Goal: Transaction & Acquisition: Purchase product/service

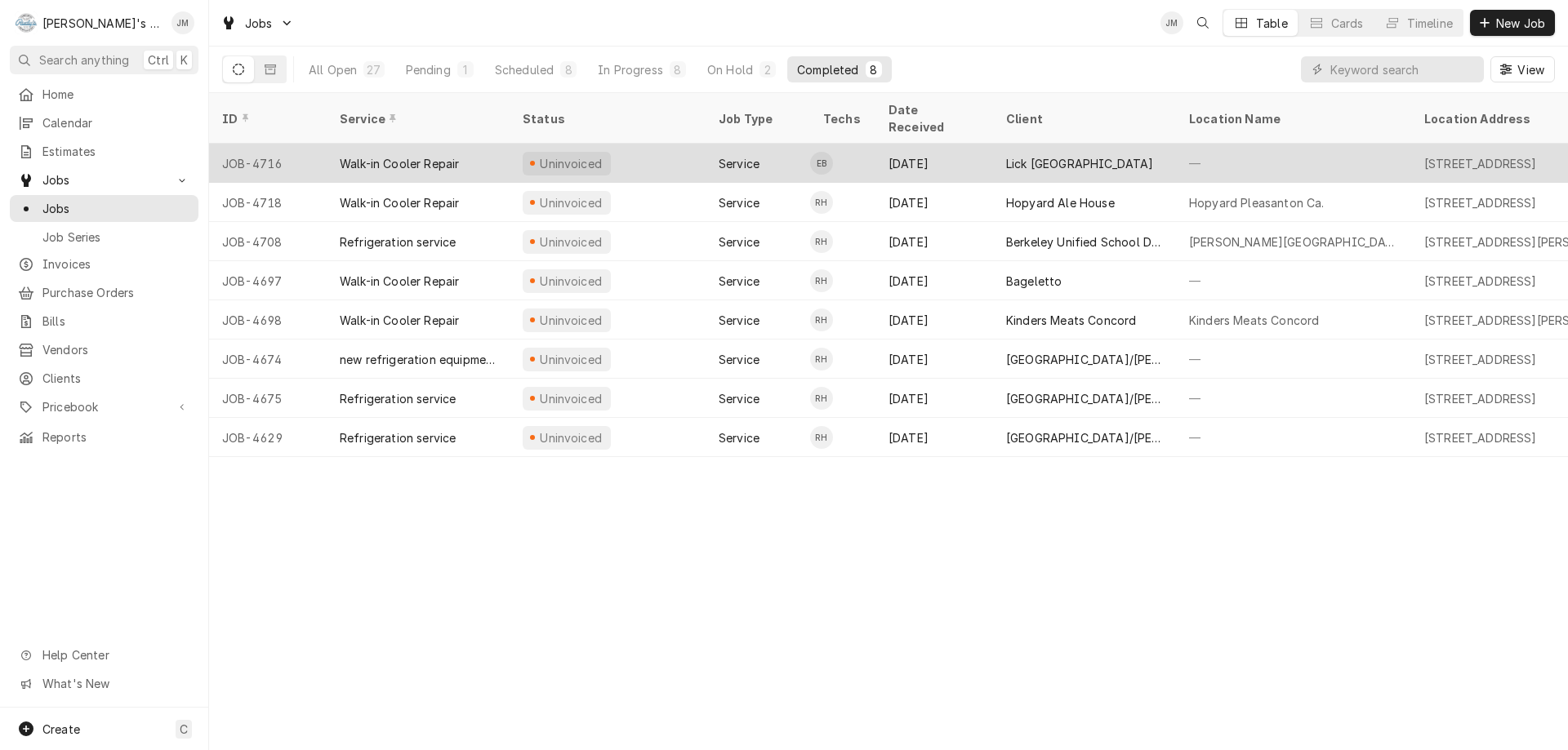
click at [1030, 155] on div "Lick Wilmerding High School" at bounding box center [1081, 164] width 148 height 18
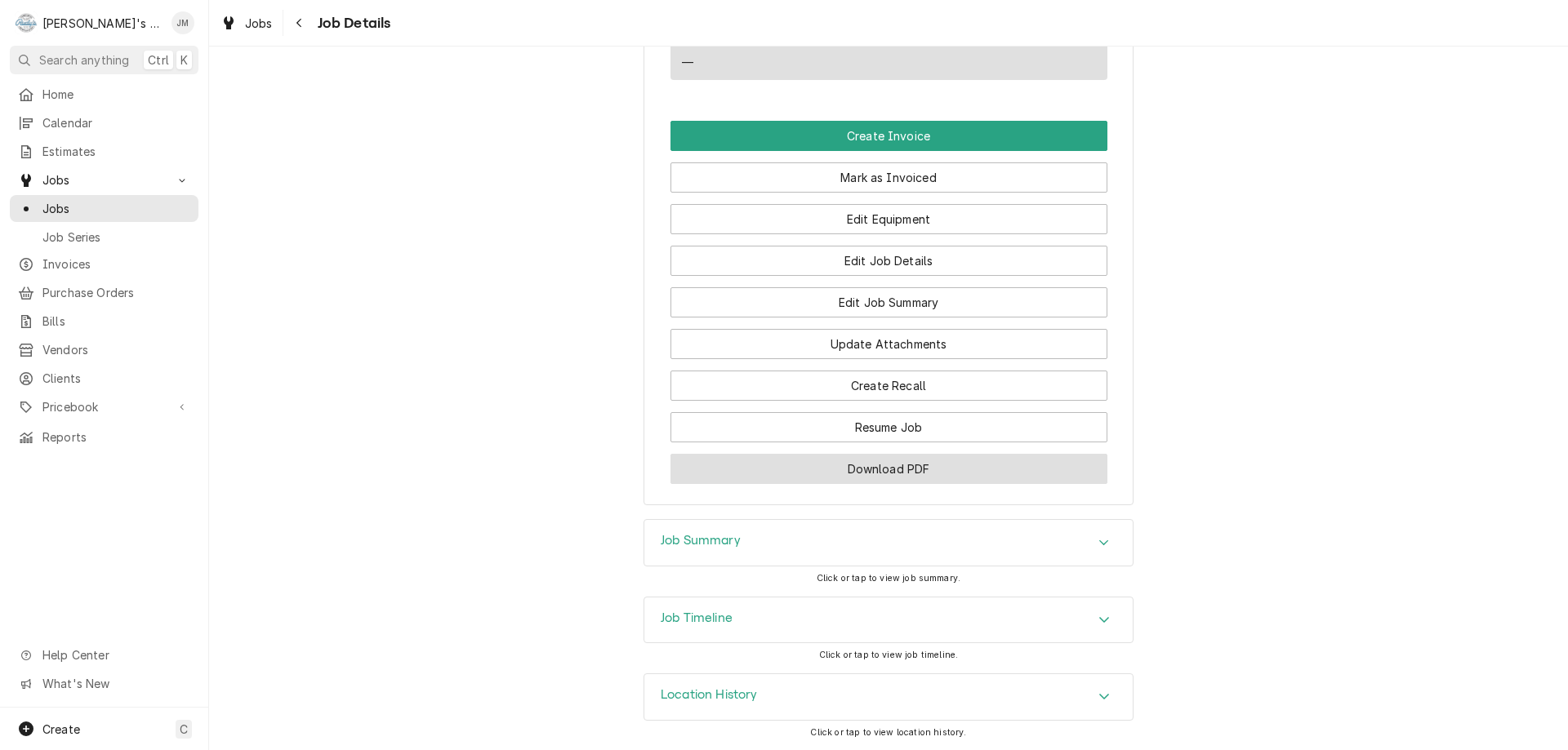
scroll to position [1004, 0]
click at [716, 532] on div "Job Summary" at bounding box center [888, 543] width 488 height 46
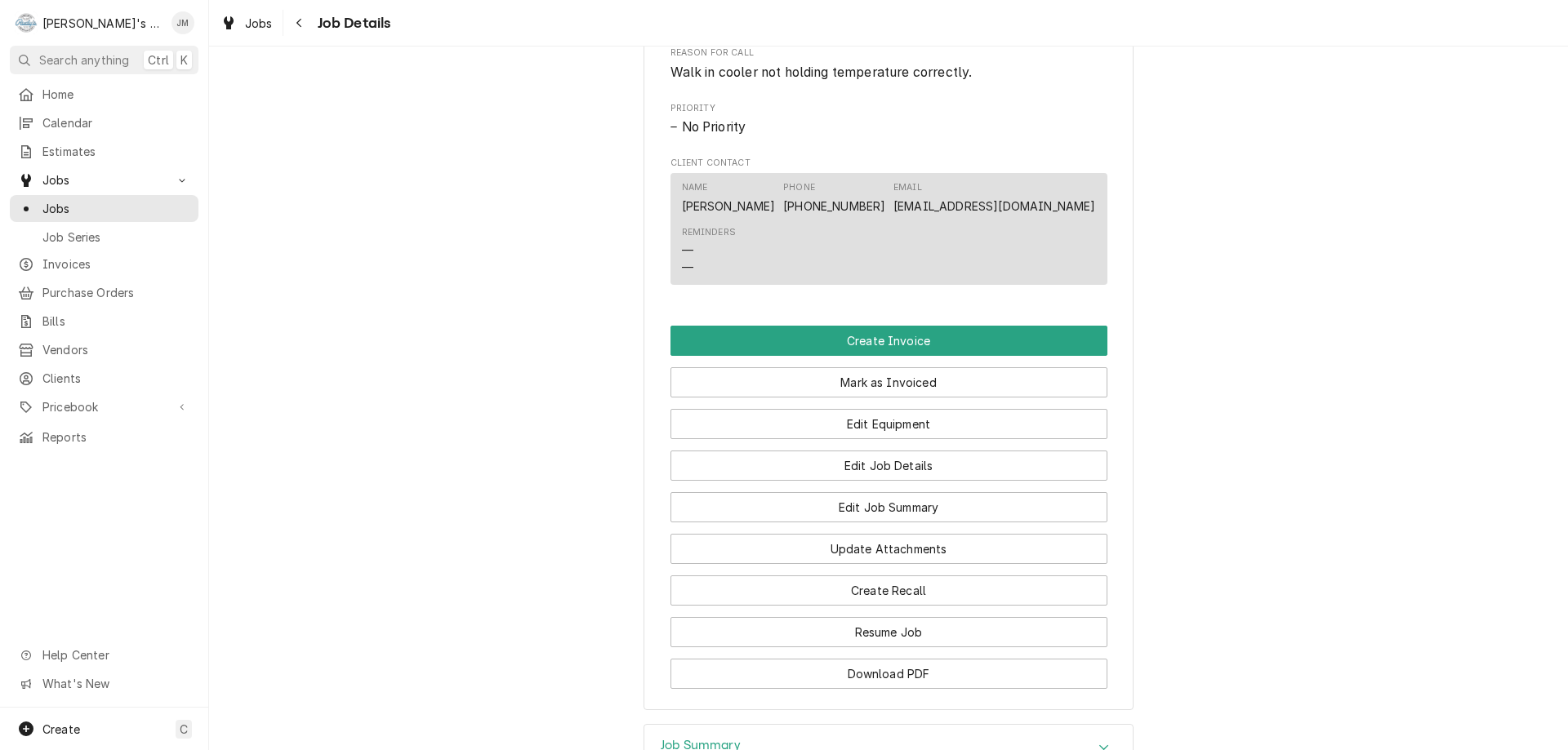
scroll to position [775, 0]
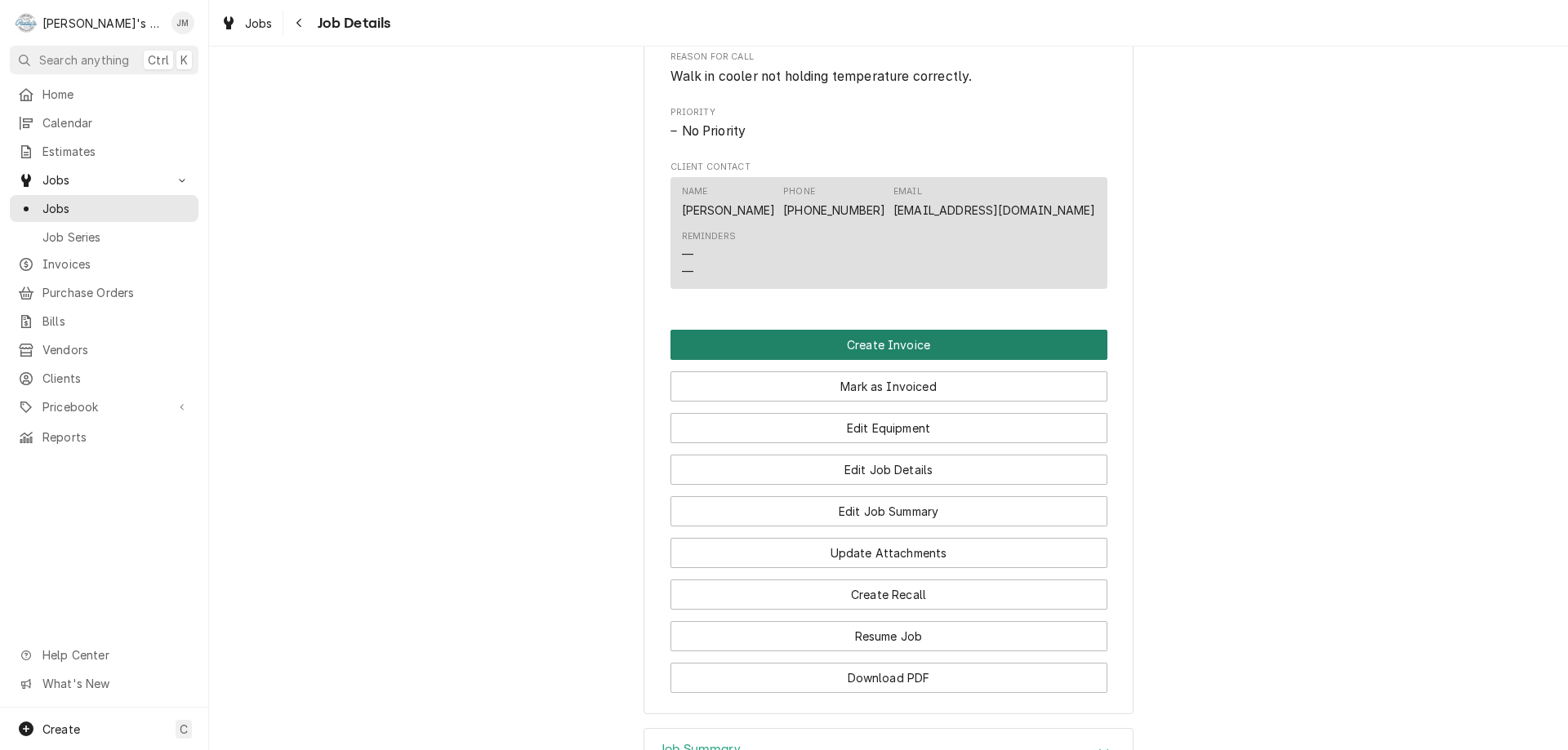
click at [891, 360] on button "Create Invoice" at bounding box center [889, 345] width 437 height 30
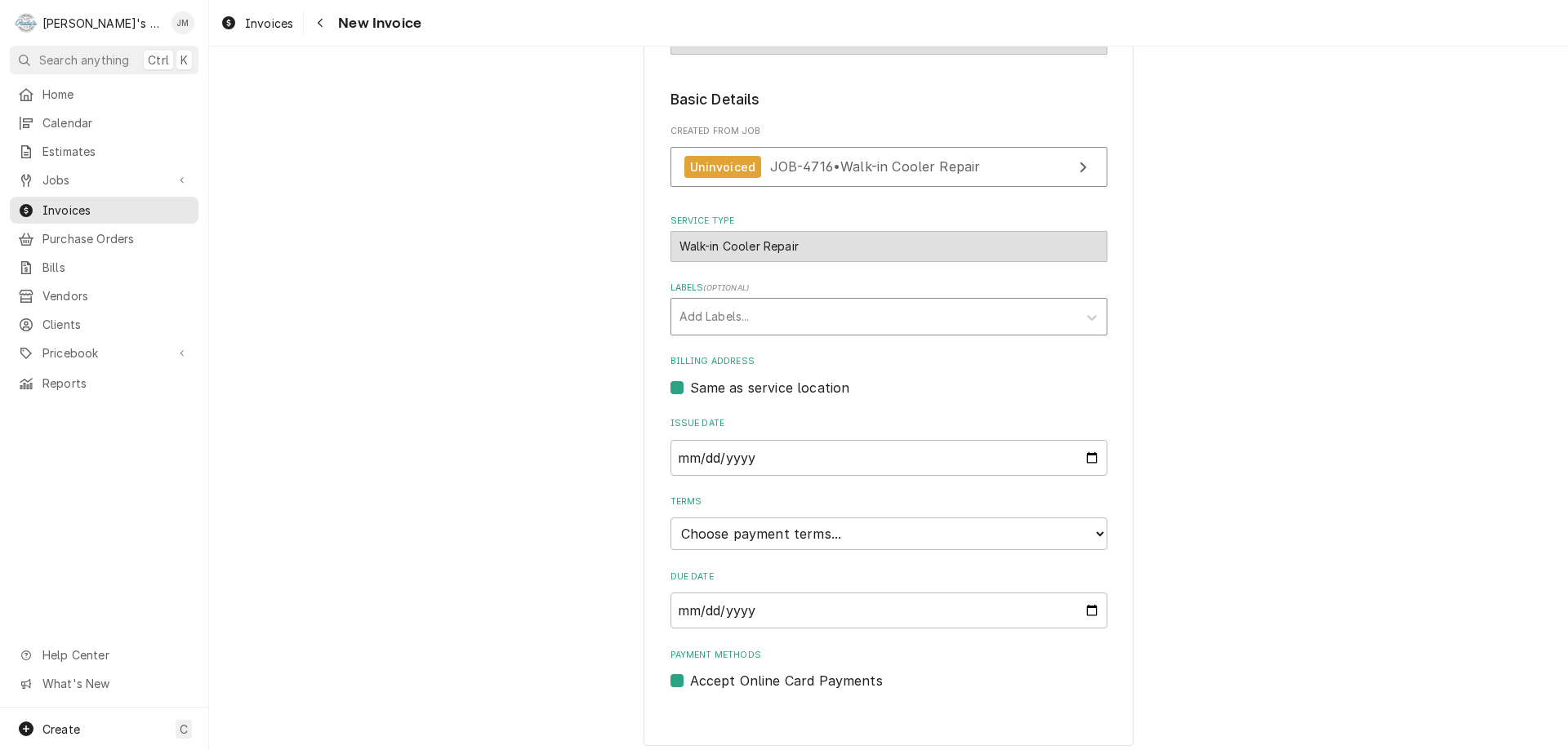
scroll to position [244, 0]
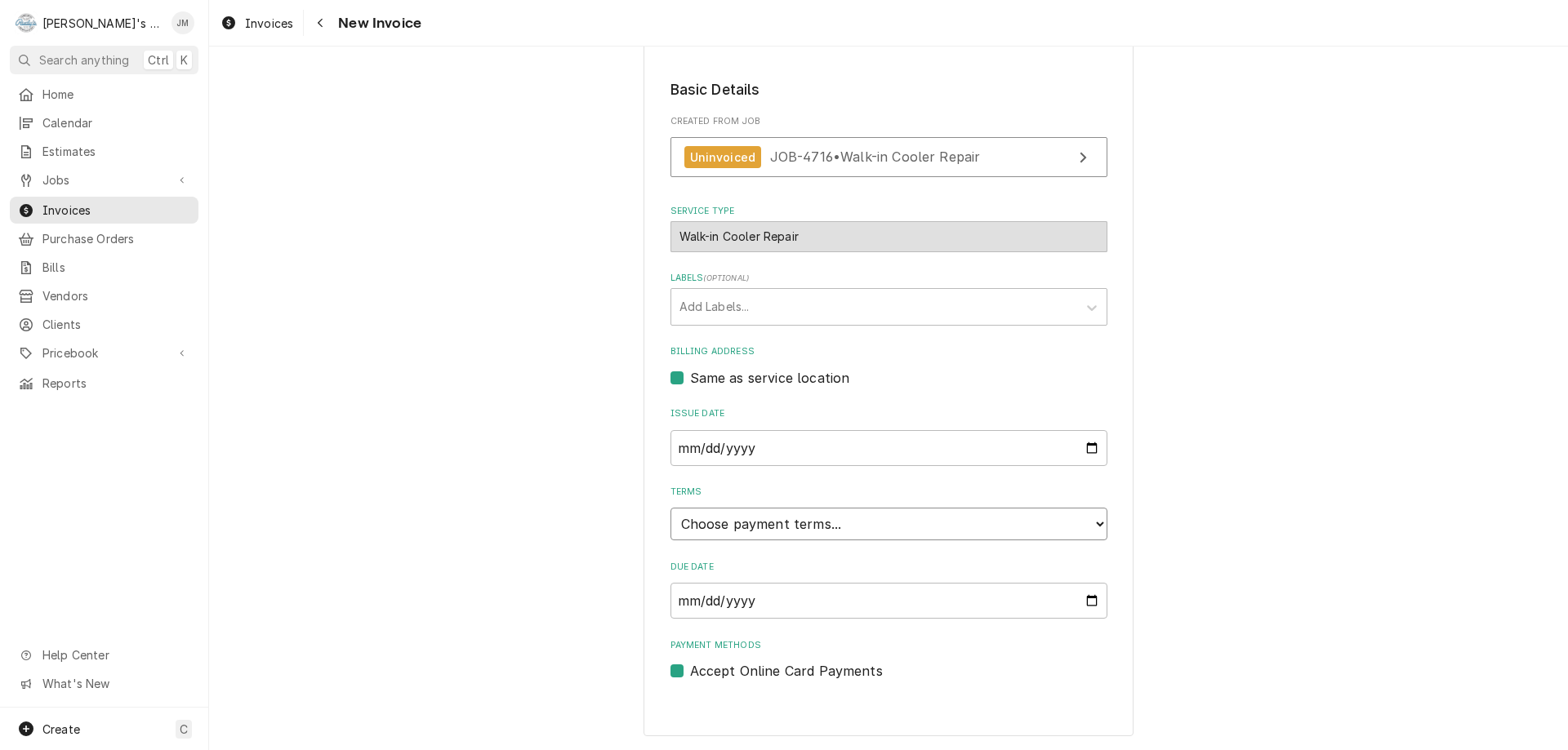
click at [913, 527] on select "Choose payment terms... Same Day Net 7 Net 14 Net 21 Net 30 Net 45 Net 60 Net 90" at bounding box center [889, 524] width 437 height 33
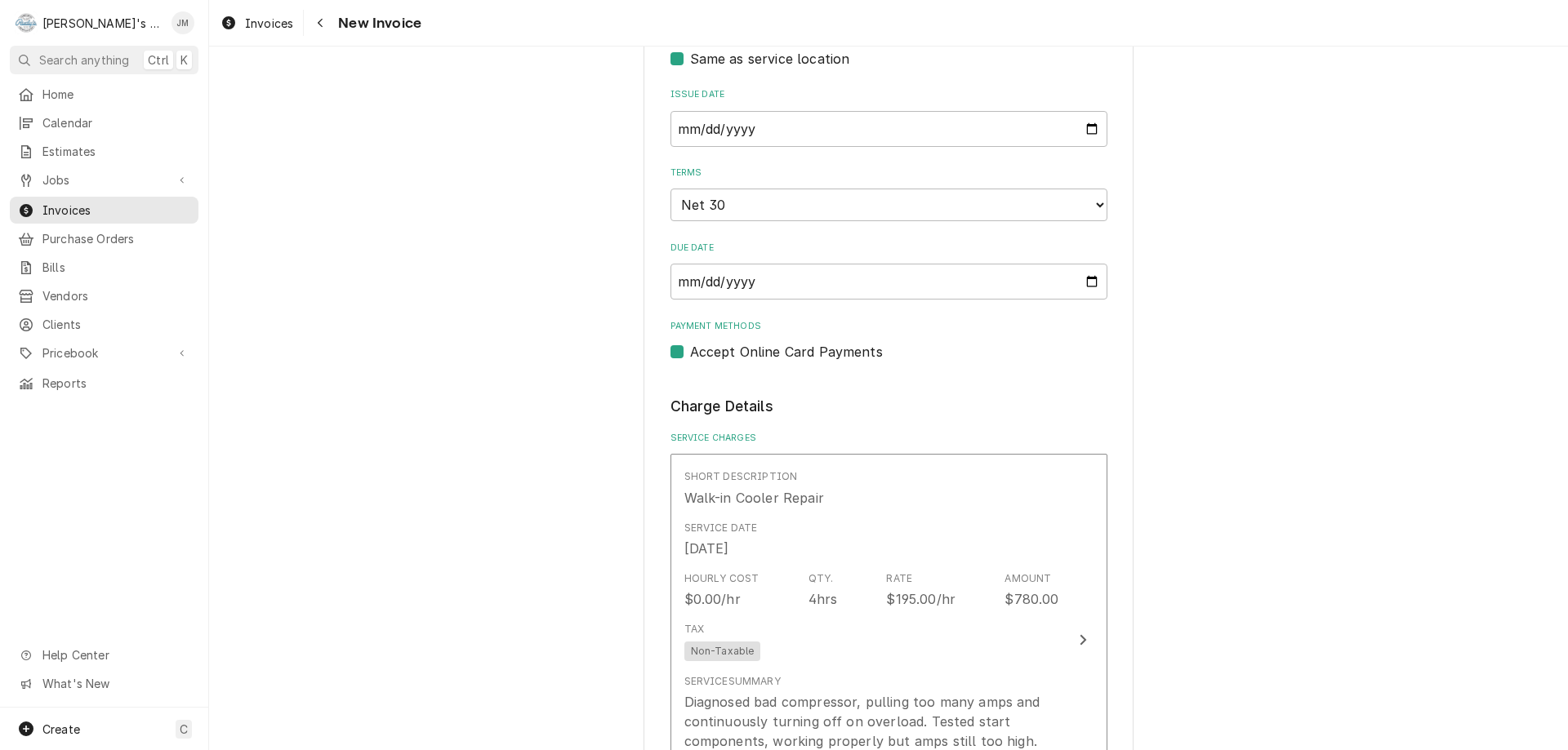
scroll to position [570, 0]
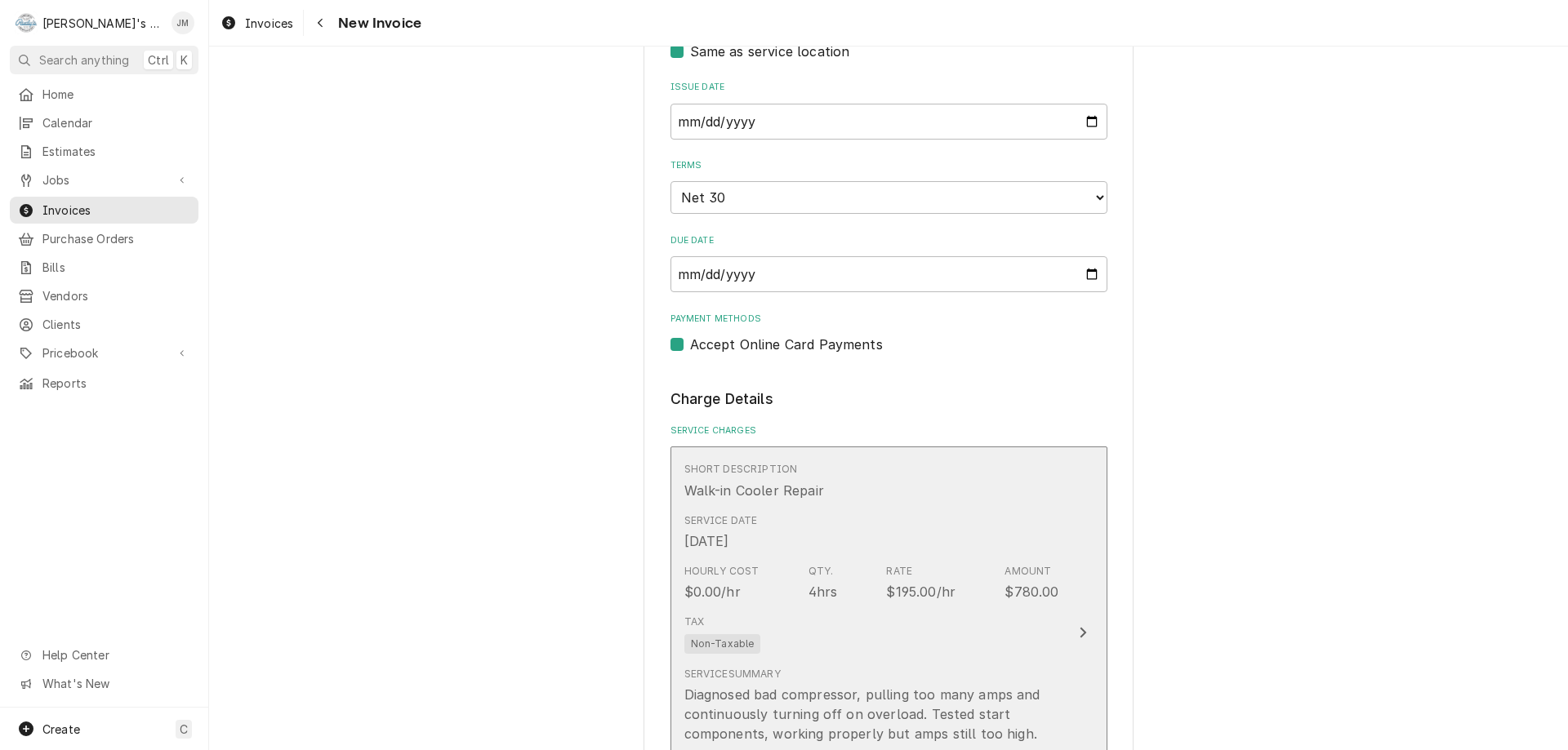
click at [1079, 626] on icon "Update Line Item" at bounding box center [1083, 632] width 8 height 13
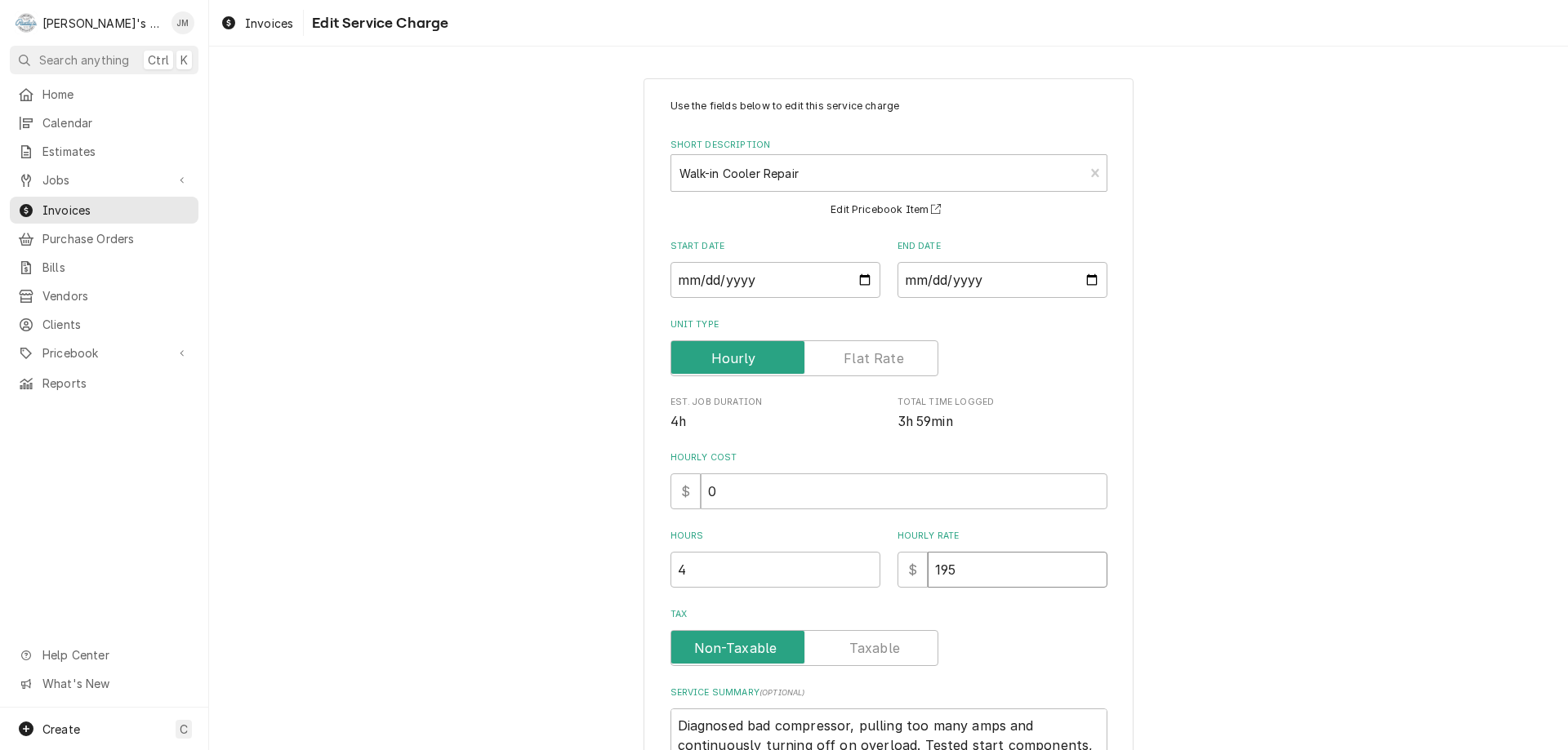
click at [849, 558] on div "Hours 4 Hourly Rate $ 195" at bounding box center [889, 559] width 437 height 58
type textarea "x"
type input "0"
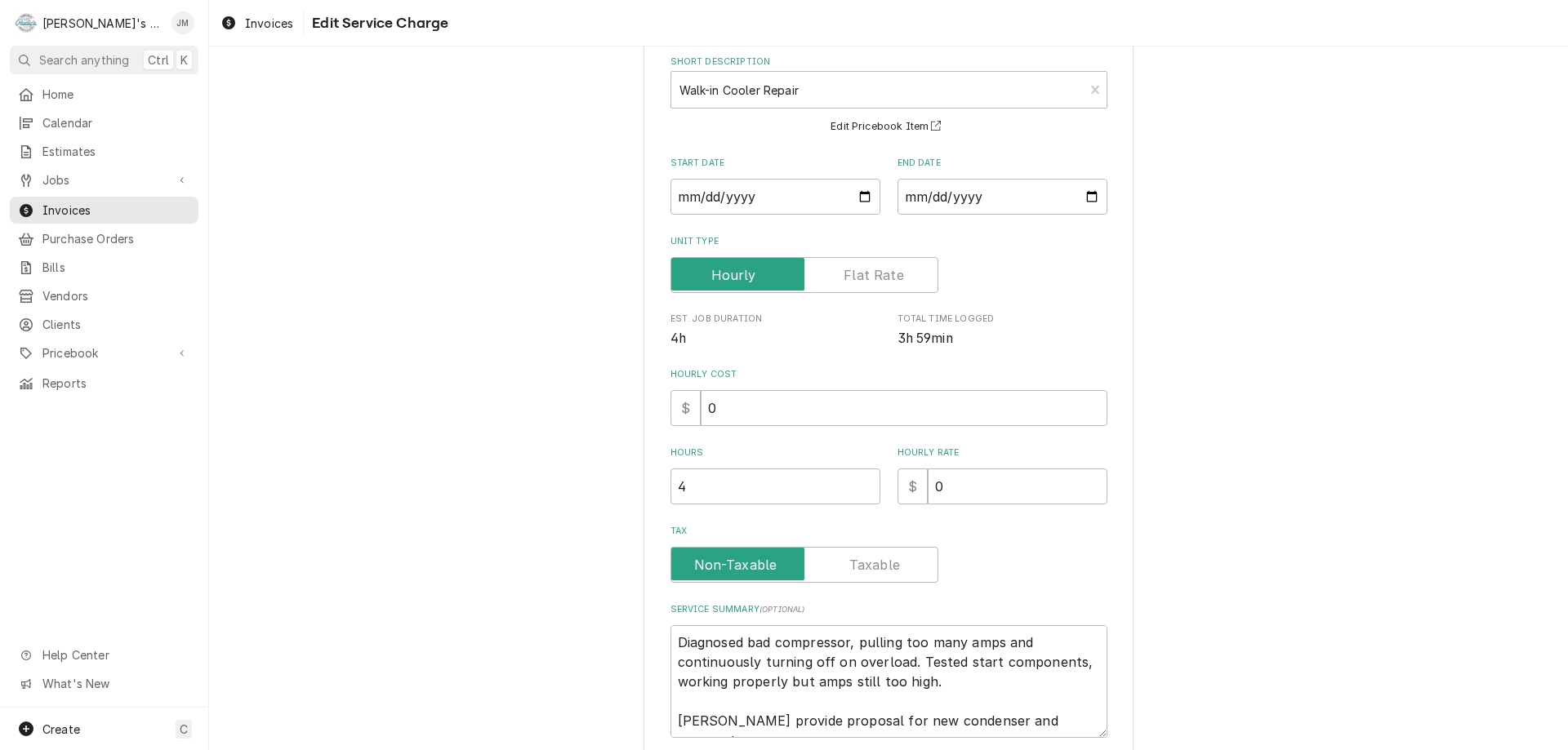
scroll to position [212, 0]
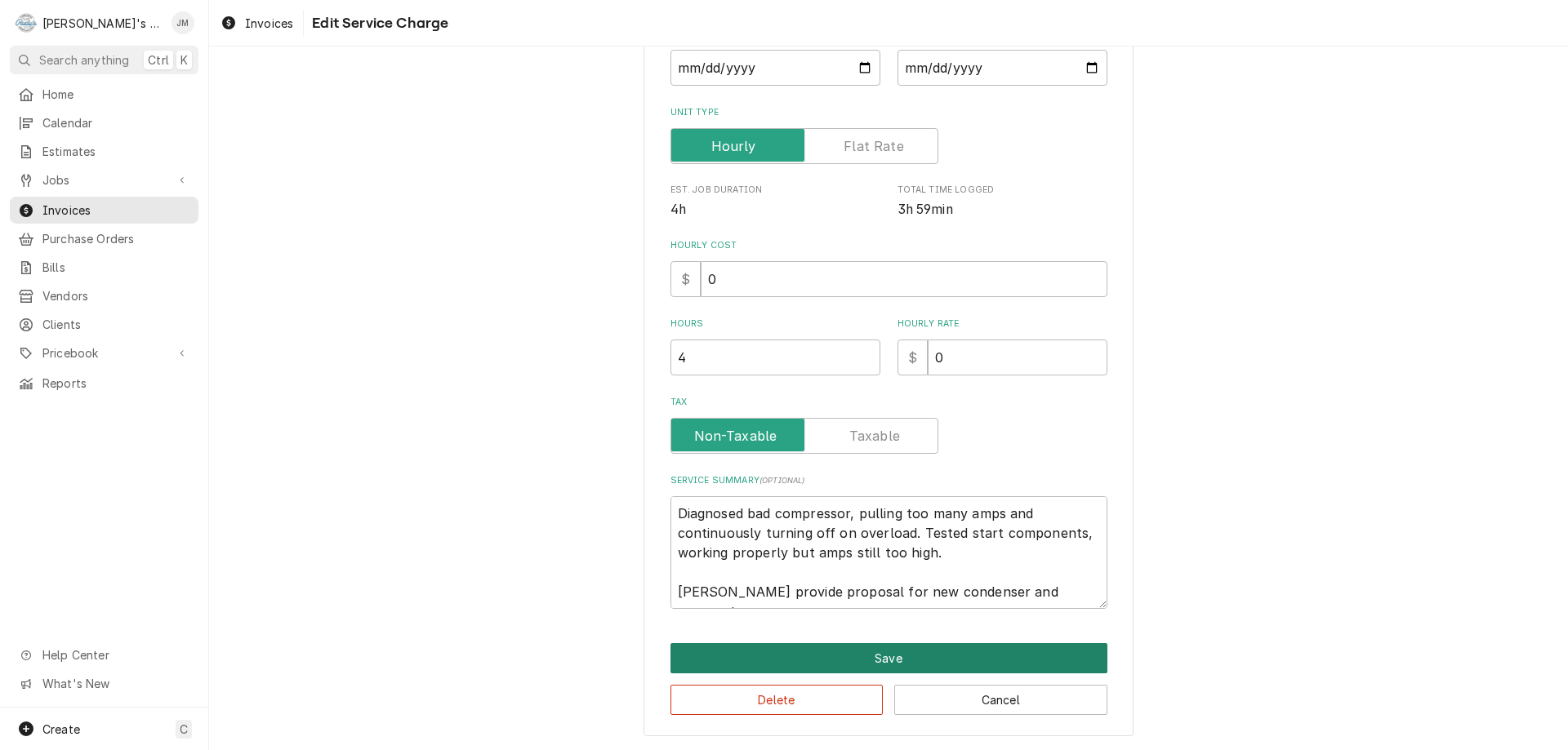
click at [891, 661] on button "Save" at bounding box center [889, 657] width 437 height 30
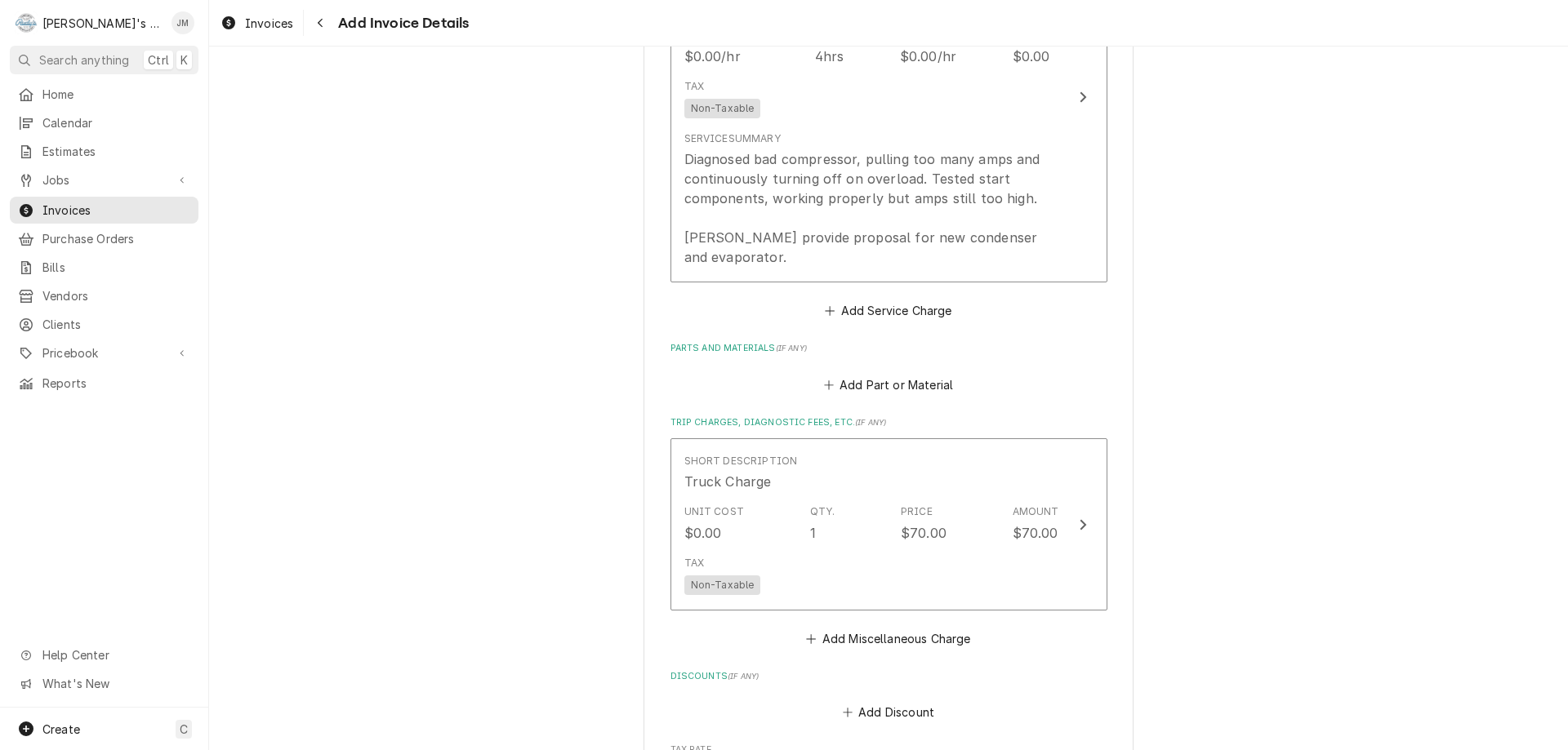
scroll to position [1122, 0]
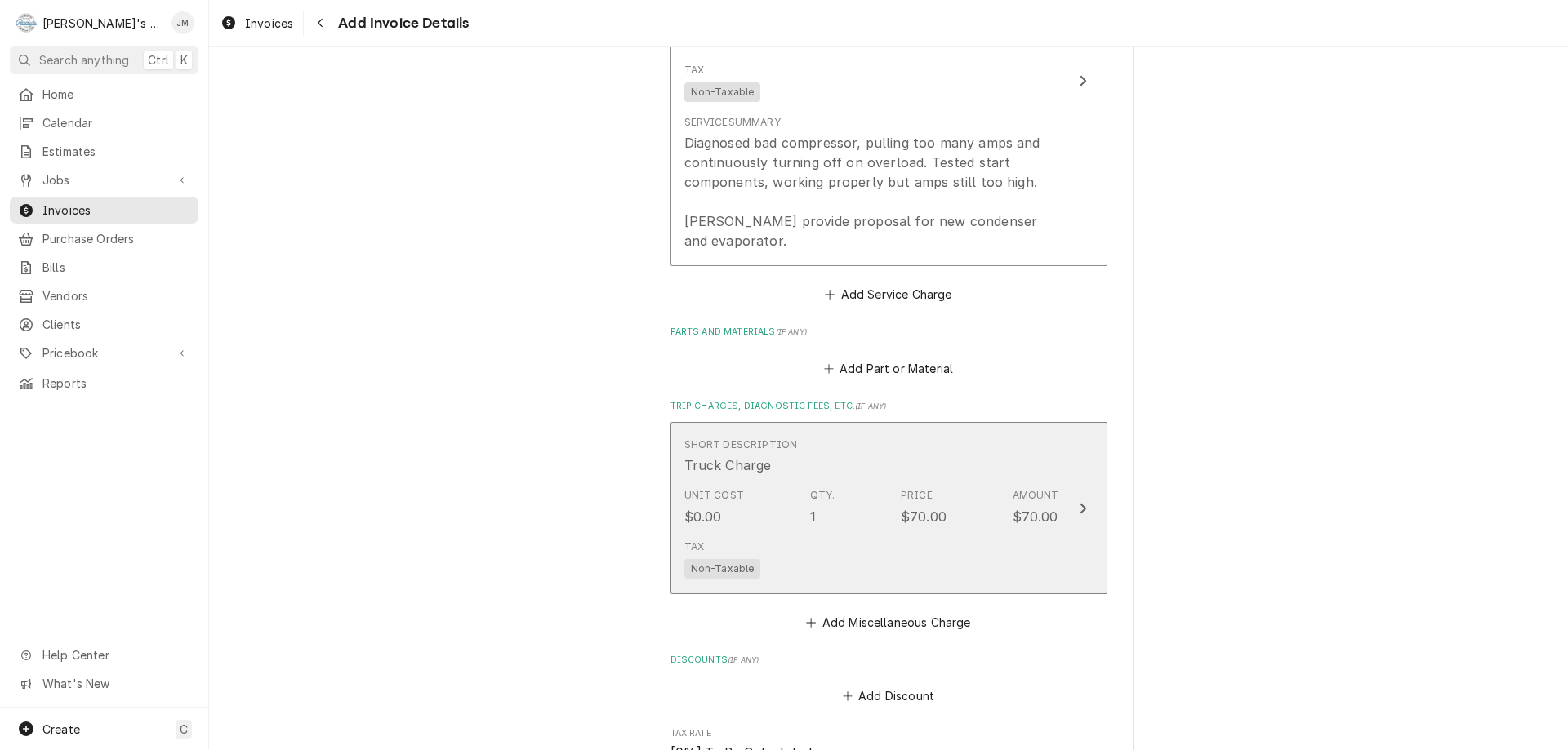
click at [1079, 502] on icon "Update Line Item" at bounding box center [1083, 507] width 8 height 13
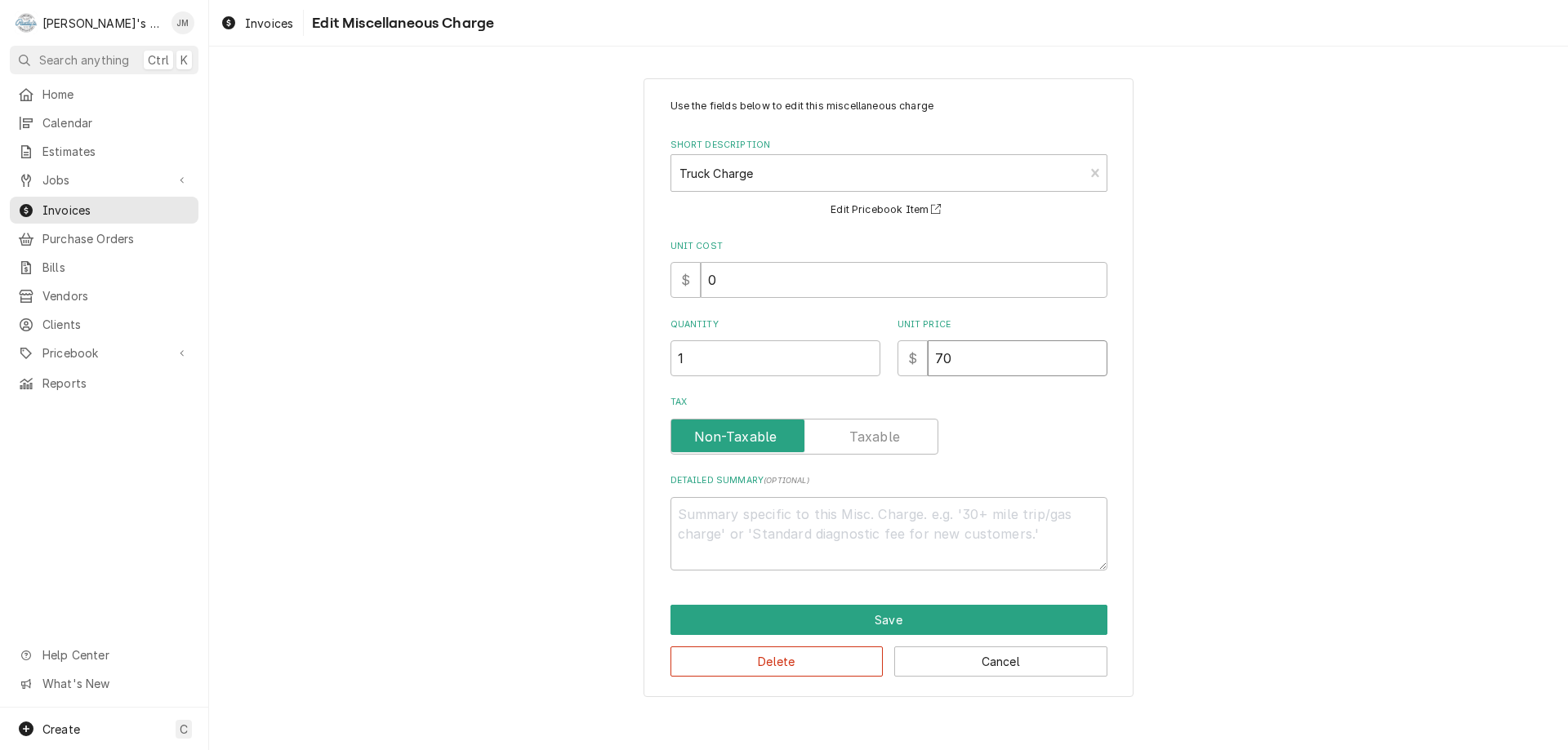
drag, startPoint x: 961, startPoint y: 360, endPoint x: 933, endPoint y: 363, distance: 28.2
click at [933, 363] on input "70" at bounding box center [1017, 357] width 179 height 36
type textarea "x"
type input "0"
click at [891, 614] on button "Save" at bounding box center [889, 619] width 437 height 30
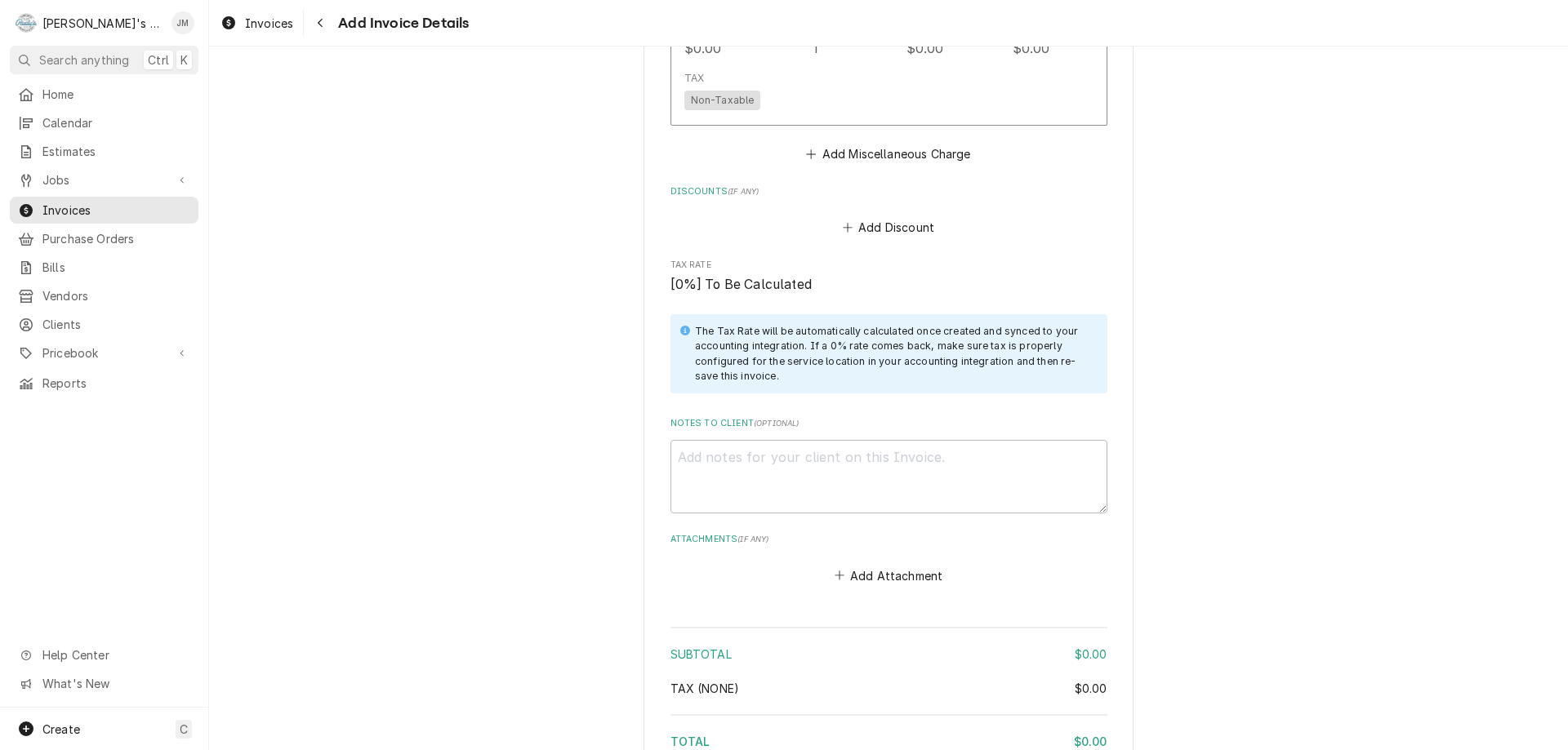
scroll to position [1592, 0]
click at [859, 438] on textarea "Notes to Client ( optional )" at bounding box center [889, 474] width 437 height 73
type textarea "x"
type textarea "N"
type textarea "x"
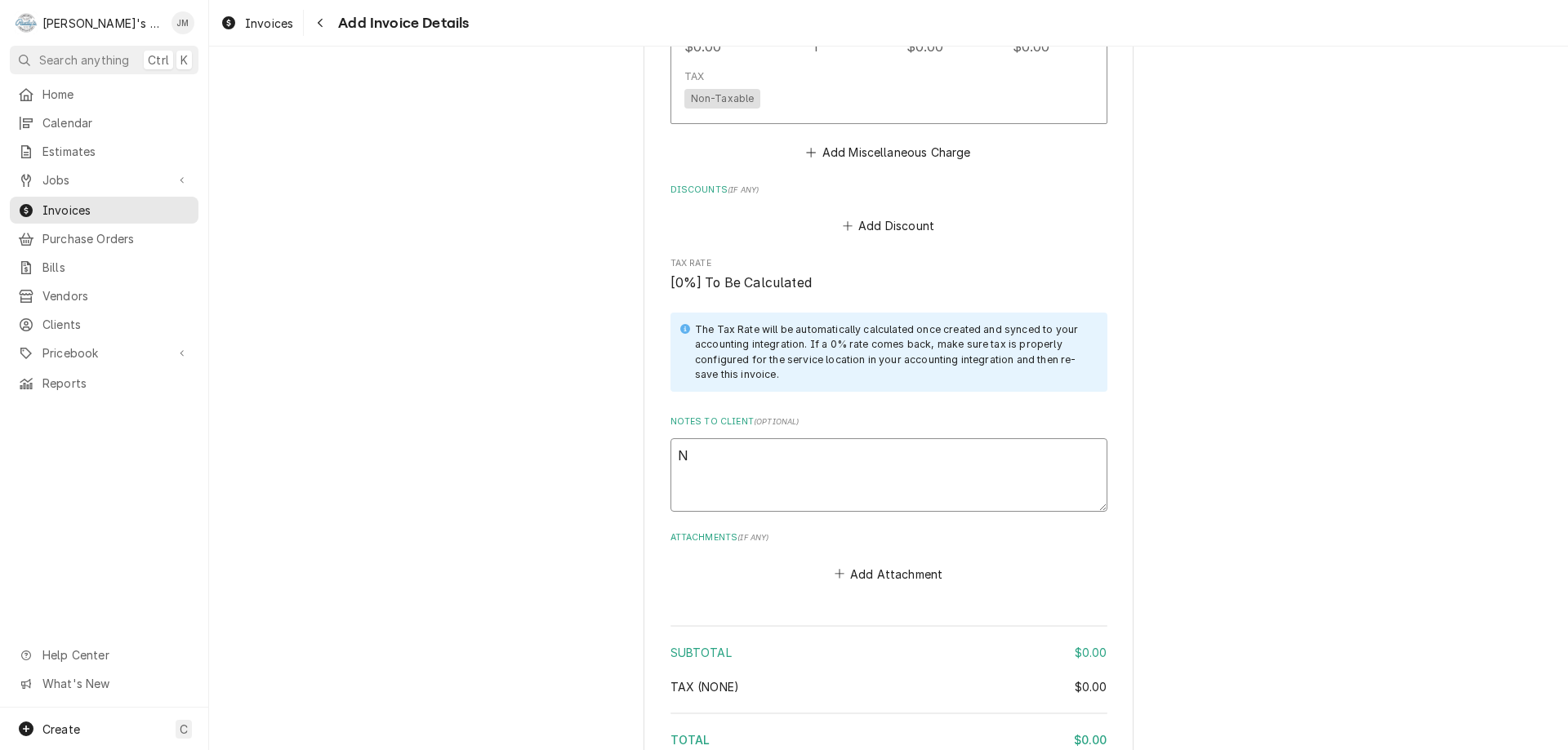
type textarea "No"
type textarea "x"
type textarea "No"
type textarea "x"
type textarea "No c"
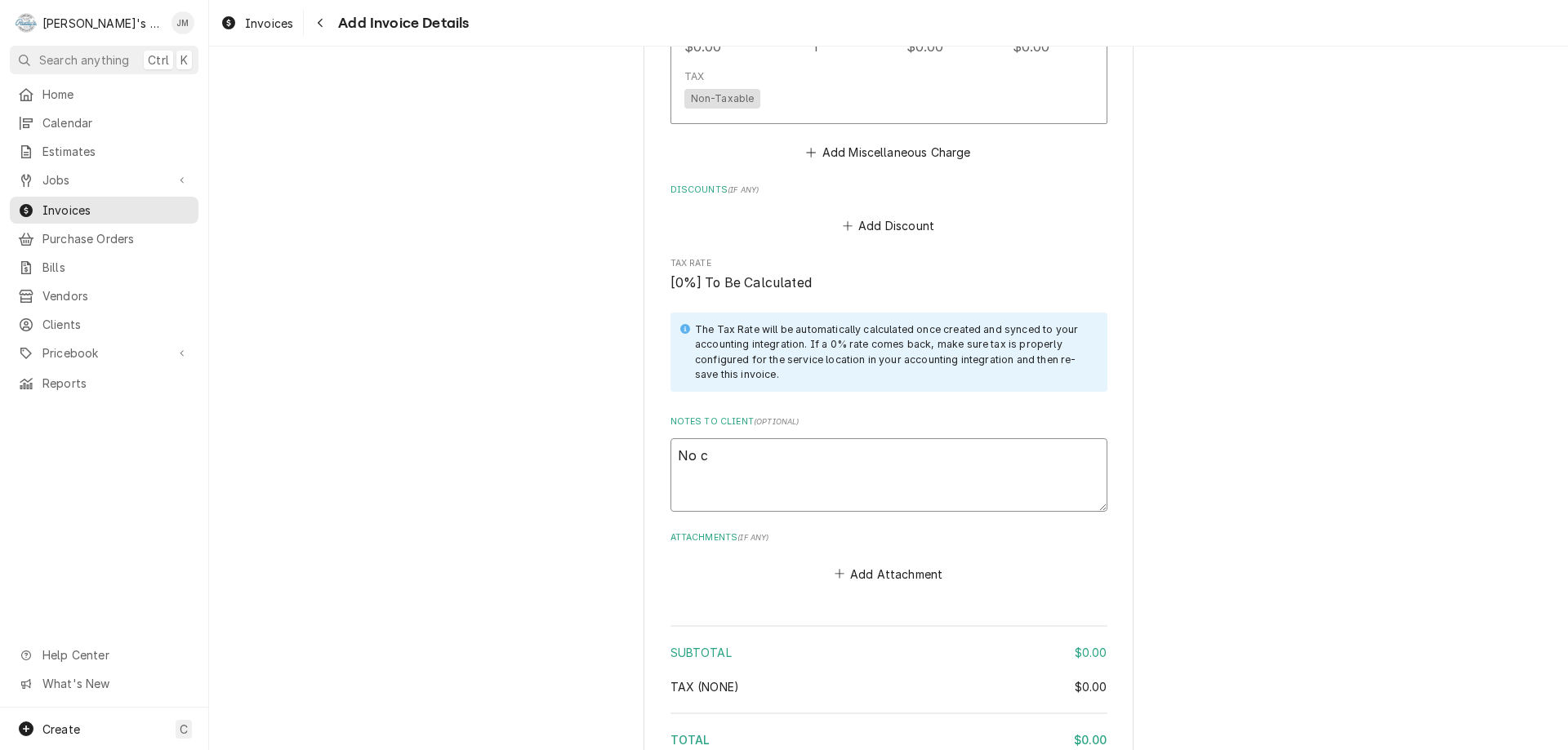
type textarea "x"
type textarea "No ch"
type textarea "x"
type textarea "No cha"
type textarea "x"
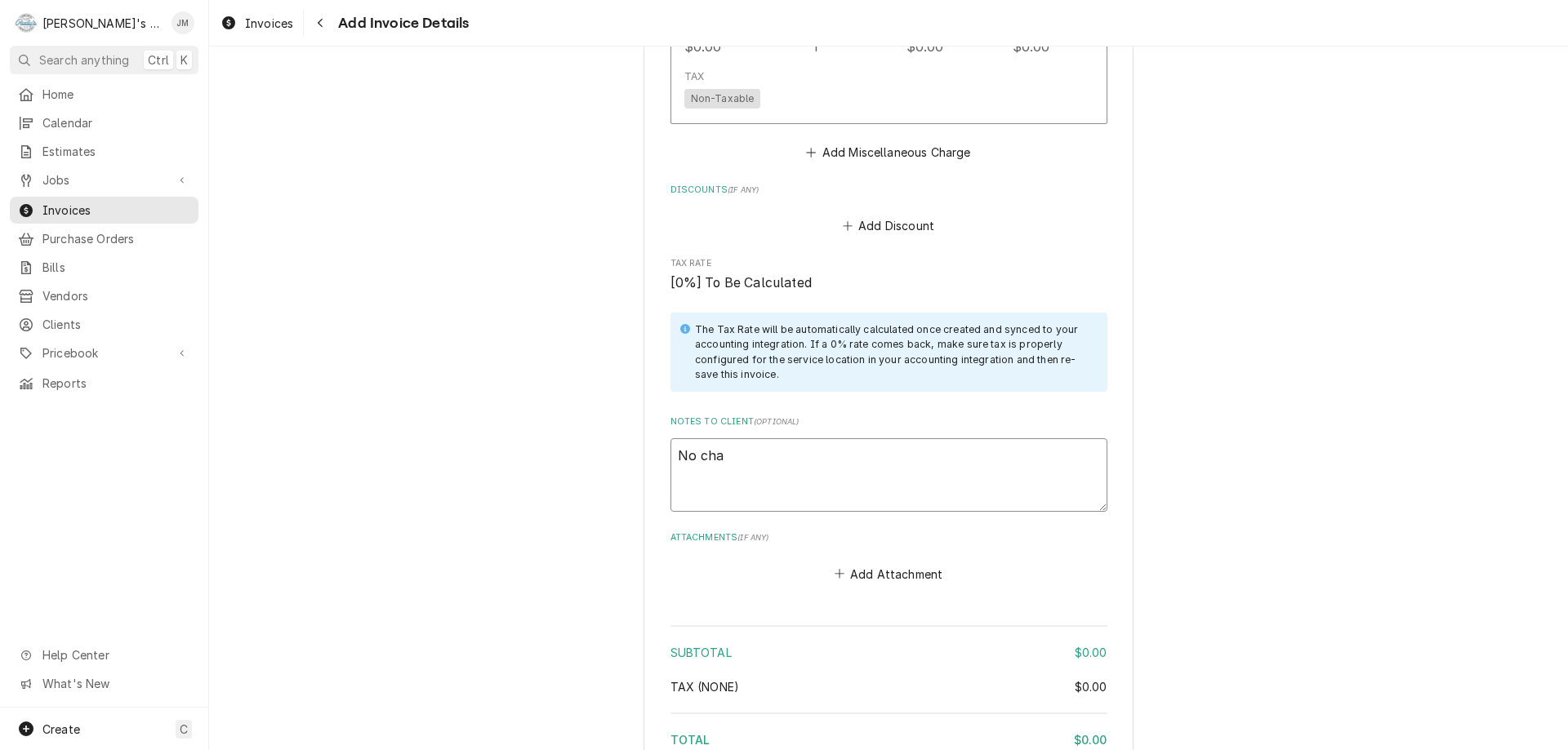
type textarea "No char"
type textarea "x"
type textarea "No charg"
type textarea "x"
type textarea "No charge"
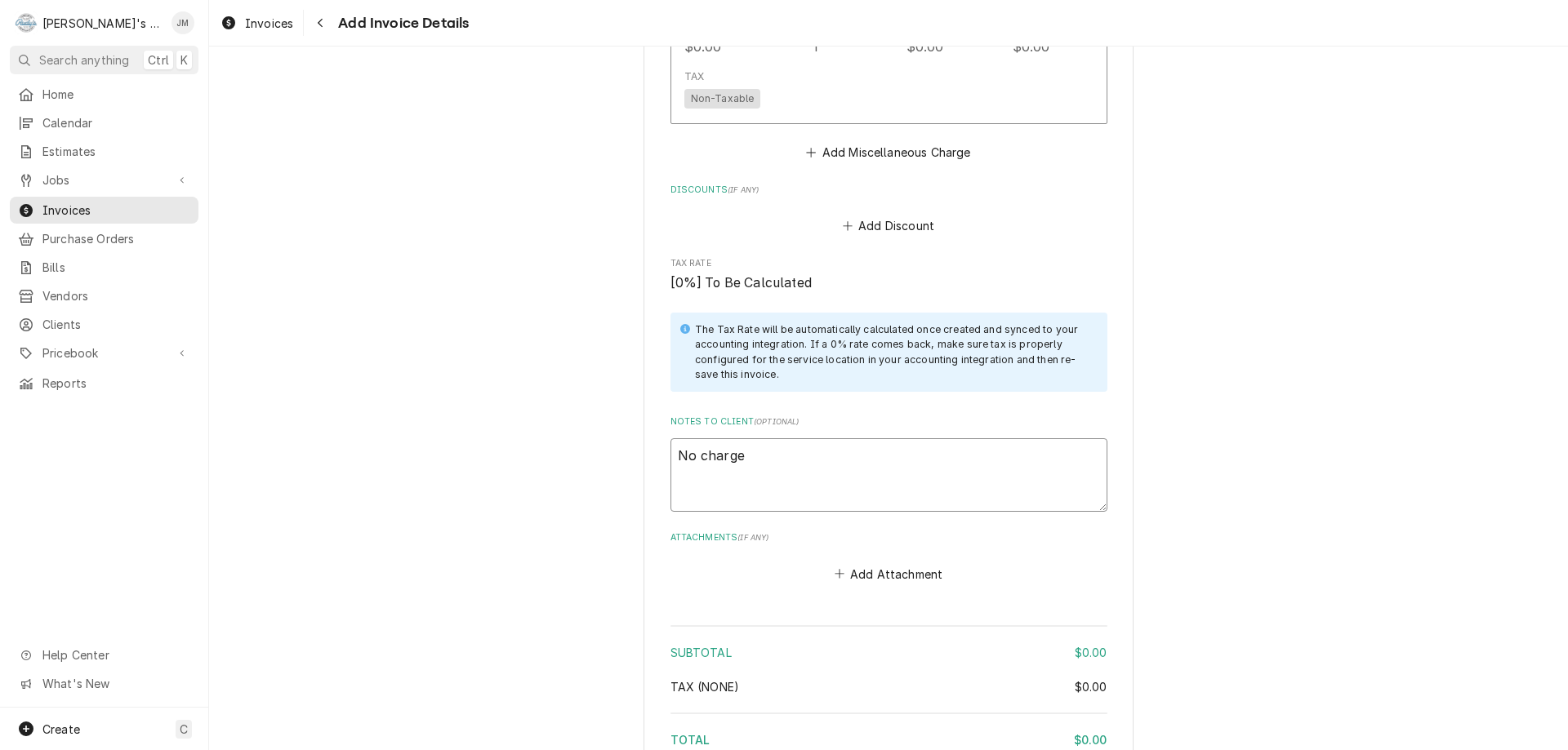
type textarea "x"
type textarea "No charge"
type textarea "x"
type textarea "No charge"
type textarea "x"
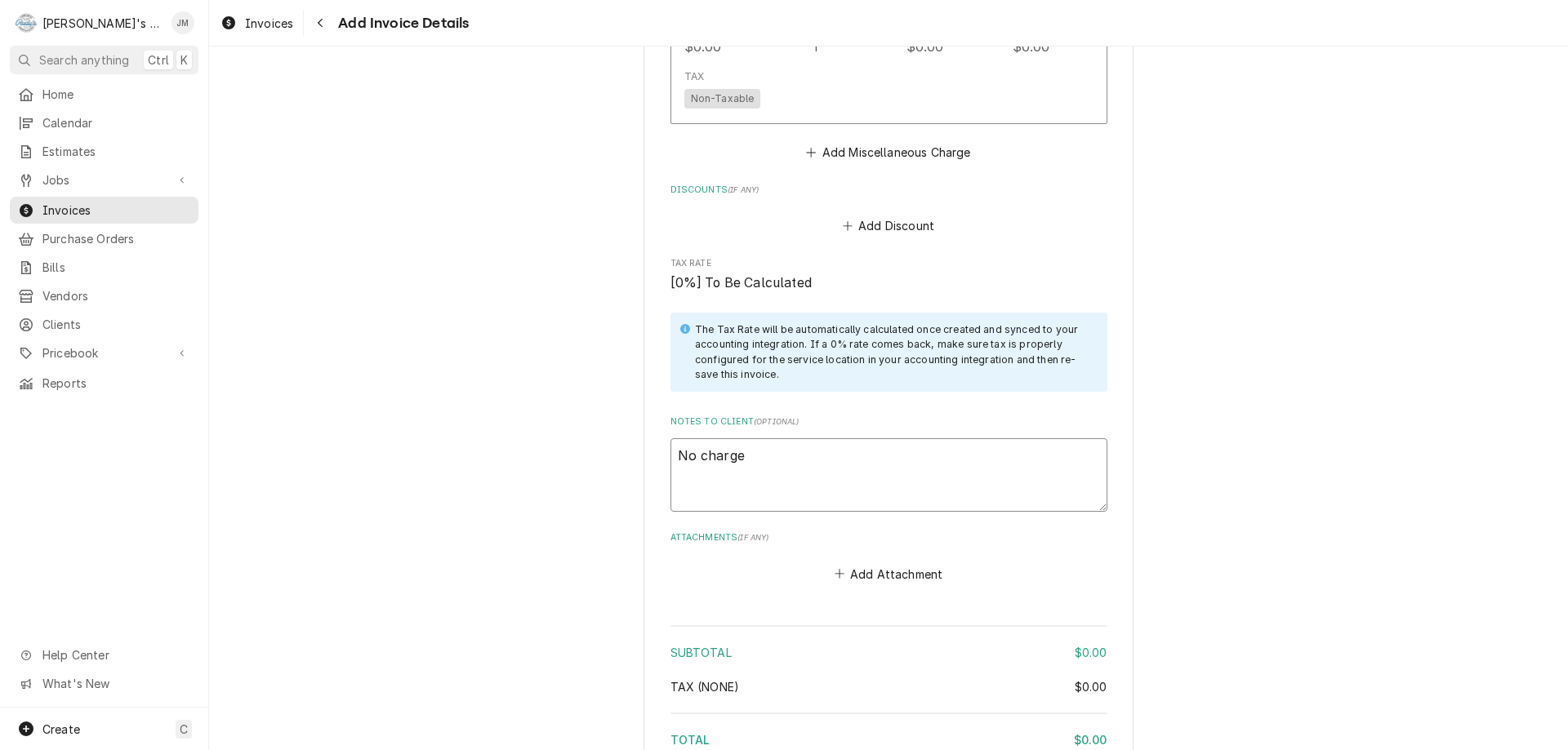
type textarea "No charge"
type textarea "x"
type textarea "No charge -"
type textarea "x"
type textarea "No charge -"
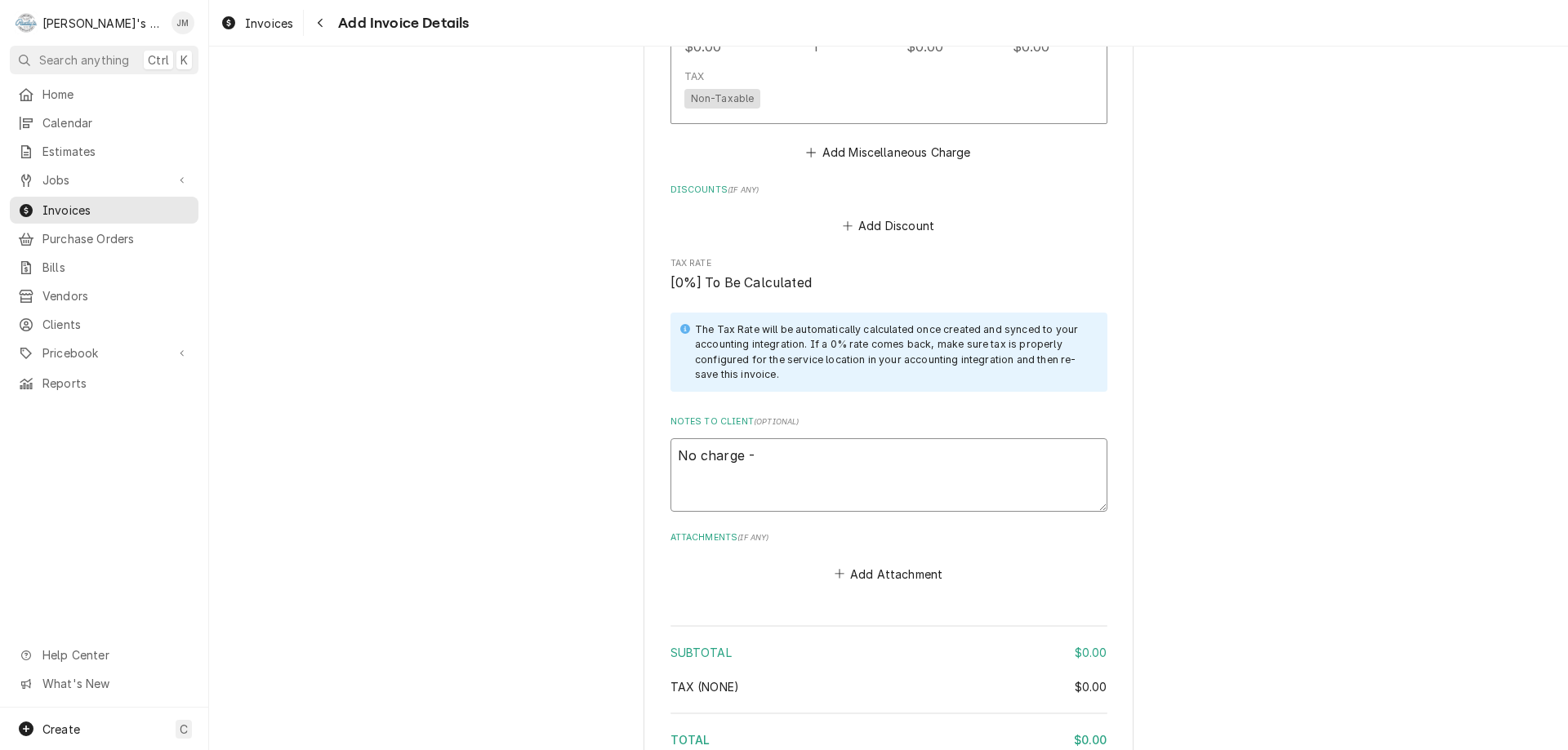
click at [781, 438] on textarea "No charge -" at bounding box center [889, 474] width 437 height 73
type textarea "x"
type textarea "No charge - t"
type textarea "x"
type textarea "No charge - th"
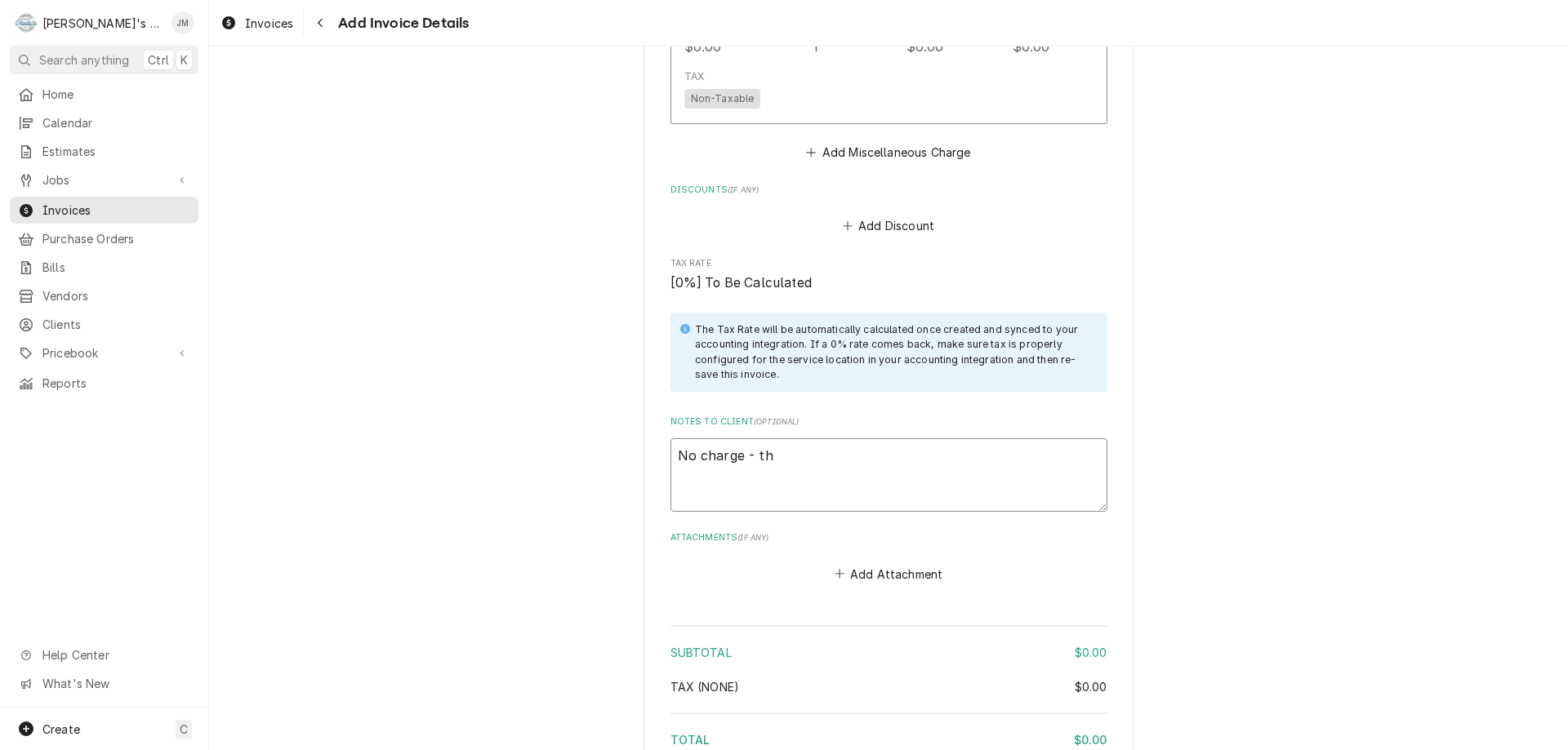
type textarea "x"
type textarea "No charge - the"
type textarea "x"
type textarea "No charge - the"
type textarea "x"
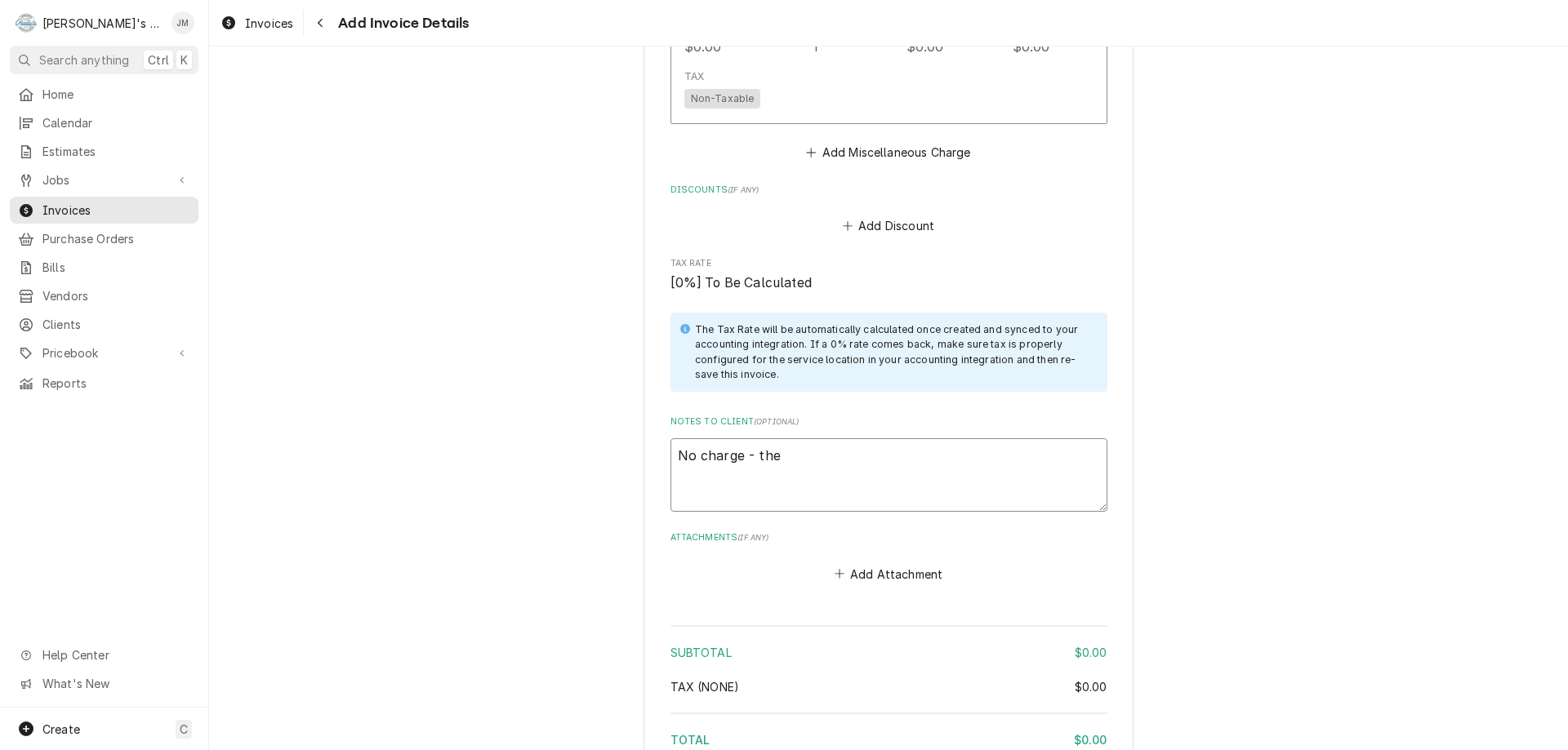
type textarea "No charge - the $"
type textarea "x"
type textarea "No charge - the $8"
type textarea "x"
type textarea "No charge - the $85"
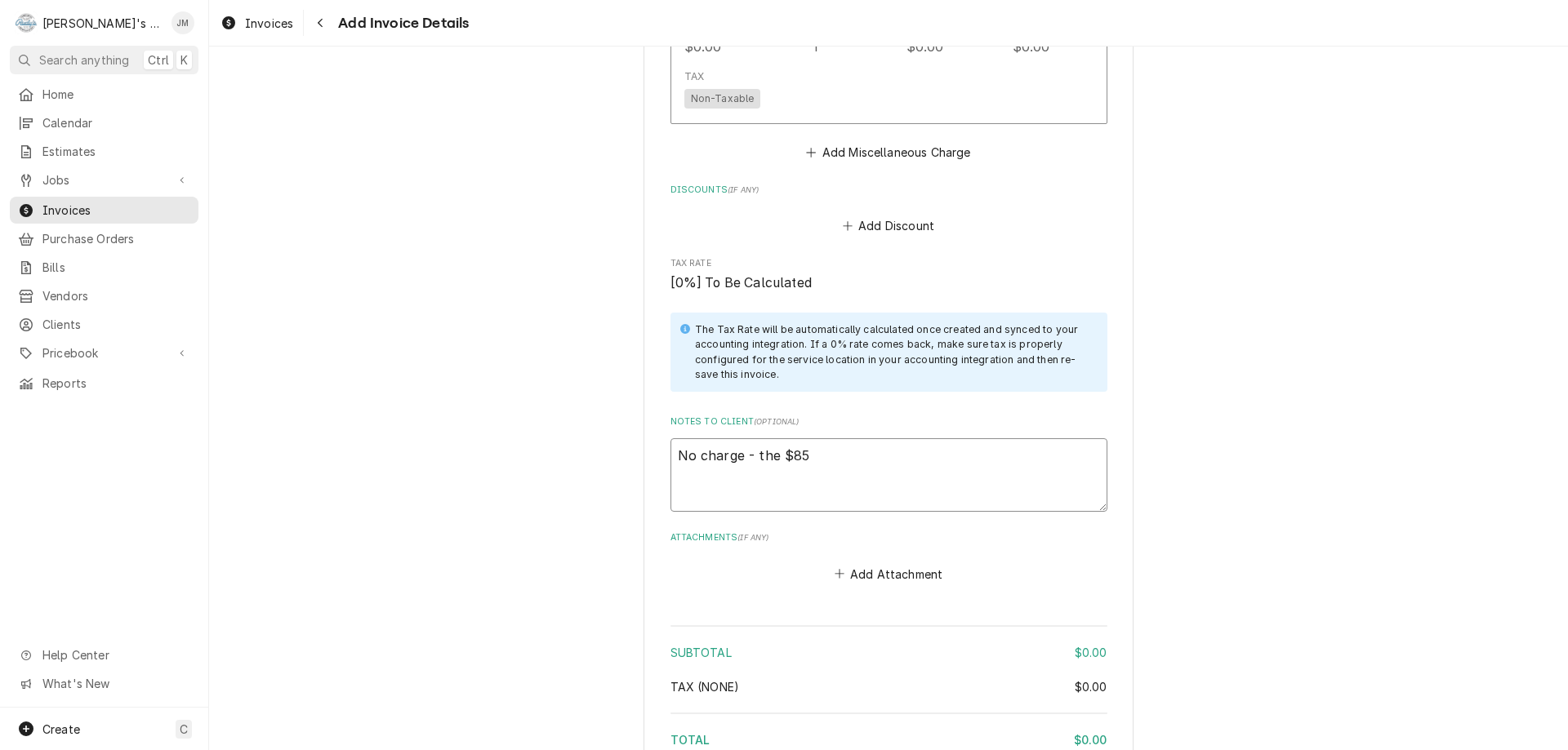
type textarea "x"
type textarea "No charge - the $850"
type textarea "x"
type textarea "No charge - the $850"
type textarea "x"
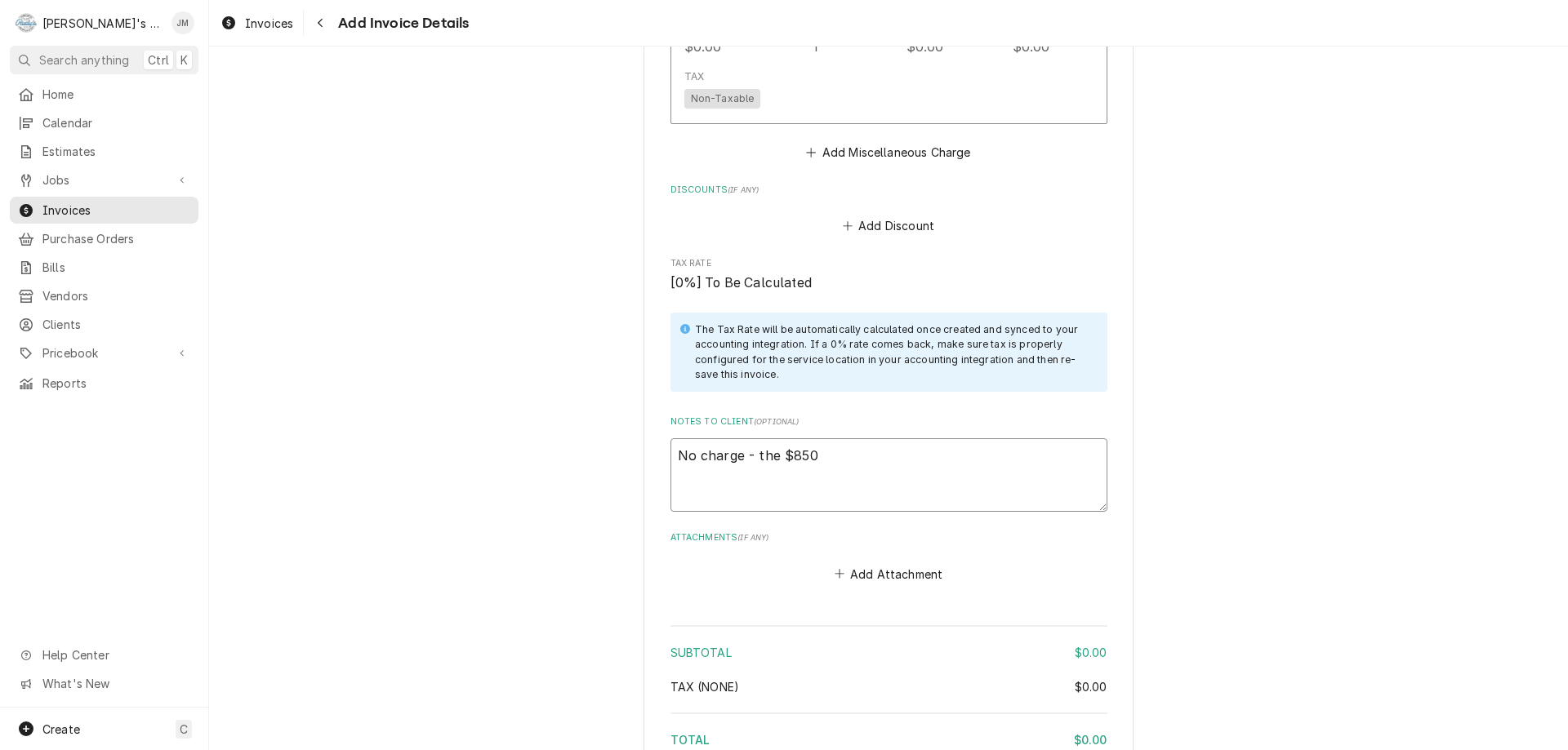
type textarea "No charge - the $850 d"
type textarea "x"
type textarea "No charge - the $850 di"
type textarea "x"
type textarea "No charge - the $850 dia"
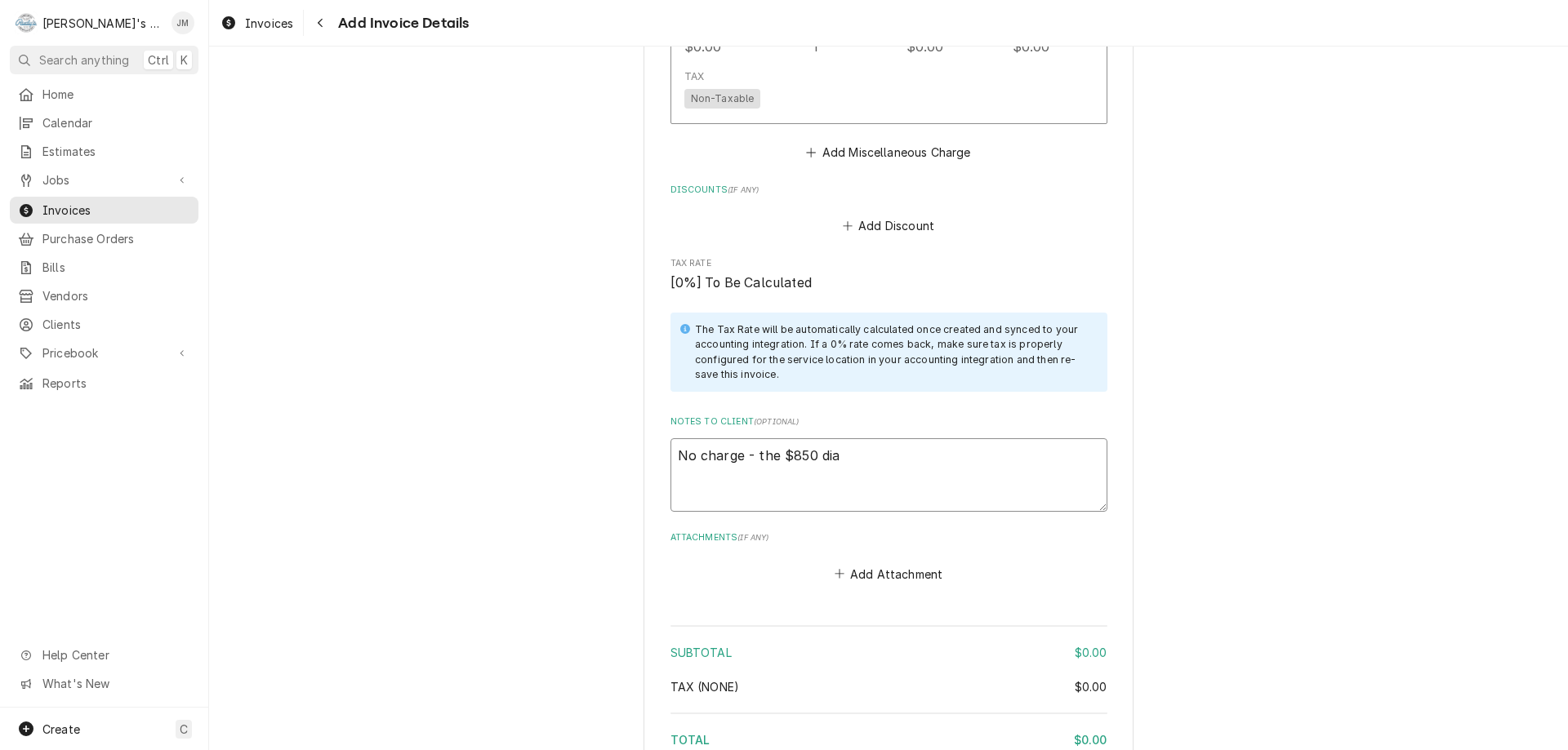
type textarea "x"
type textarea "No charge - the $850 diag"
type textarea "x"
type textarea "No charge - the $850 diagn"
type textarea "x"
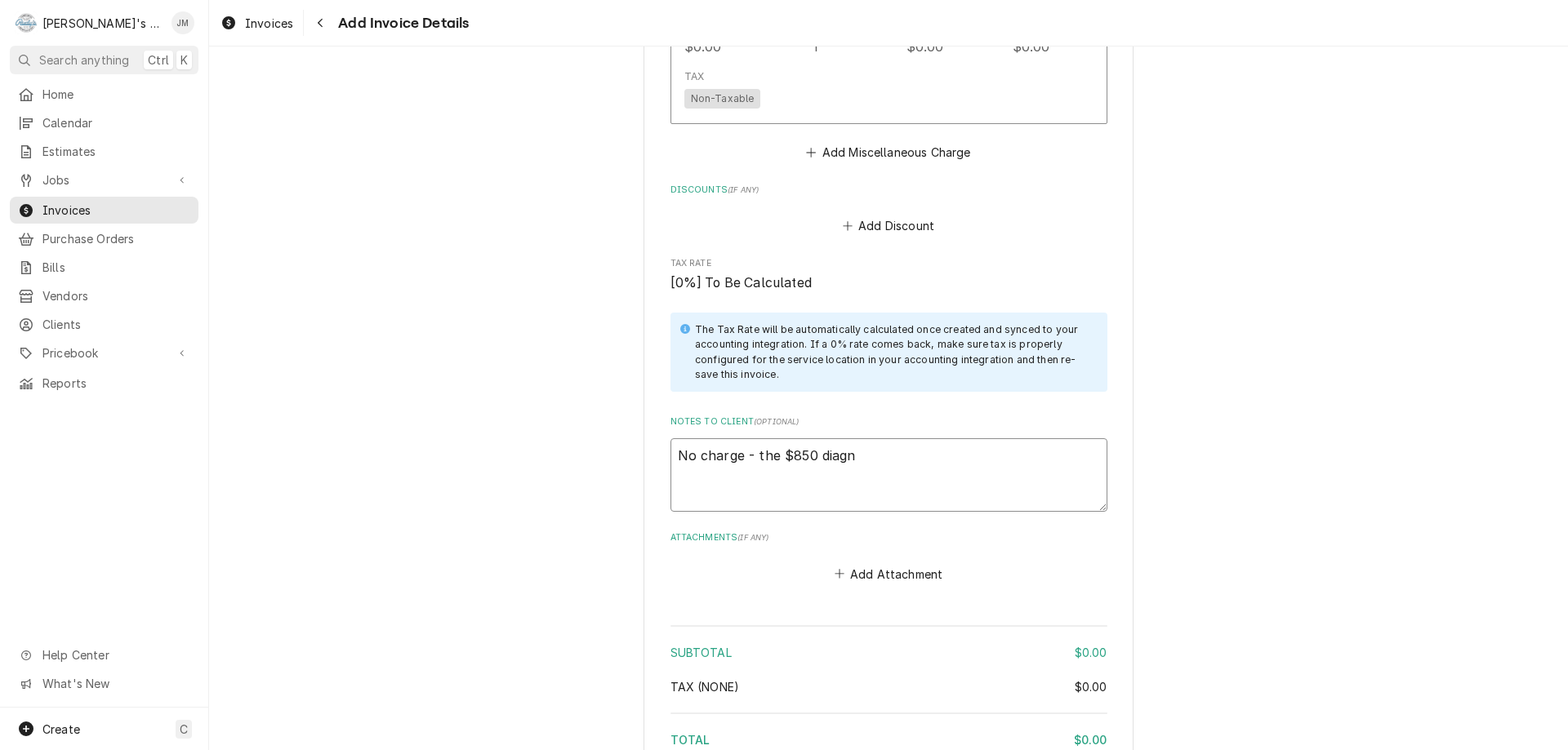
type textarea "No charge - the $850 diagno"
type textarea "x"
type textarea "No charge - the $850 diagnos"
type textarea "x"
type textarea "No charge - the $850 diagnost"
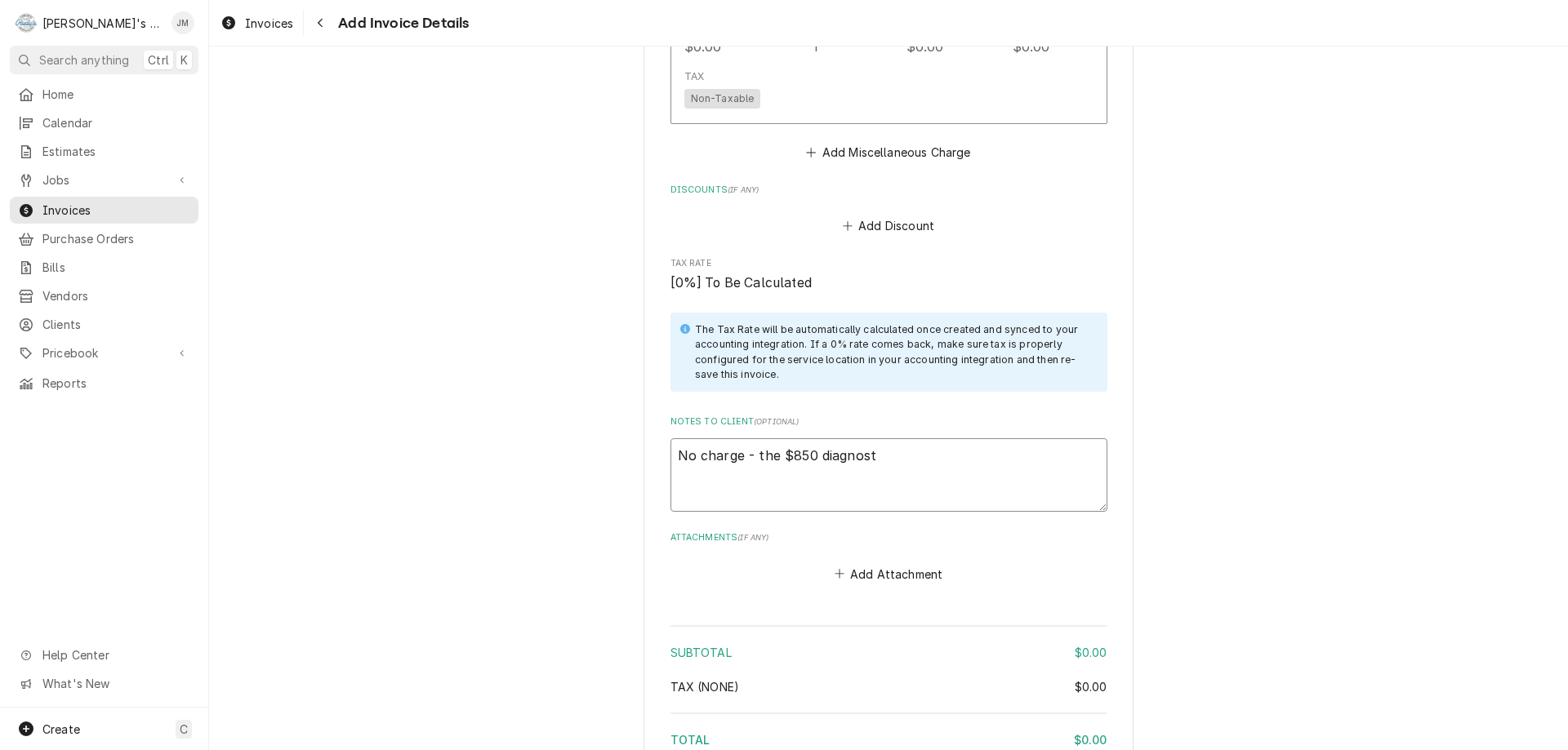
type textarea "x"
type textarea "No charge - the $850 diagnosti"
type textarea "x"
type textarea "No charge - the $850 diagnostic"
type textarea "x"
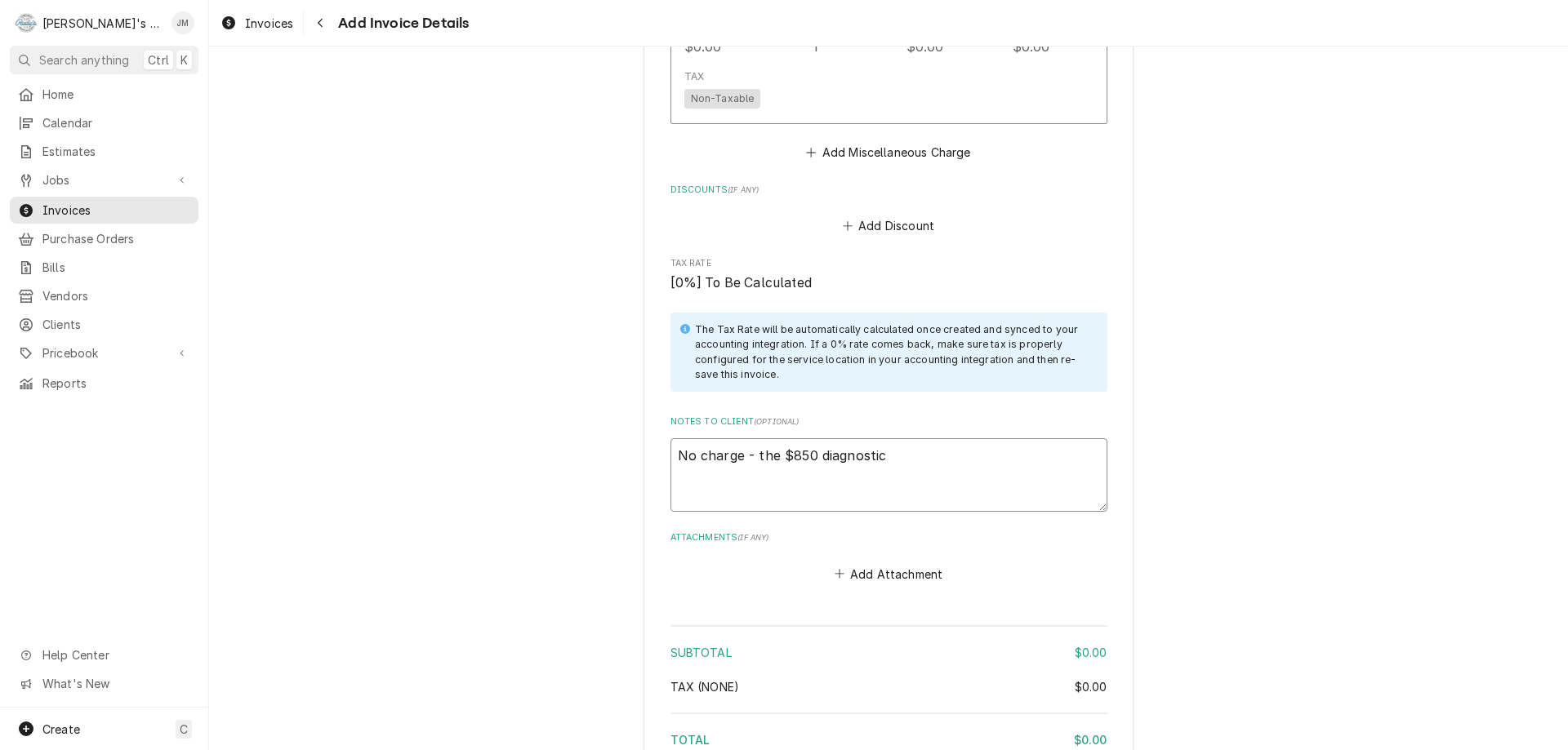
type textarea "No charge - the $850 diagnostic"
type textarea "x"
type textarea "No charge - the $850 diagnostic c"
type textarea "x"
type textarea "No charge - the $850 diagnostic ch"
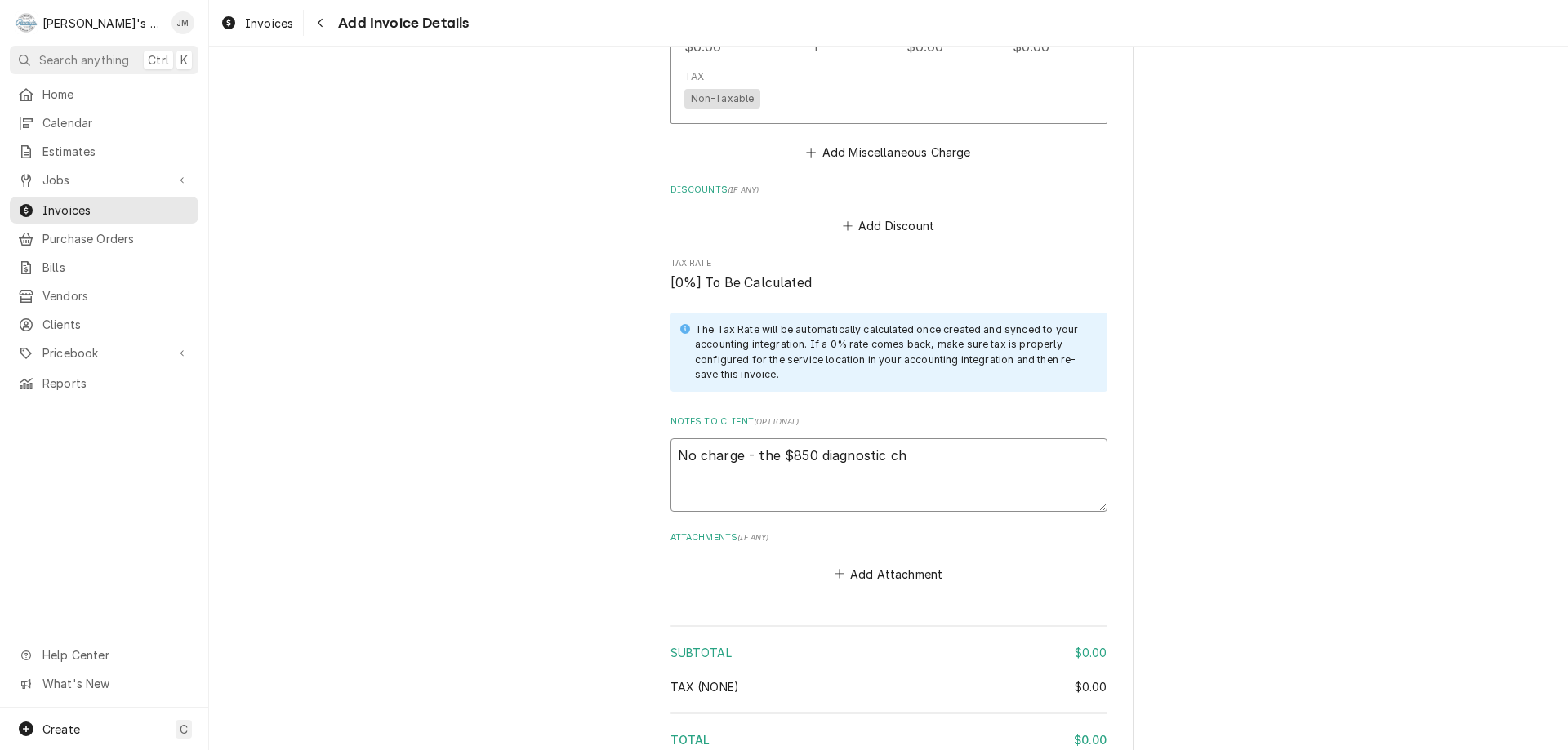
type textarea "x"
type textarea "No charge - the $850 diagnostic char"
type textarea "x"
type textarea "No charge - the $850 diagnostic charg"
type textarea "x"
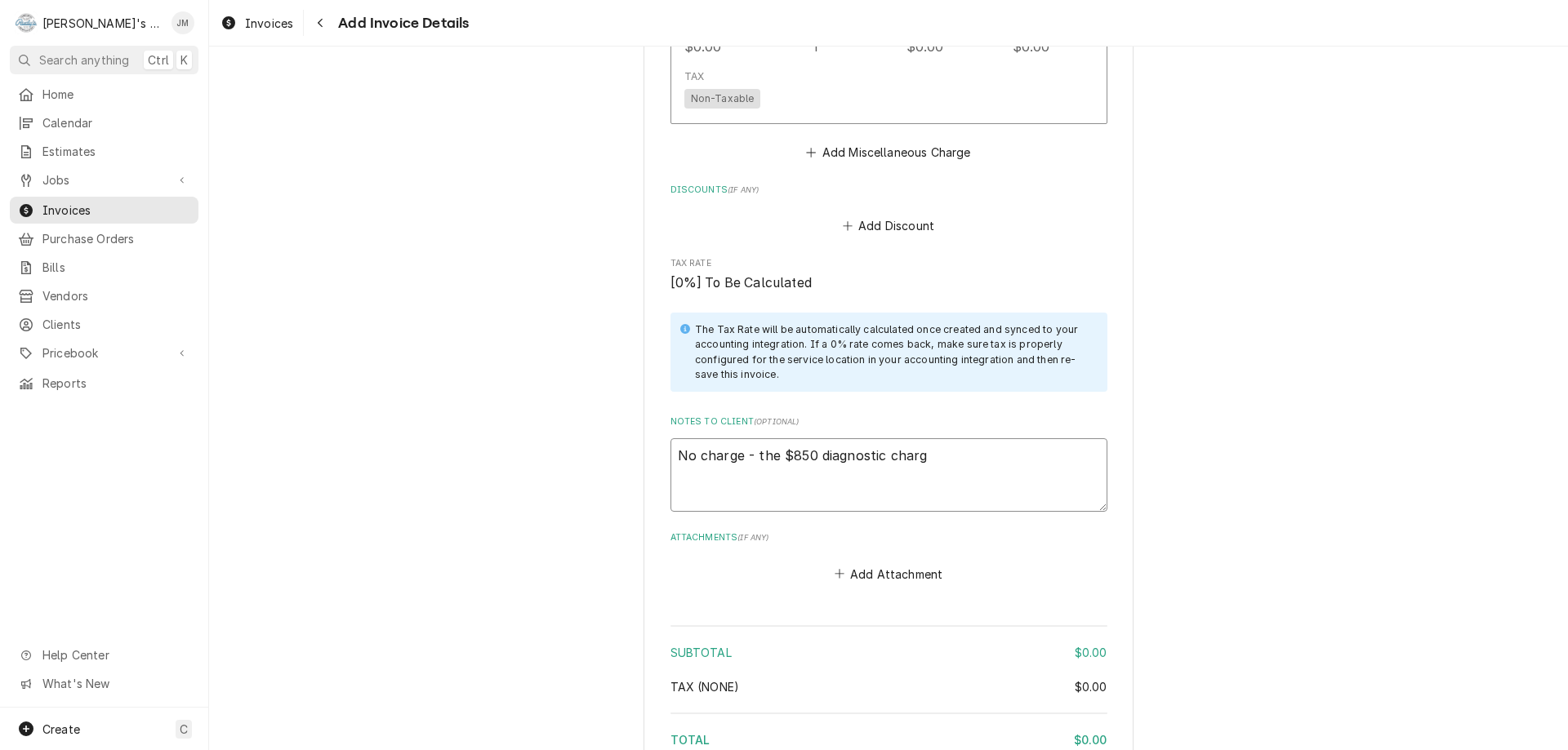
type textarea "No charge - the $850 diagnostic charge"
type textarea "x"
type textarea "No charge - the $850 diagnostic charge"
type textarea "x"
type textarea "No charge - the $850 diagnostic charge w"
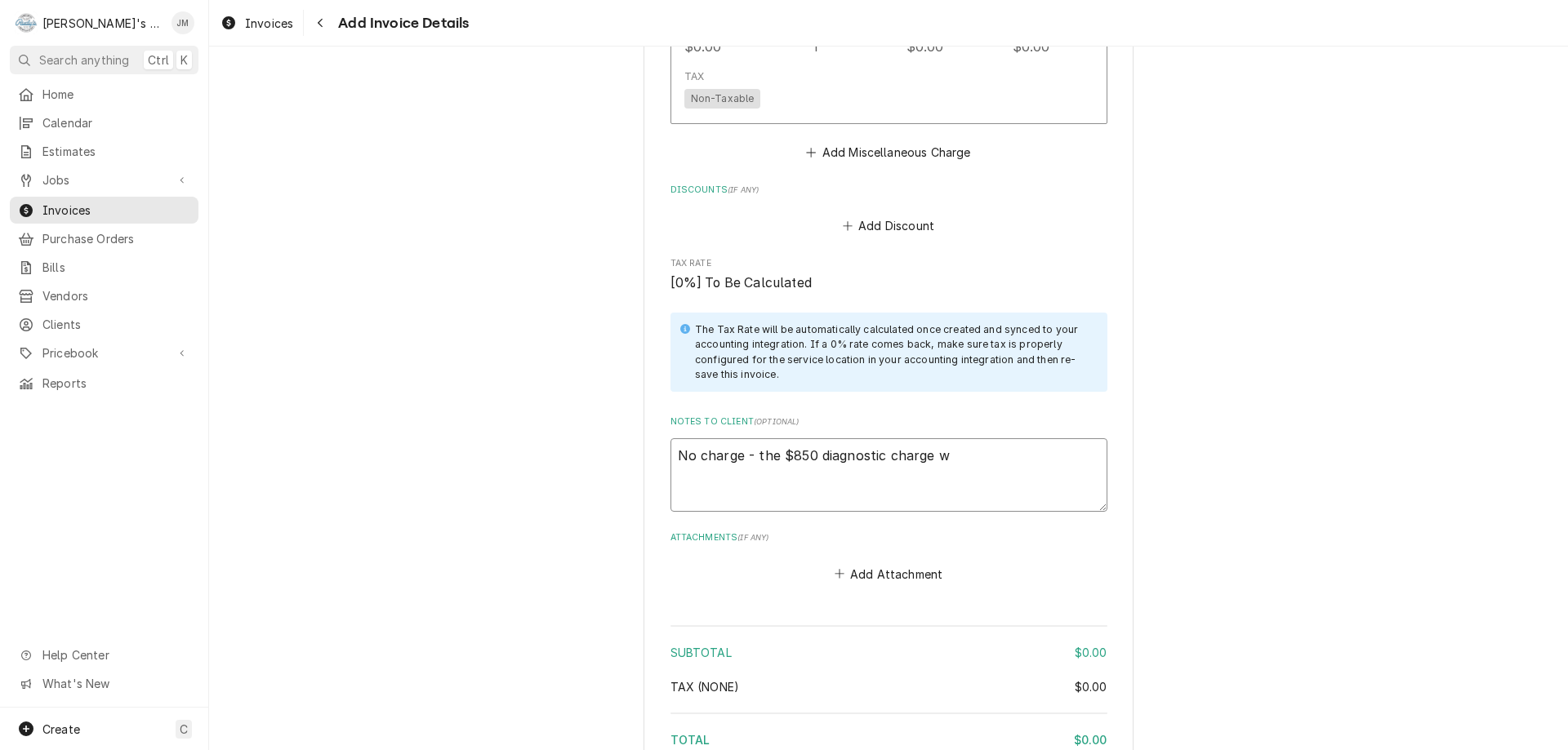
type textarea "x"
type textarea "No charge - the $850 diagnostic charge wi"
type textarea "x"
type textarea "No charge - the $850 diagnostic charge wil"
type textarea "x"
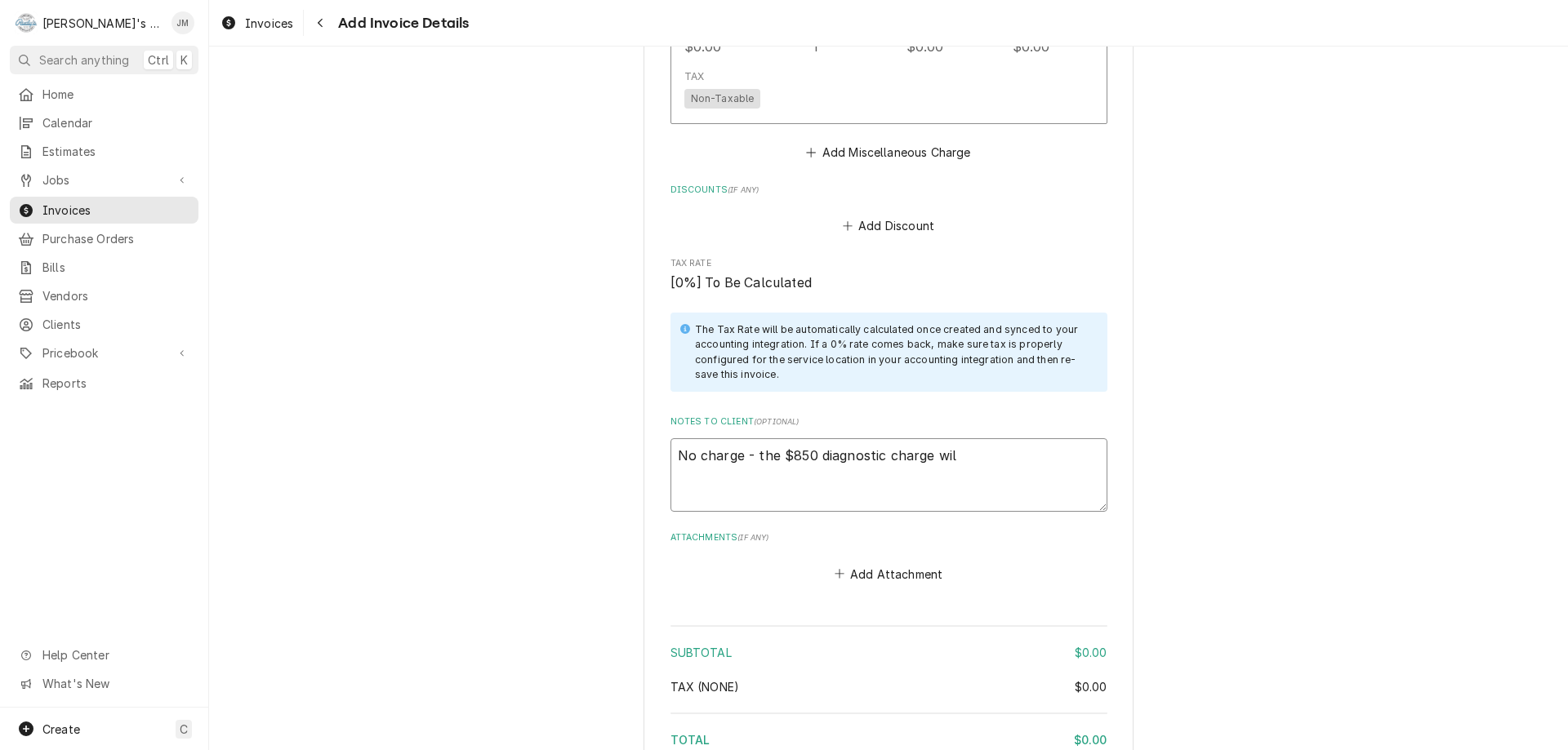
type textarea "No charge - the $850 diagnostic charge will"
type textarea "x"
type textarea "No charge - the $850 diagnostic charge will"
type textarea "x"
type textarea "No charge - the $850 diagnostic charge will b"
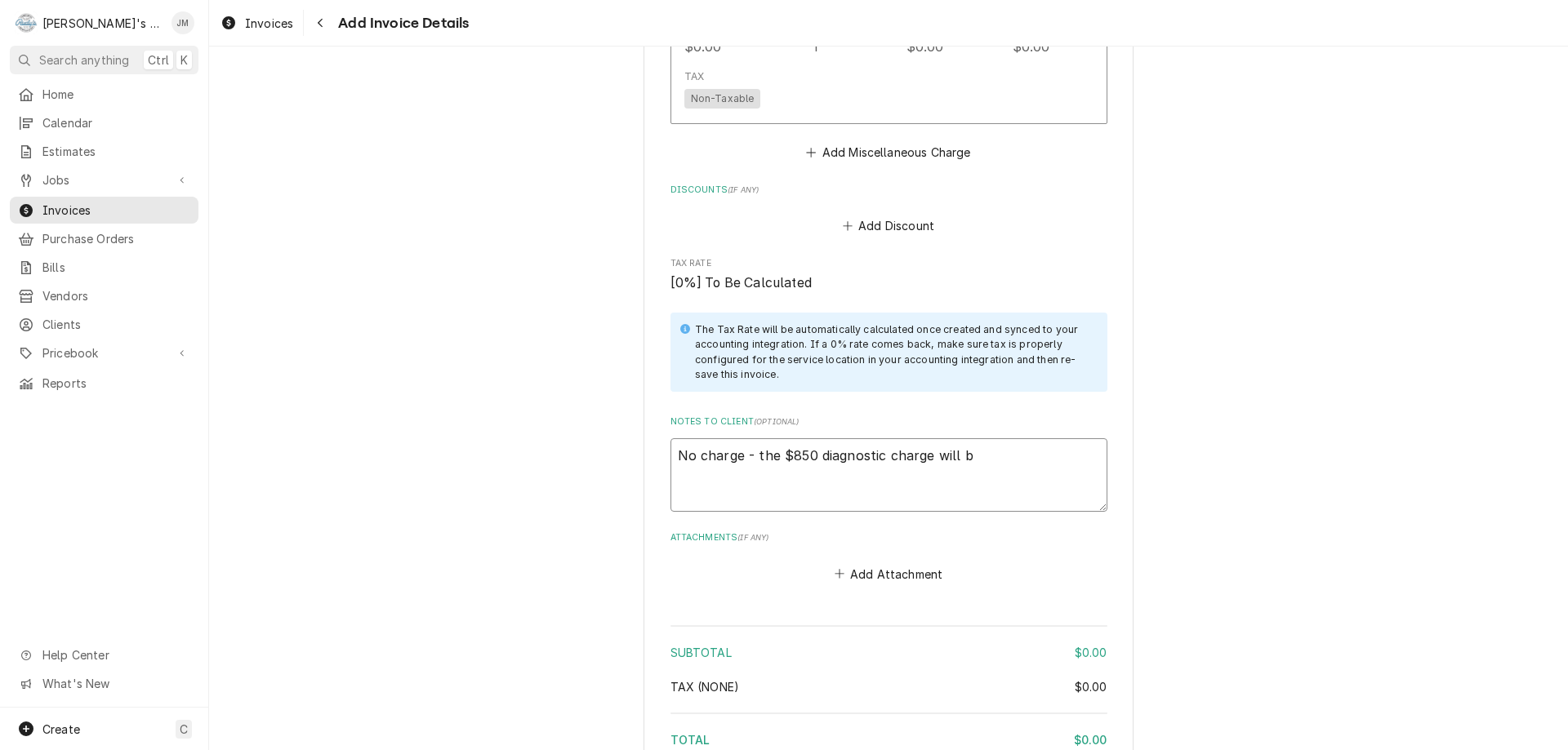
type textarea "x"
type textarea "No charge - the $850 diagnostic charge will be"
type textarea "x"
type textarea "No charge - the $850 diagnostic charge will be"
type textarea "x"
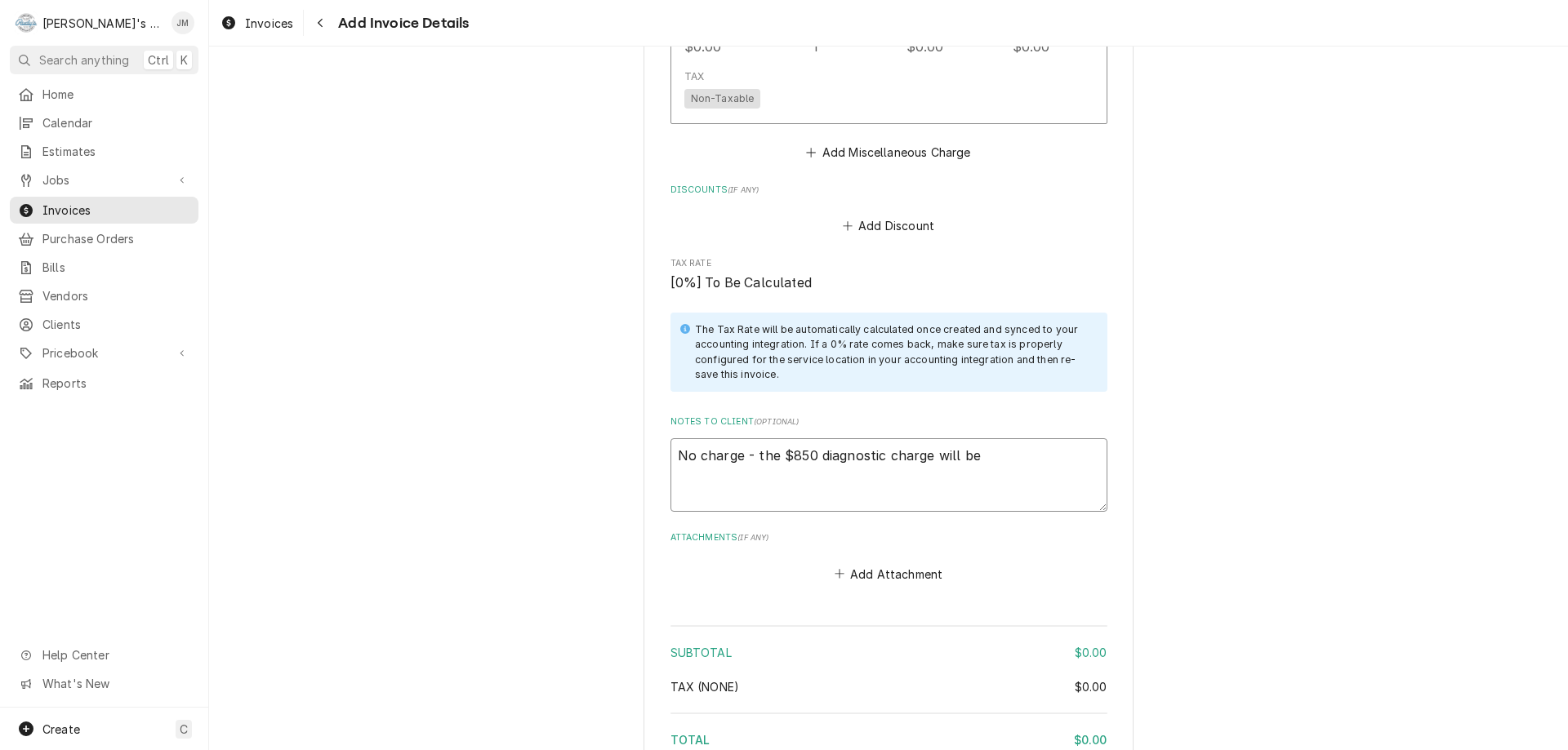
type textarea "No charge - the $850 diagnostic charge will be i"
type textarea "x"
type textarea "No charge - the $850 diagnostic charge will be in"
type textarea "x"
type textarea "No charge - the $850 diagnostic charge will be inc"
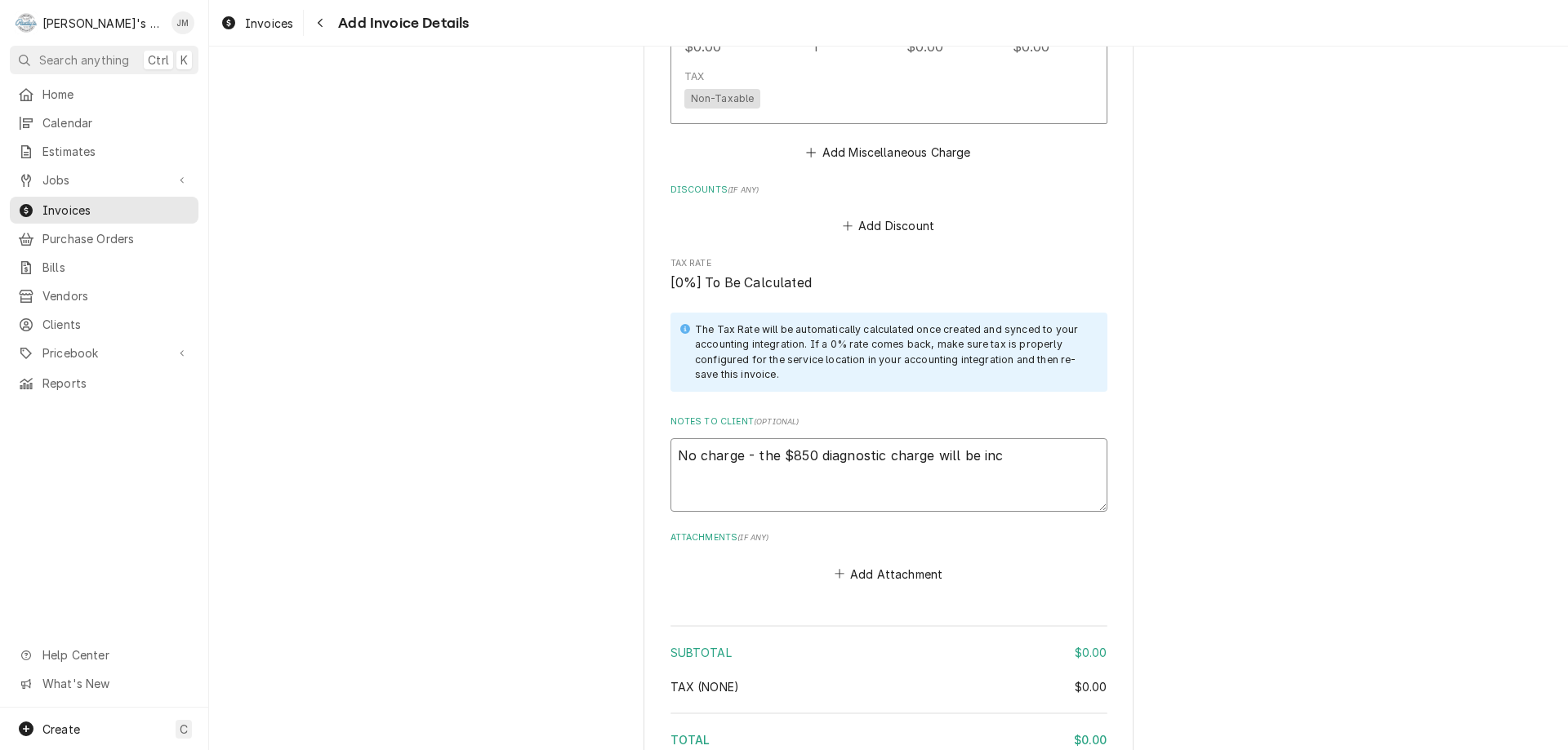
type textarea "x"
type textarea "No charge - the $850 diagnostic charge will be incl"
type textarea "x"
type textarea "No charge - the $850 diagnostic charge will be inclu"
type textarea "x"
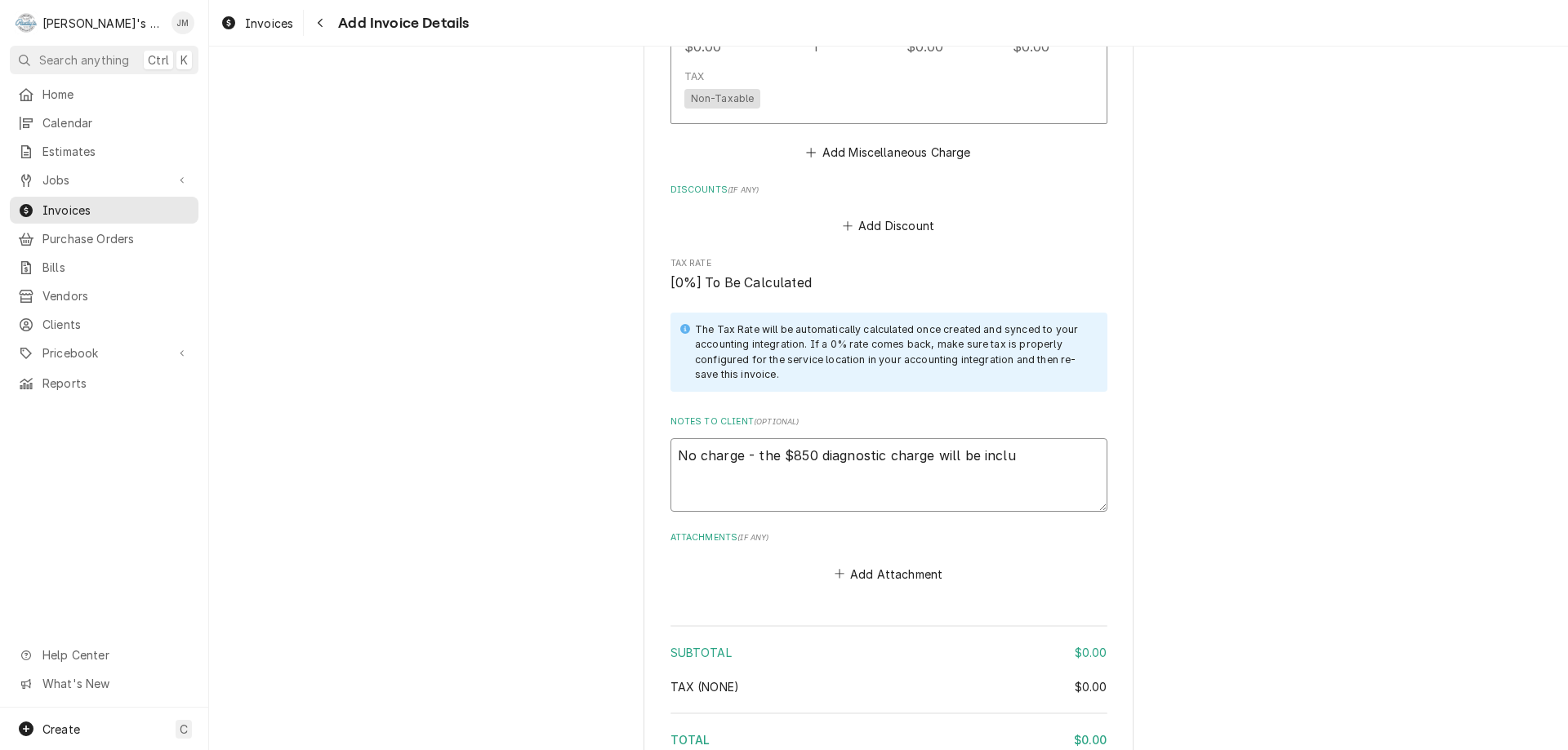
type textarea "No charge - the $850 diagnostic charge will be includ"
type textarea "x"
type textarea "No charge - the $850 diagnostic charge will be include"
type textarea "x"
type textarea "No charge - the $850 diagnostic charge will be includ"
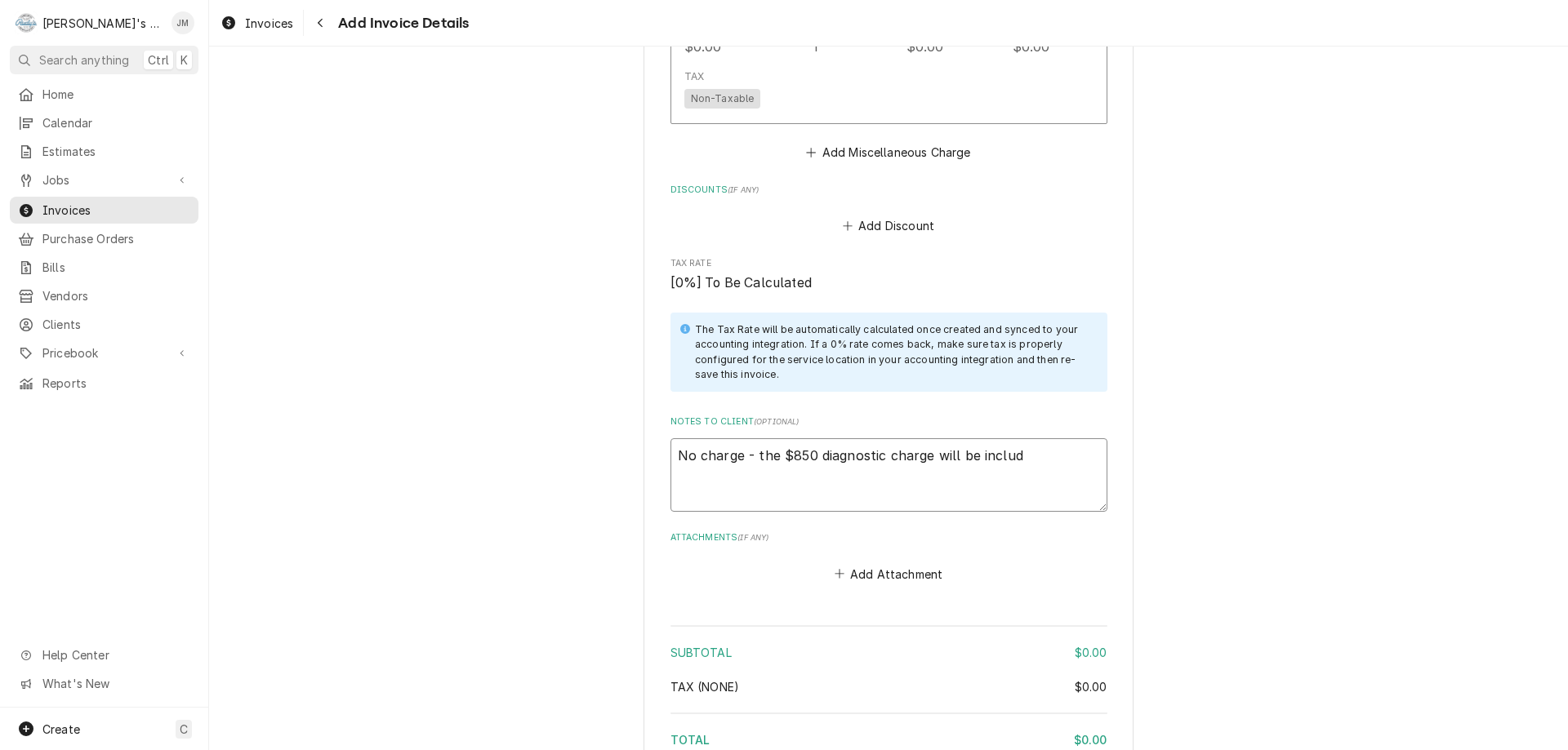
type textarea "x"
type textarea "No charge - the $850 diagnostic charge will be includi"
type textarea "x"
type textarea "No charge - the $850 diagnostic charge will be includ"
type textarea "x"
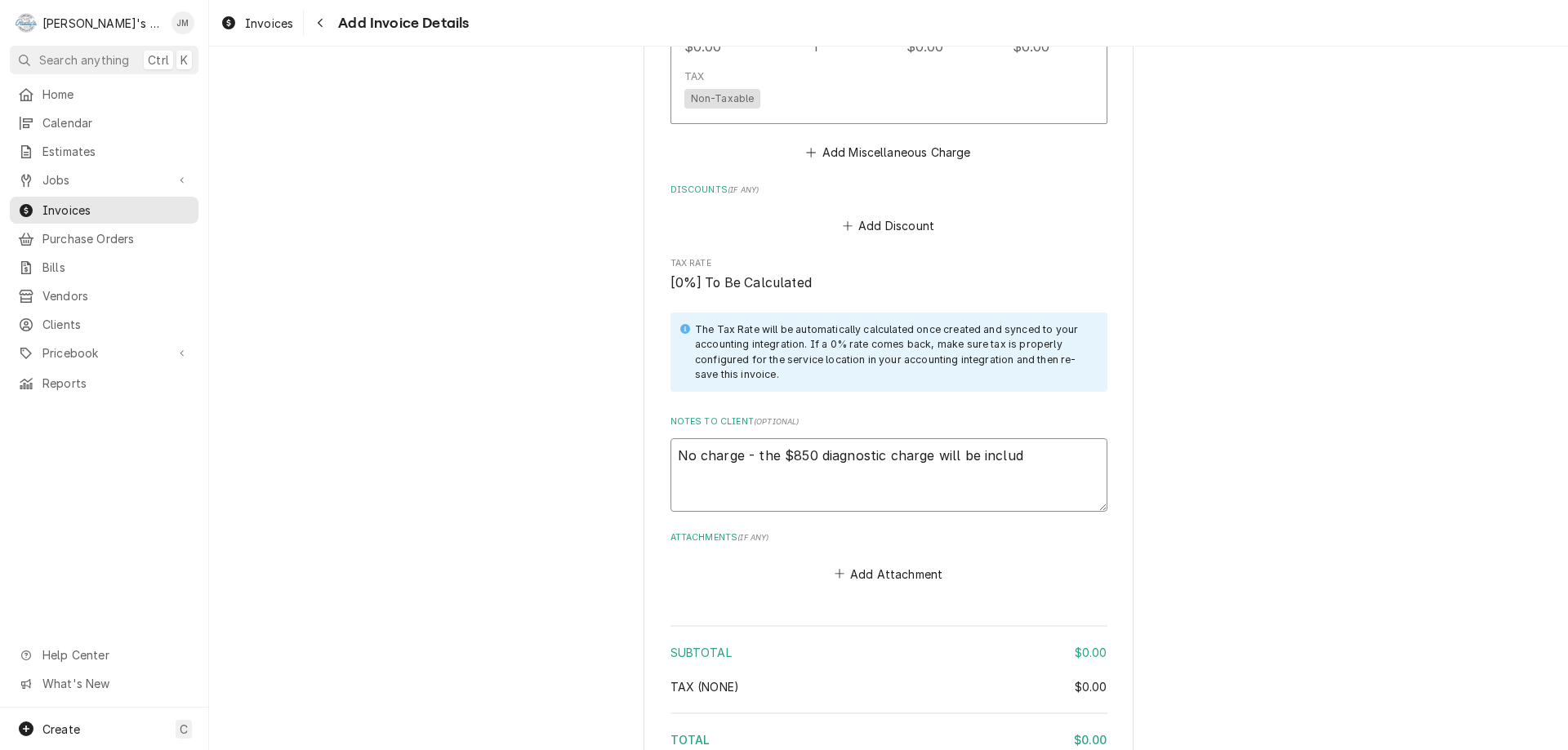
type textarea "No charge - the $850 diagnostic charge will be include"
type textarea "x"
type textarea "No charge - the $850 diagnostic charge will be included"
type textarea "x"
type textarea "No charge - the $850 diagnostic charge will be included"
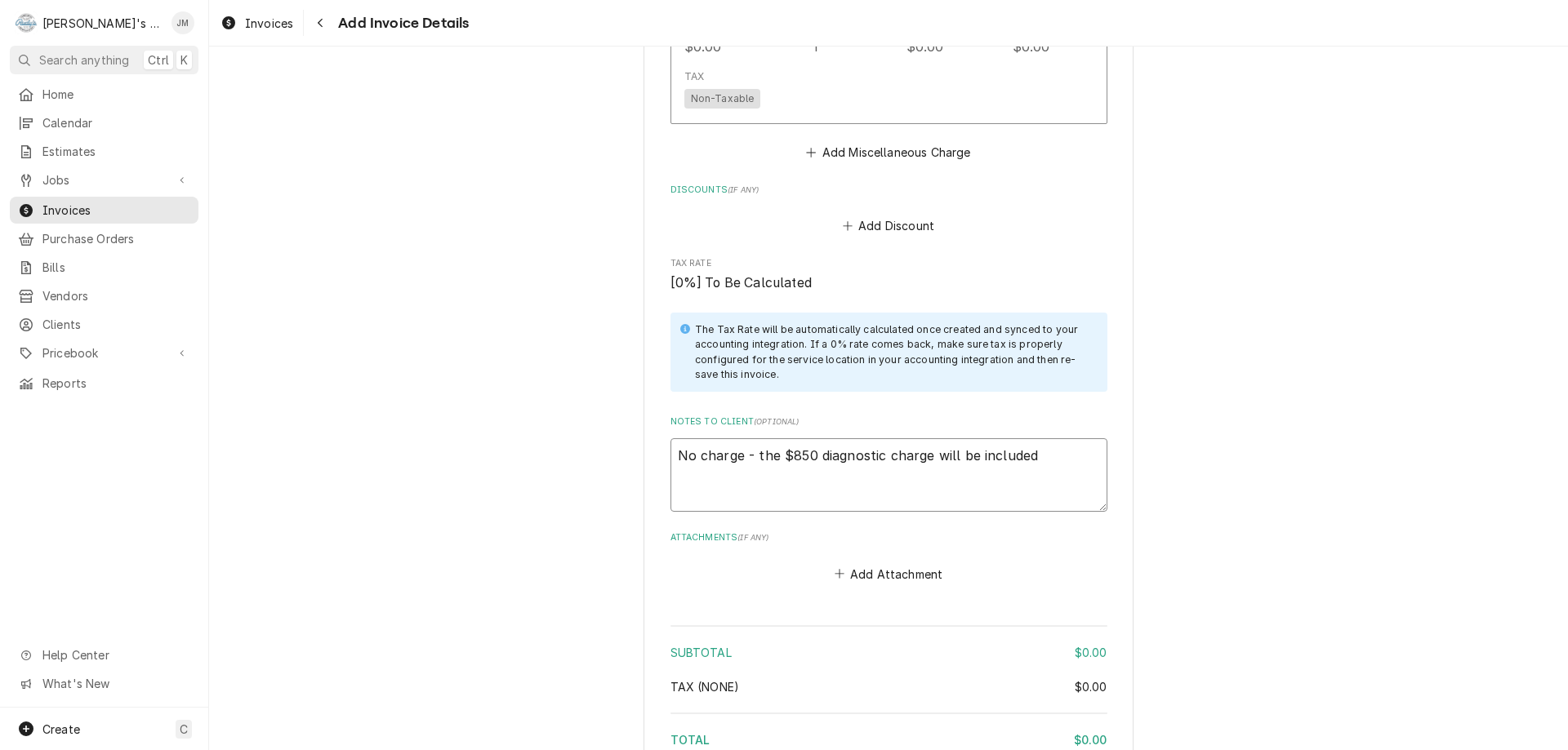
type textarea "x"
type textarea "No charge - the $850 diagnostic charge will be included i"
type textarea "x"
type textarea "No charge - the $850 diagnostic charge will be included in"
type textarea "x"
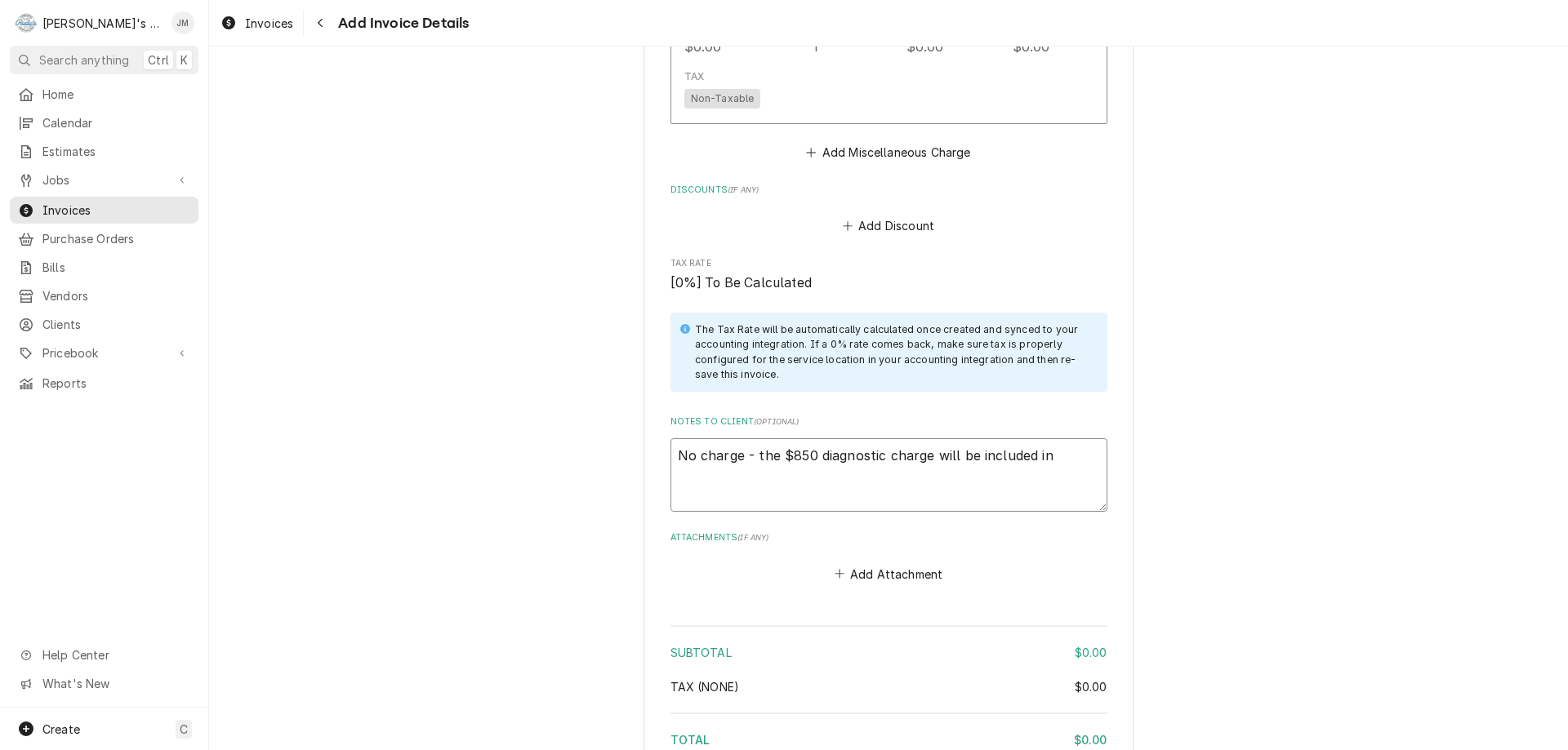
type textarea "No charge - the $850 diagnostic charge will be included in"
type textarea "x"
type textarea "No charge - the $850 diagnostic charge will be included in t"
type textarea "x"
type textarea "No charge - the $850 diagnostic charge will be included in th"
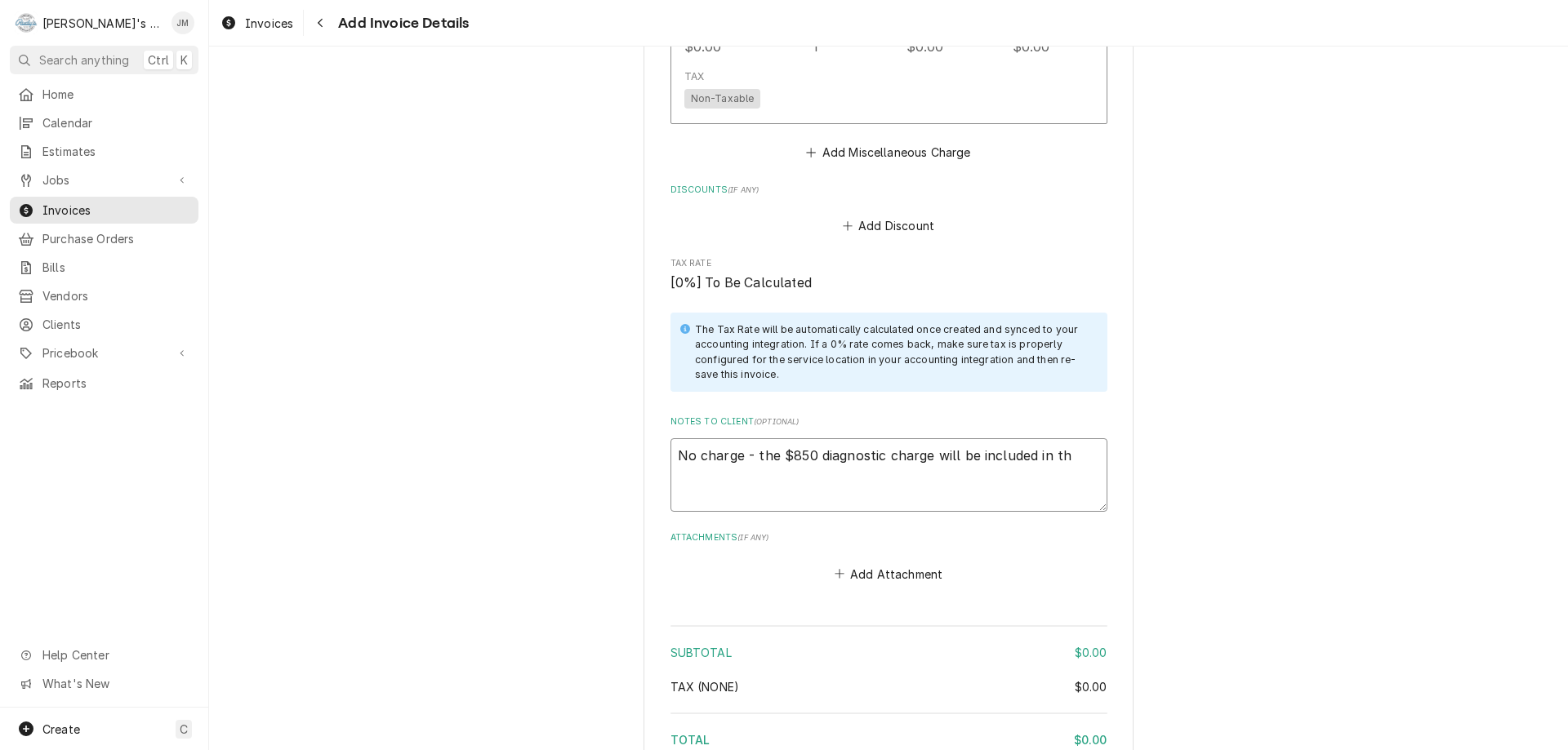
type textarea "x"
type textarea "No charge - the $850 diagnostic charge will be included in the"
type textarea "x"
type textarea "No charge - the $850 diagnostic charge will be included in the"
type textarea "x"
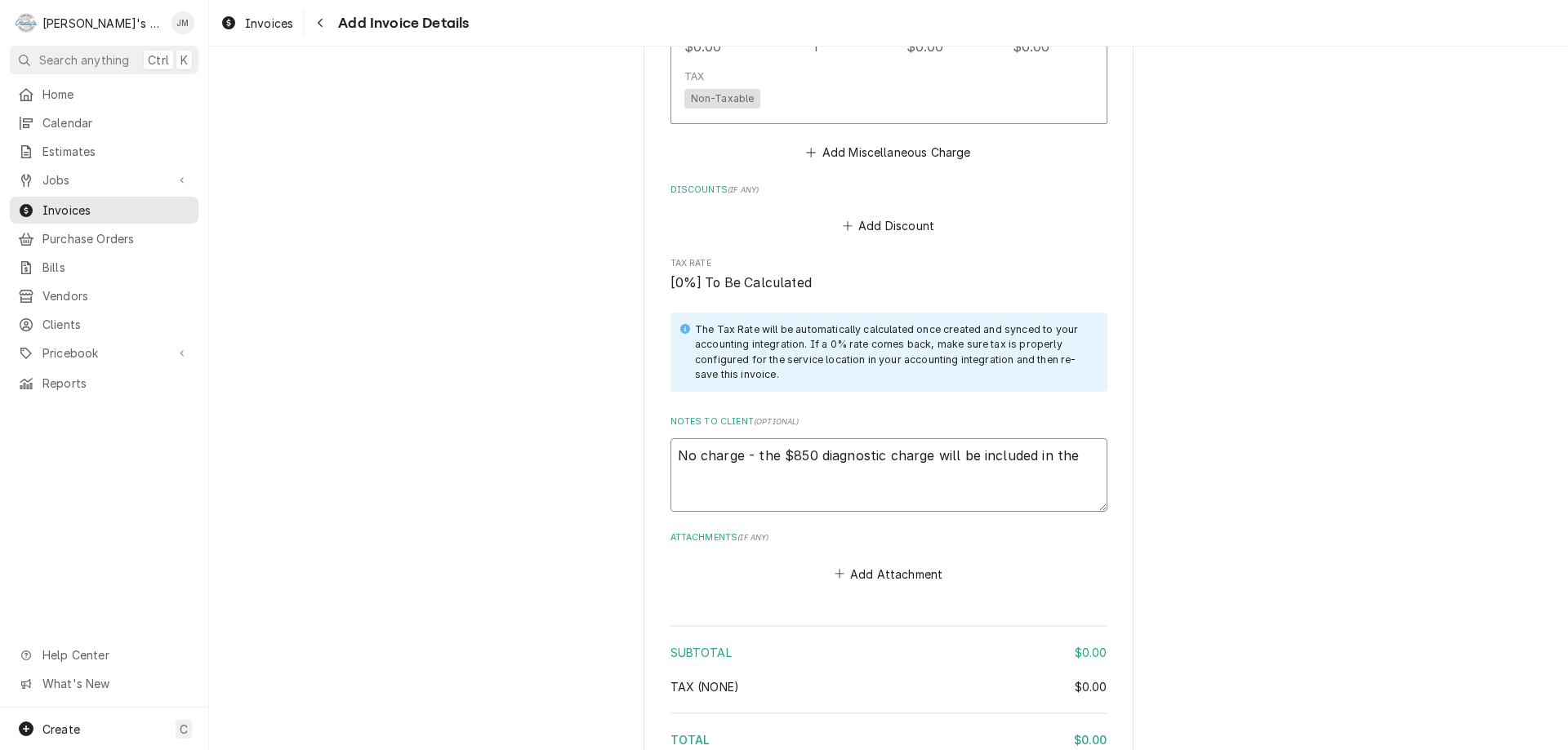
type textarea "No charge - the $850 diagnostic charge will be included in the c"
type textarea "x"
type textarea "No charge - the $850 diagnostic charge will be included in the co"
type textarea "x"
type textarea "No charge - the $850 diagnostic charge will be included in the com"
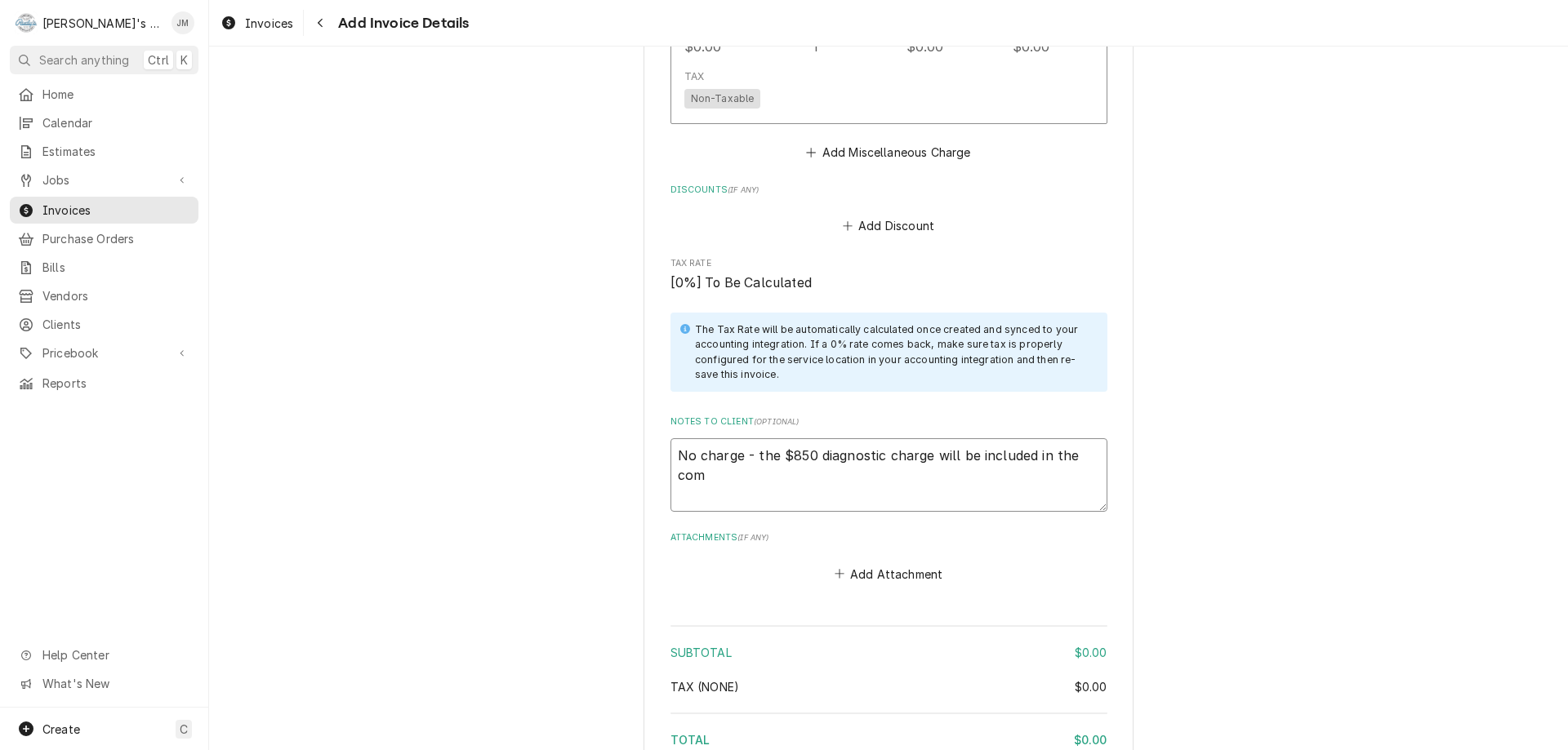
type textarea "x"
type textarea "No charge - the $850 diagnostic charge will be included in the comp"
type textarea "x"
type textarea "No charge - the $850 diagnostic charge will be included in the compr"
type textarea "x"
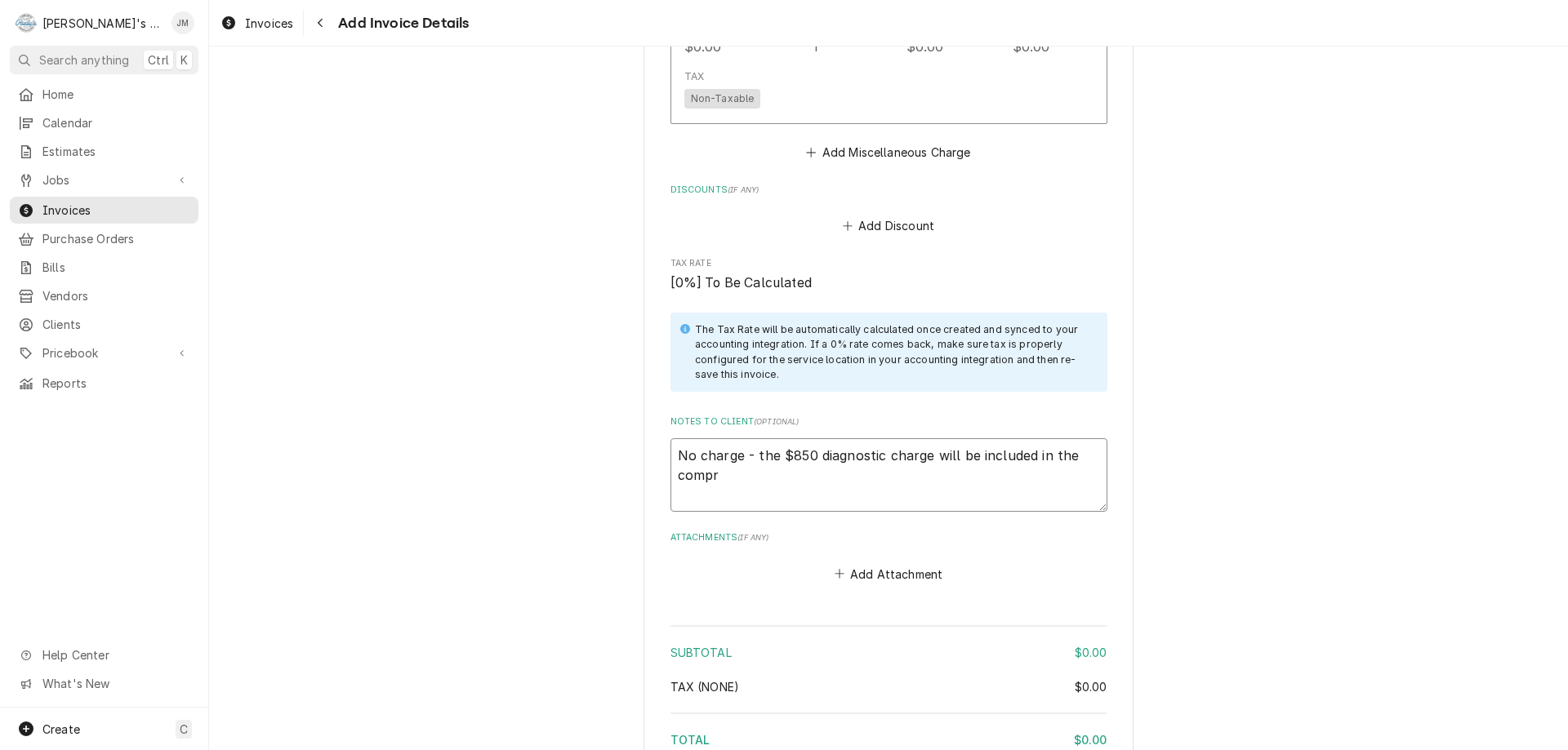
type textarea "No charge - the $850 diagnostic charge will be included in the compre"
type textarea "x"
type textarea "No charge - the $850 diagnostic charge will be included in the compres"
type textarea "x"
type textarea "No charge - the $850 diagnostic charge will be included in the compress"
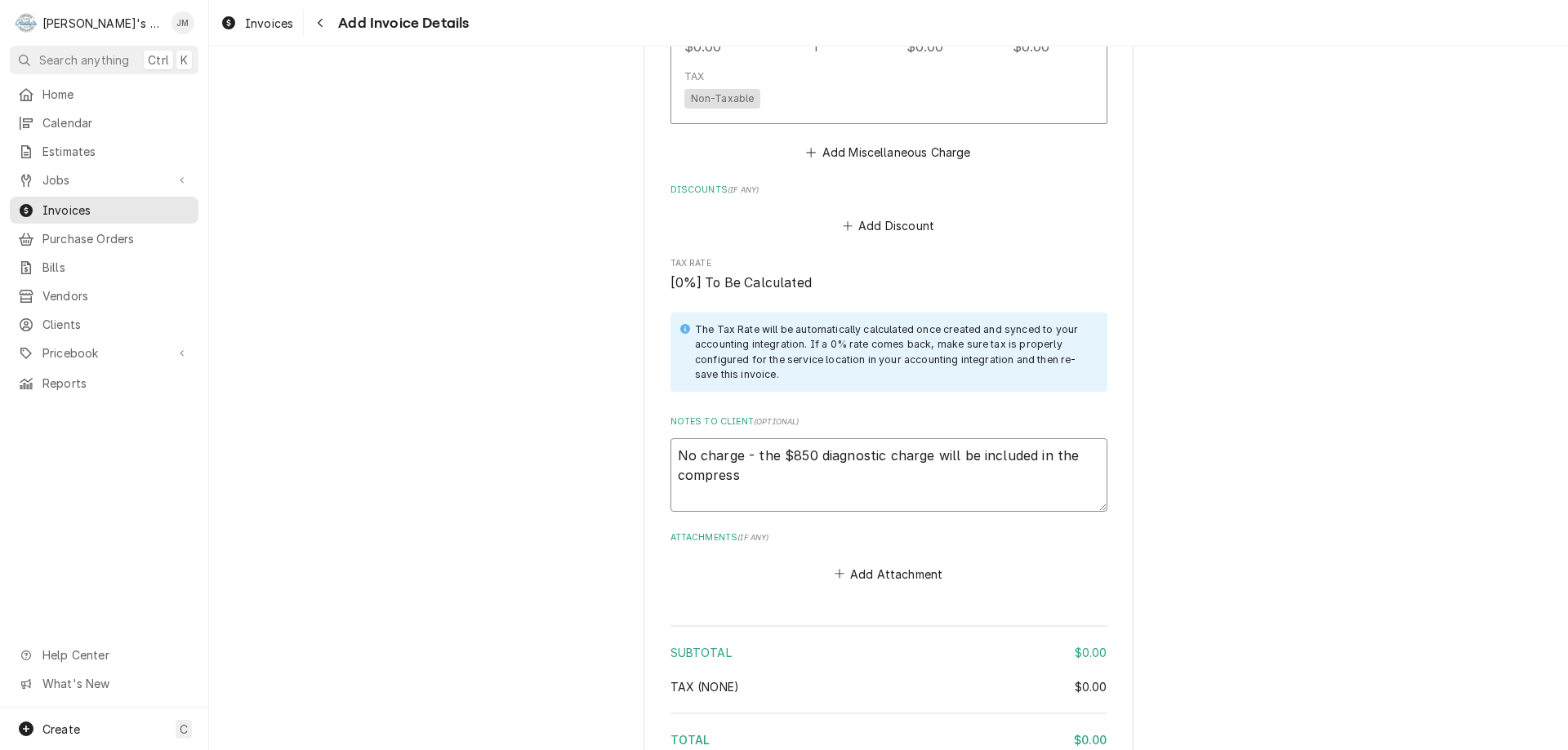
type textarea "x"
type textarea "No charge - the $850 diagnostic charge will be included in the compresso"
type textarea "x"
type textarea "No charge - the $850 diagnostic charge will be included in the compressor"
type textarea "x"
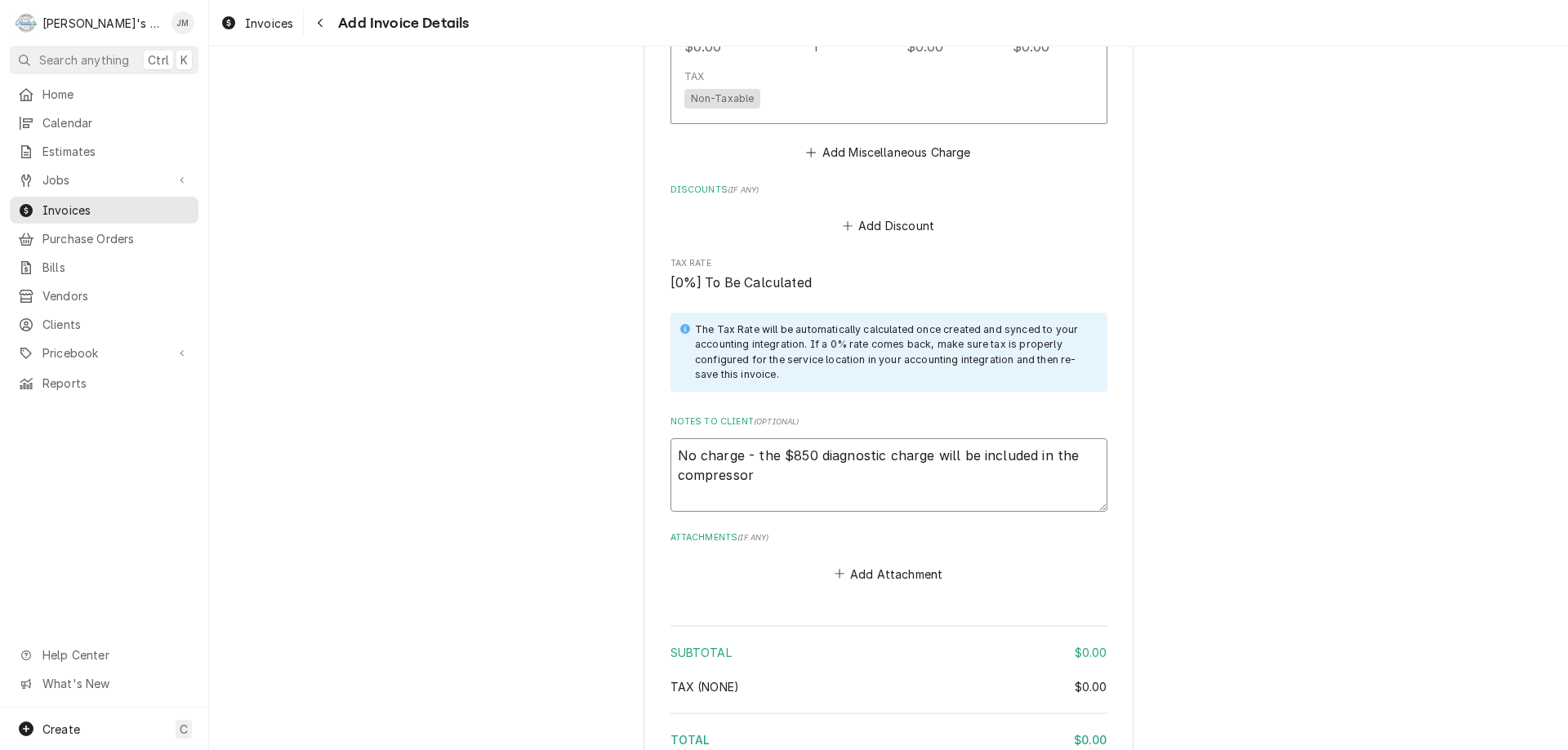
type textarea "No charge - the $850 diagnostic charge will be included in the compressor"
type textarea "x"
type textarea "No charge - the $850 diagnostic charge will be included in the compressor r"
type textarea "x"
type textarea "No charge - the $850 diagnostic charge will be included in the compressor re"
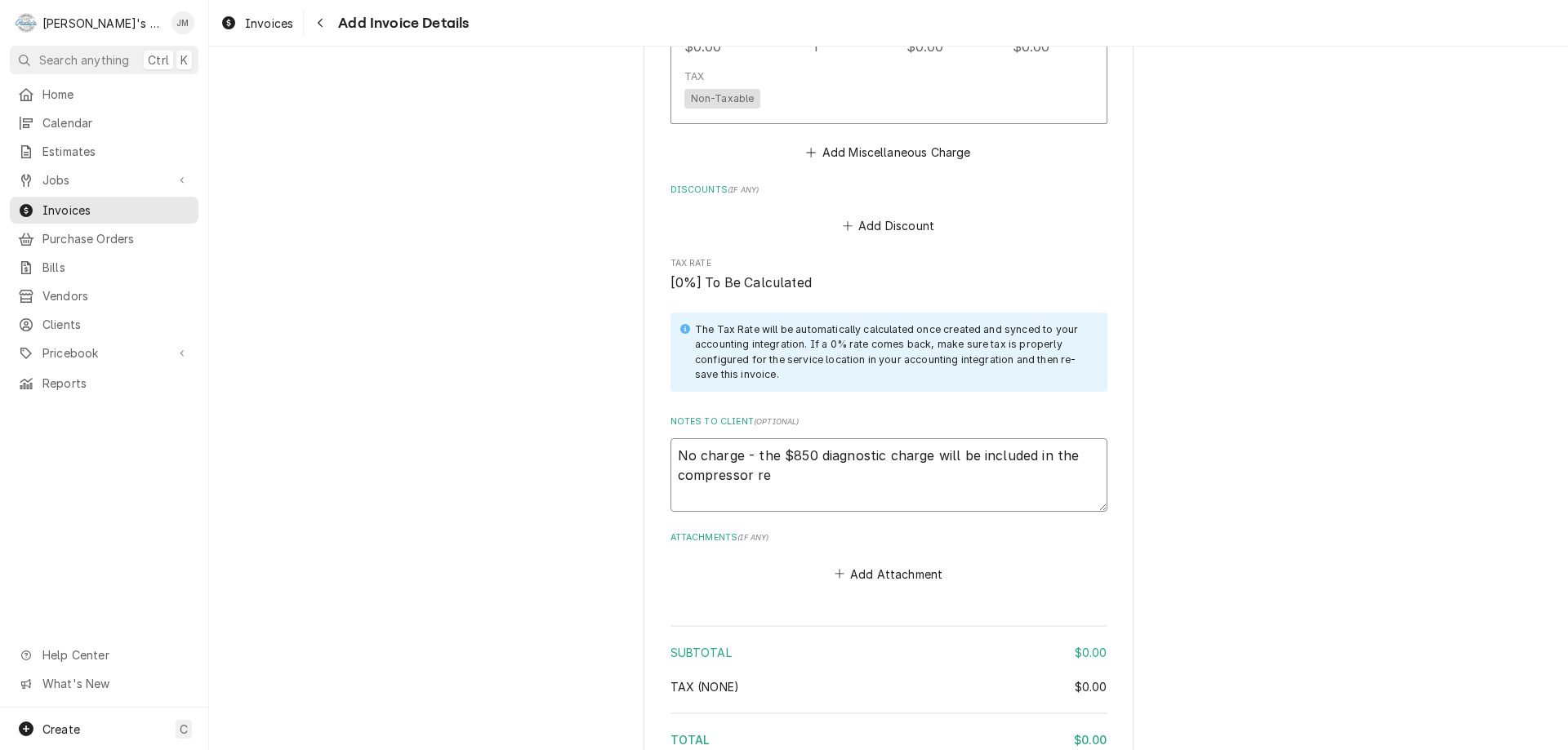
type textarea "x"
type textarea "No charge - the $850 diagnostic charge will be included in the compressor rep"
type textarea "x"
type textarea "No charge - the $850 diagnostic charge will be included in the compressor repl"
type textarea "x"
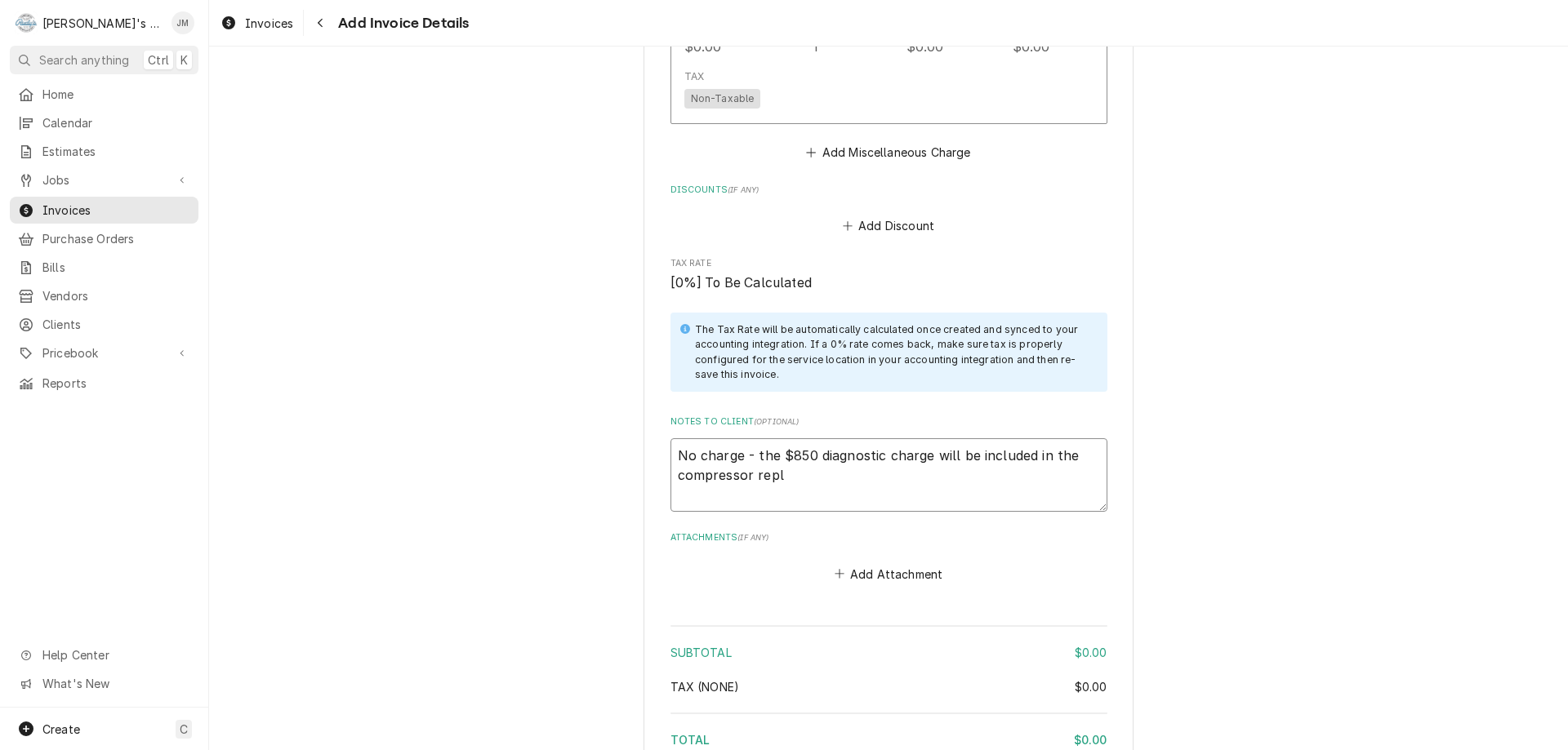
type textarea "No charge - the $850 diagnostic charge will be included in the compressor repla"
type textarea "x"
type textarea "No charge - the $850 diagnostic charge will be included in the compressor replac"
type textarea "x"
type textarea "No charge - the $850 diagnostic charge will be included in the compressor repla…"
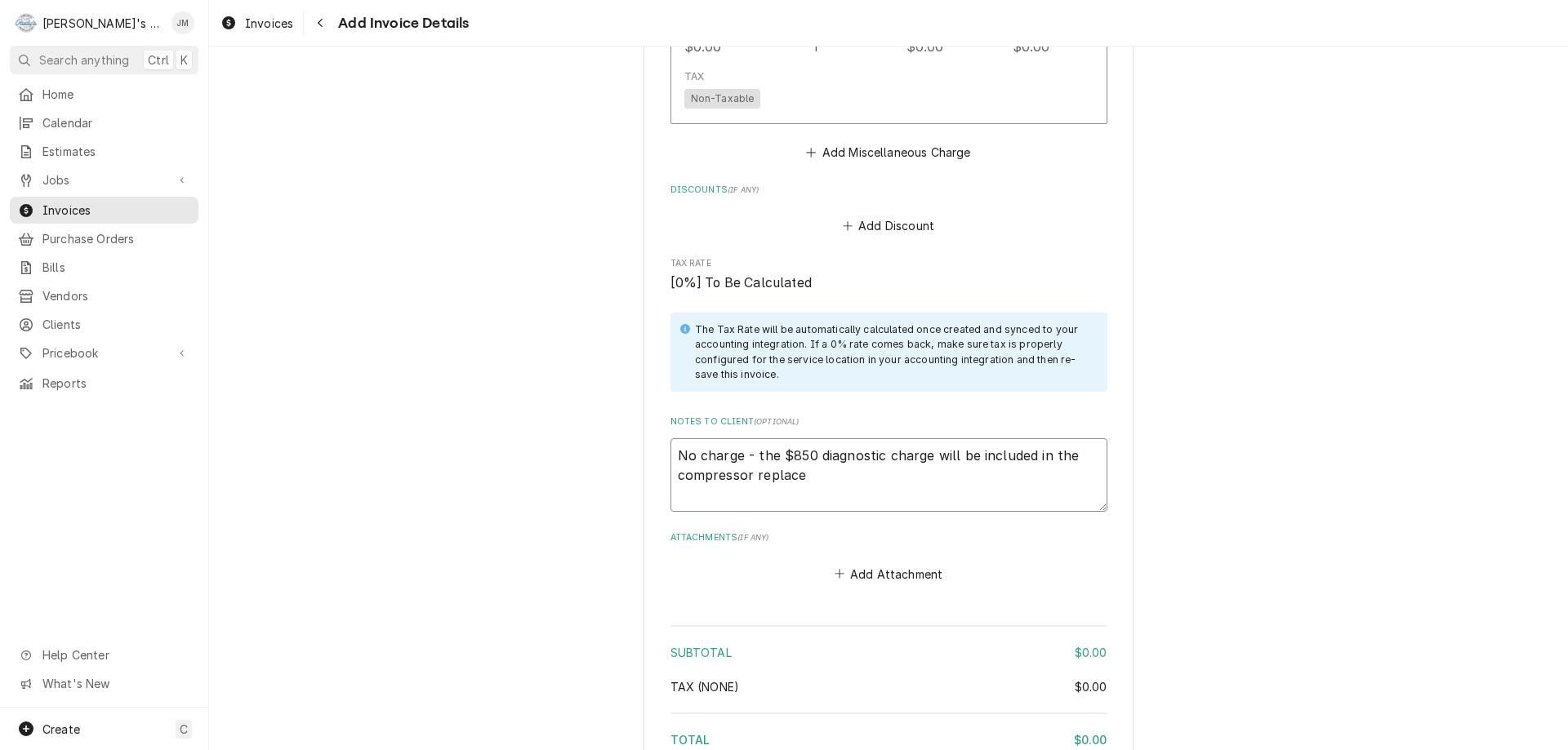
type textarea "x"
type textarea "No charge - the $850 diagnostic charge will be included in the compressor repla…"
type textarea "x"
type textarea "No charge - the $850 diagnostic charge will be included in the compressor repla…"
type textarea "x"
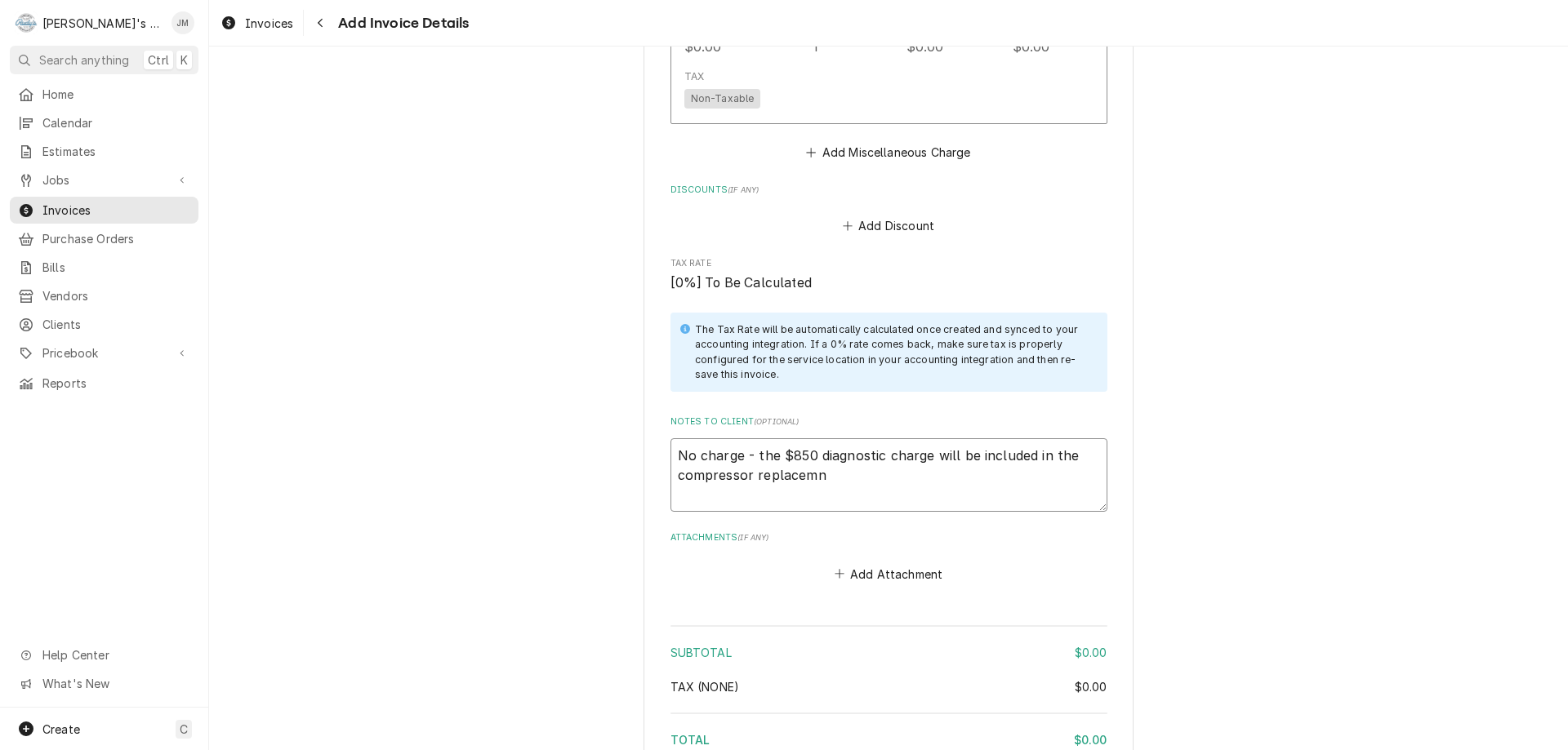
type textarea "No charge - the $850 diagnostic charge will be included in the compressor repla…"
type textarea "x"
type textarea "No charge - the $850 diagnostic charge will be included in the compressor repla…"
type textarea "x"
type textarea "No charge - the $850 diagnostic charge will be included in the compressor repla…"
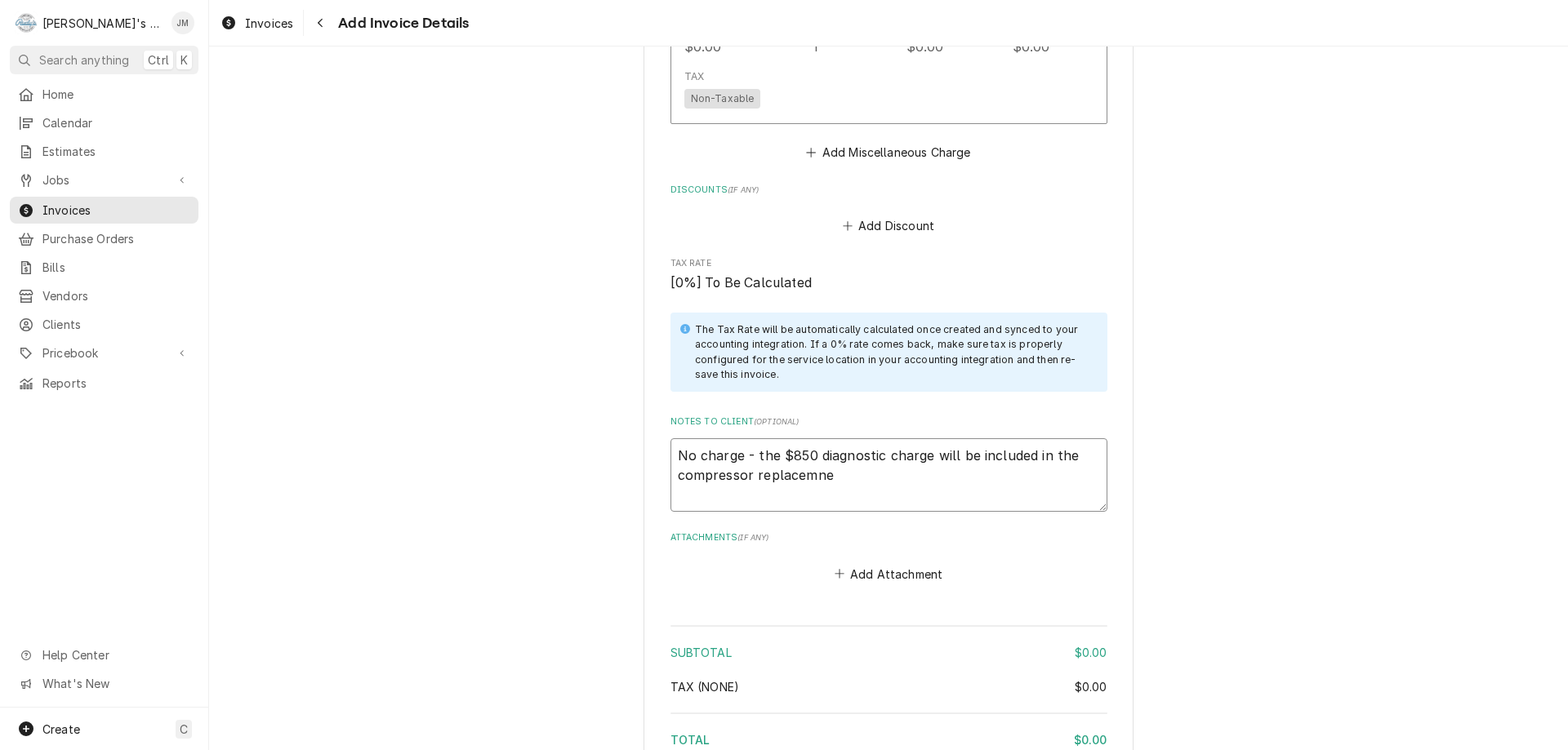
type textarea "x"
type textarea "No charge - the $850 diagnostic charge will be included in the compressor repla…"
type textarea "x"
type textarea "No charge - the $850 diagnostic charge will be included in the compressor repla…"
type textarea "x"
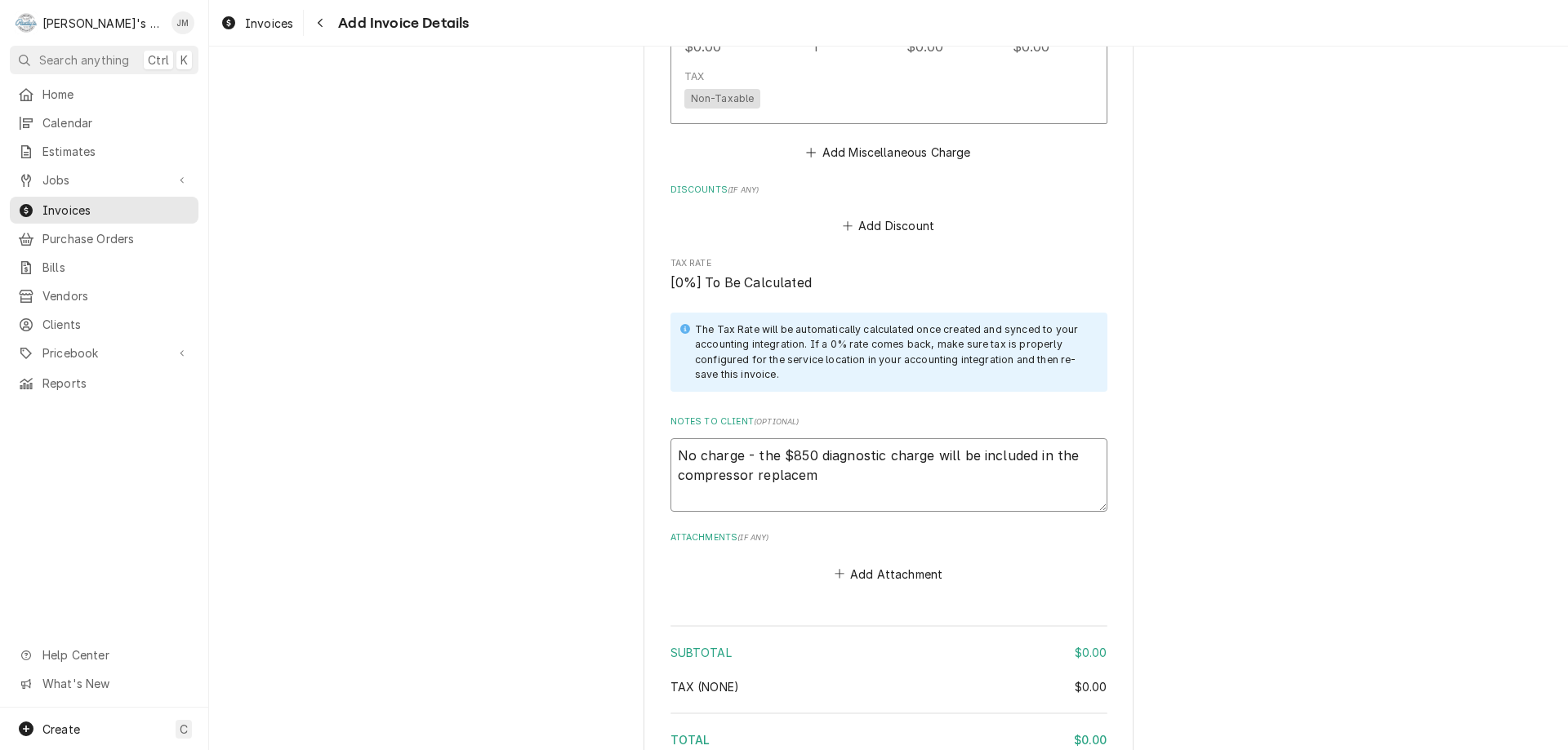
type textarea "No charge - the $850 diagnostic charge will be included in the compressor repla…"
type textarea "x"
type textarea "No charge - the $850 diagnostic charge will be included in the compressor repla…"
type textarea "x"
type textarea "No charge - the $850 diagnostic charge will be included in the compressor repla…"
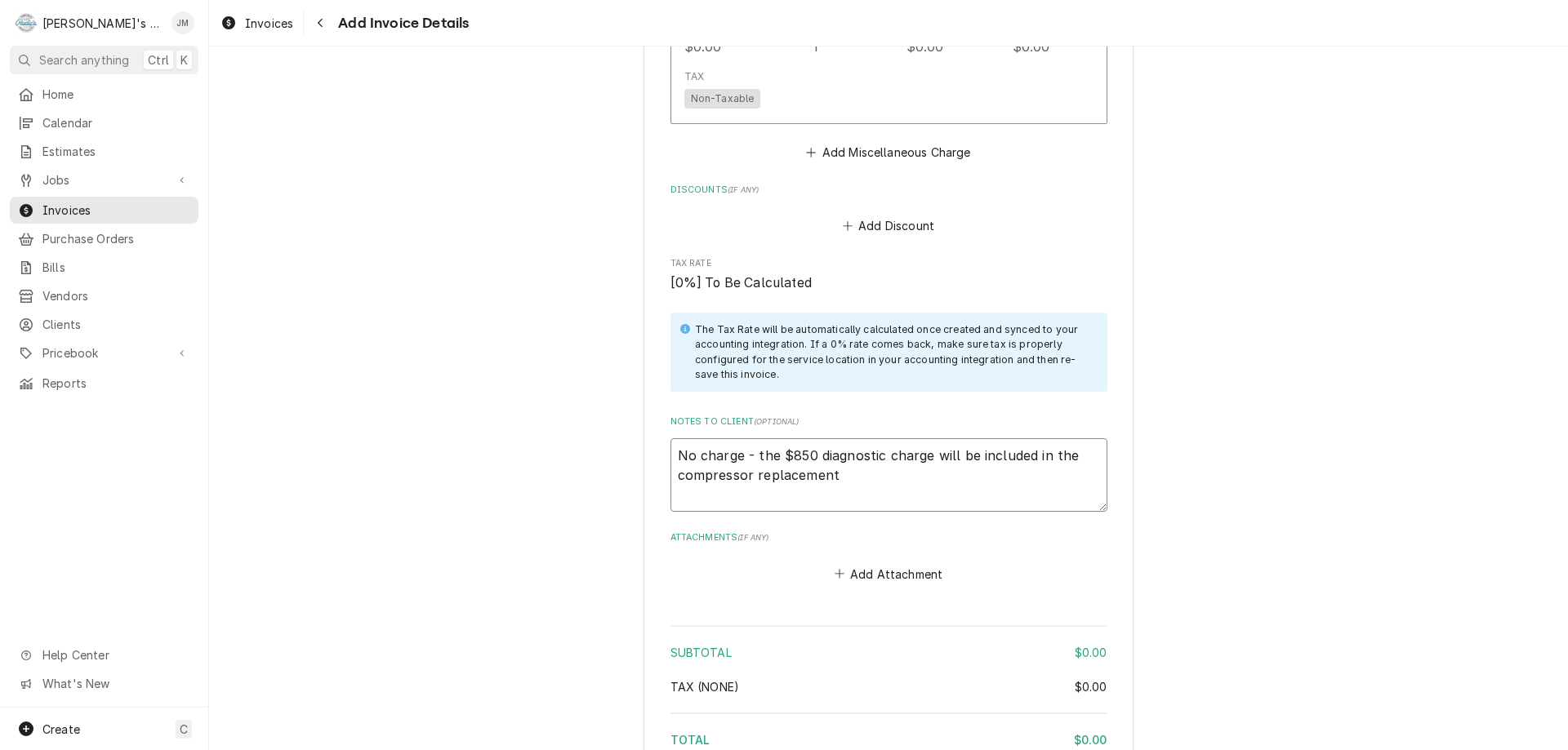
type textarea "x"
type textarea "No charge - the $850 diagnostic charge will be included in the compressor repla…"
type textarea "x"
type textarea "No charge - the $850 diagnostic charge will be included in the compressor repla…"
drag, startPoint x: 973, startPoint y: 440, endPoint x: 1025, endPoint y: 441, distance: 52.0
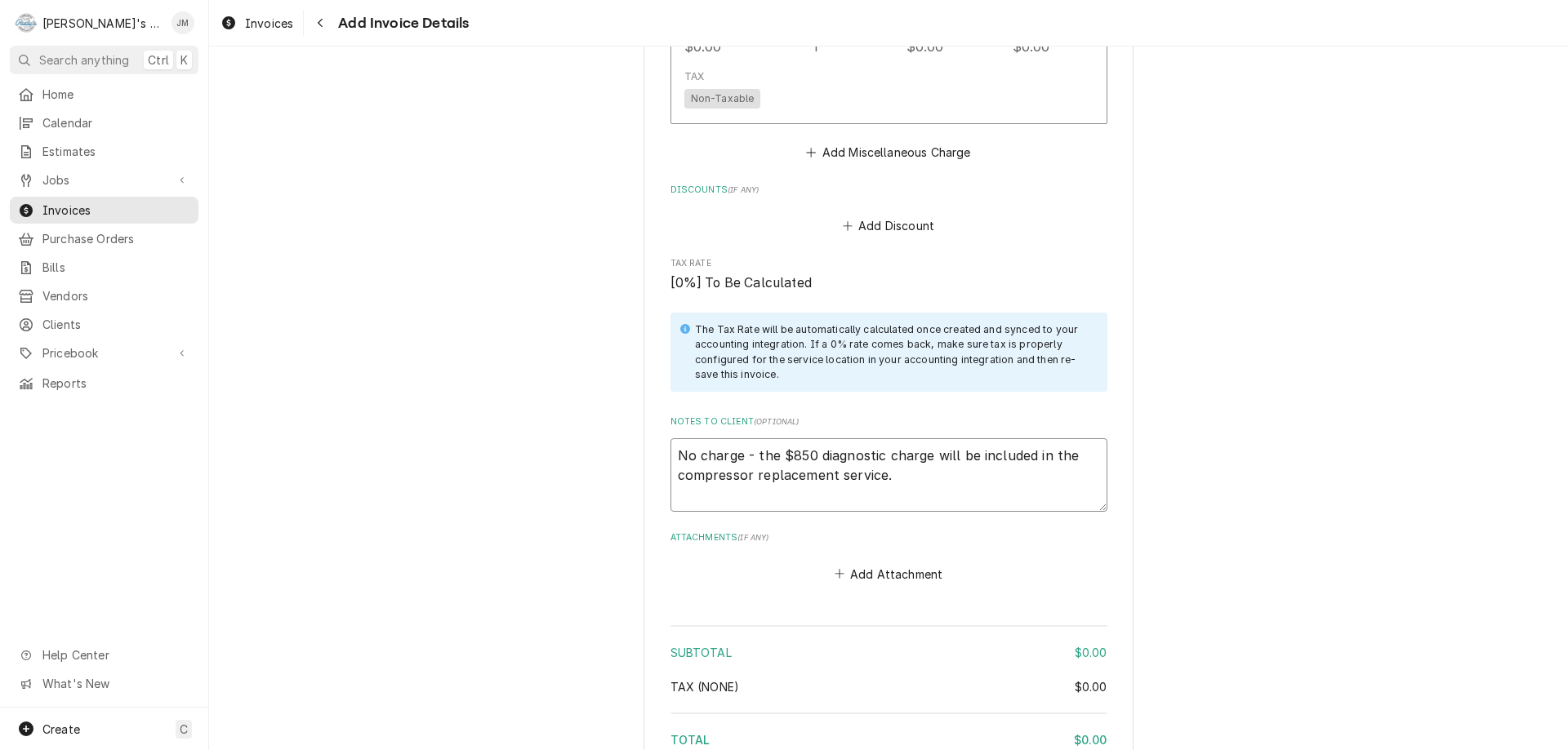
click at [1025, 441] on textarea "No charge - the $850 diagnostic charge will be included in the compressor repla…" at bounding box center [889, 474] width 437 height 73
click at [1026, 438] on textarea "No charge - the $850 diagnostic charge will be added in the compressor replacem…" at bounding box center [889, 474] width 437 height 73
click at [953, 452] on textarea "No charge - the $850 diagnostic charge will be added to the compressor replacem…" at bounding box center [889, 474] width 437 height 73
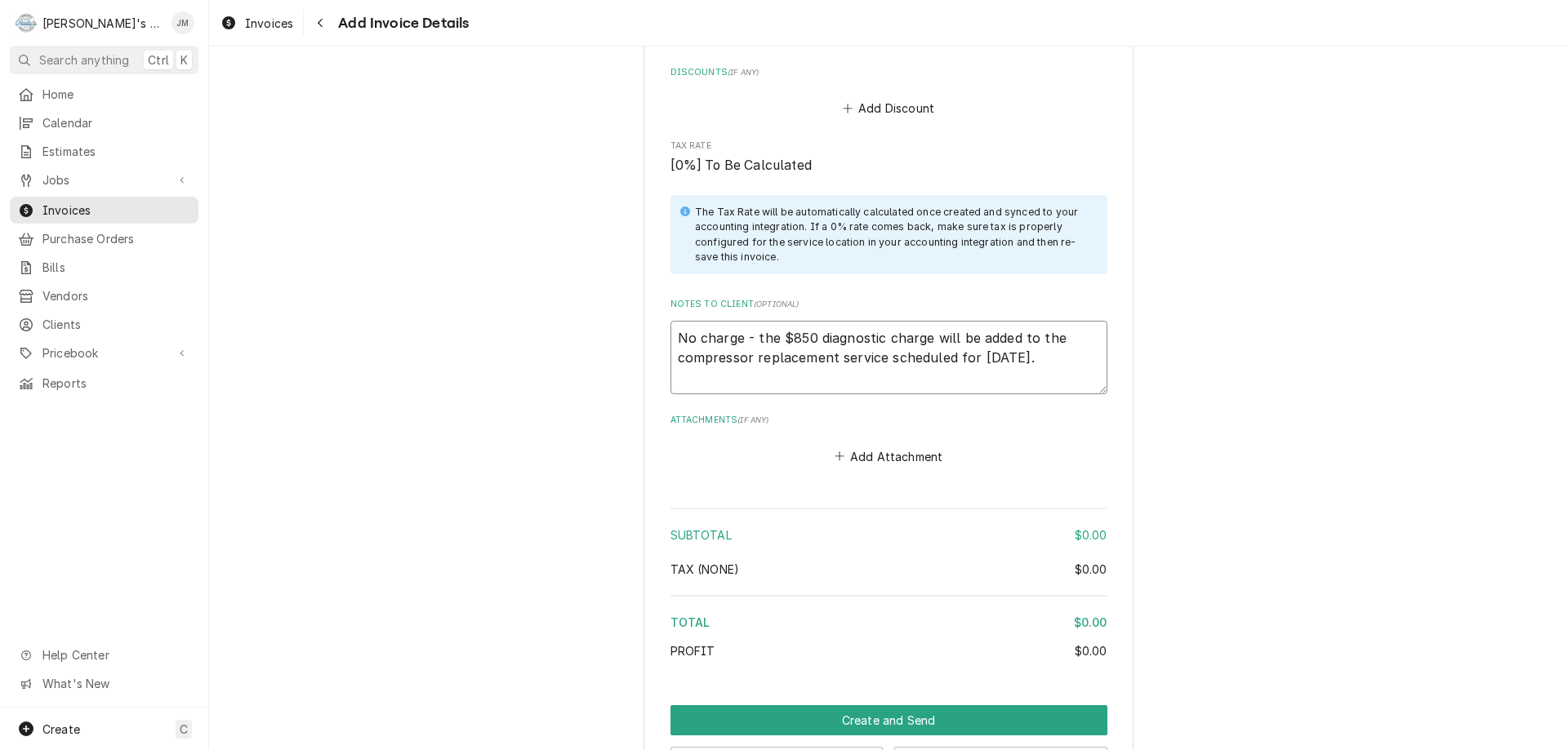
scroll to position [1752, 0]
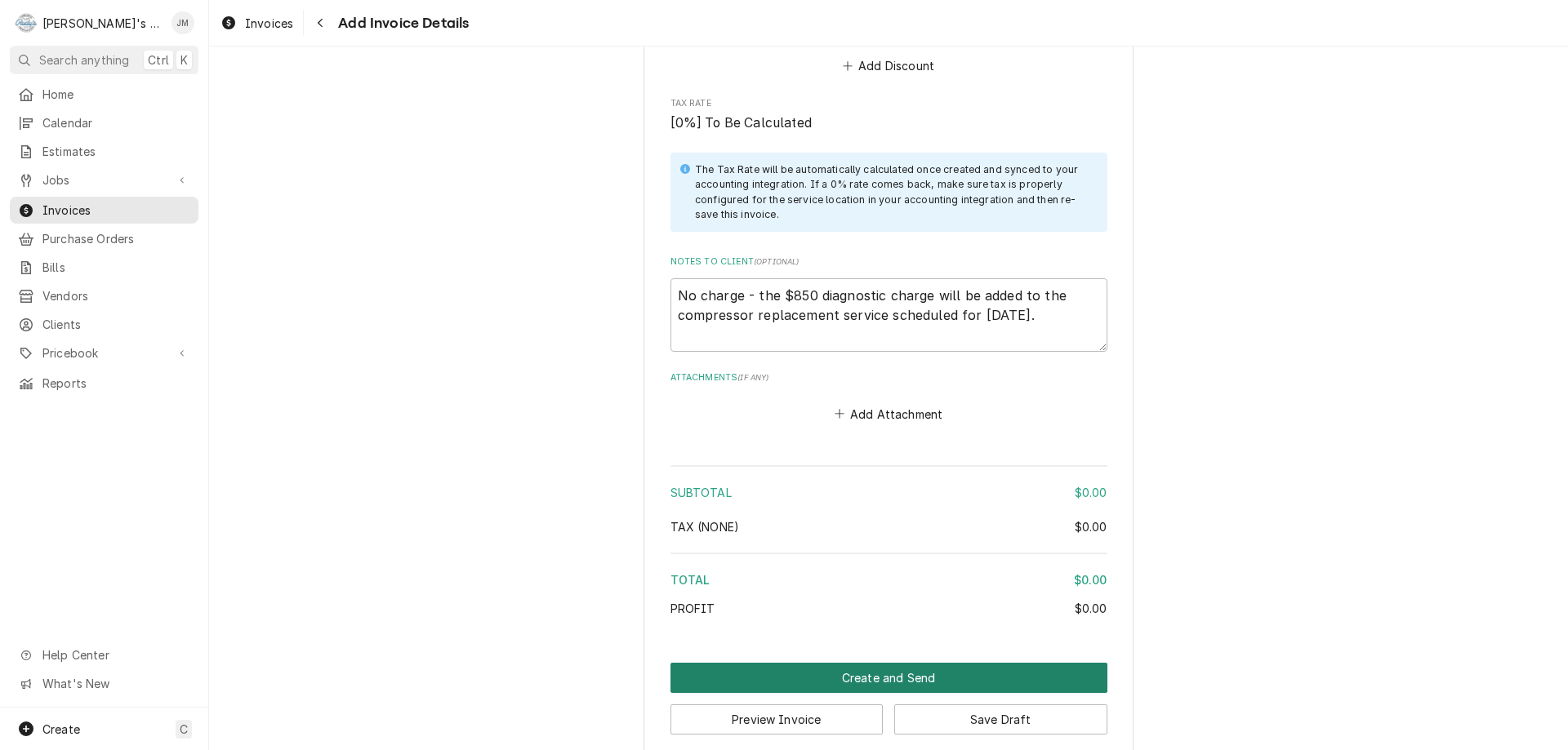
click at [900, 663] on button "Create and Send" at bounding box center [889, 678] width 437 height 30
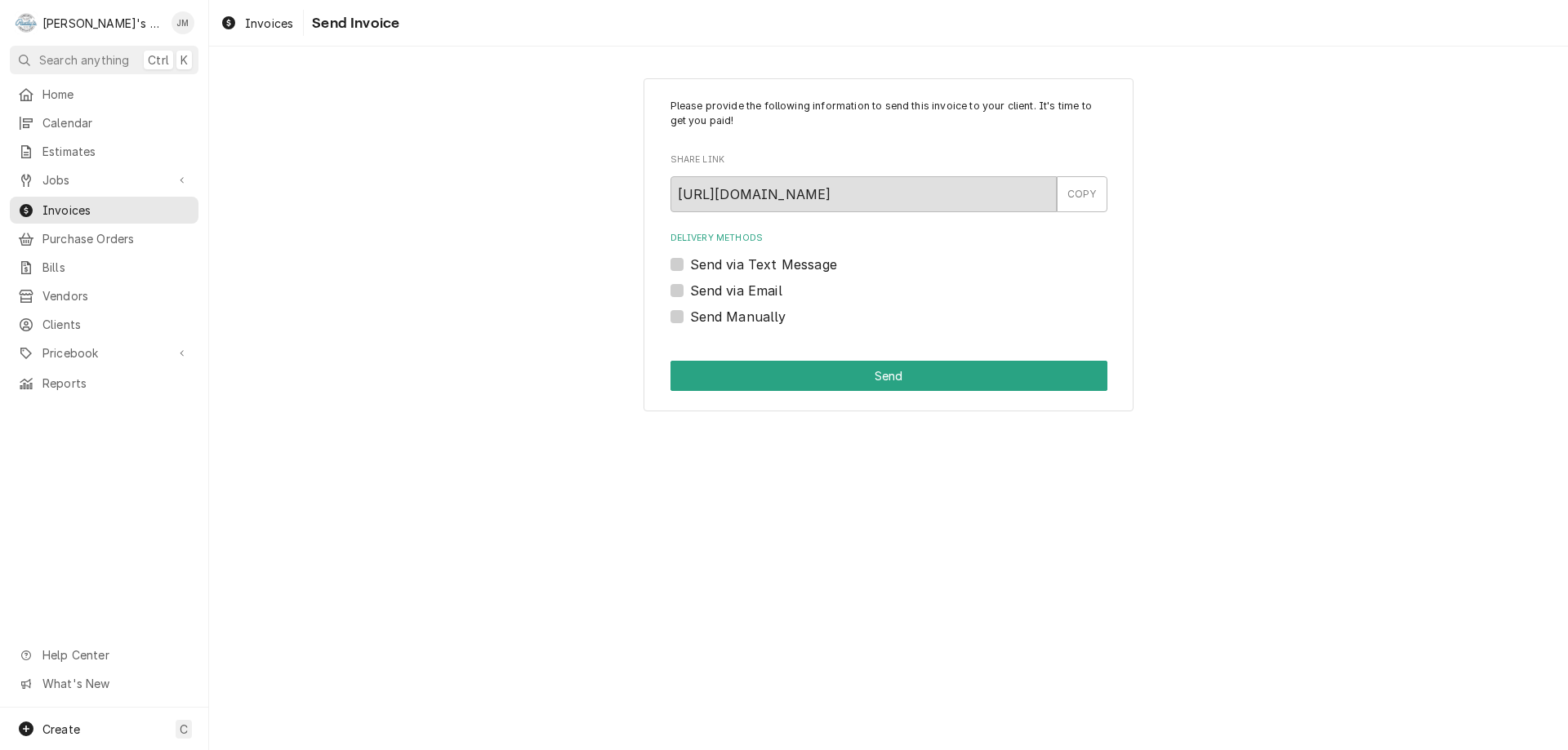
click at [690, 320] on label "Send Manually" at bounding box center [738, 317] width 96 height 19
click at [690, 320] on input "Send Manually" at bounding box center [908, 324] width 437 height 36
checkbox input "true"
click at [782, 362] on button "Send" at bounding box center [889, 375] width 437 height 30
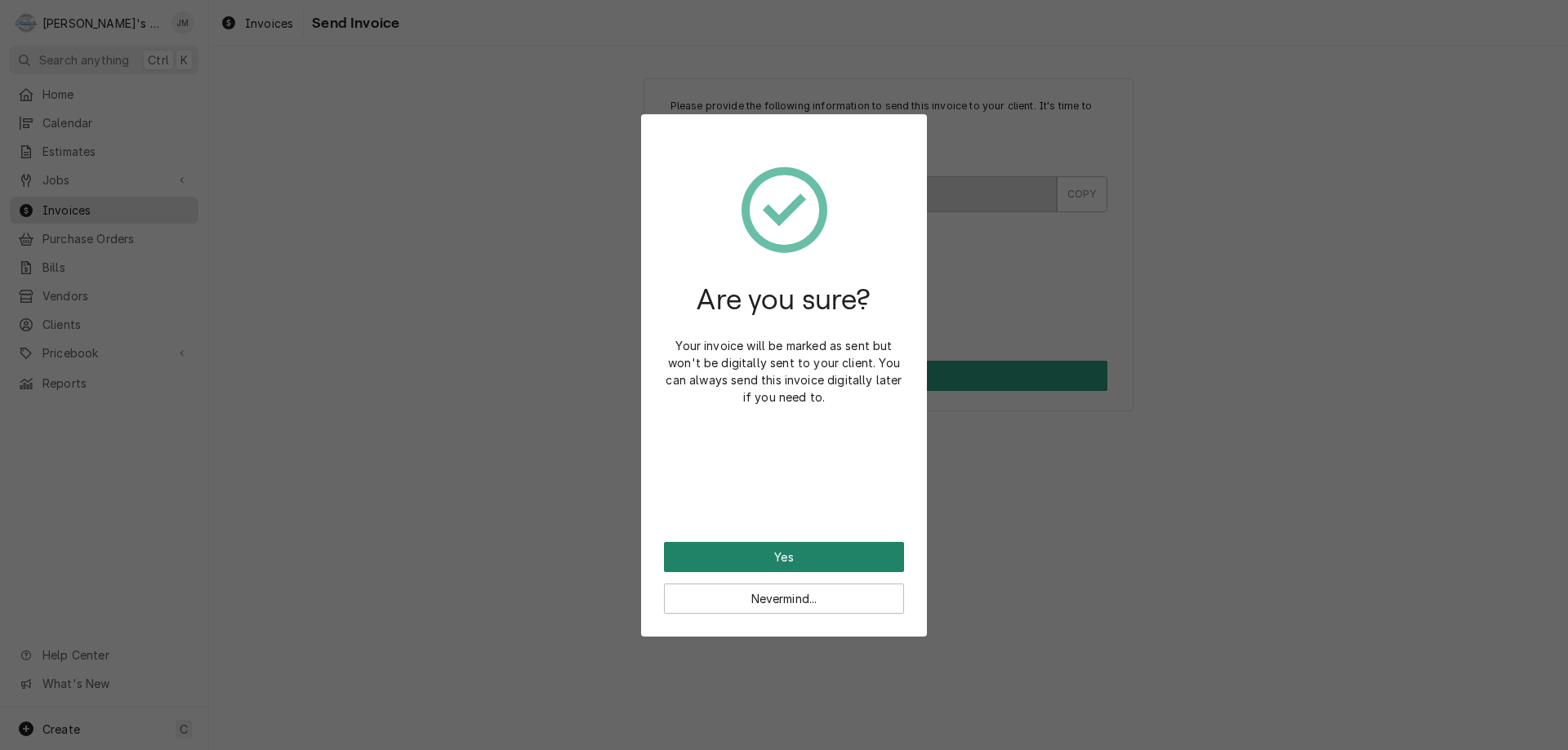
click at [799, 549] on button "Yes" at bounding box center [784, 556] width 240 height 30
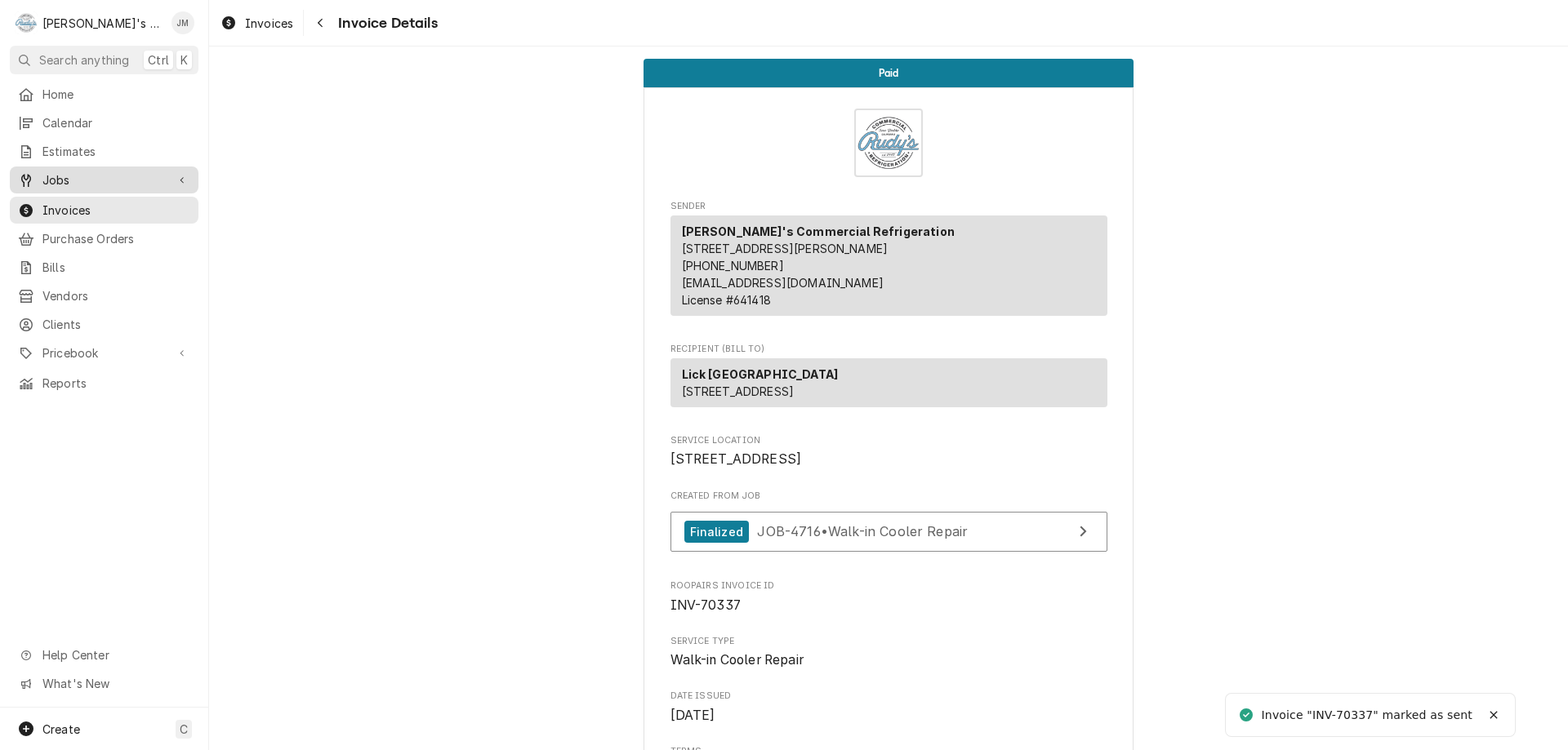
click at [45, 176] on span "Jobs" at bounding box center [104, 180] width 124 height 18
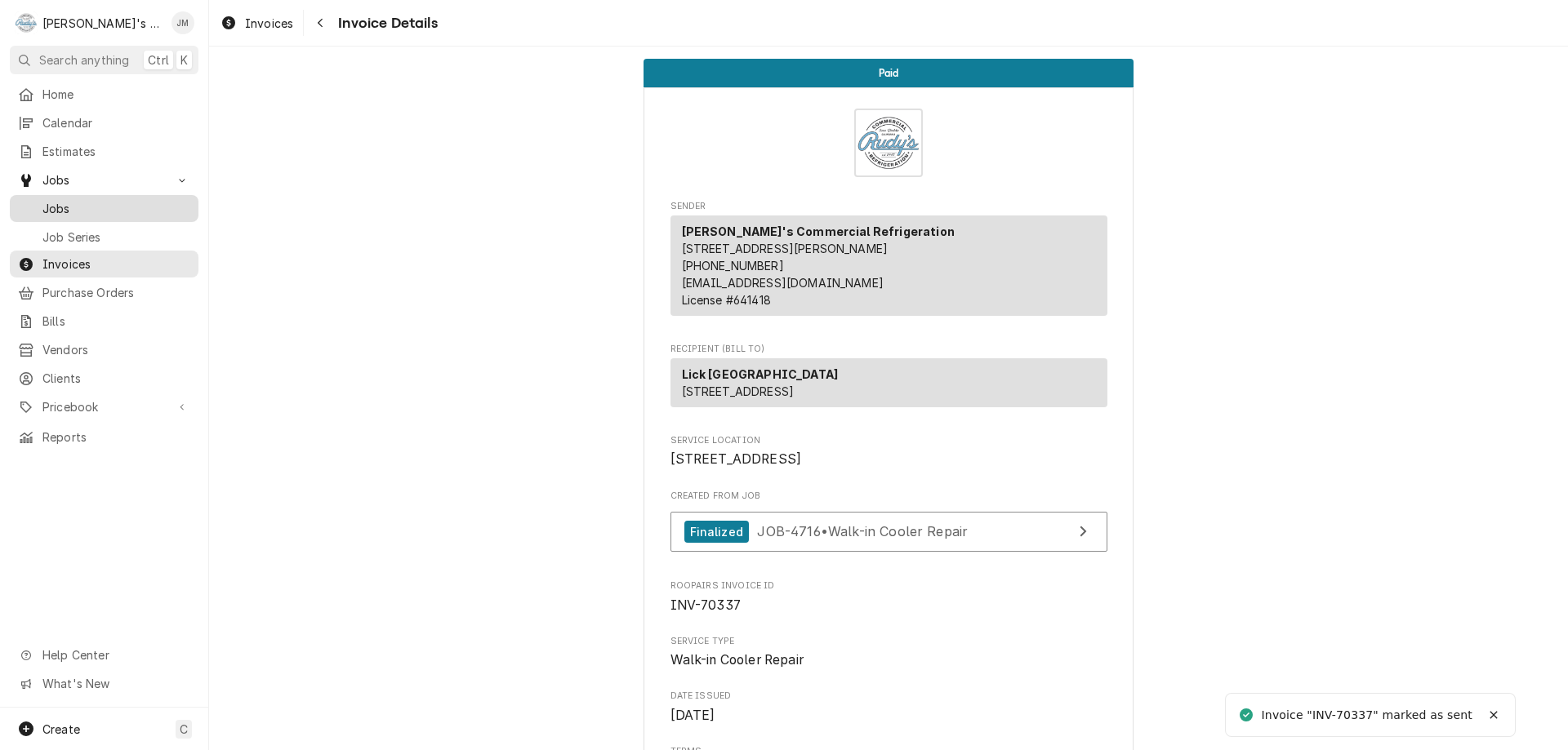
click at [46, 204] on span "Jobs" at bounding box center [117, 208] width 148 height 18
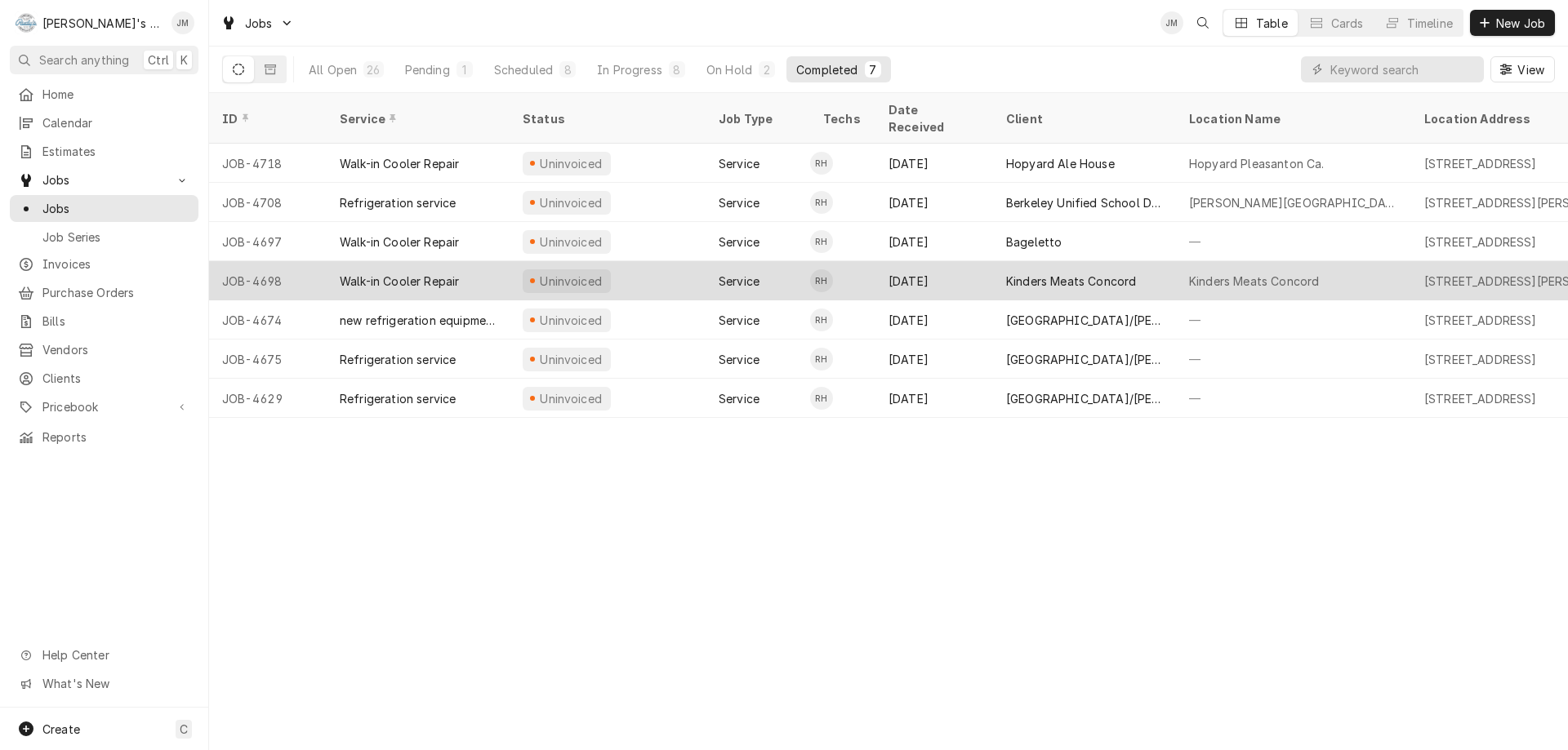
click at [1035, 273] on div "Kinders Meats Concord" at bounding box center [1071, 281] width 130 height 18
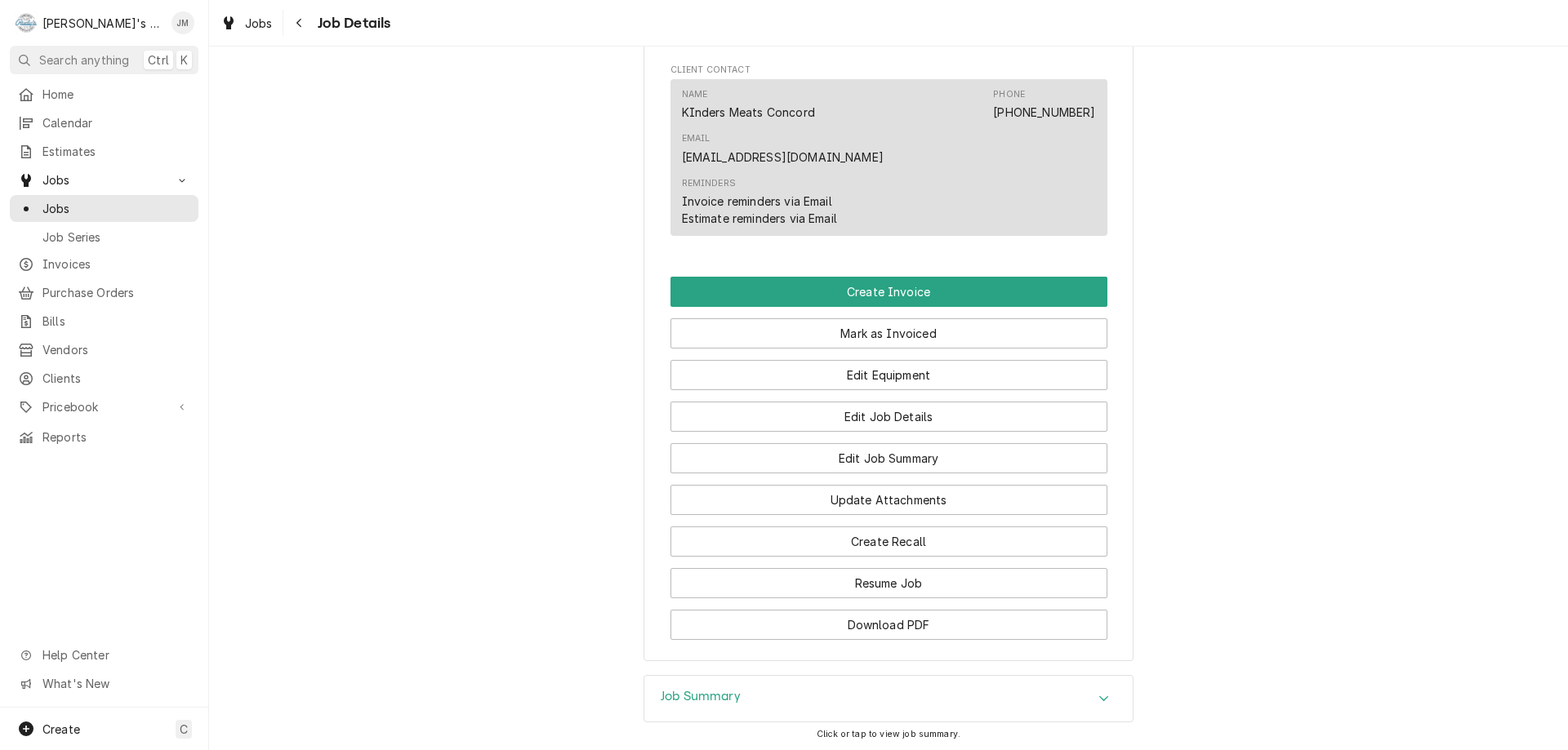
scroll to position [898, 0]
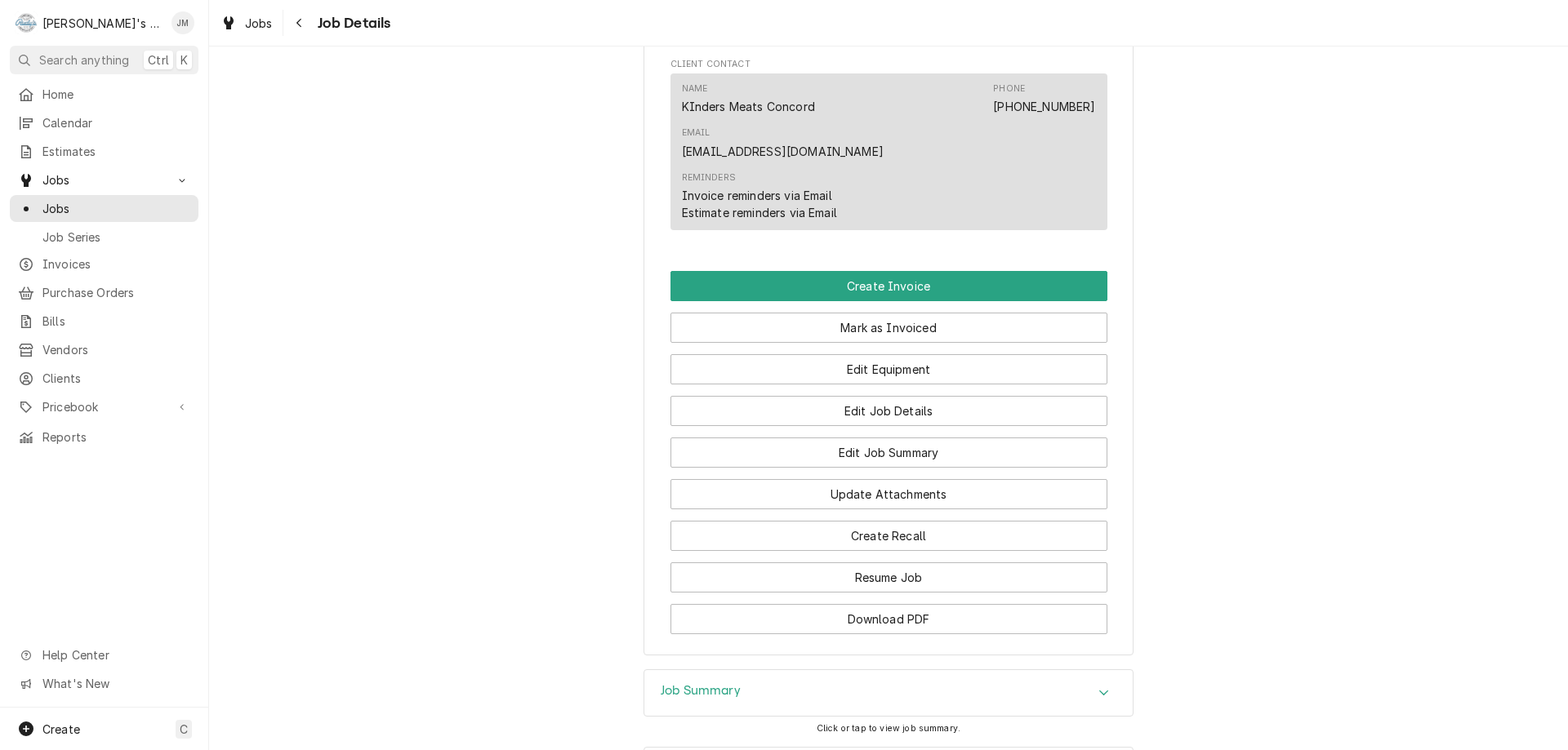
click at [676, 683] on h3 "Job Summary" at bounding box center [701, 691] width 80 height 16
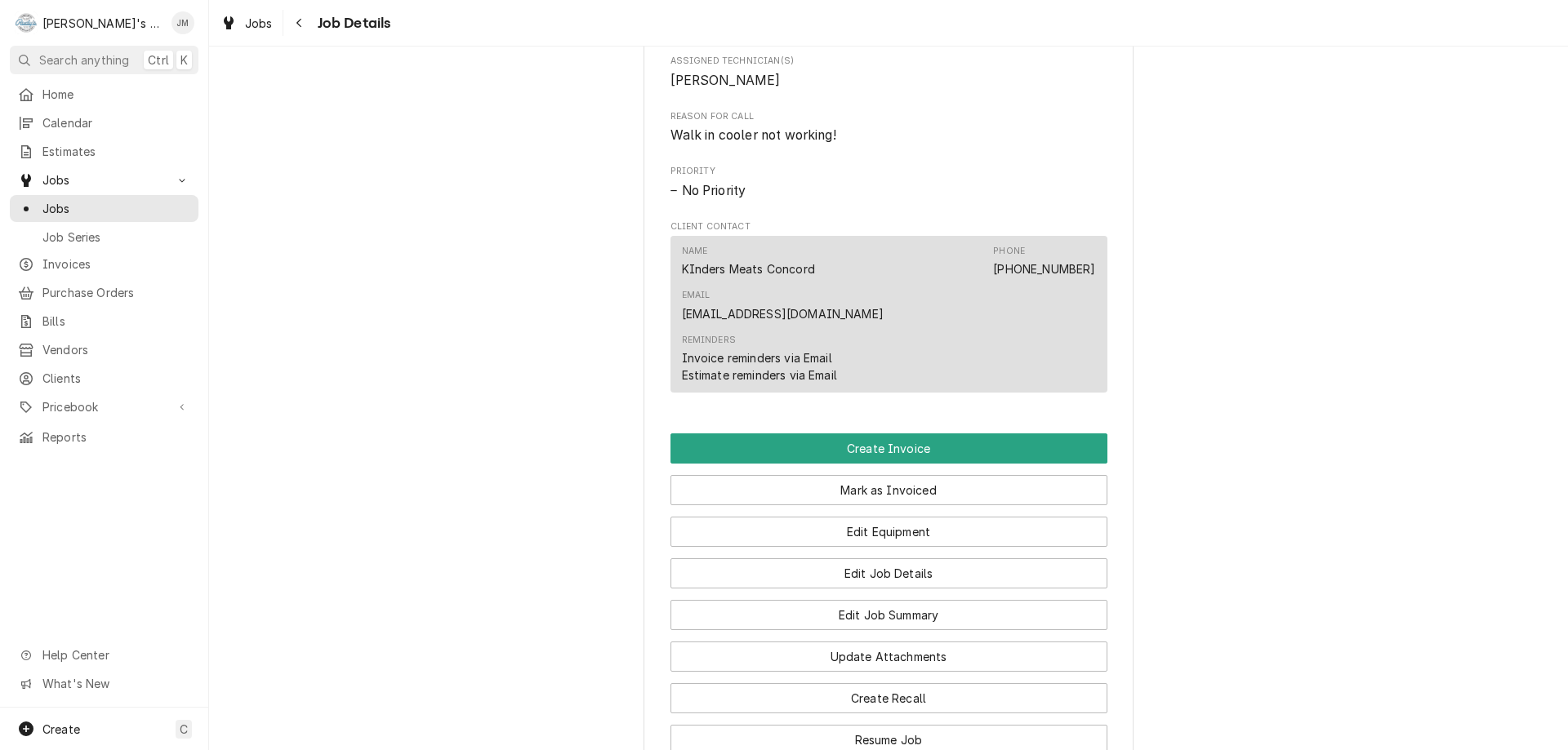
scroll to position [653, 0]
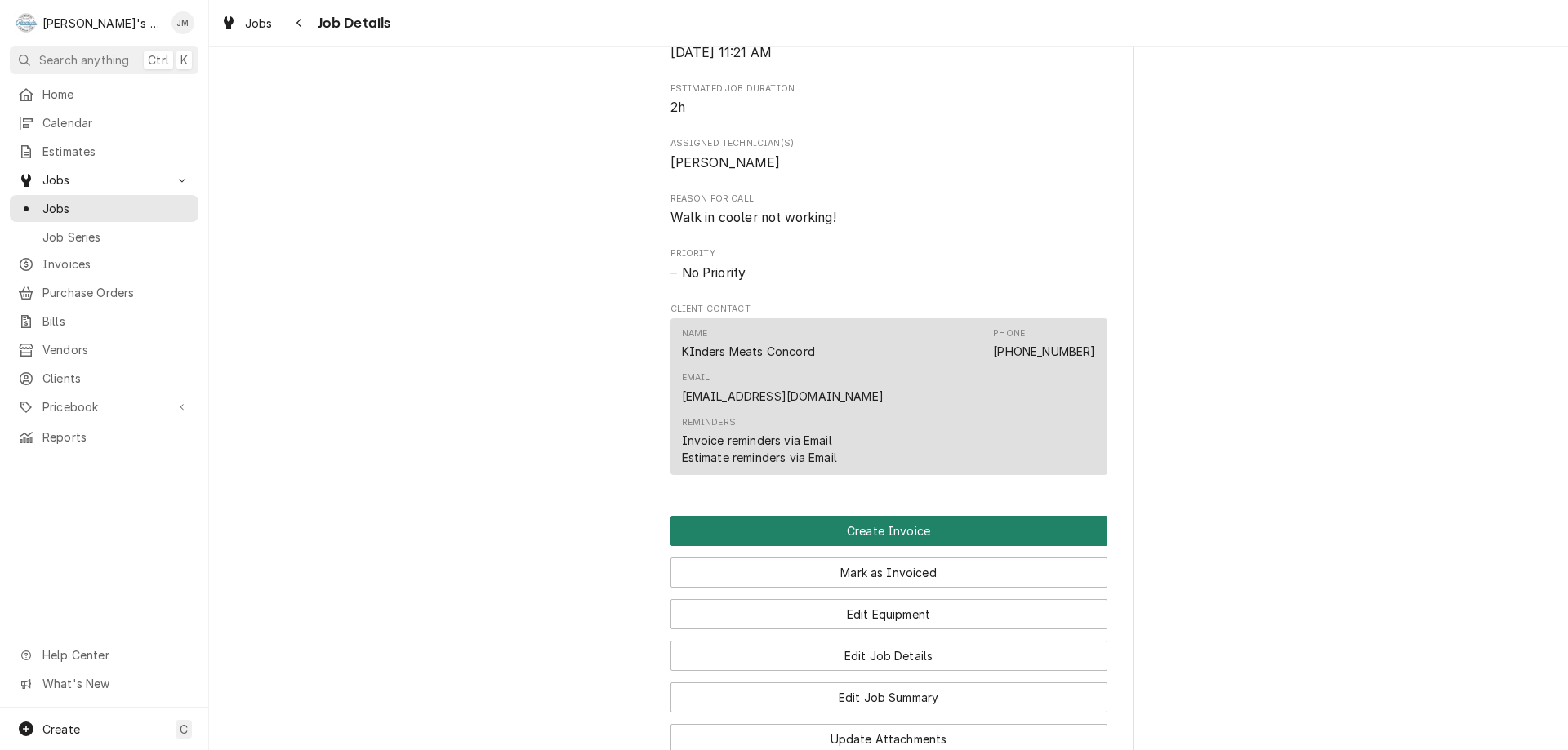
click at [887, 516] on button "Create Invoice" at bounding box center [889, 531] width 437 height 30
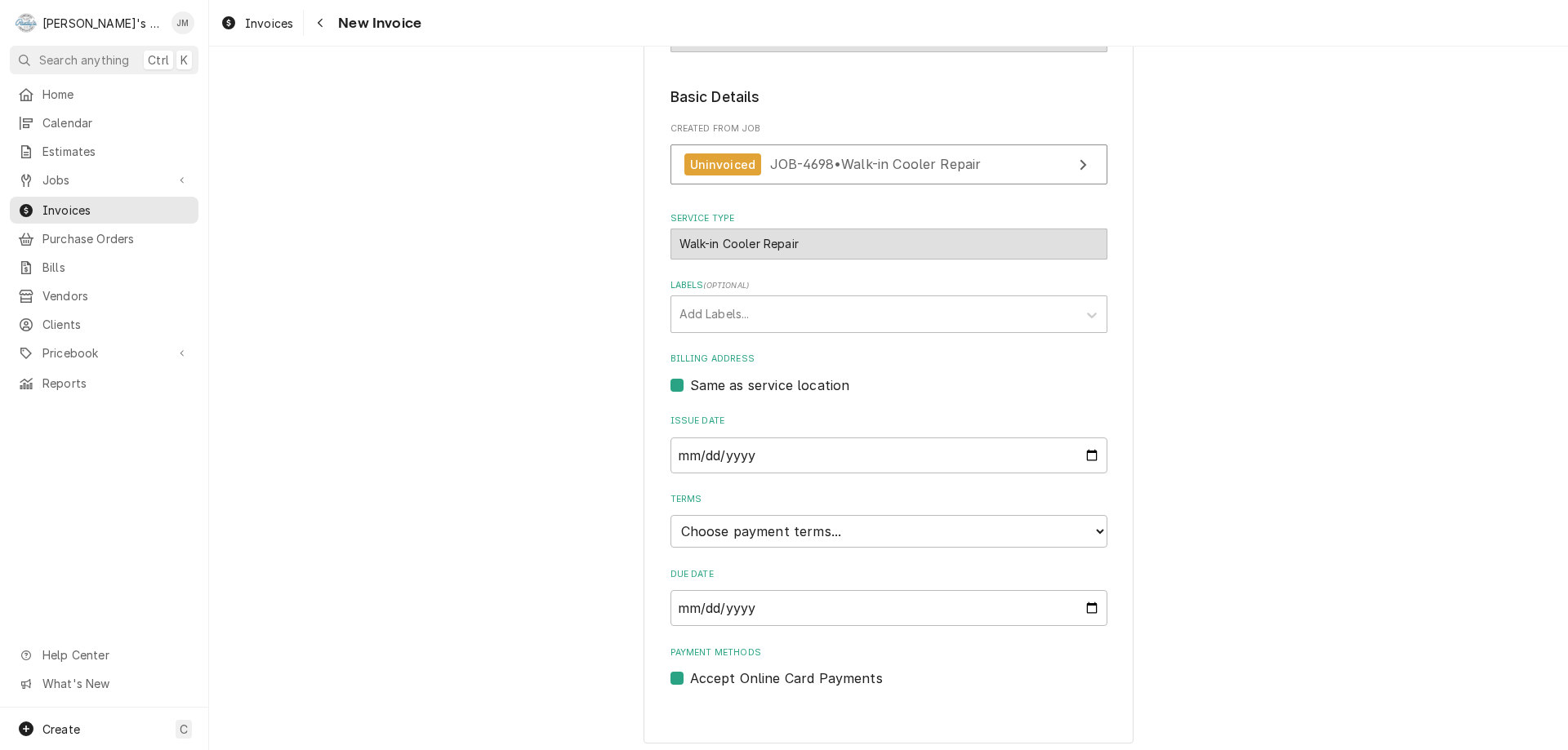
scroll to position [244, 0]
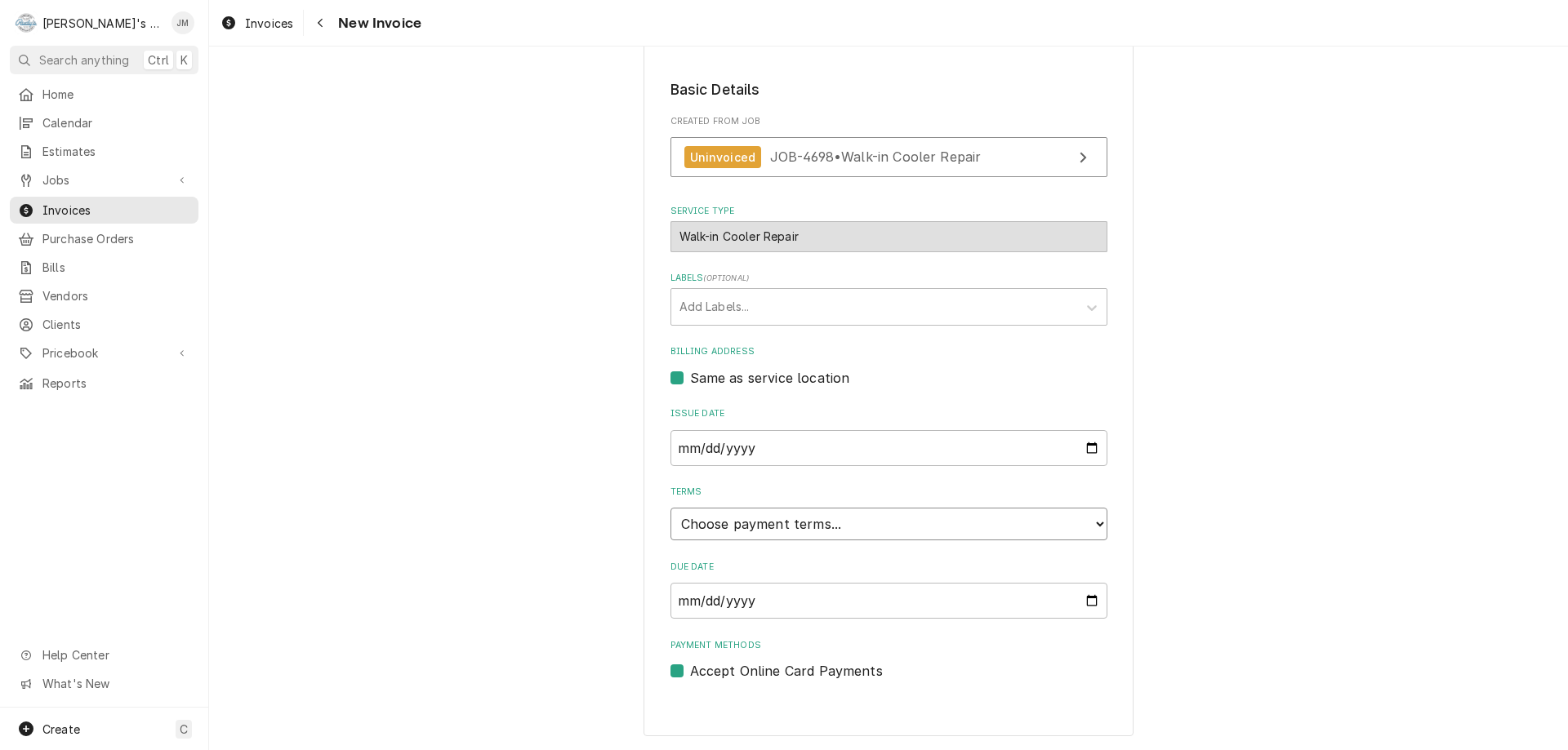
click at [888, 525] on select "Choose payment terms... Same Day Net 7 Net 14 Net 21 Net 30 Net 45 Net 60 Net 90" at bounding box center [889, 524] width 437 height 33
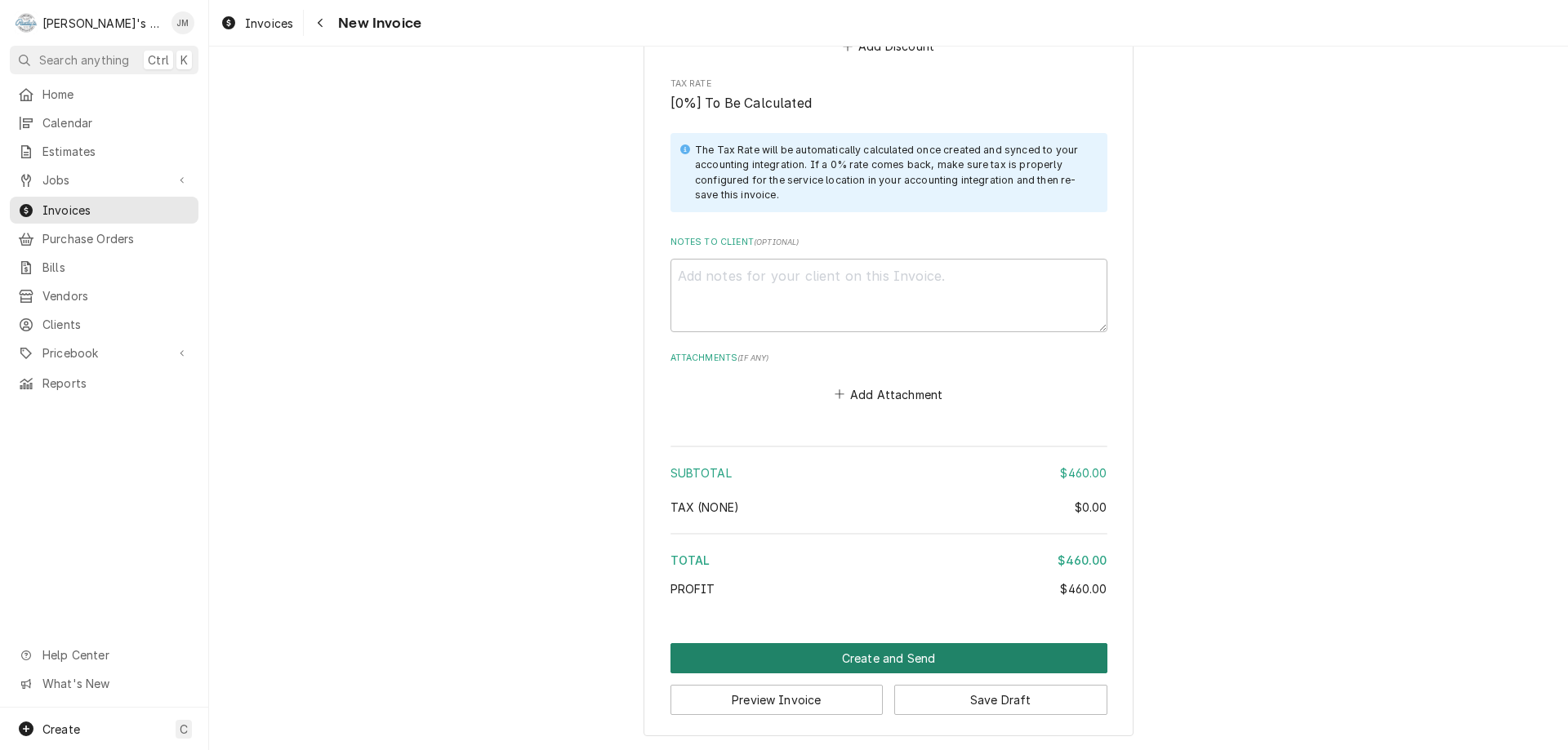
click at [853, 660] on button "Create and Send" at bounding box center [889, 657] width 437 height 30
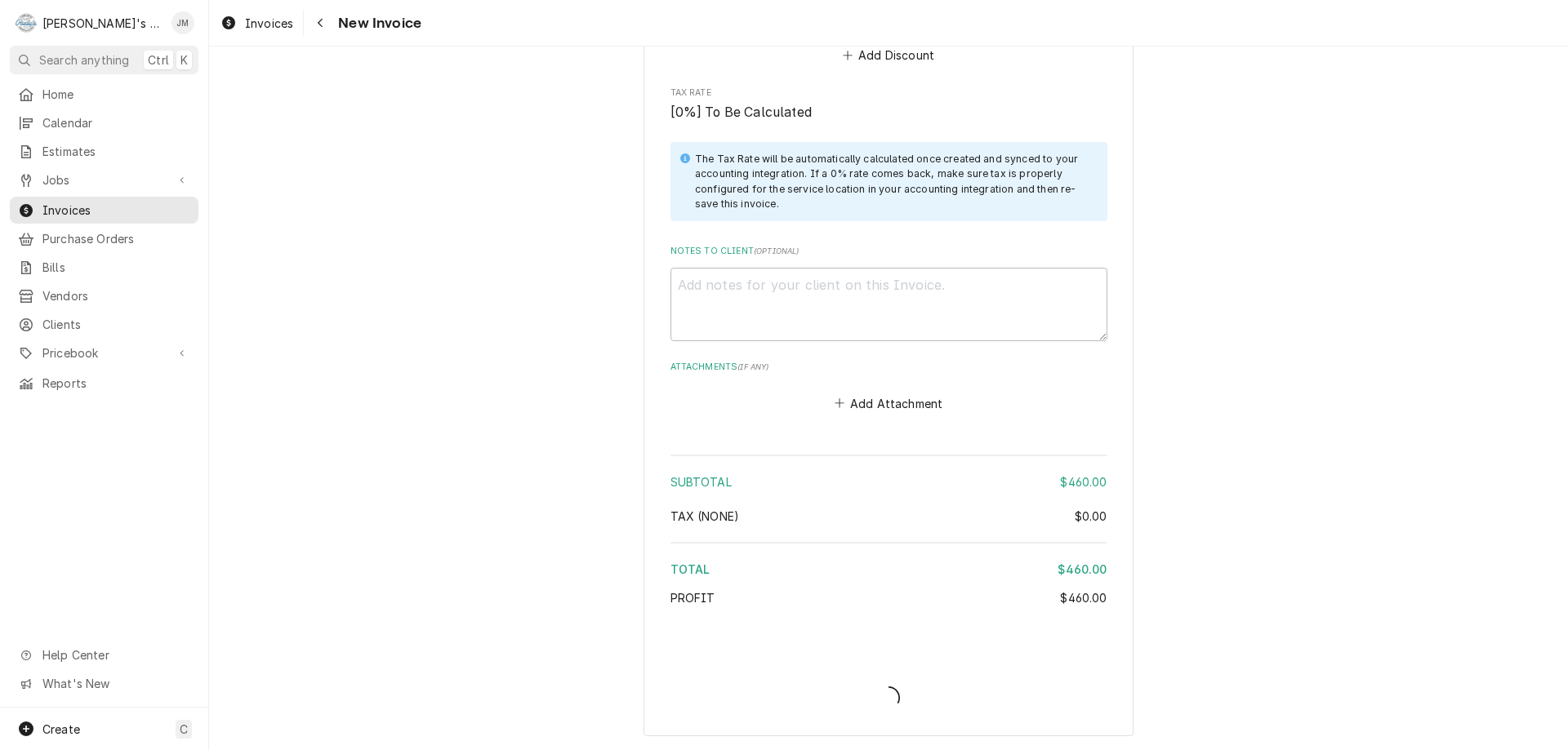
type textarea "x"
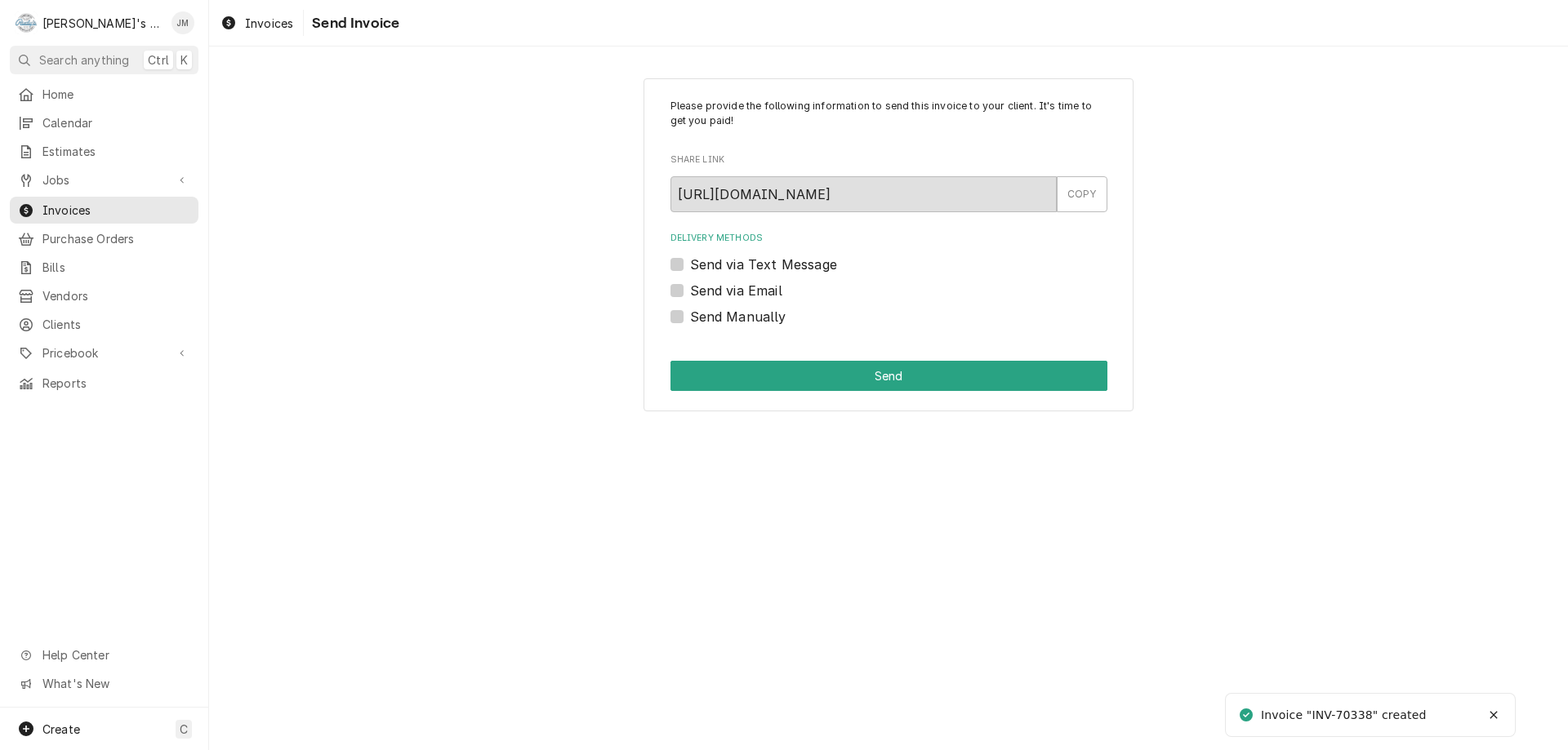
click at [757, 290] on label "Send via Email" at bounding box center [736, 290] width 93 height 19
click at [757, 290] on input "Send via Email" at bounding box center [908, 298] width 437 height 36
checkbox input "true"
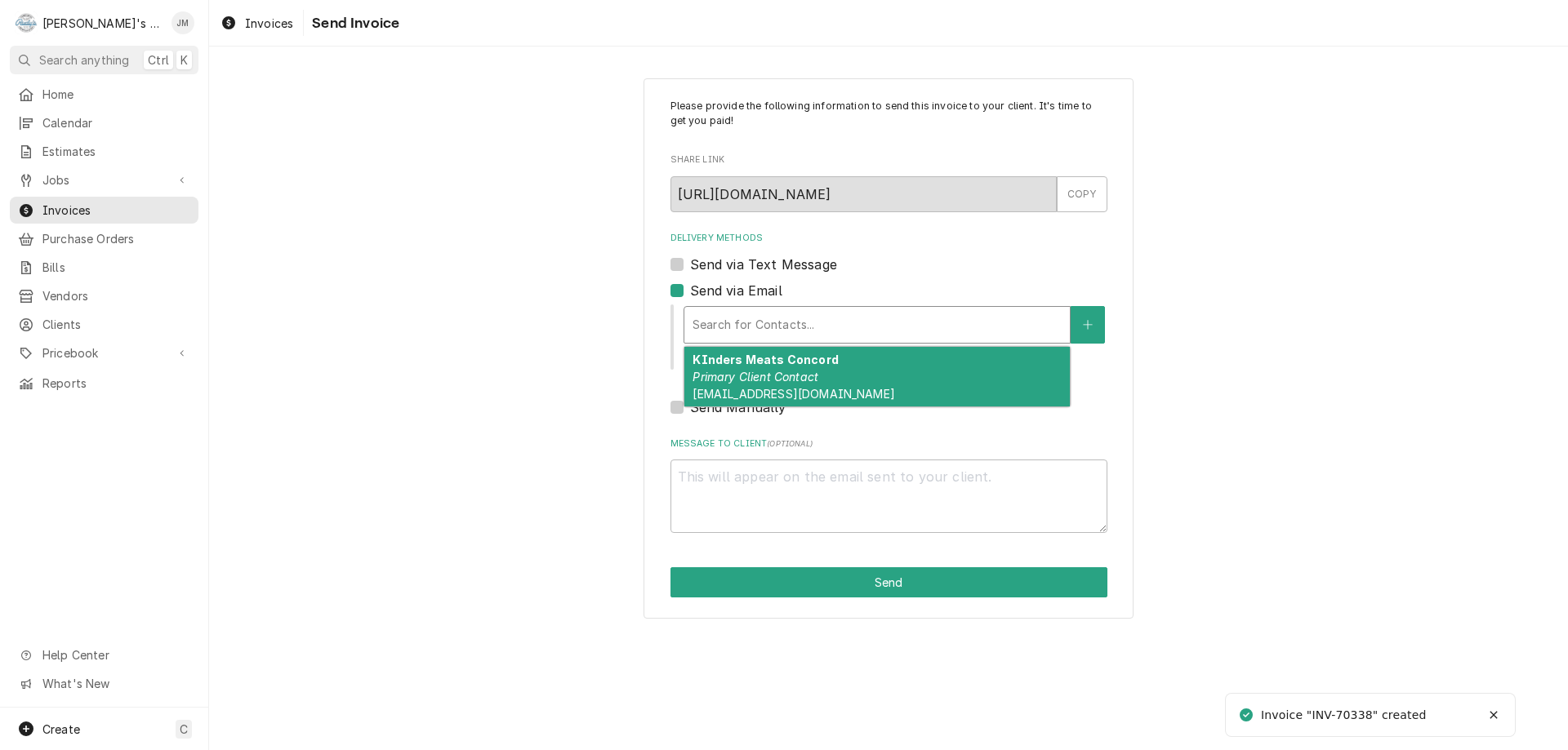
click at [763, 334] on div "Delivery Methods" at bounding box center [877, 324] width 369 height 29
click at [767, 400] on span "accounting@kinderscorp.com" at bounding box center [793, 394] width 202 height 14
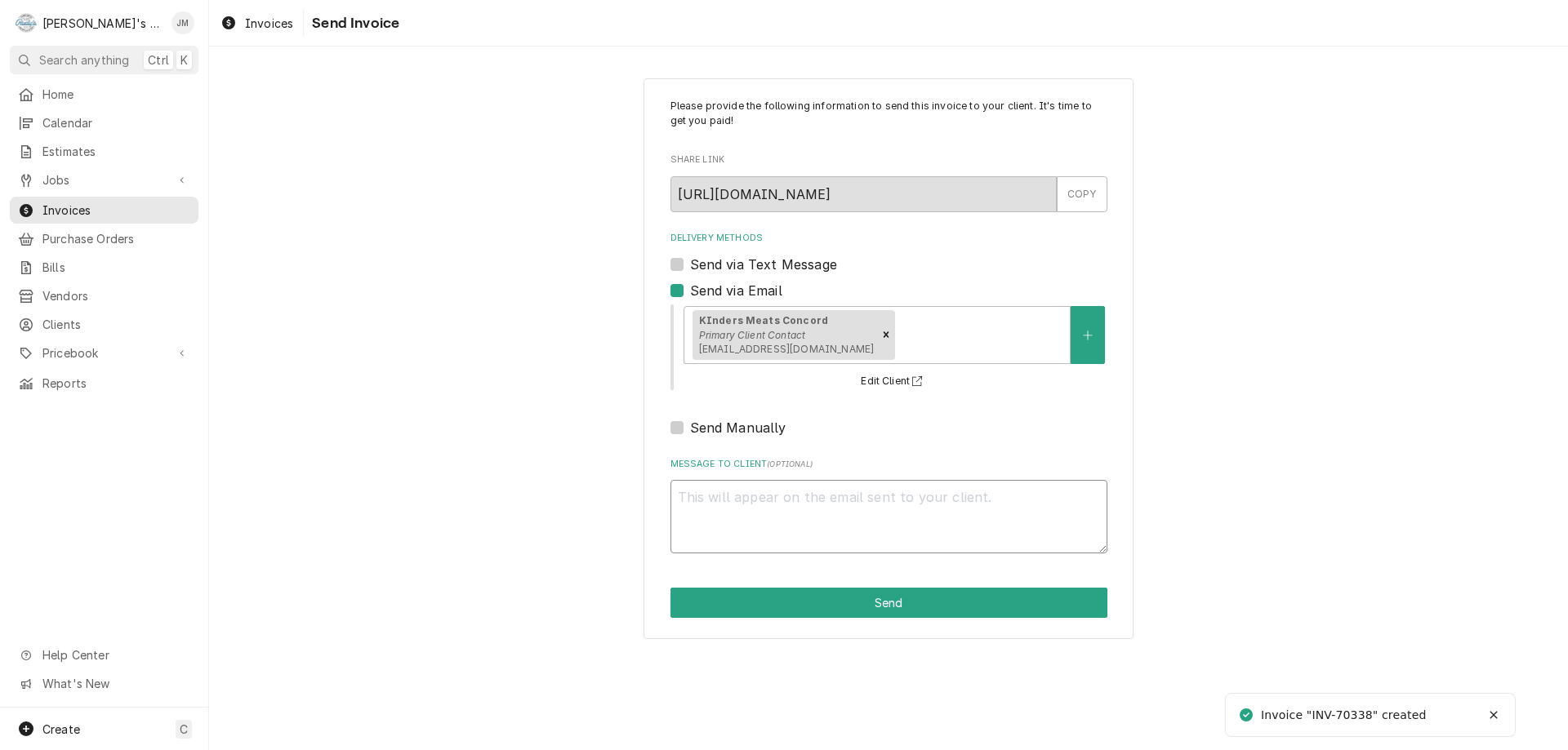
click at [803, 525] on textarea "Message to Client ( optional )" at bounding box center [889, 516] width 437 height 73
type textarea "x"
type textarea "T"
type textarea "x"
type textarea "Th"
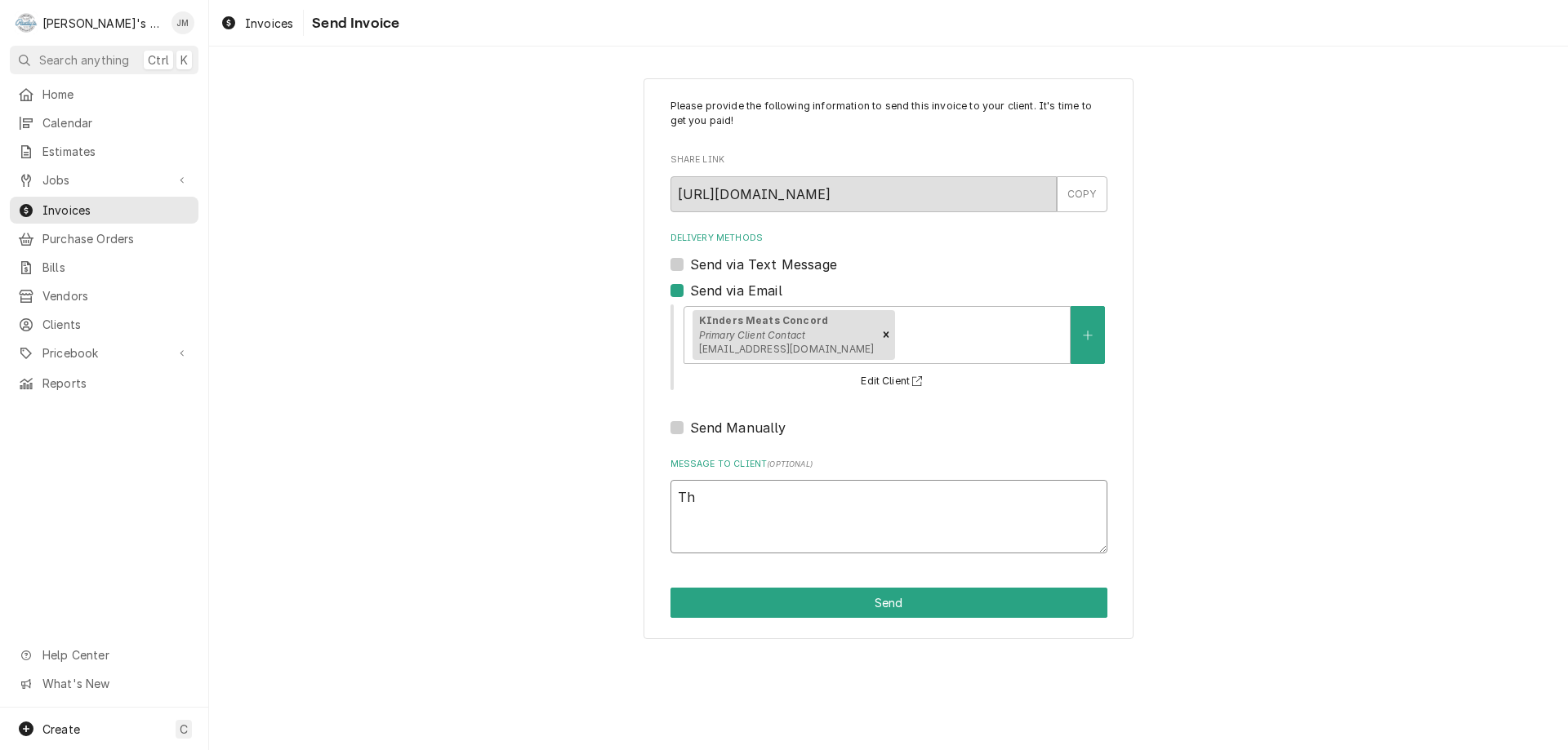
type textarea "x"
type textarea "Tha"
type textarea "x"
type textarea "Than"
type textarea "x"
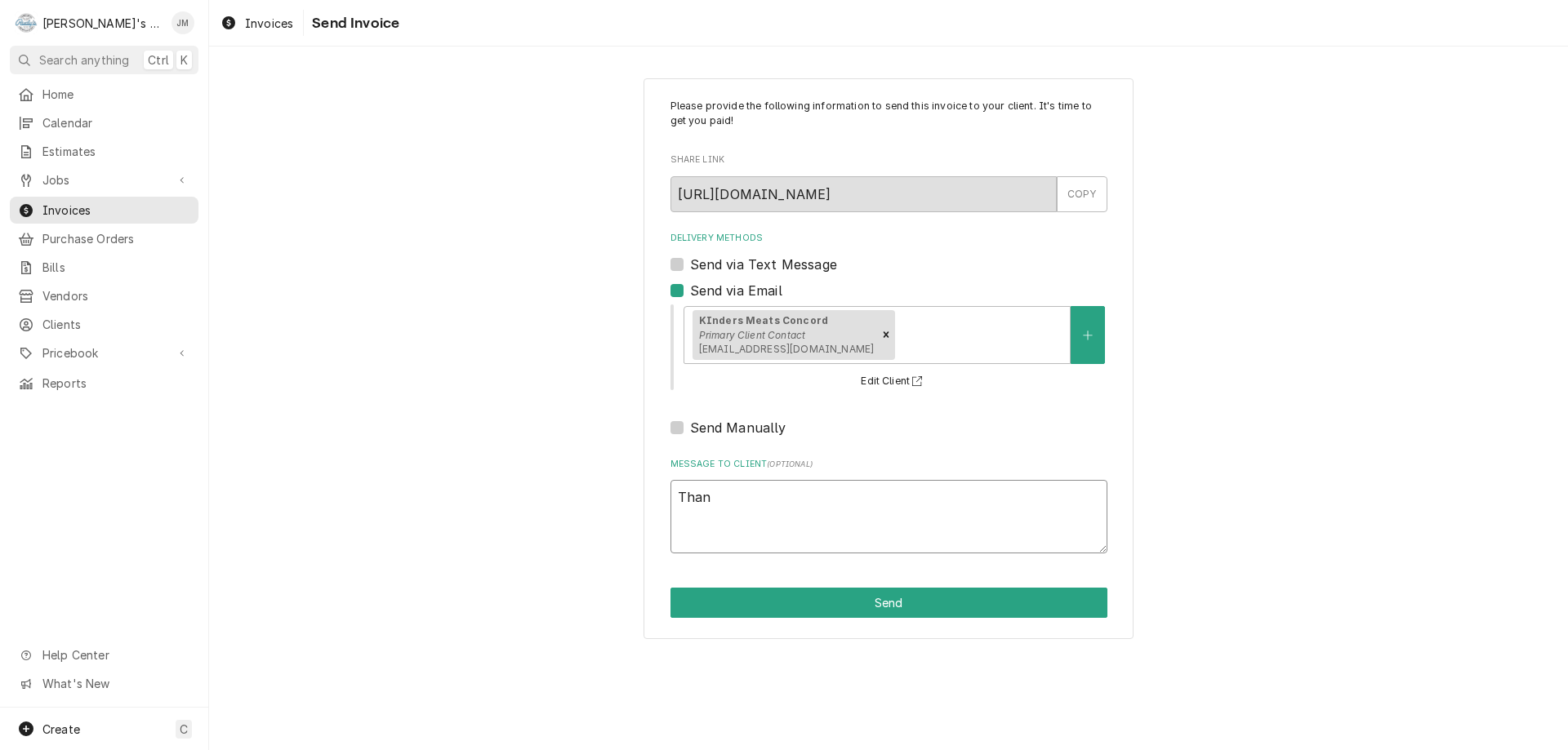
type textarea "Thank"
type textarea "x"
type textarea "Thank"
type textarea "x"
type textarea "Thank y"
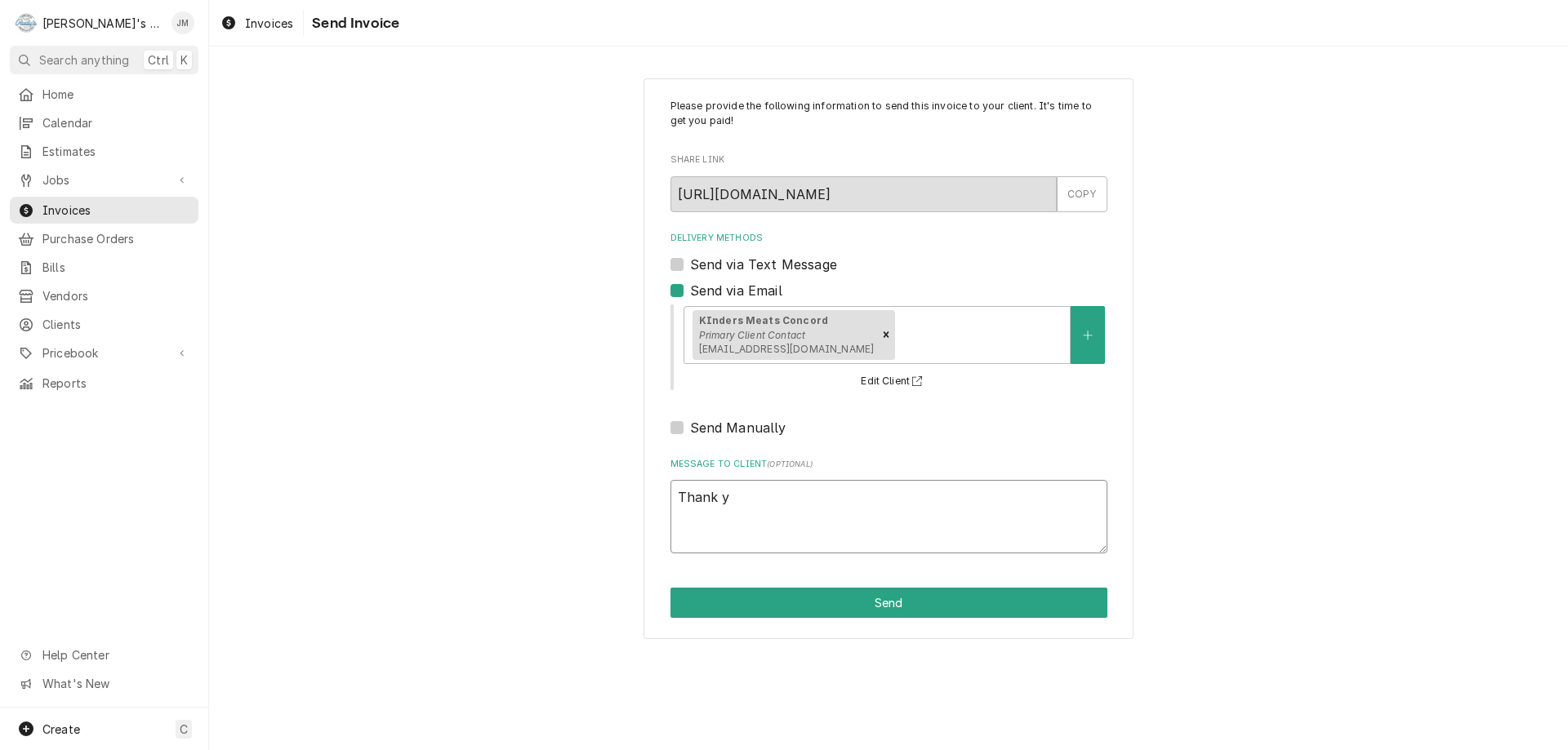
type textarea "x"
type textarea "Thank yo"
type textarea "x"
type textarea "Thank you"
type textarea "x"
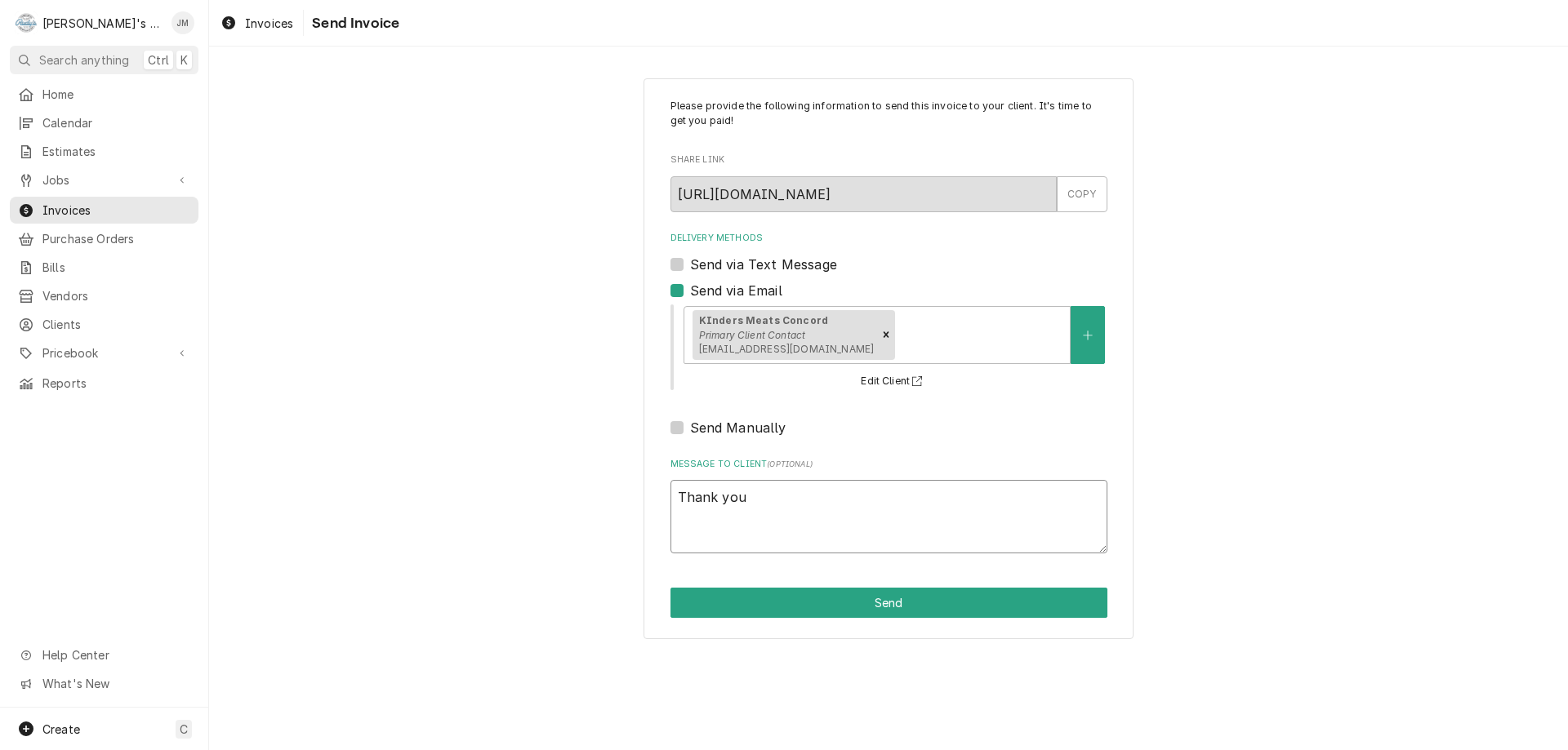
type textarea "Thank you"
type textarea "x"
type textarea "Thank you f"
type textarea "x"
type textarea "Thank you fo"
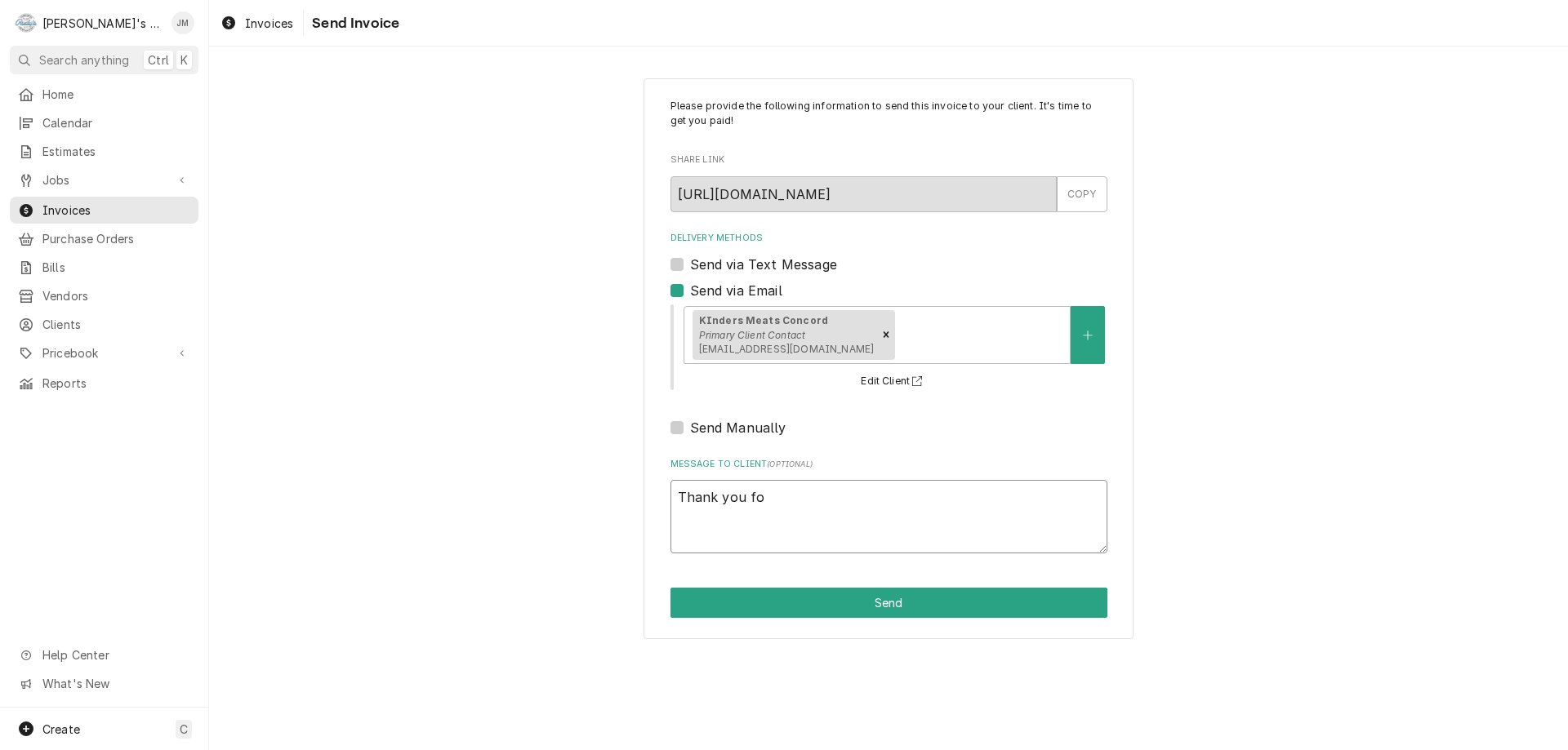
type textarea "x"
type textarea "Thank you for"
type textarea "x"
type textarea "Thank you for"
type textarea "x"
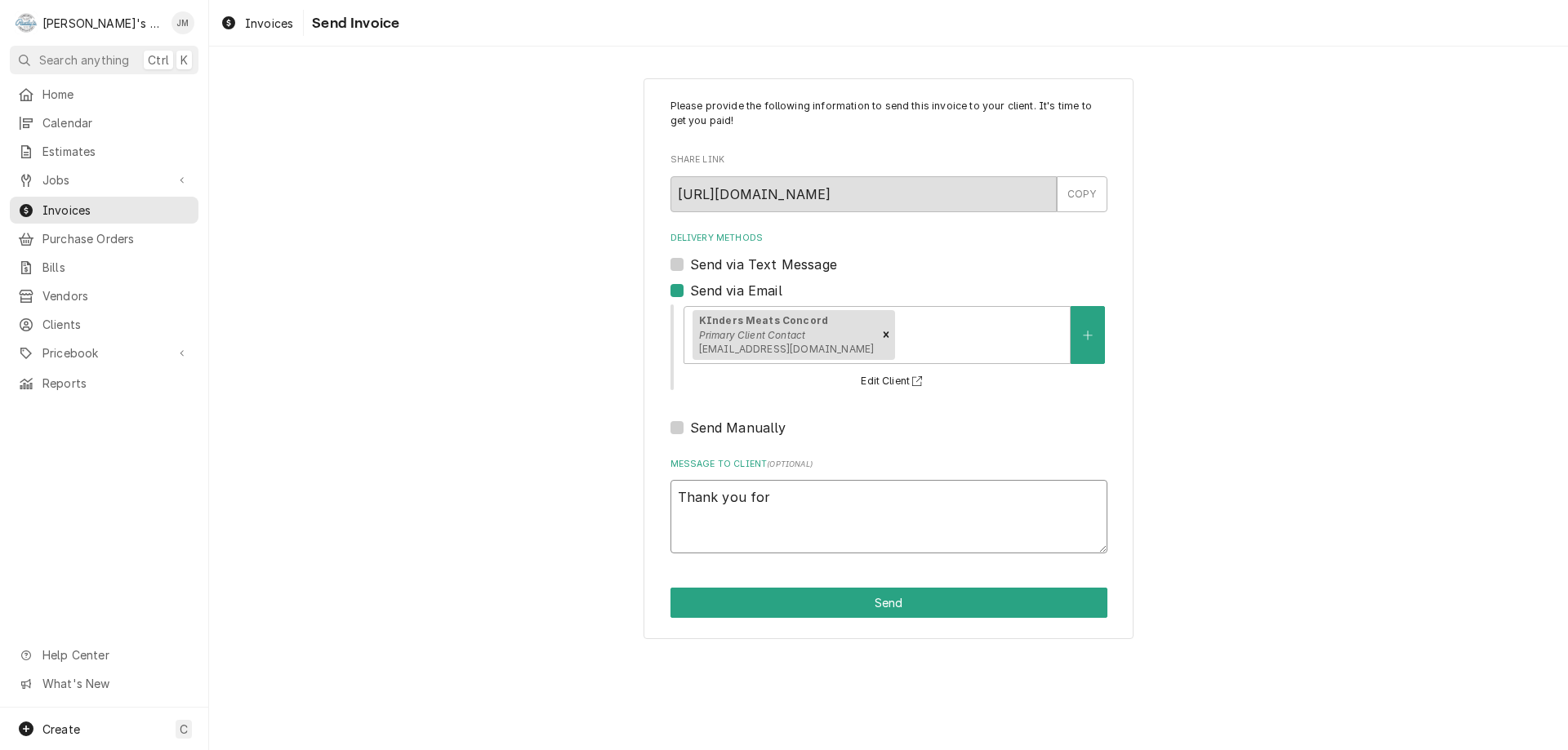
type textarea "Thank you for y"
type textarea "x"
type textarea "Thank you for yo"
type textarea "x"
type textarea "Thank you for you"
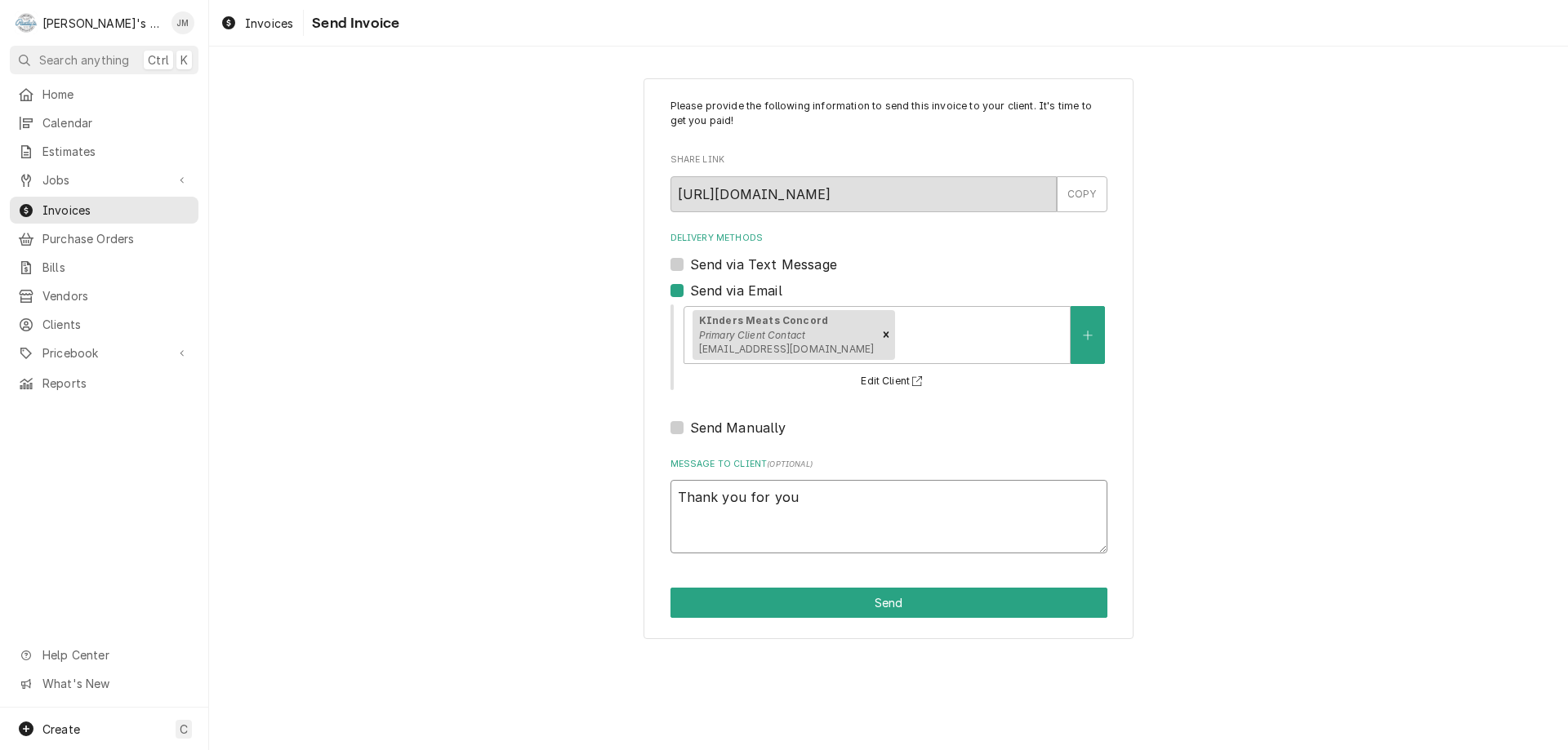
type textarea "x"
type textarea "Thank you for your"
type textarea "x"
type textarea "Thank you for your"
type textarea "x"
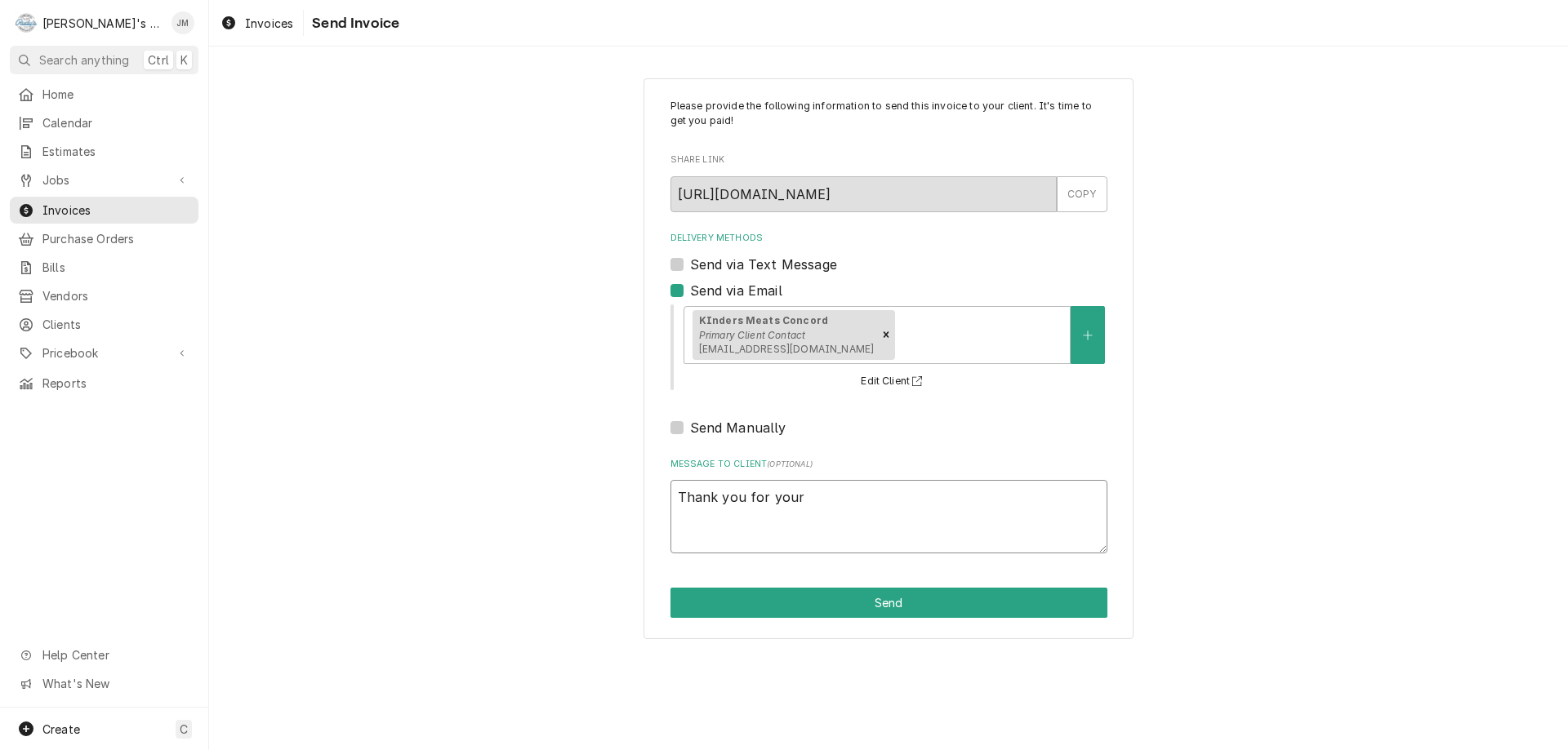
type textarea "Thank you for your b"
type textarea "x"
type textarea "Thank you for your bu"
type textarea "x"
type textarea "Thank you for your bus"
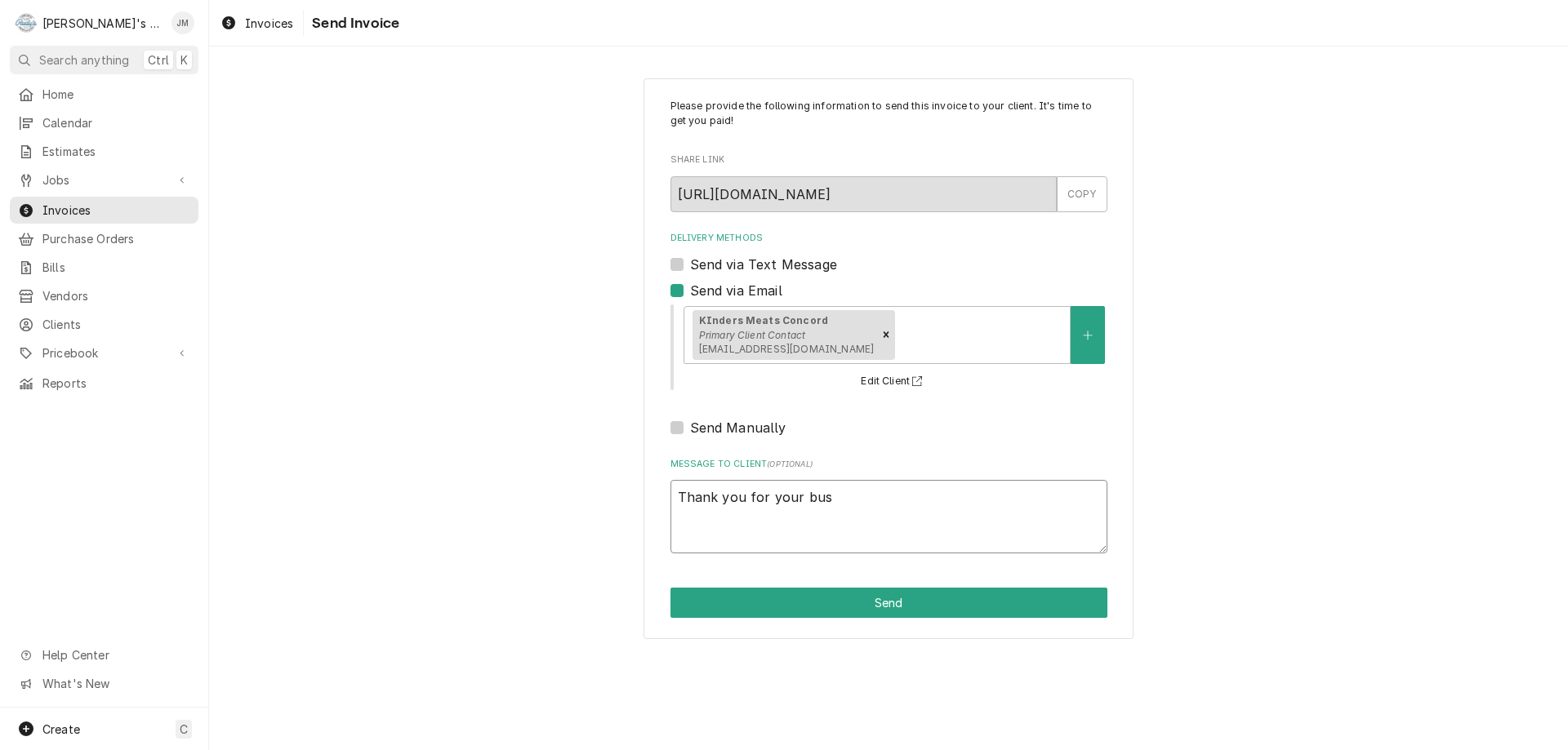
type textarea "x"
type textarea "Thank you for your busi"
type textarea "x"
type textarea "Thank you for your busin"
type textarea "x"
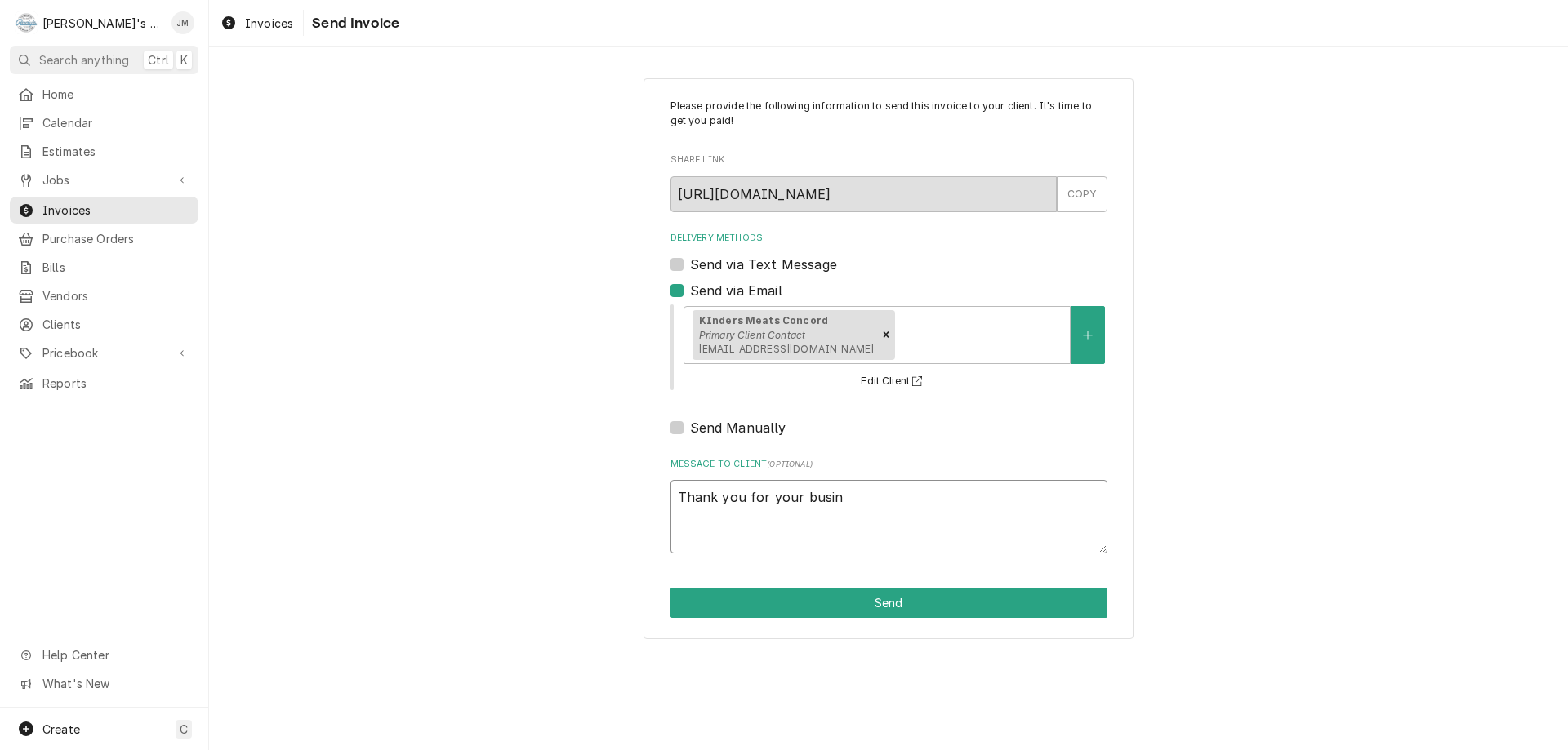
type textarea "Thank you for your busine"
type textarea "x"
type textarea "Thank you for your business"
type textarea "x"
type textarea "Thank you for your business."
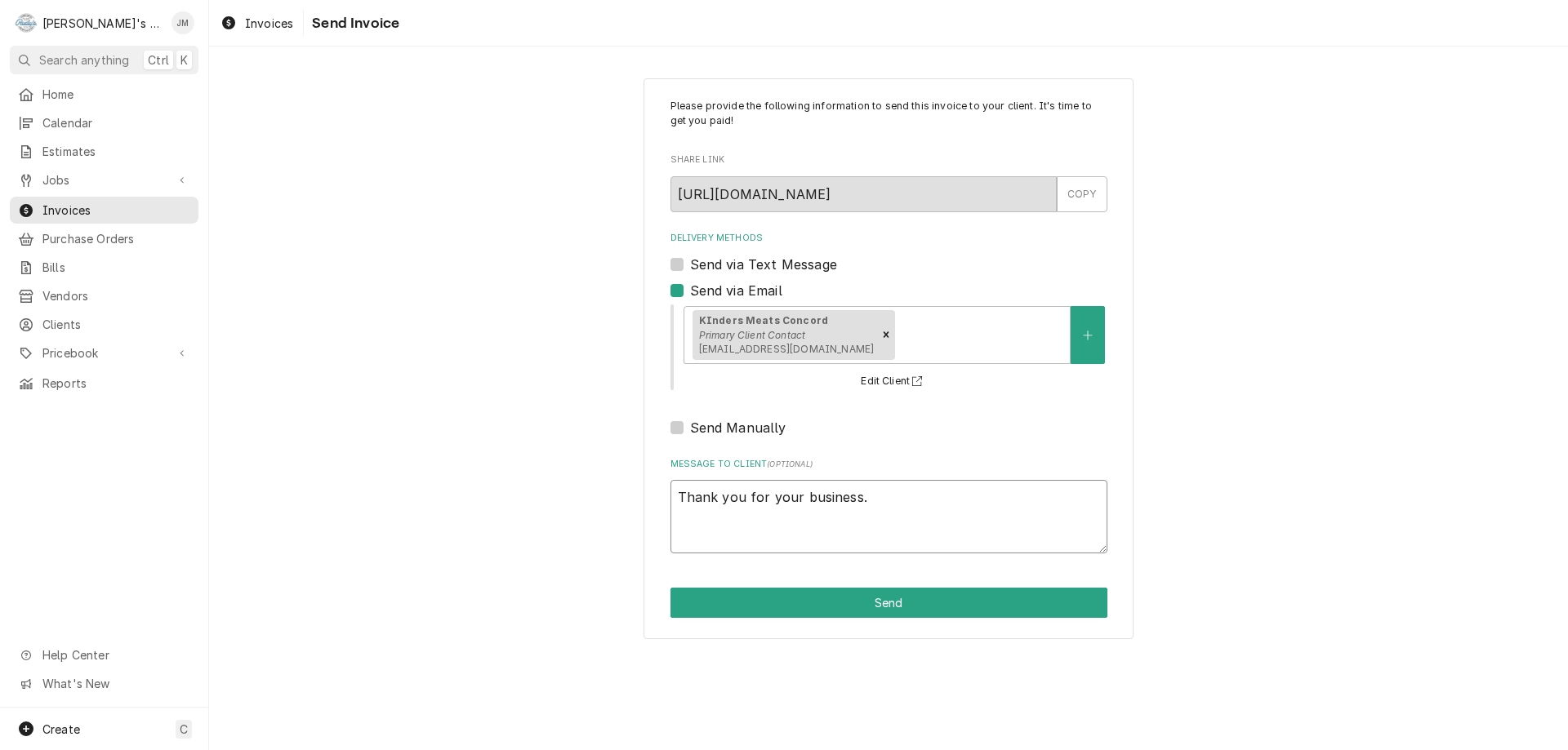
type textarea "x"
type textarea "Thank you for your business."
click at [876, 597] on button "Send" at bounding box center [889, 602] width 437 height 30
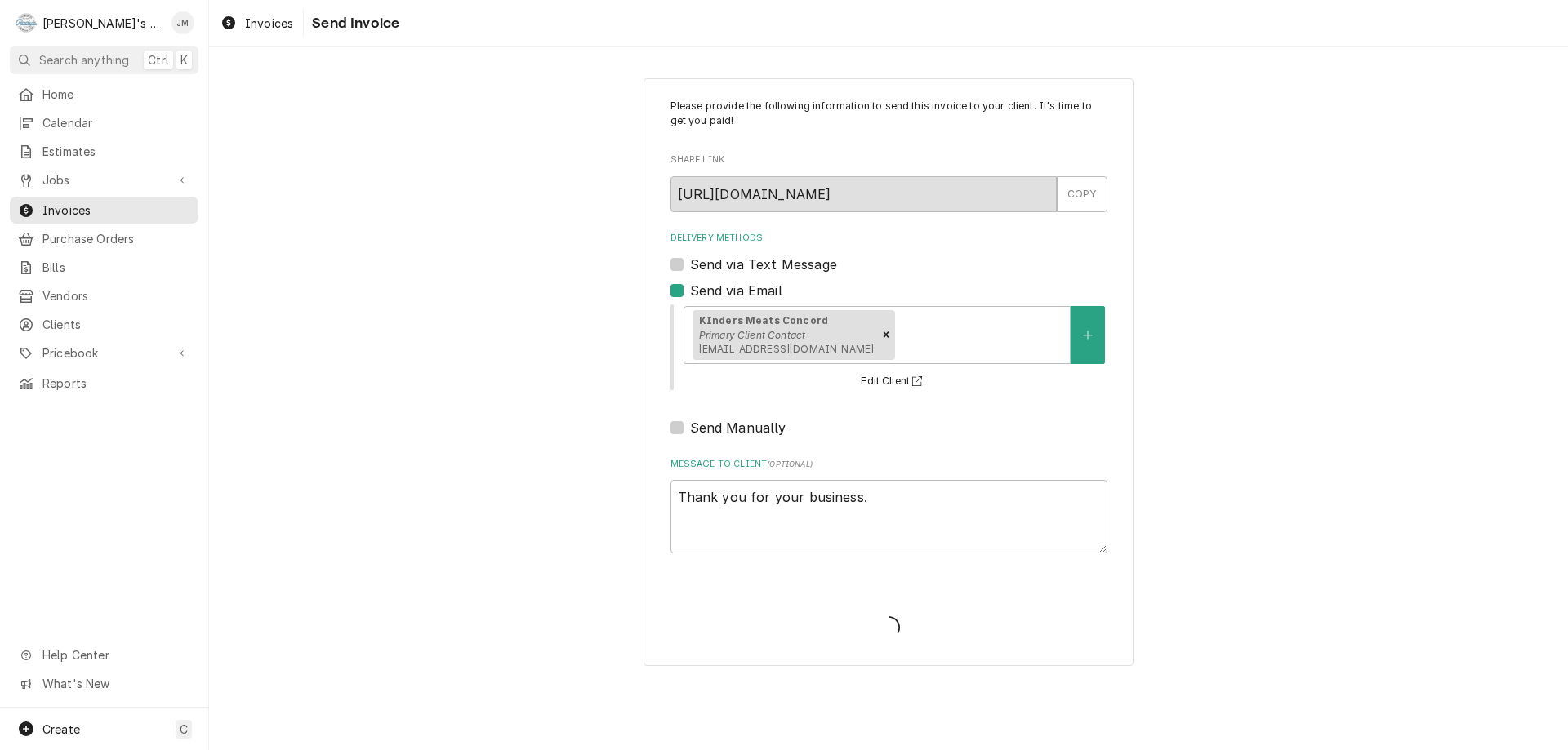
type textarea "x"
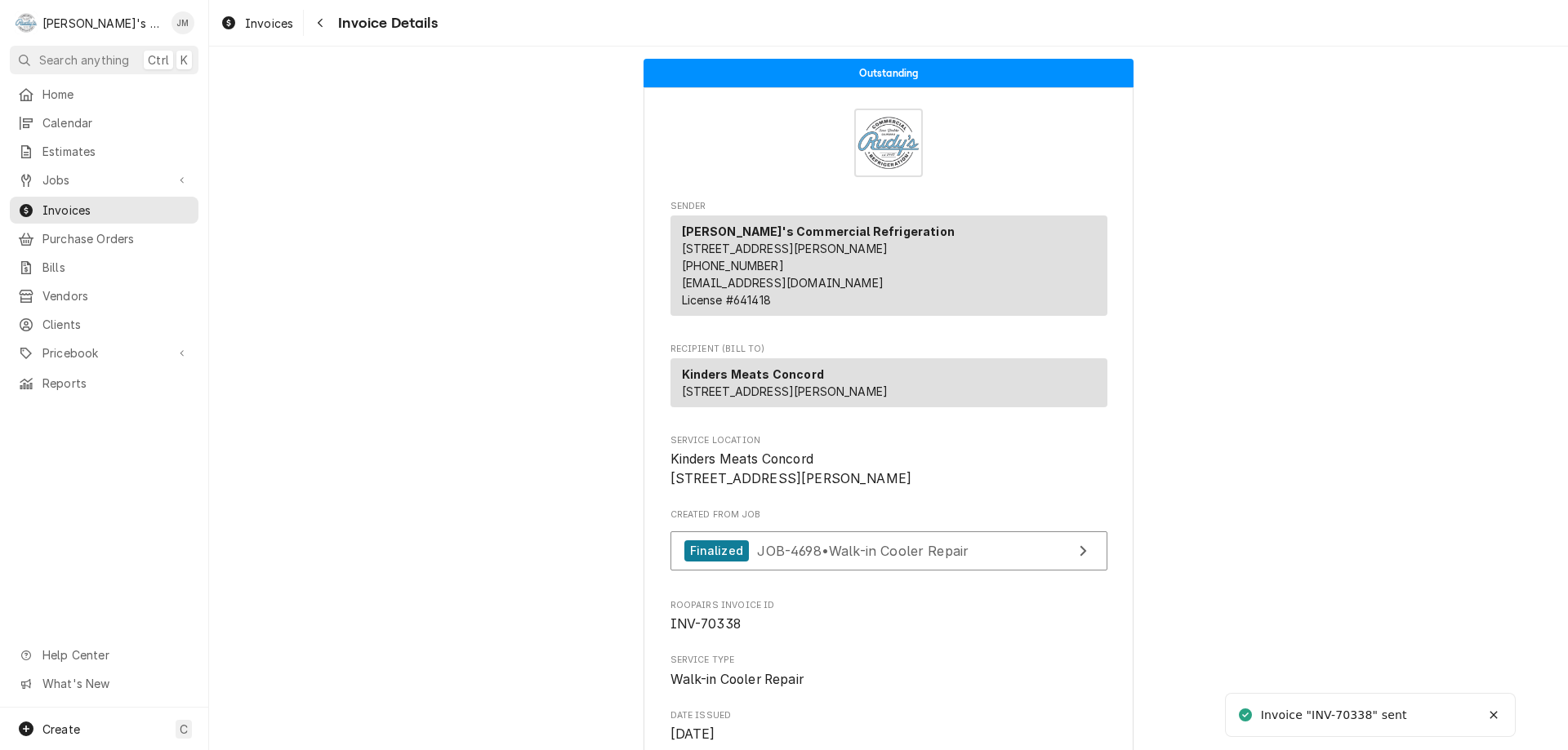
scroll to position [1878, 0]
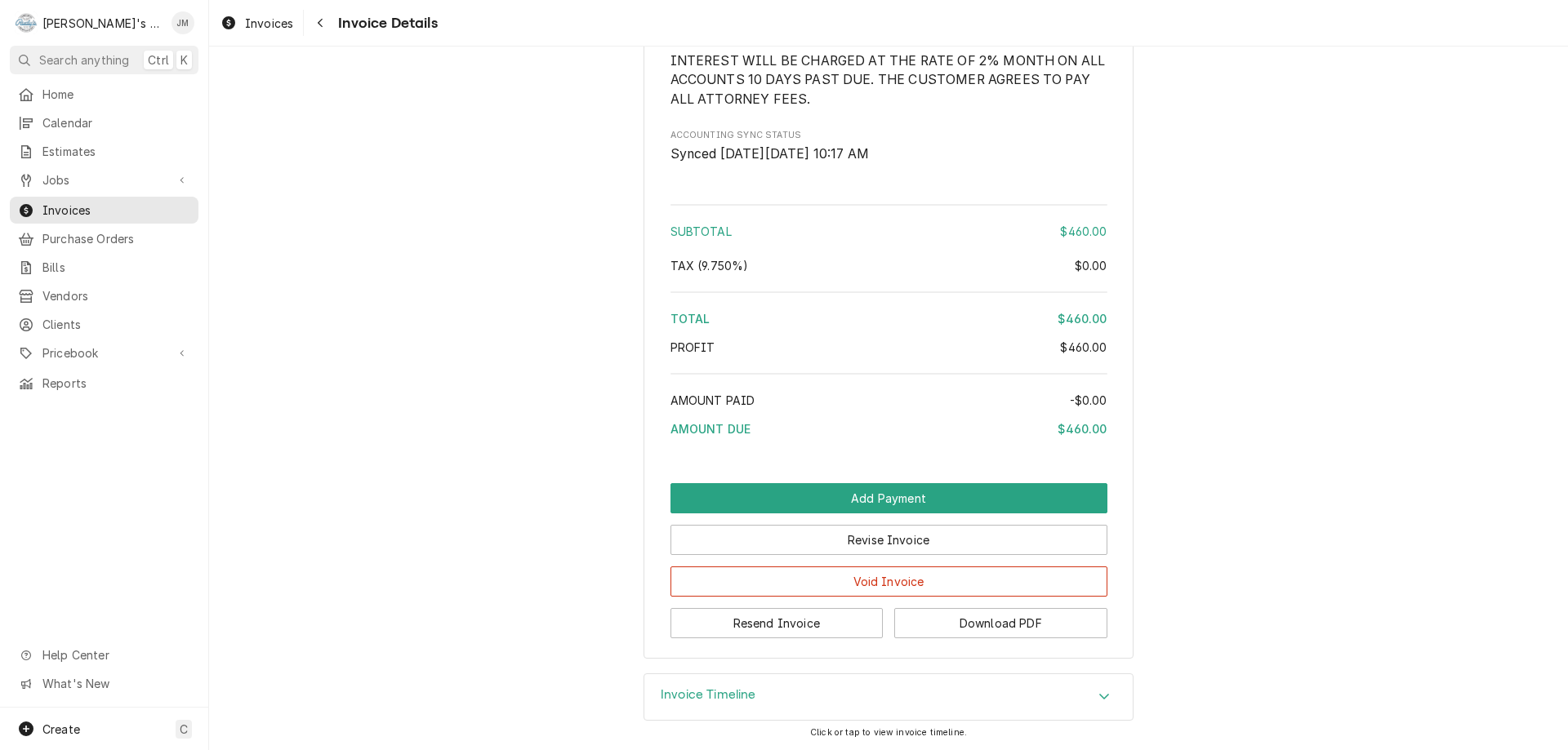
drag, startPoint x: 725, startPoint y: 695, endPoint x: 756, endPoint y: 704, distance: 32.3
click at [737, 699] on h3 "Invoice Timeline" at bounding box center [708, 695] width 96 height 16
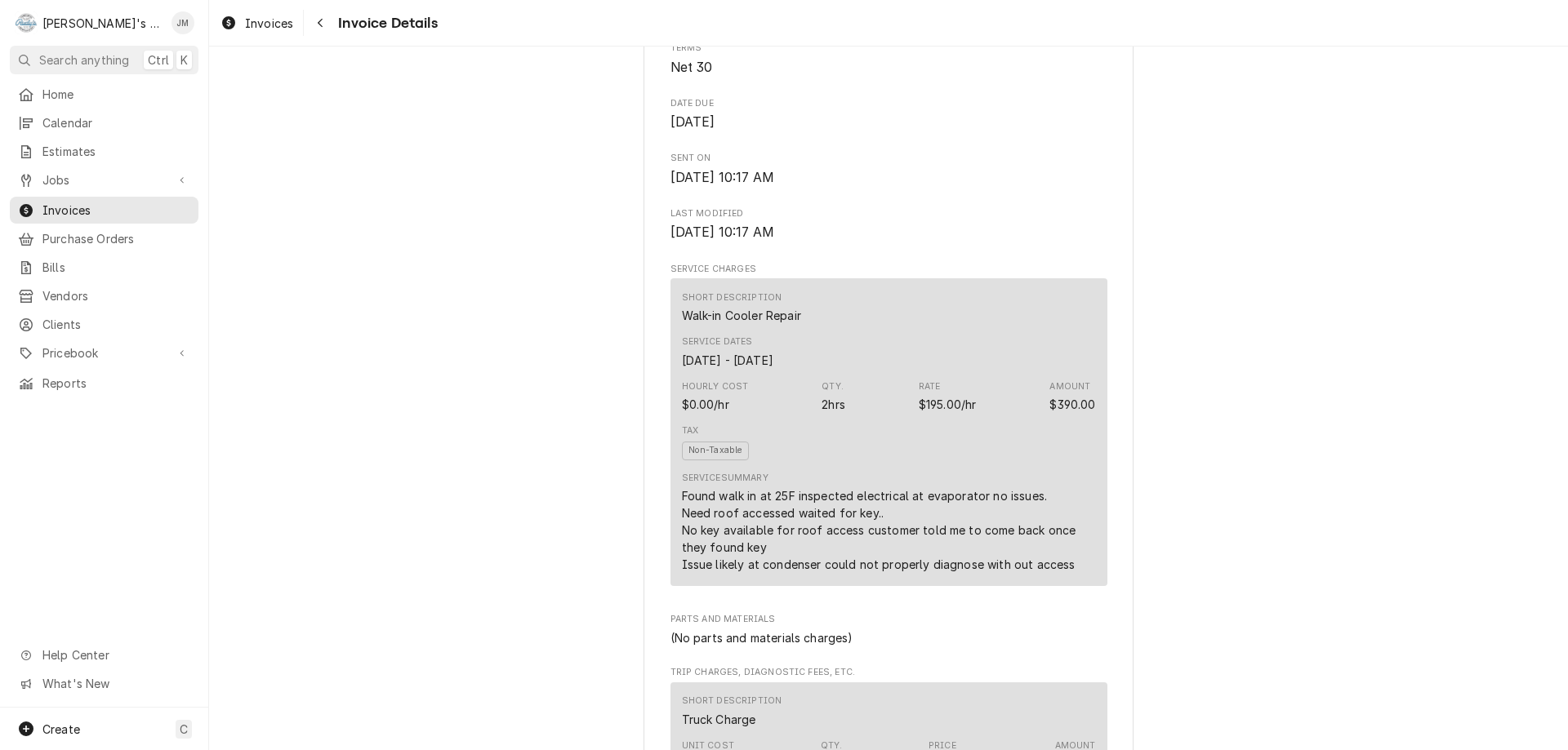
scroll to position [315, 0]
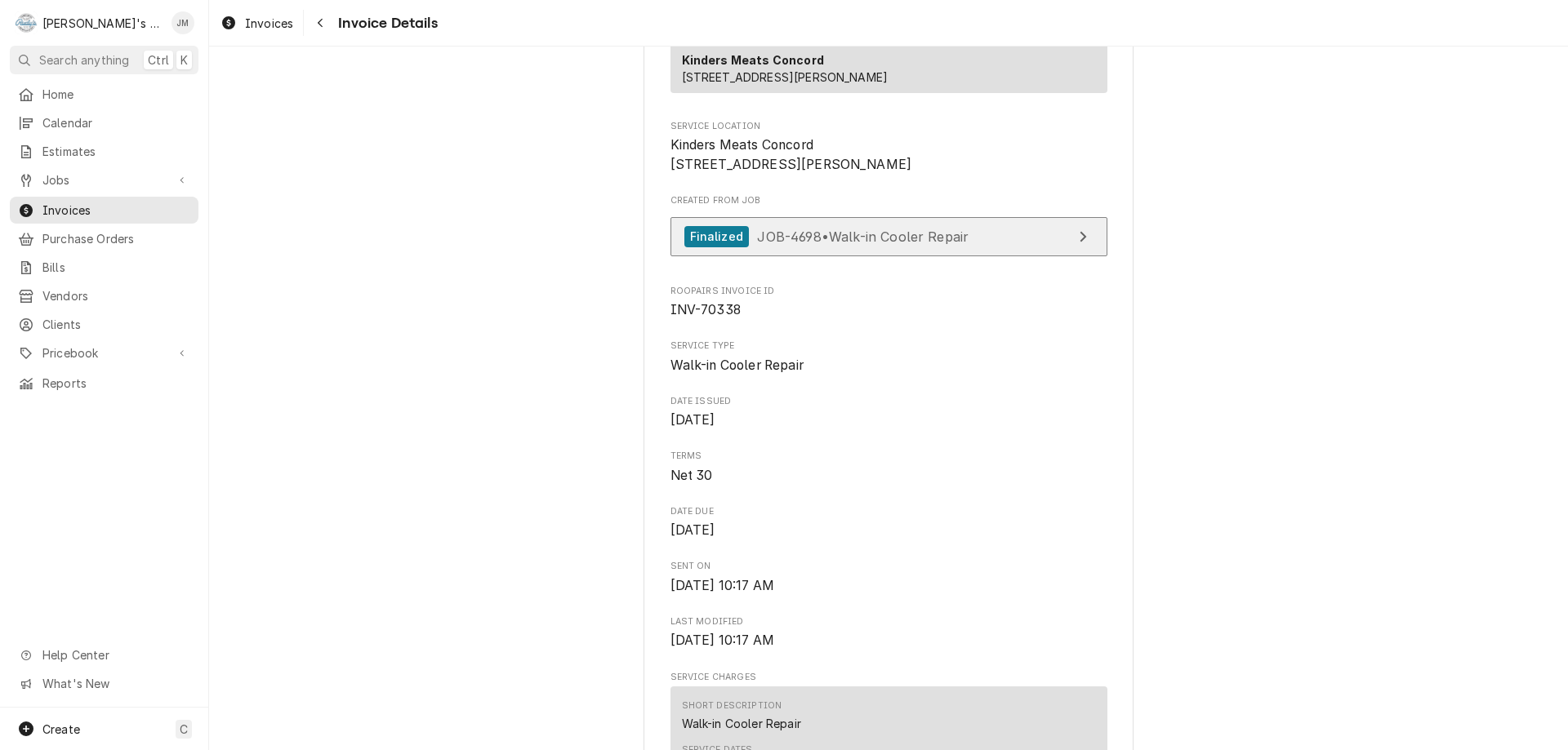
click at [850, 244] on span "JOB-4698 • Walk-in Cooler Repair" at bounding box center [862, 236] width 211 height 17
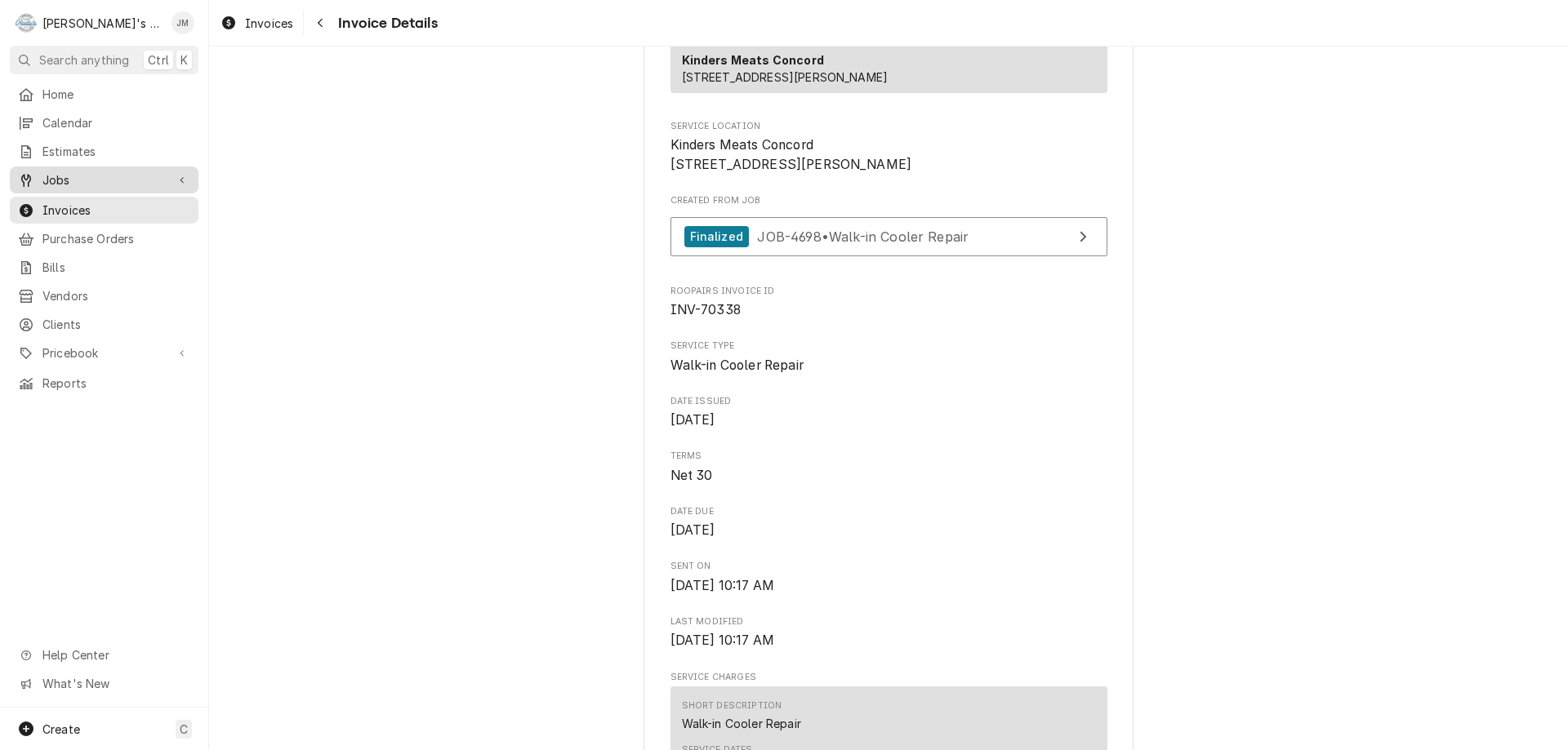
click at [53, 176] on span "Jobs" at bounding box center [104, 180] width 124 height 18
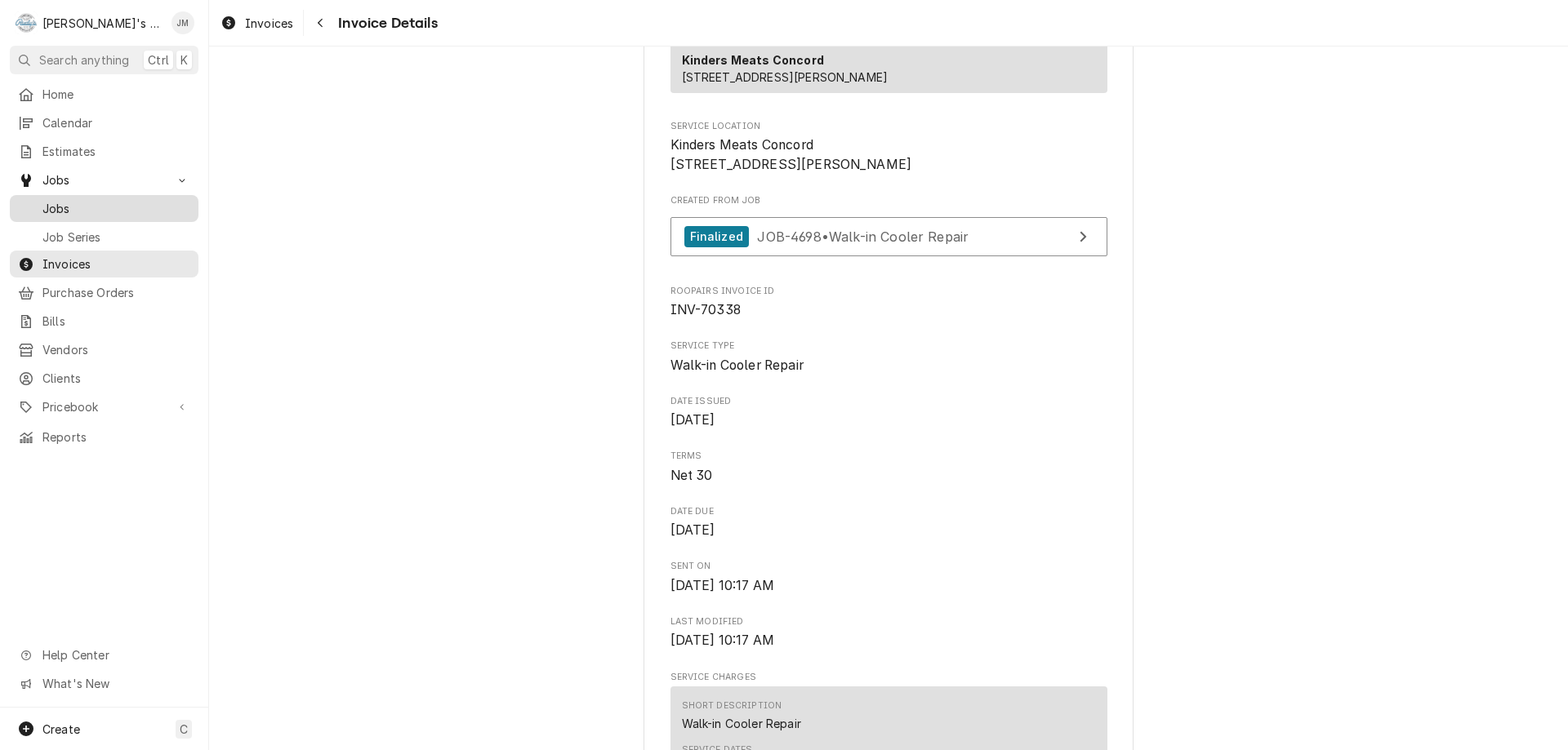
click at [52, 204] on span "Jobs" at bounding box center [117, 208] width 148 height 18
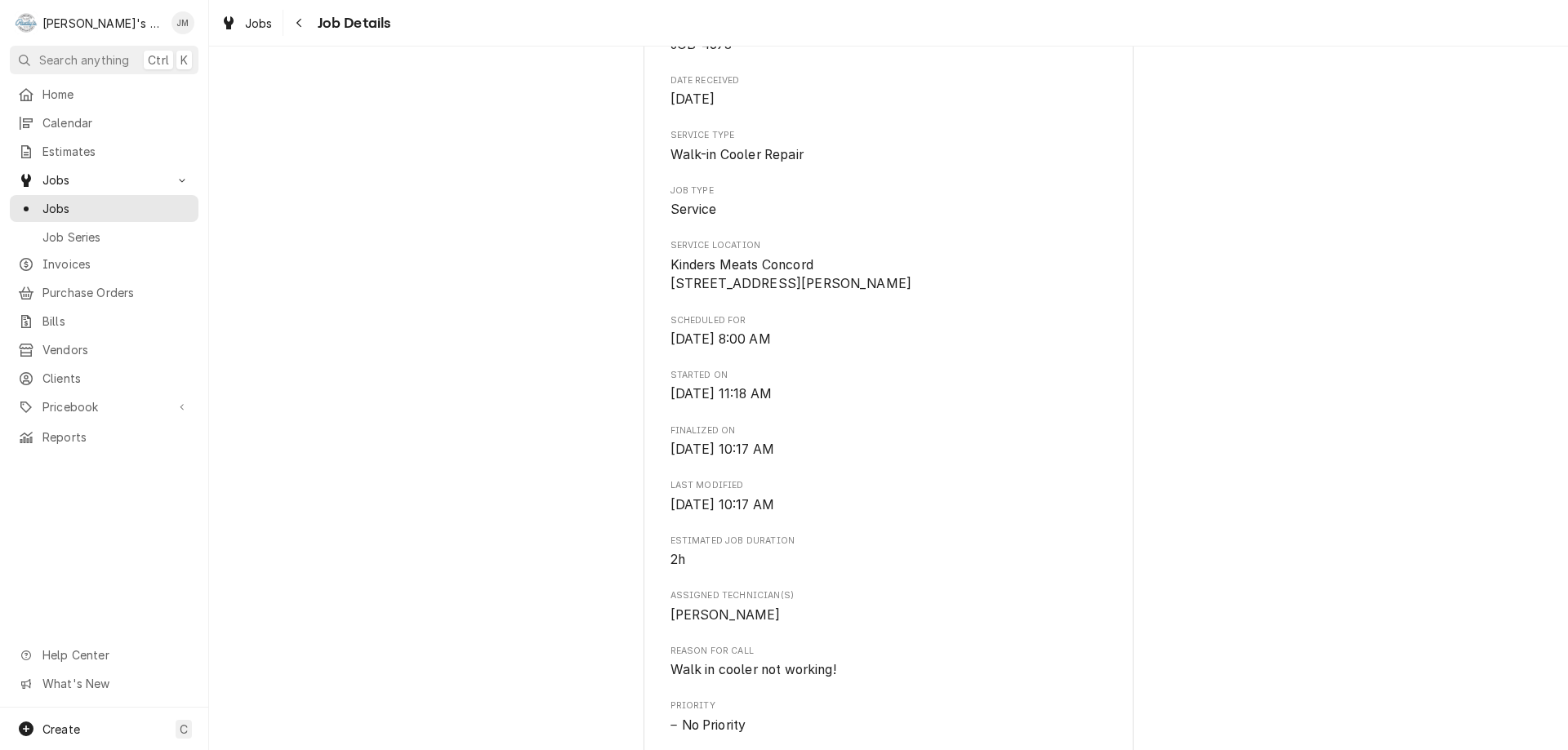
scroll to position [244, 0]
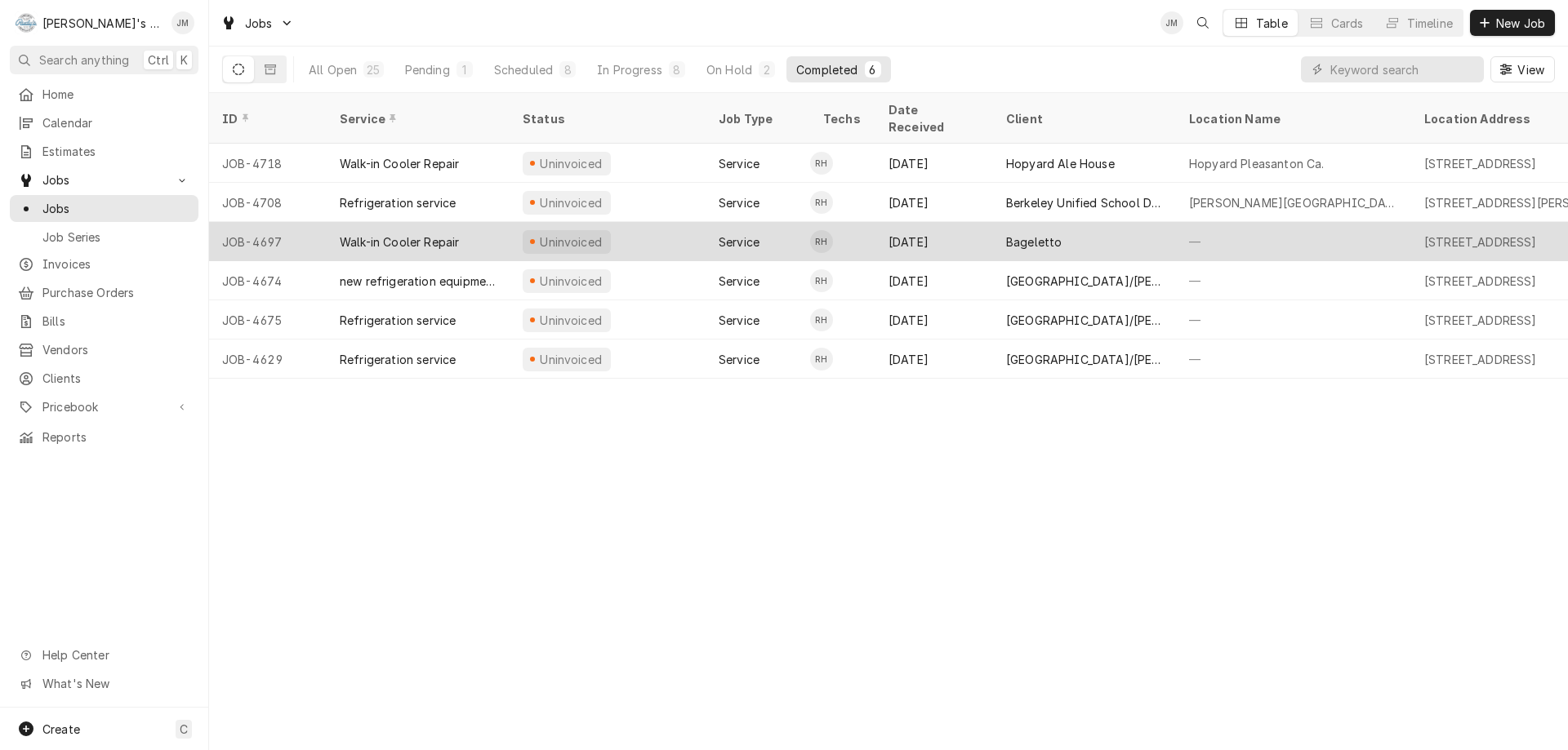
click at [1024, 234] on div "Bageletto" at bounding box center [1034, 243] width 56 height 18
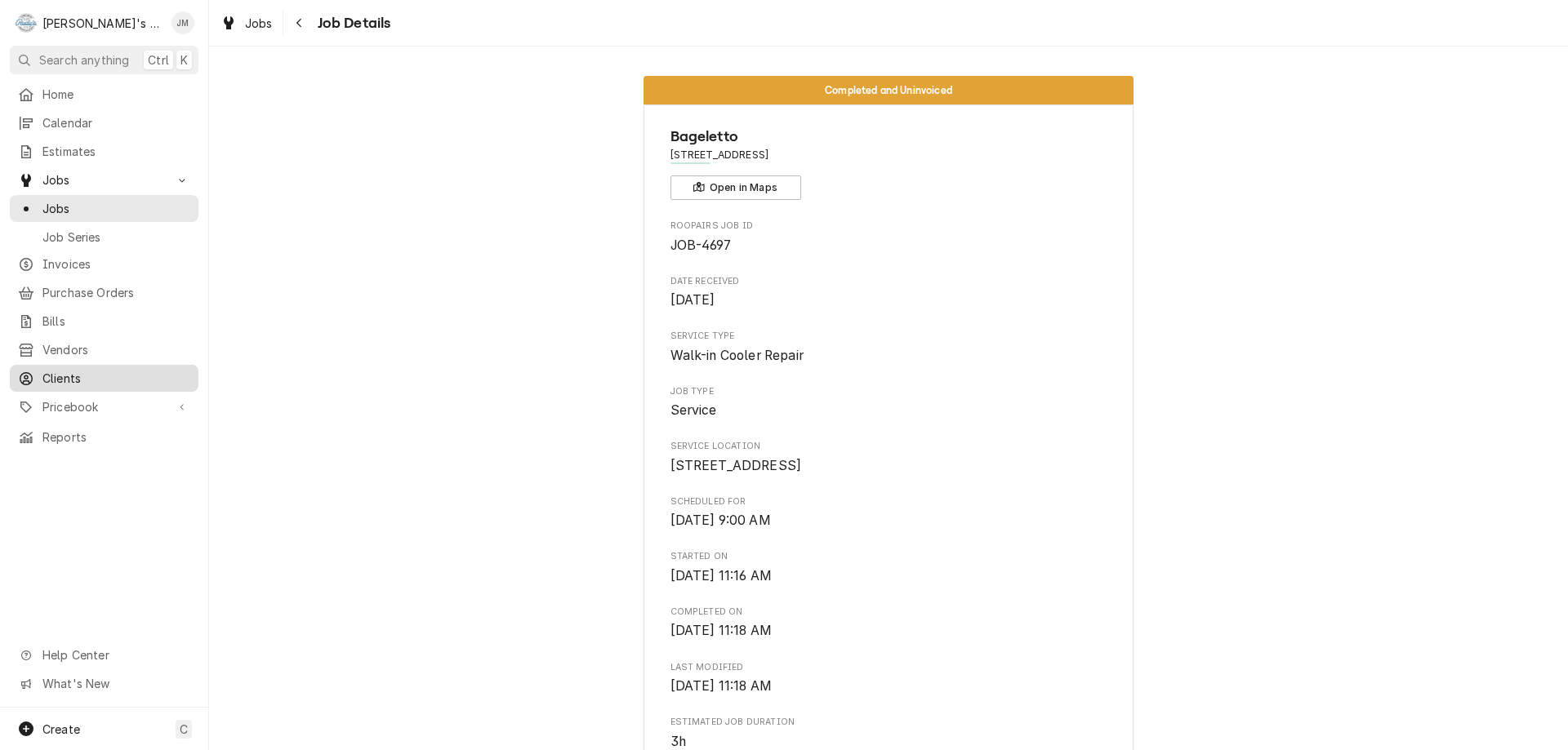
click at [65, 370] on span "Clients" at bounding box center [117, 379] width 148 height 18
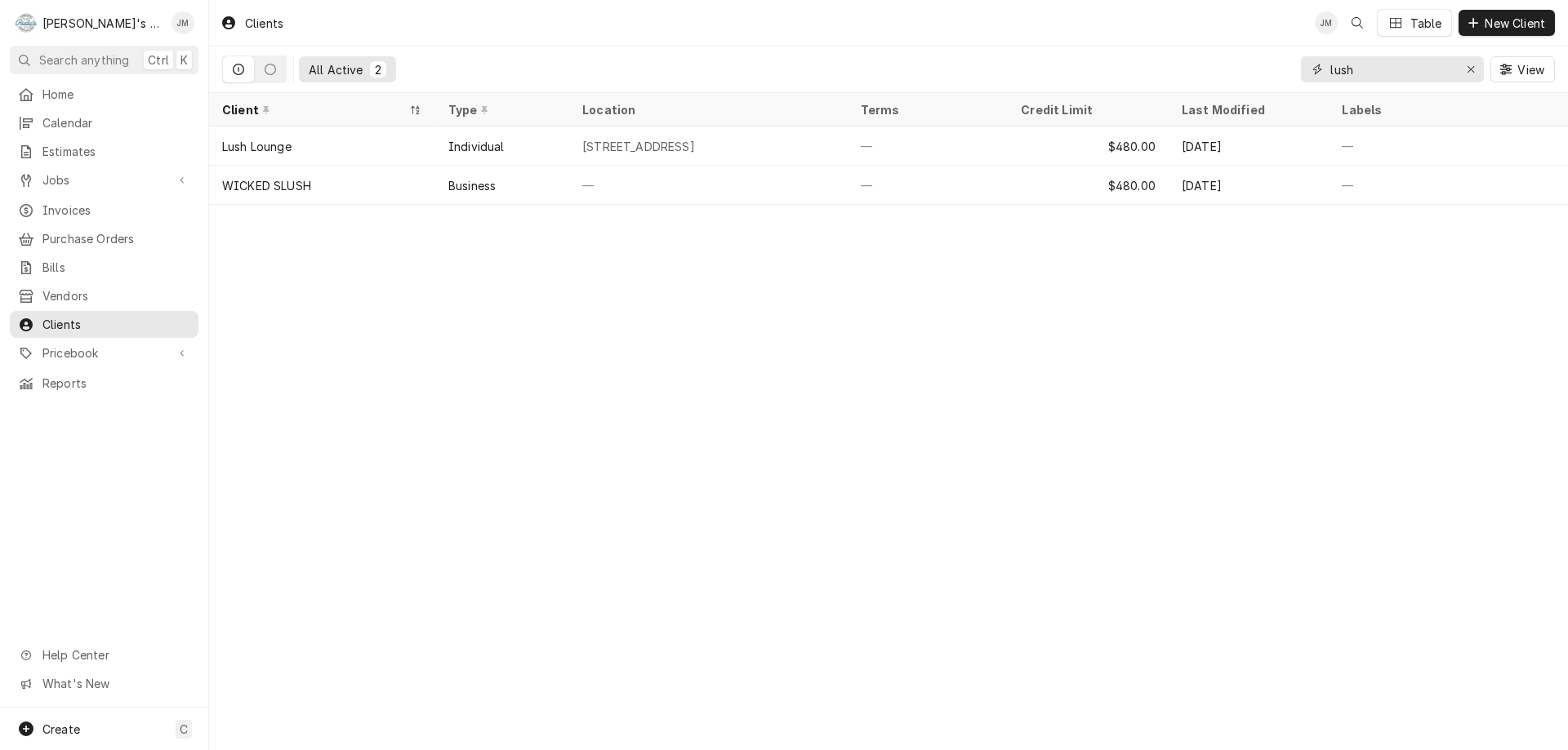
drag, startPoint x: 1374, startPoint y: 74, endPoint x: 1318, endPoint y: 73, distance: 56.0
click at [1318, 73] on div "lush" at bounding box center [1393, 69] width 183 height 26
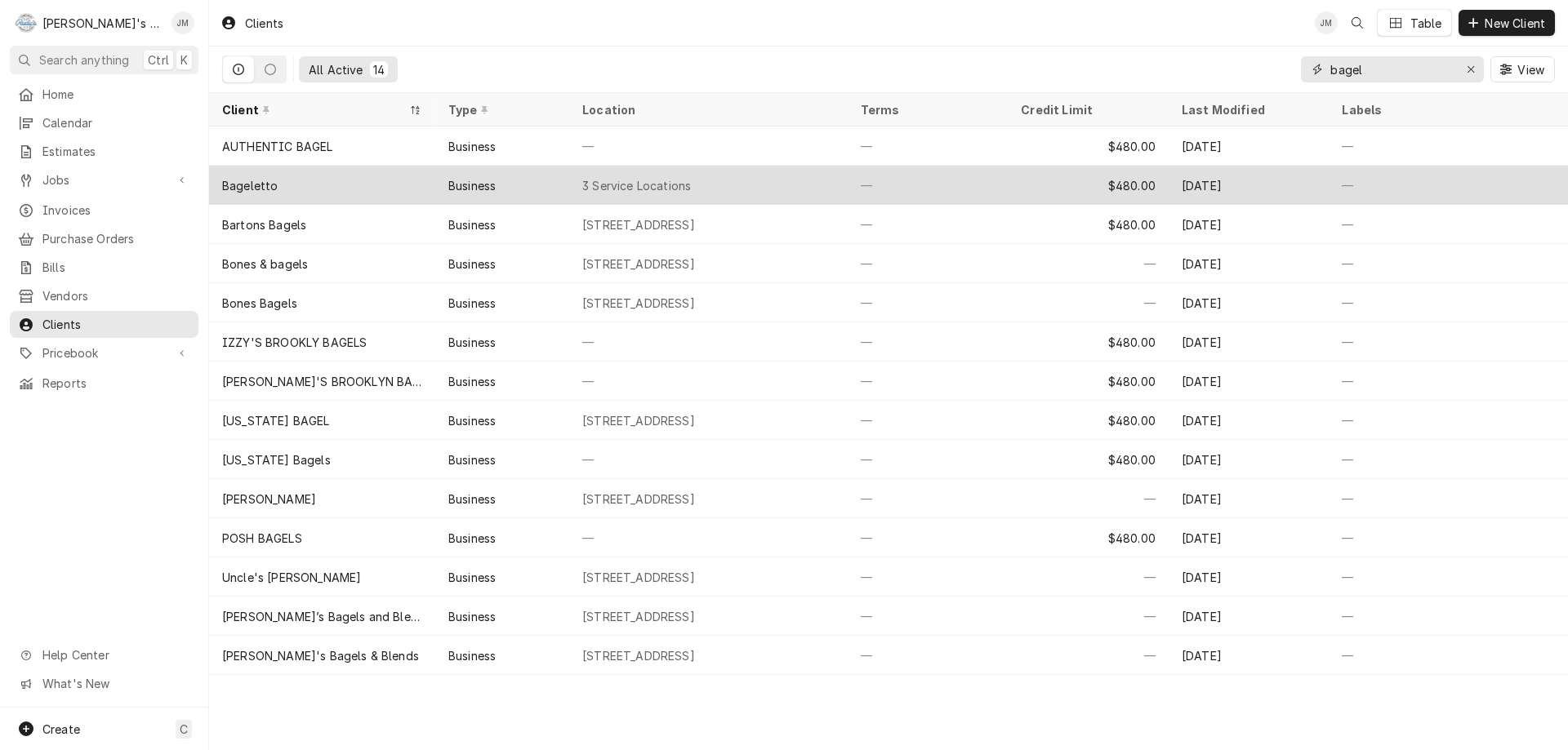
type input "bagel"
click at [273, 180] on div "Bageletto" at bounding box center [249, 186] width 56 height 18
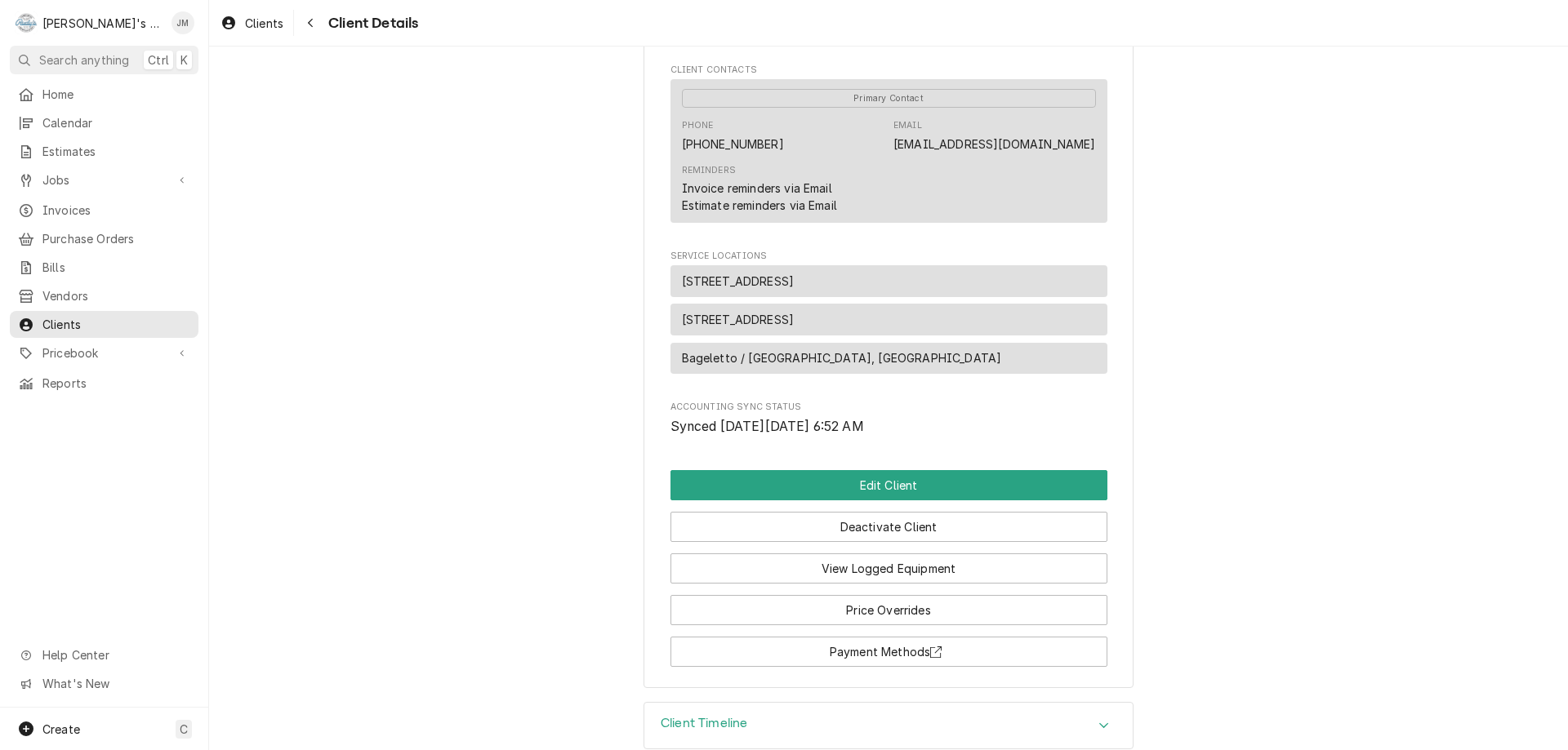
scroll to position [562, 0]
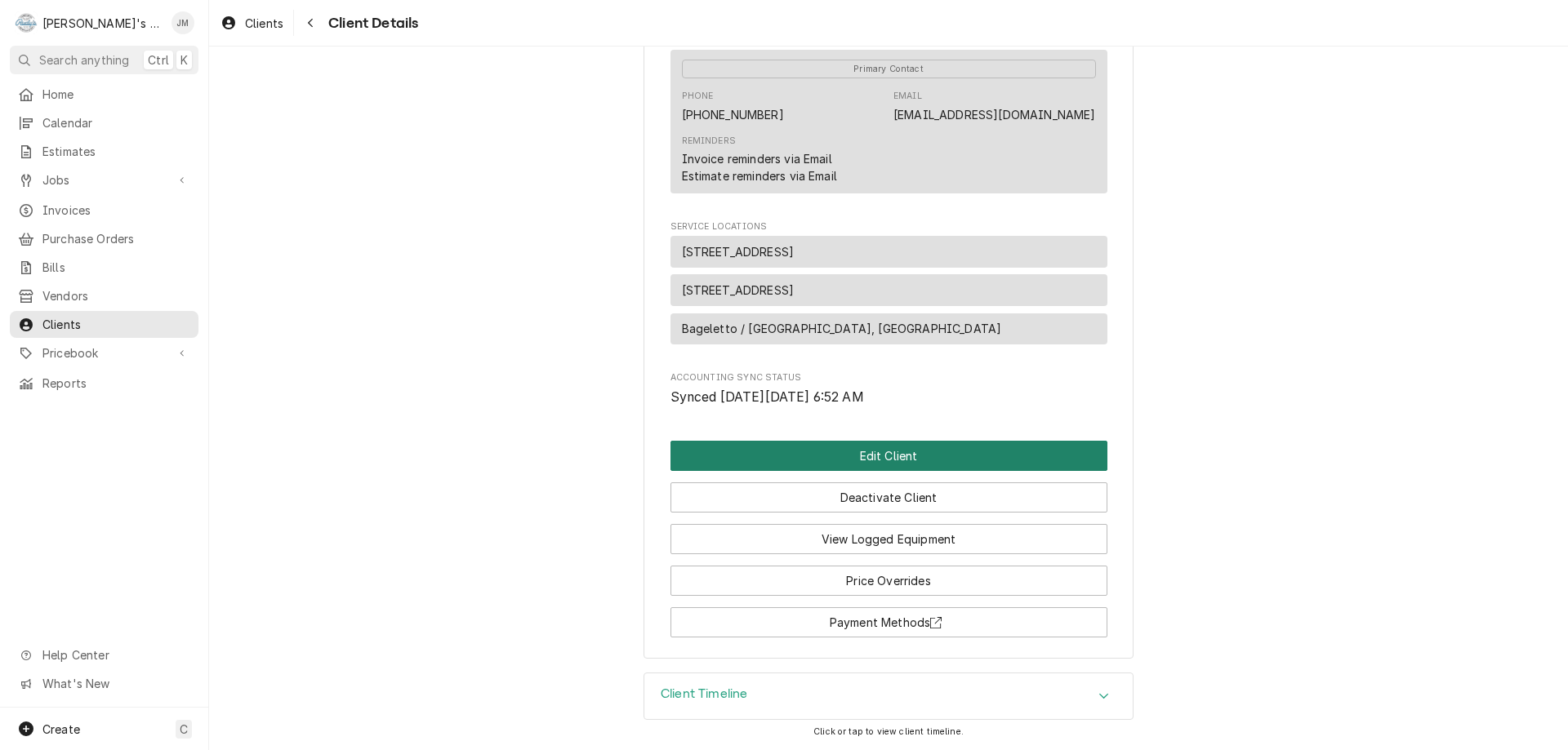
click at [896, 453] on button "Edit Client" at bounding box center [889, 456] width 437 height 30
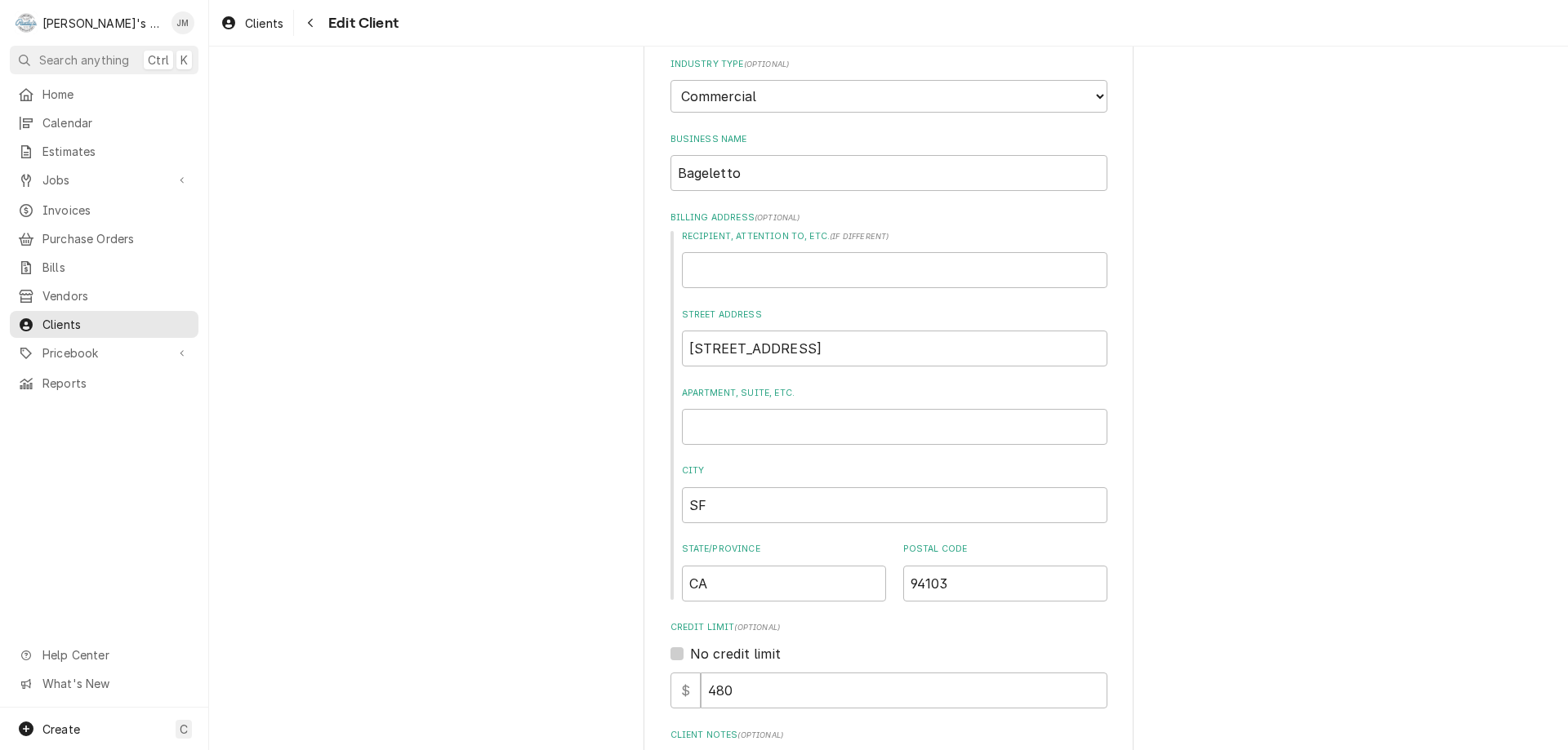
scroll to position [164, 0]
click at [741, 497] on input "SF" at bounding box center [895, 501] width 426 height 36
type textarea "x"
type input "S"
type textarea "x"
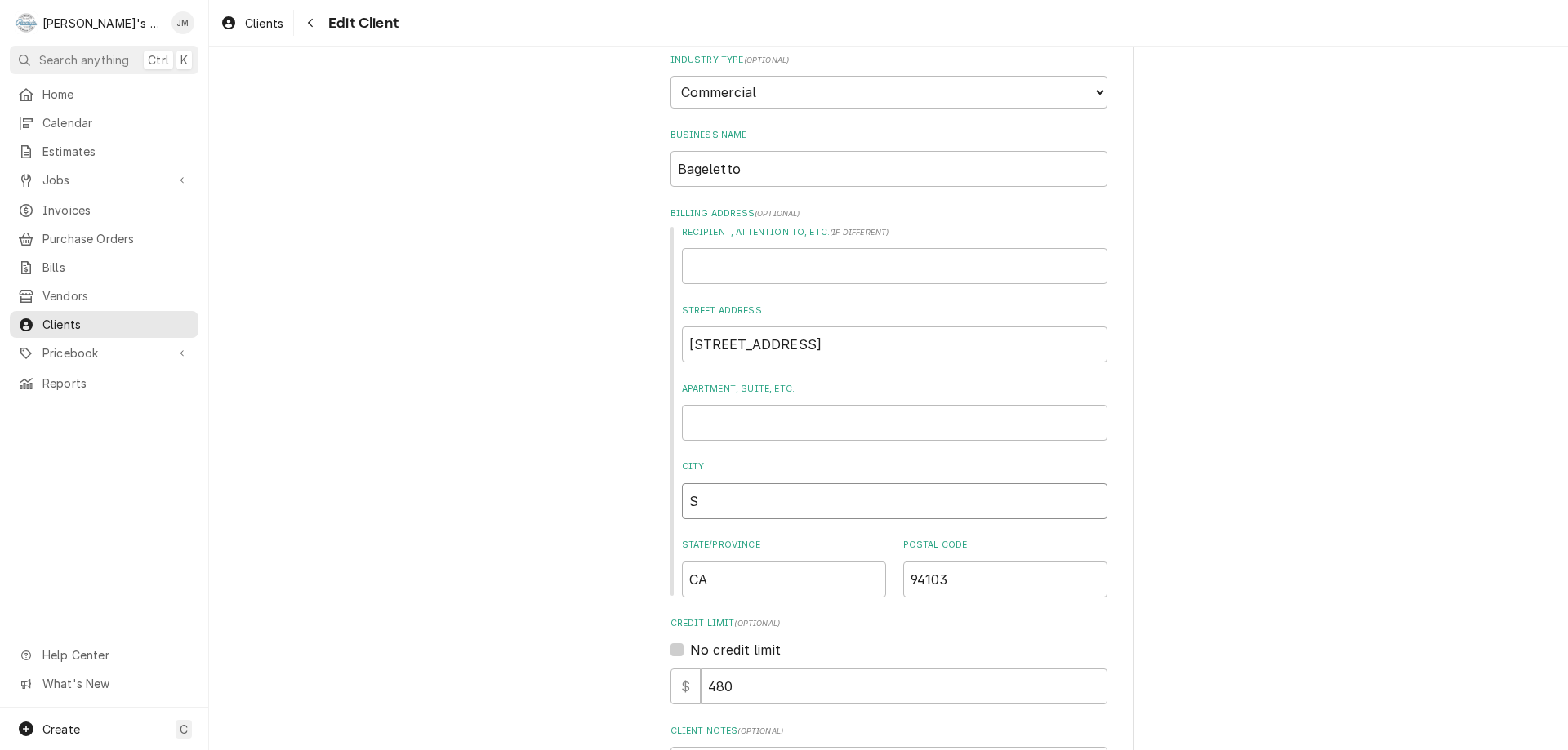
type input "Sa"
type textarea "x"
type input "San"
type textarea "x"
type input "San"
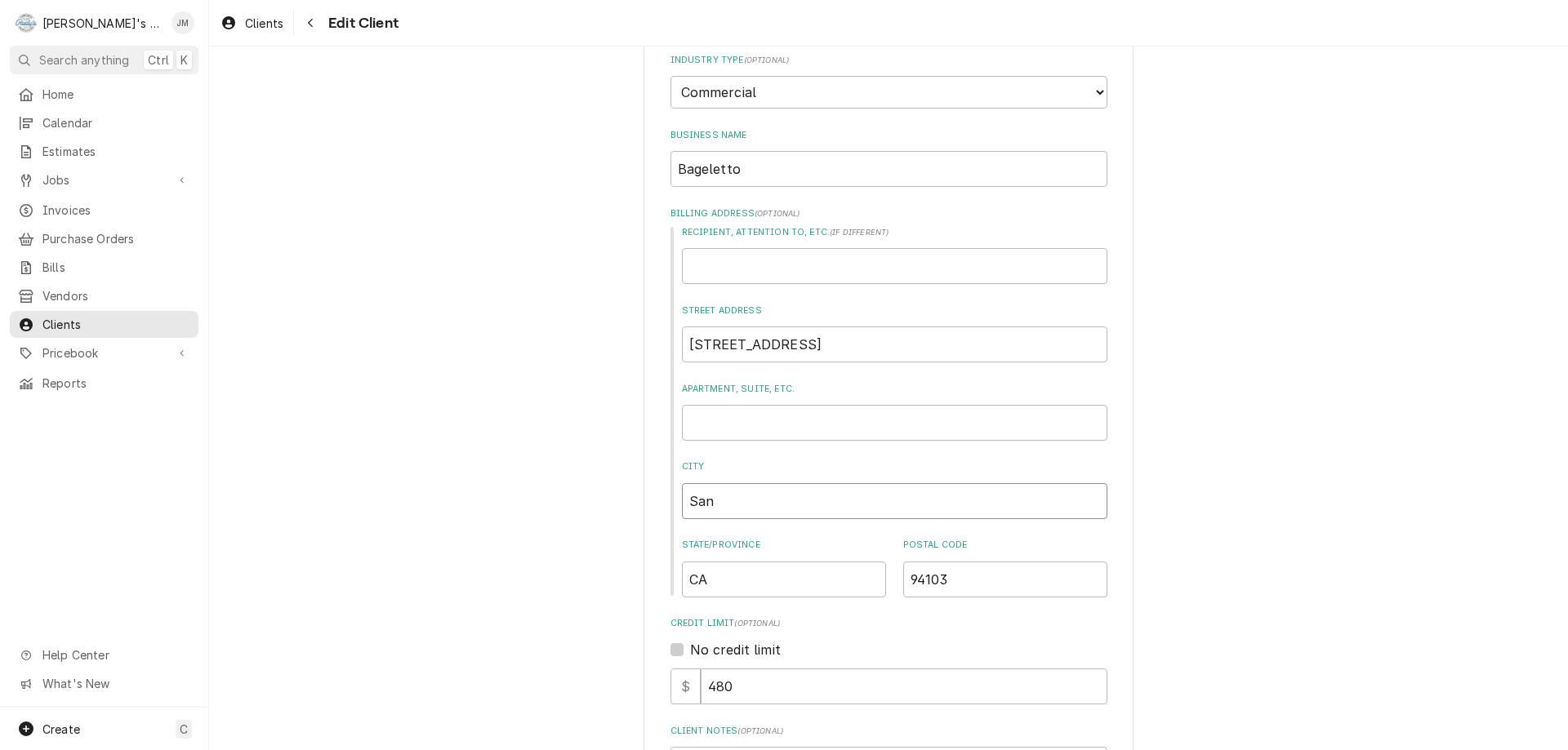
type textarea "x"
type input "San F"
type textarea "x"
type input "San Fr"
type textarea "x"
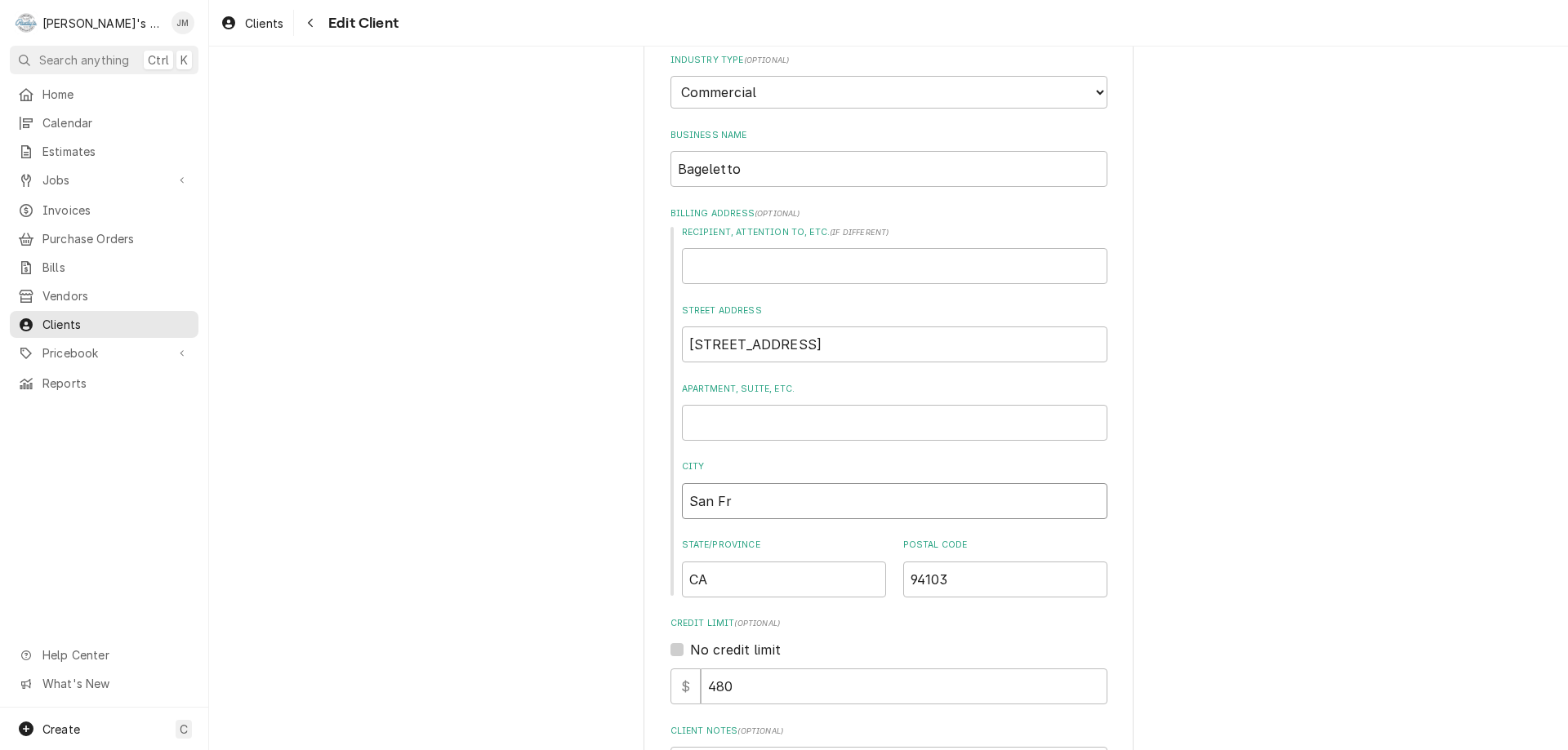
type input "San Fra"
type textarea "x"
type input "San [PERSON_NAME]"
type textarea "x"
type input "San Franc"
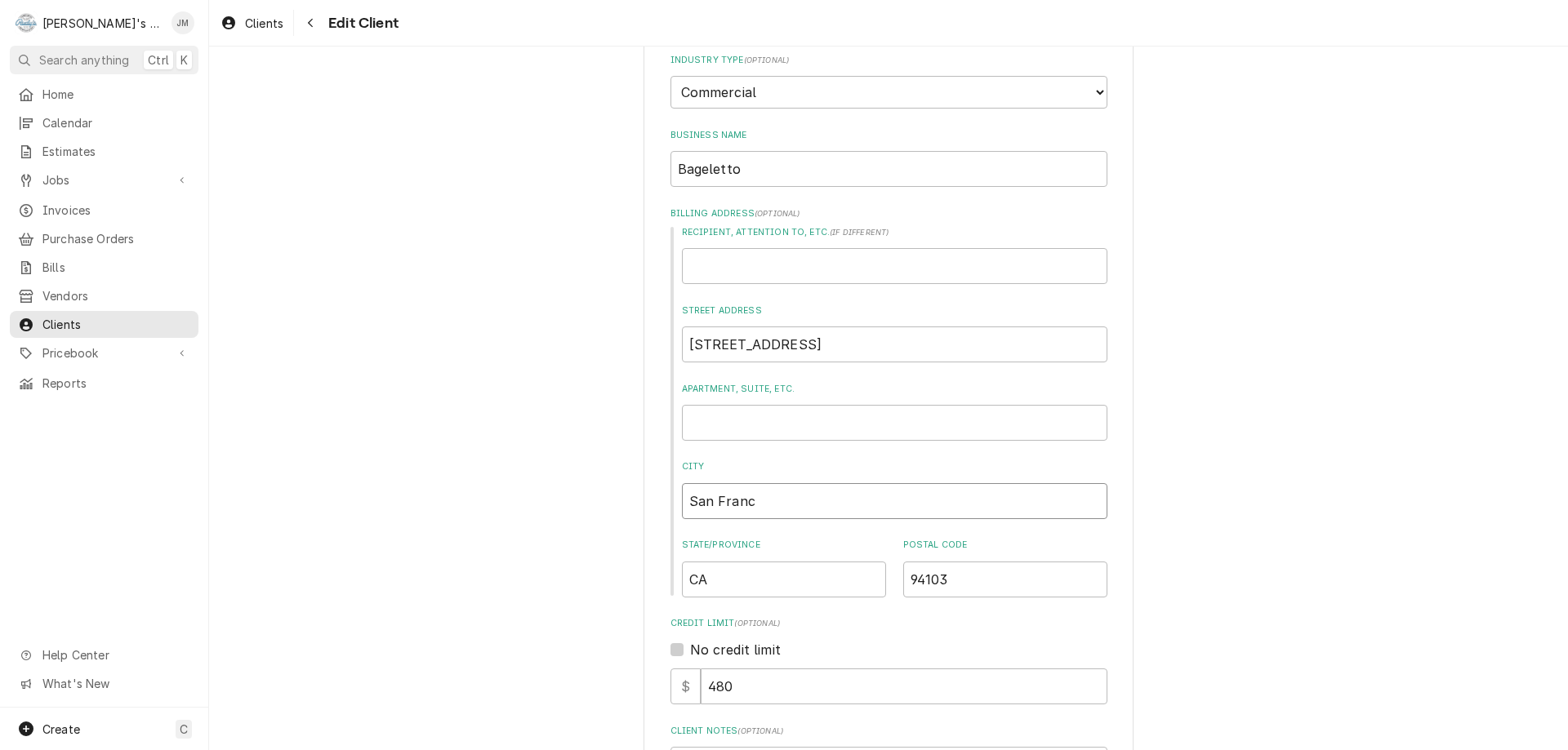
type textarea "x"
type input "San [PERSON_NAME]"
type textarea "x"
type input "San [PERSON_NAME]"
type textarea "x"
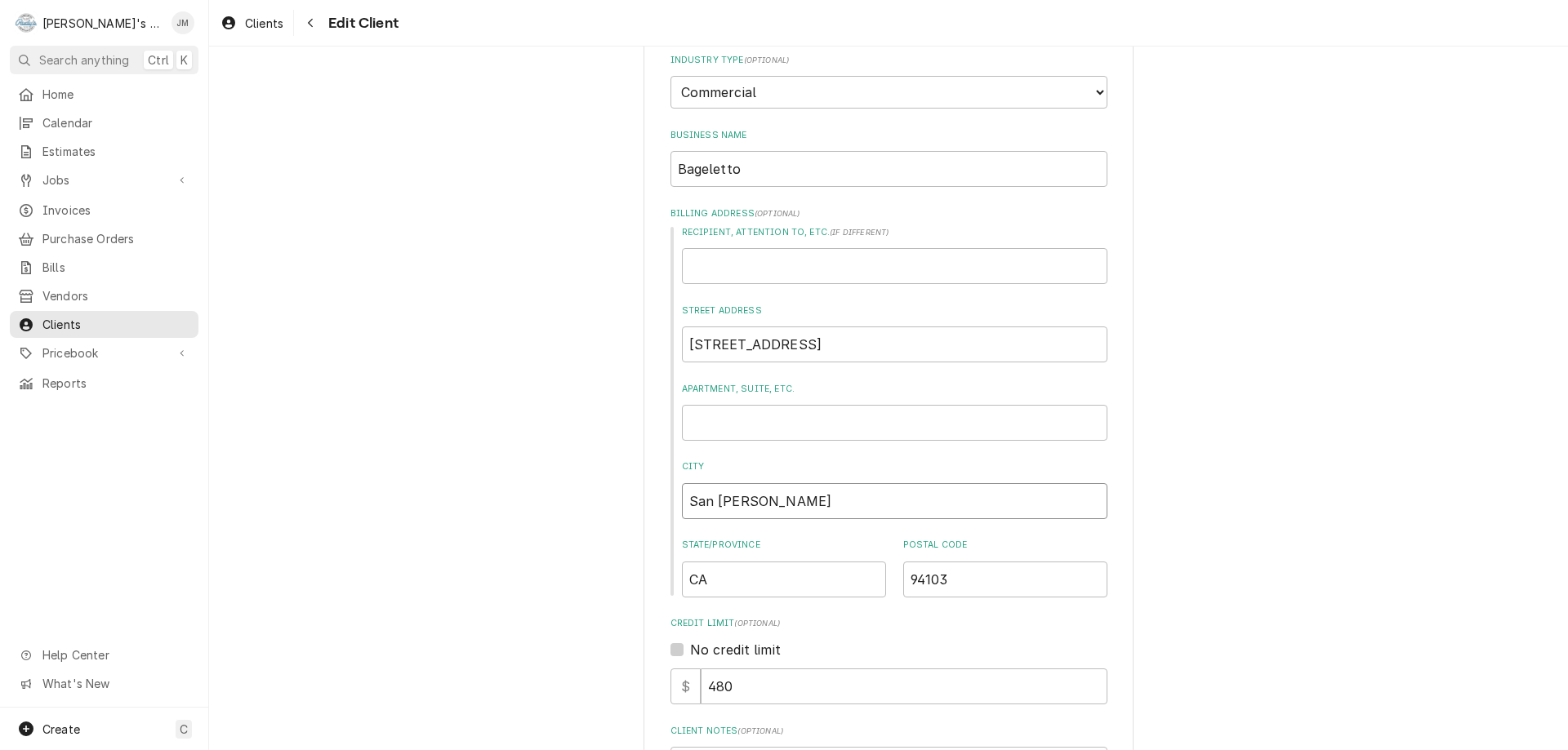
type input "San [PERSON_NAME]"
type textarea "x"
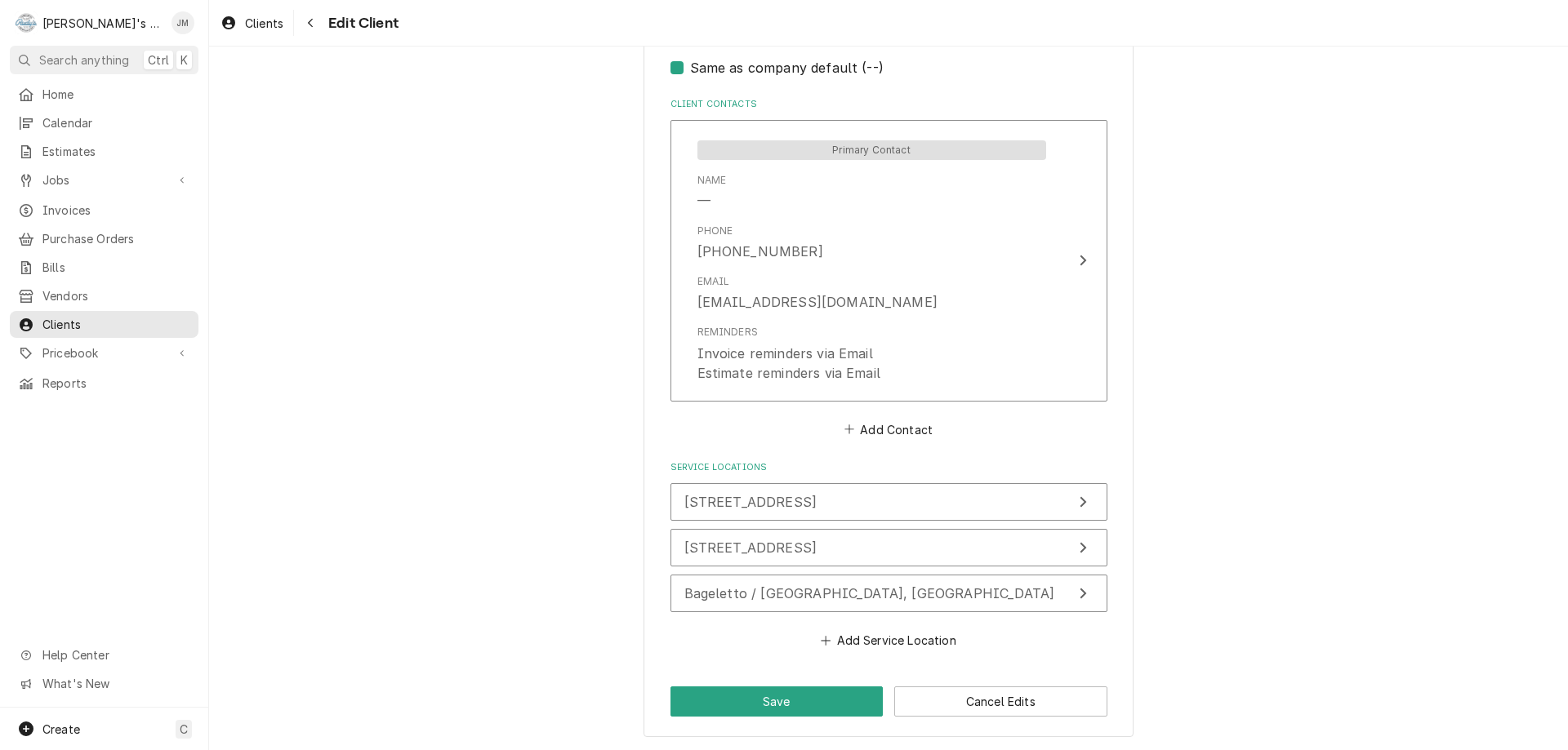
scroll to position [1167, 0]
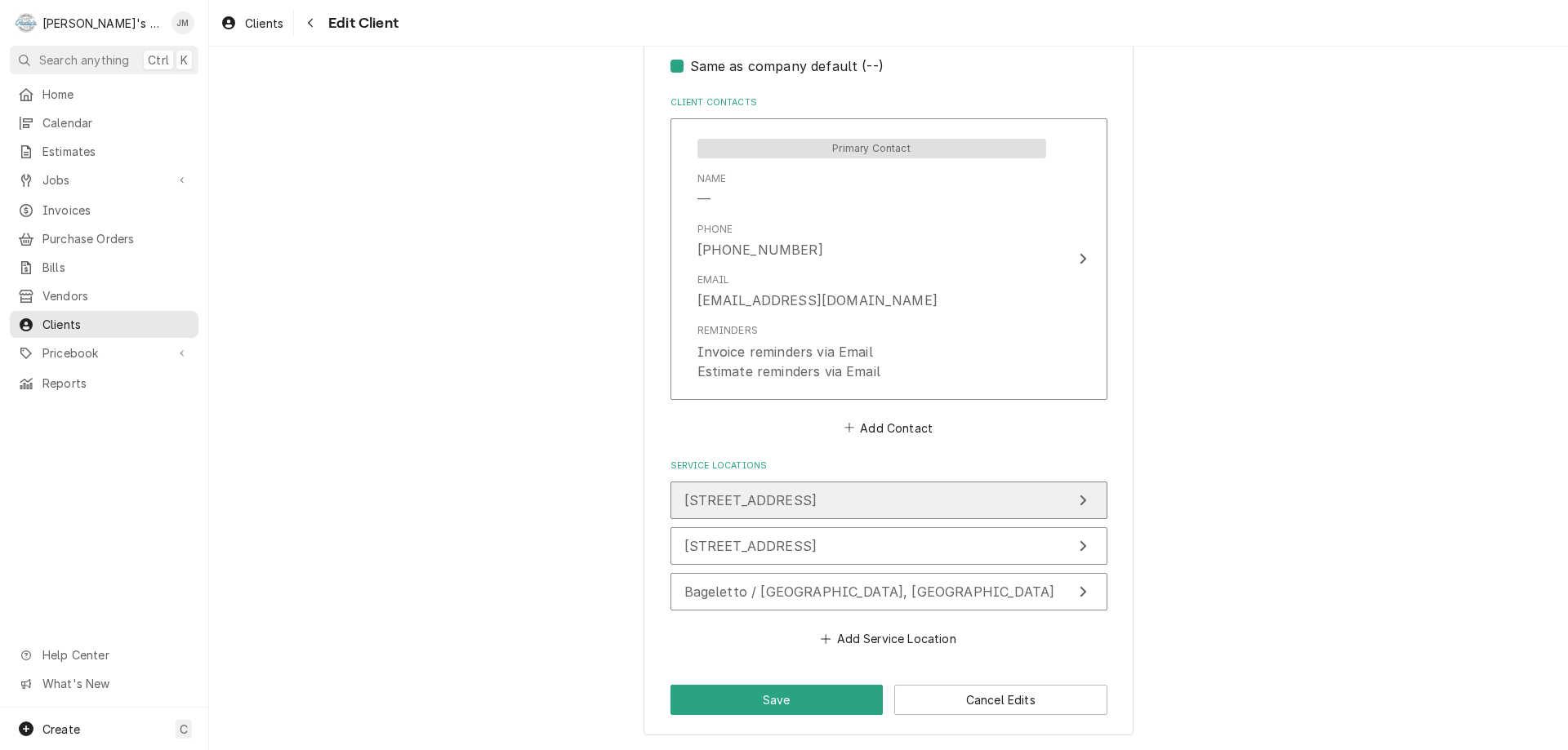
type input "[GEOGRAPHIC_DATA]"
click at [1079, 497] on icon "Update Service Location" at bounding box center [1083, 500] width 8 height 13
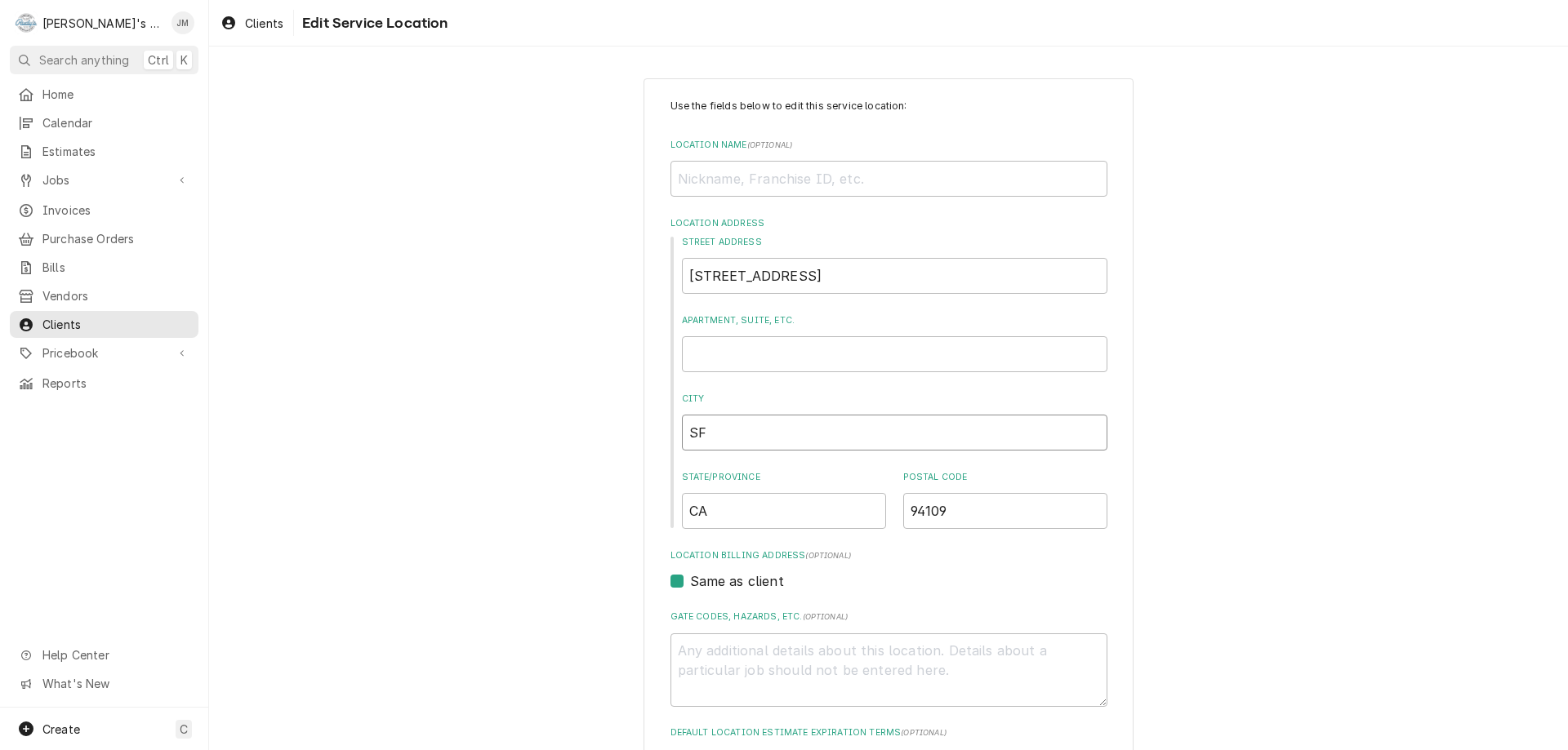
click at [741, 436] on input "SF" at bounding box center [895, 432] width 426 height 36
type textarea "x"
type input "S"
type textarea "x"
type input "Sa"
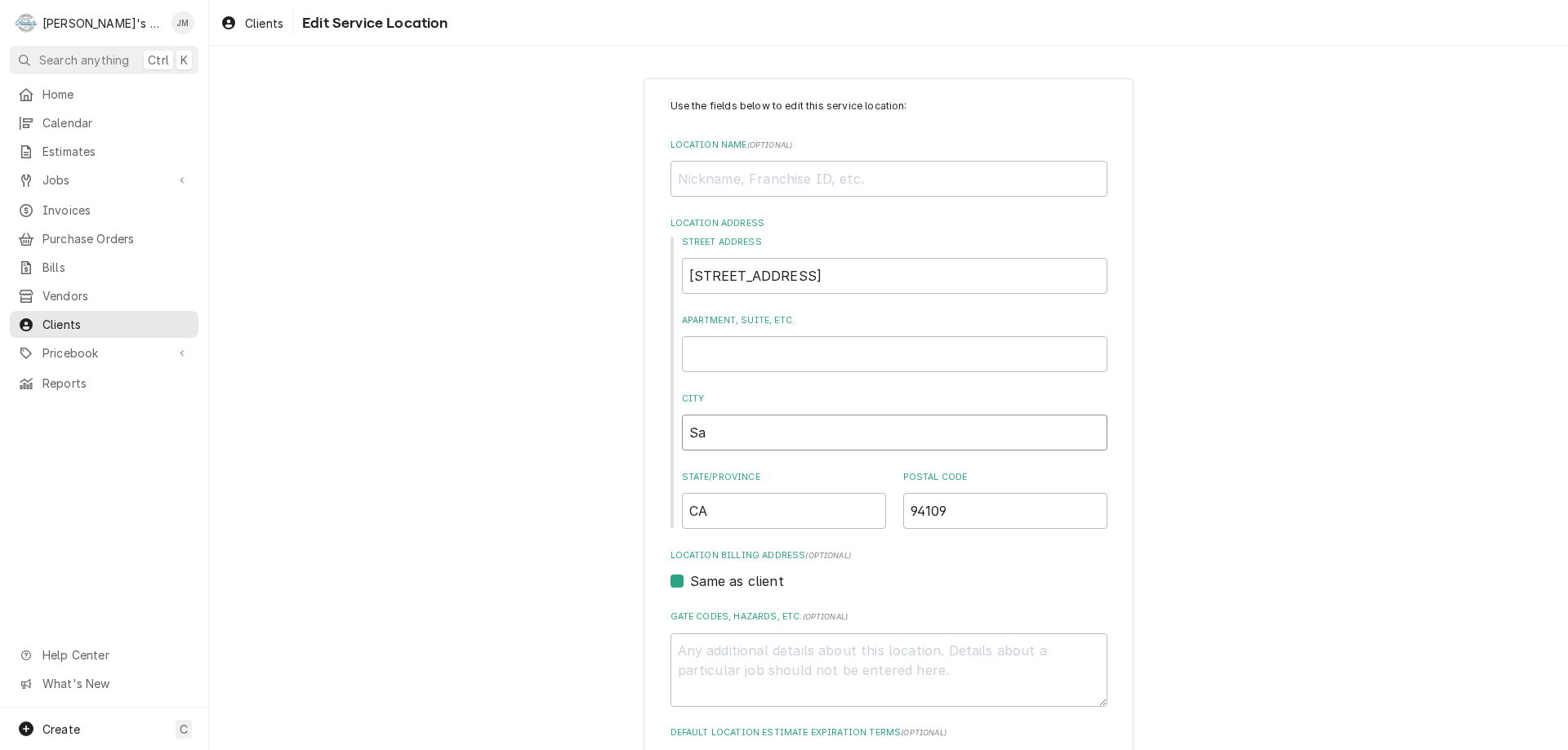
type textarea "x"
type input "San"
type textarea "x"
type input "San"
type textarea "x"
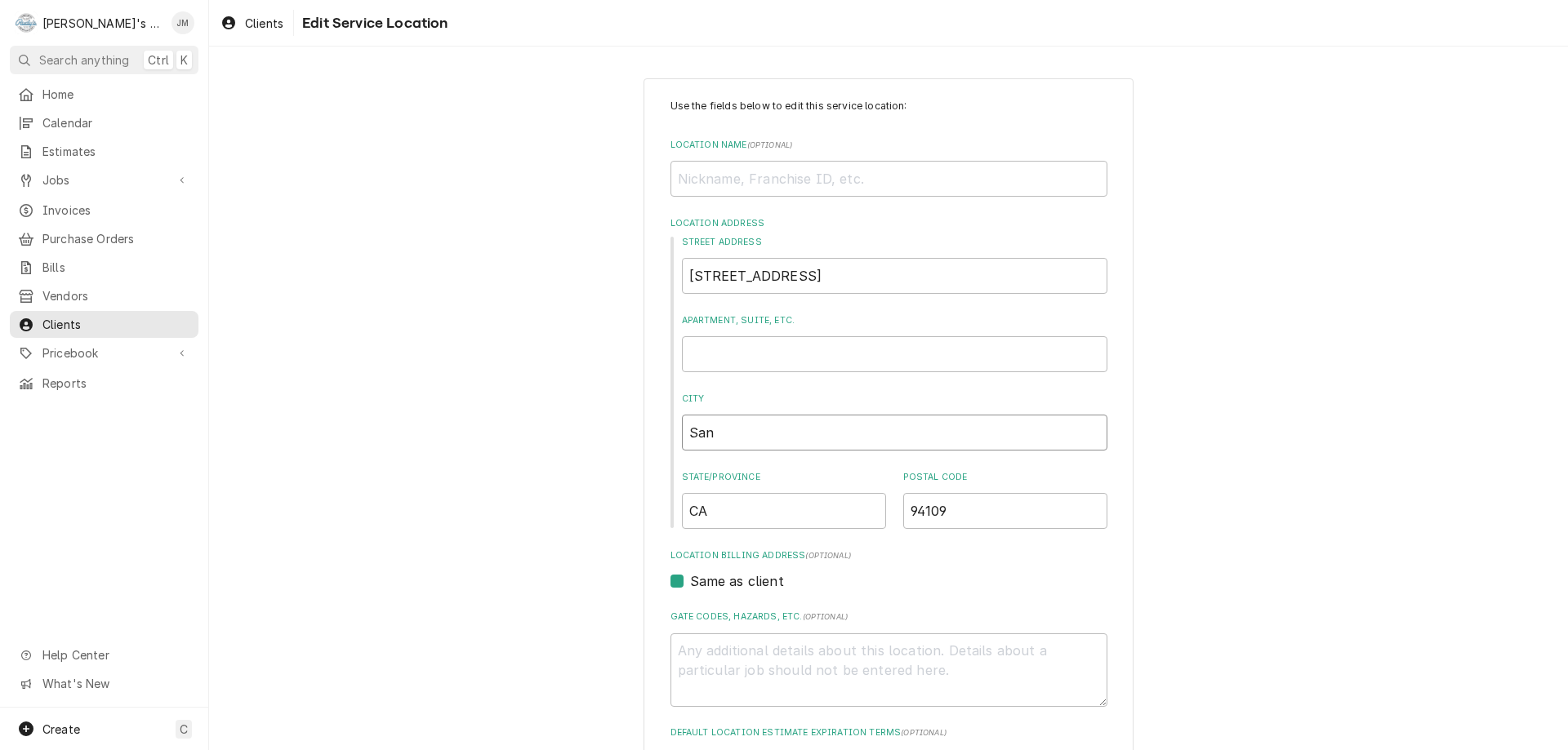
type input "San F"
type textarea "x"
type input "San Fr"
type textarea "x"
type input "San Fra"
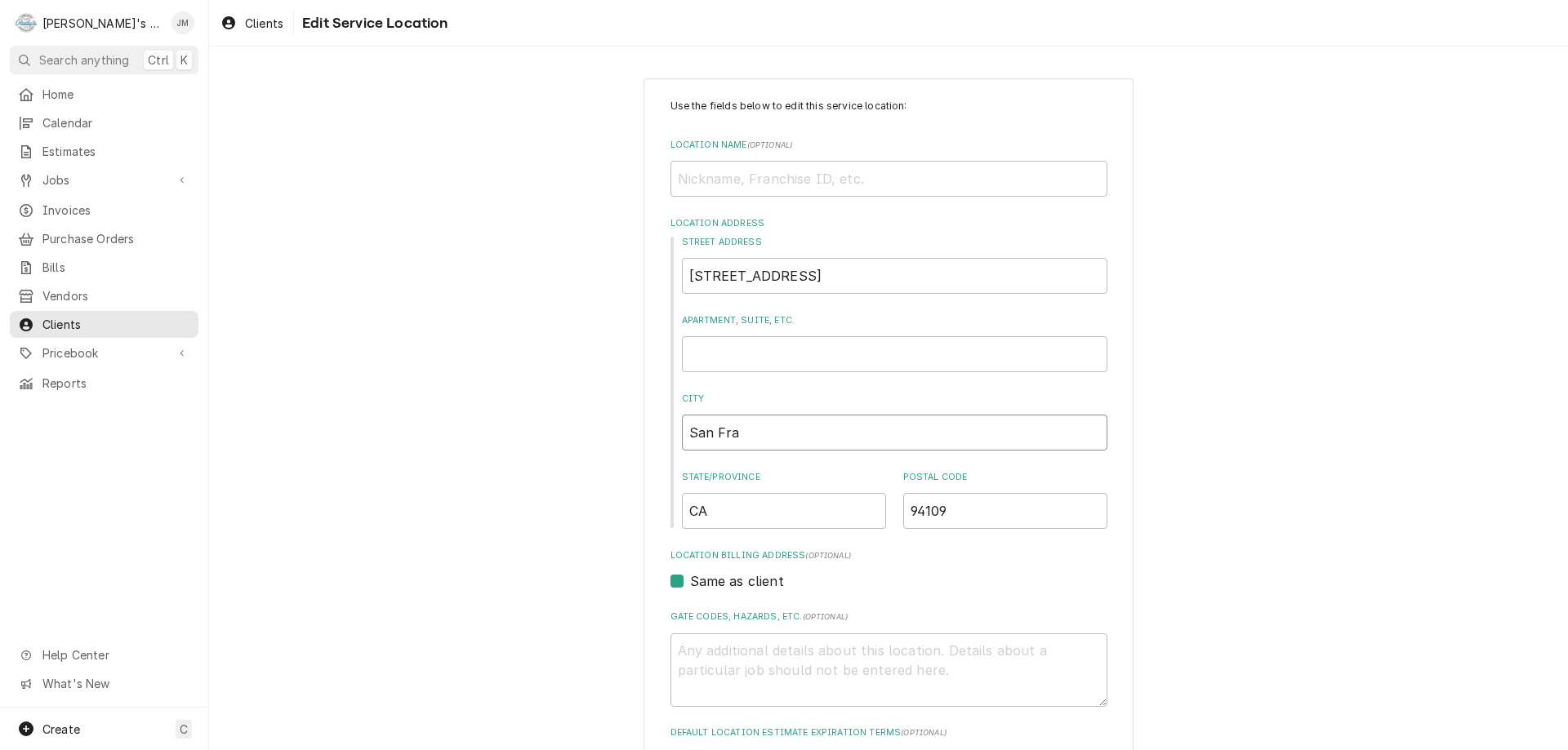
type textarea "x"
type input "San Fran"
type textarea "x"
type input "San Franc"
type textarea "x"
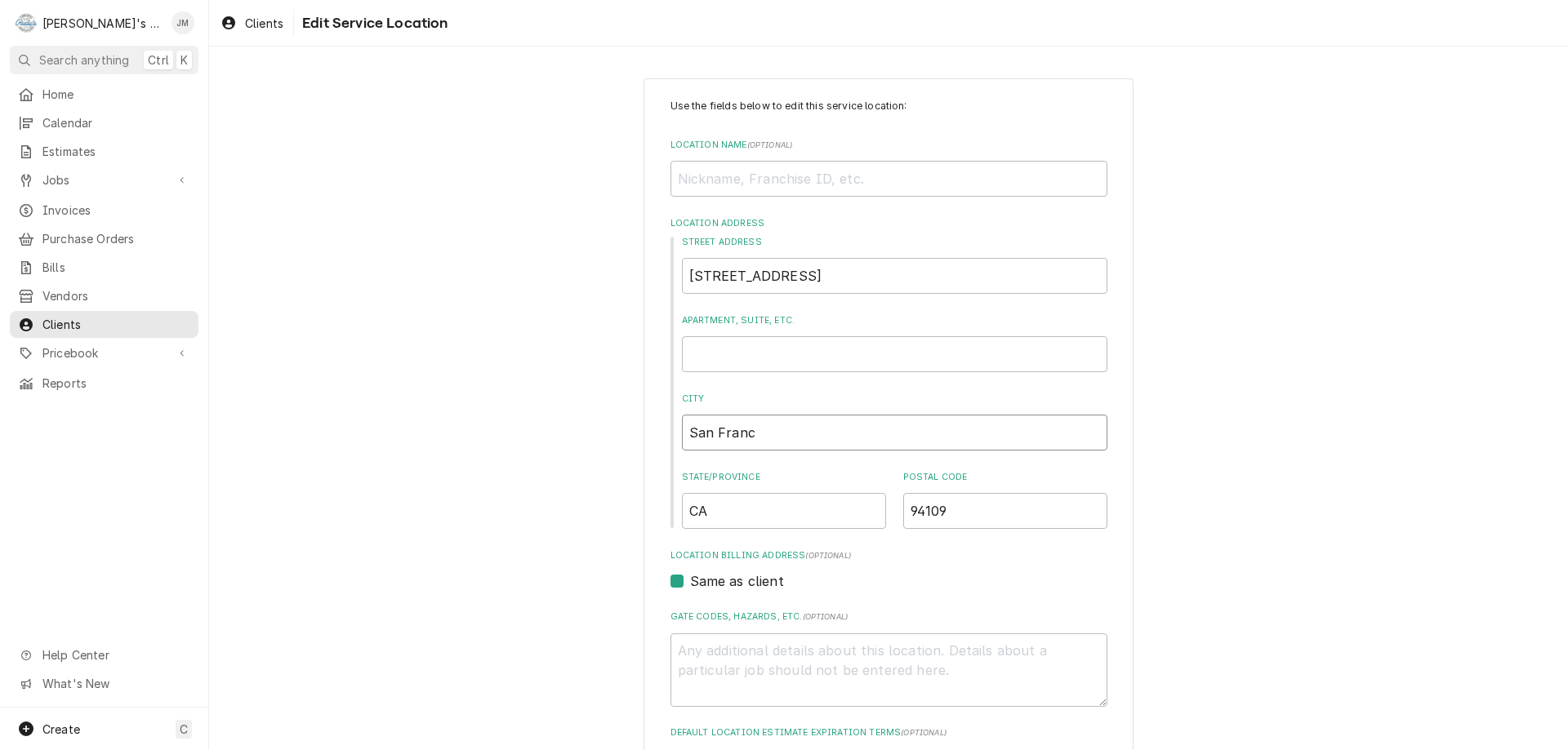
type input "San Franci"
type textarea "x"
type input "San Francis"
type textarea "x"
type input "San Francisc"
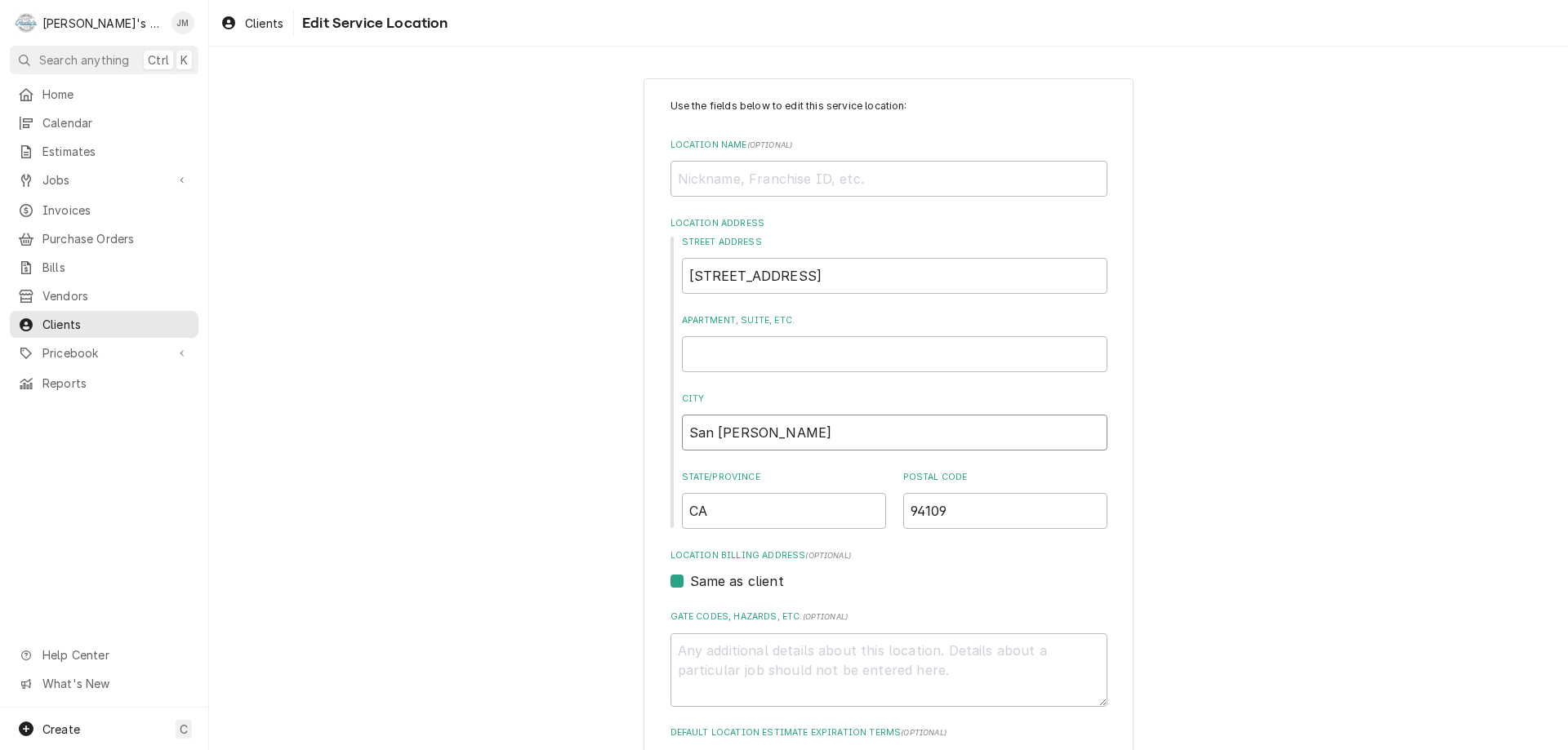
type textarea "x"
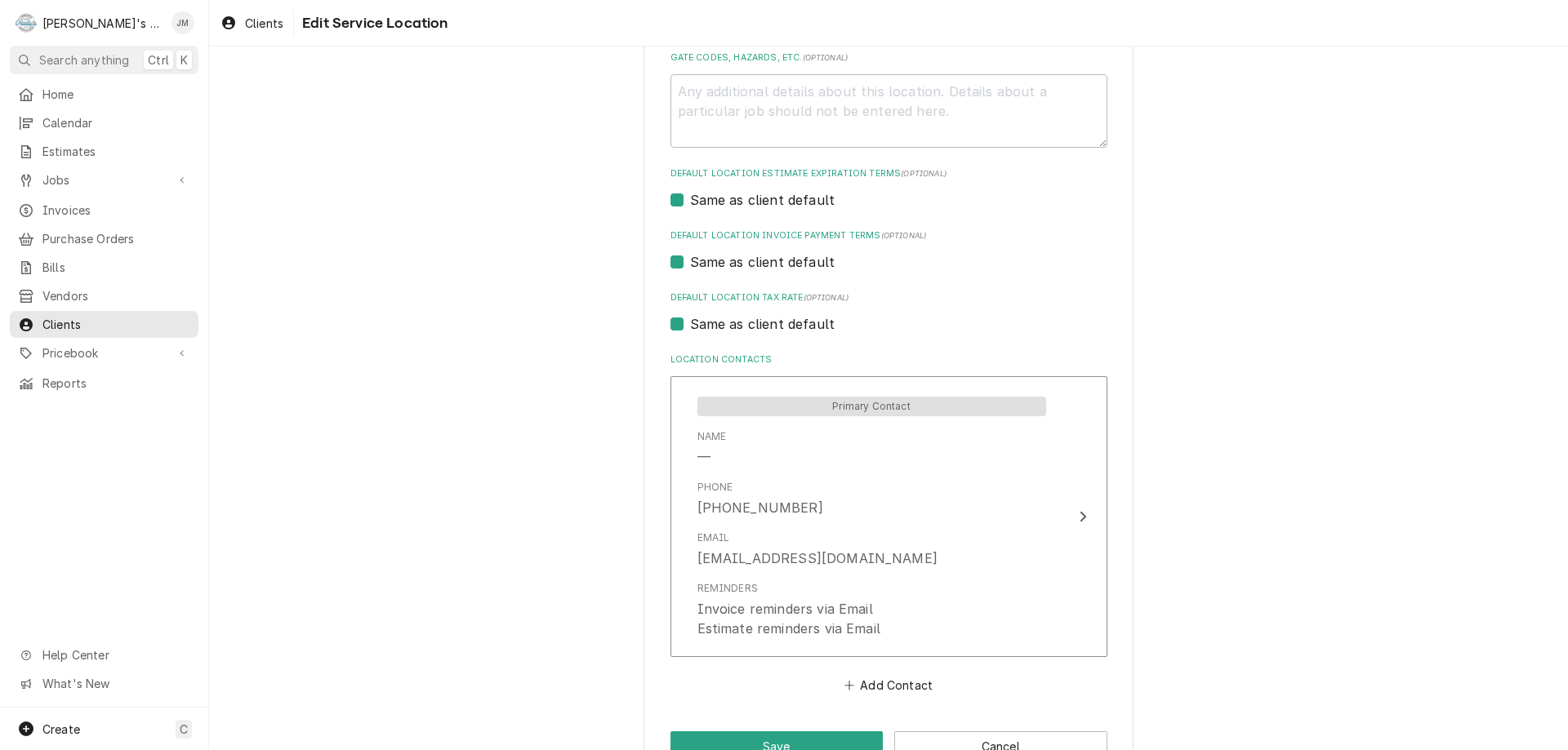
scroll to position [606, 0]
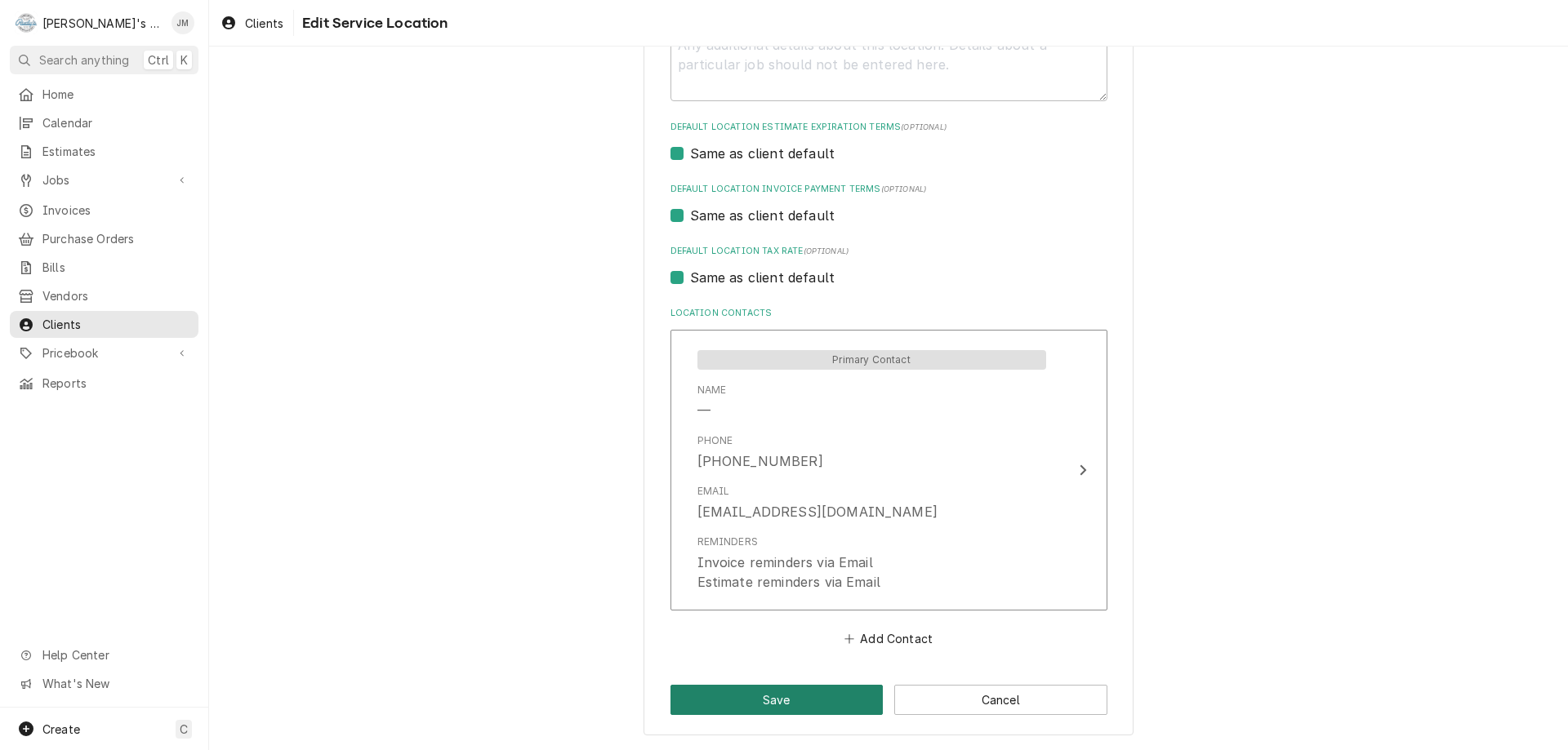
type input "San Francisco"
click at [762, 701] on button "Save" at bounding box center [777, 699] width 213 height 30
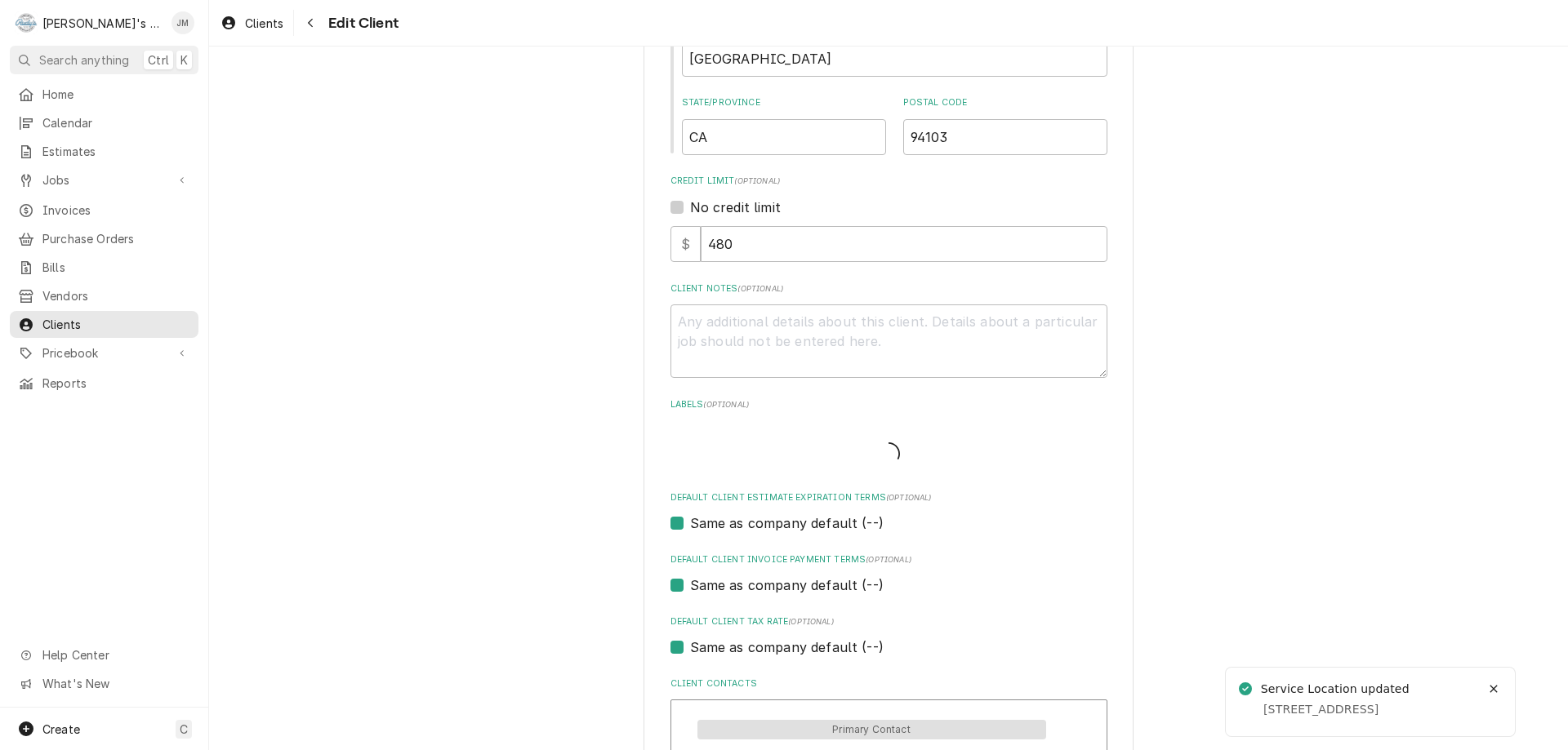
scroll to position [1069, 0]
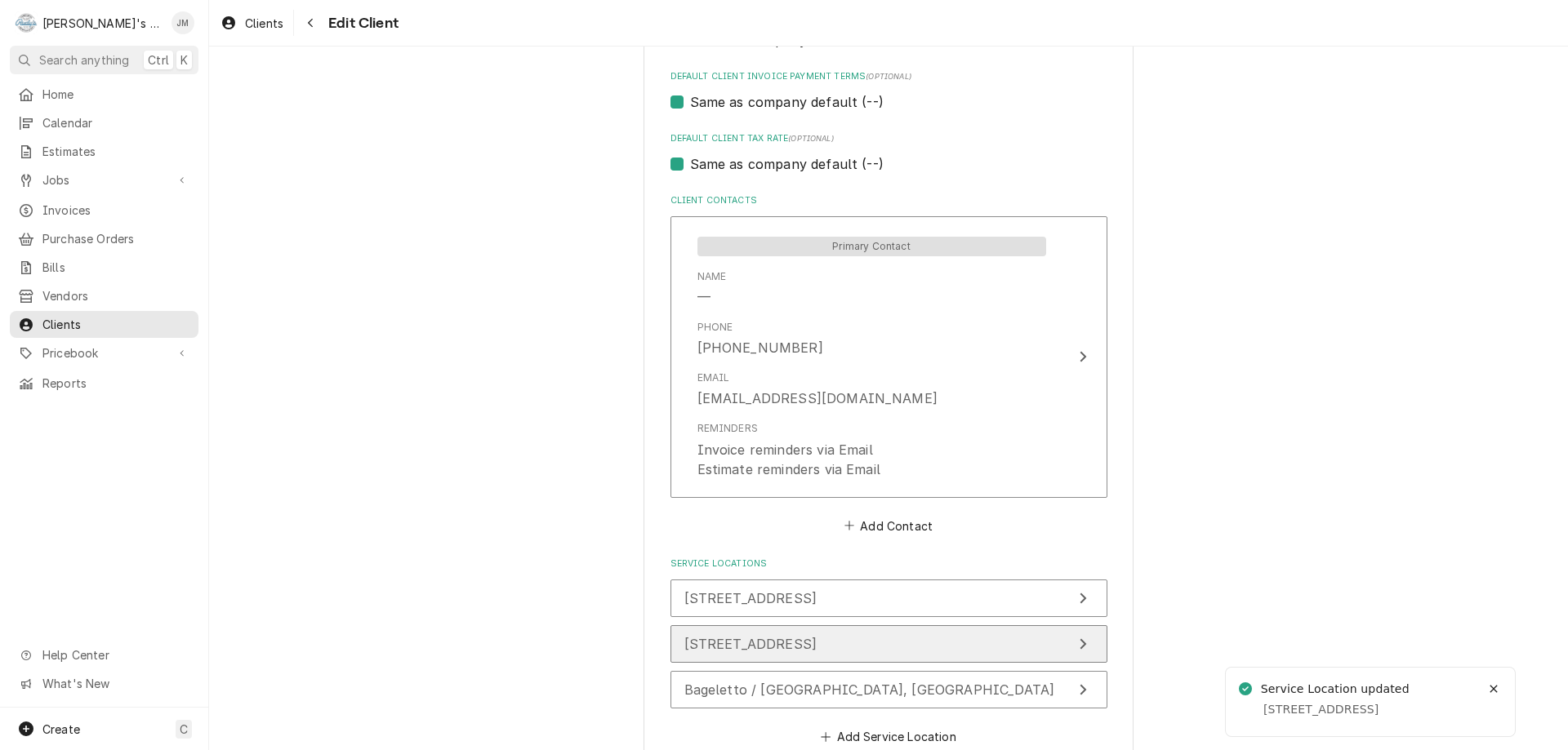
click at [1004, 652] on button "76 14th St, SF, CA 94103" at bounding box center [889, 644] width 437 height 38
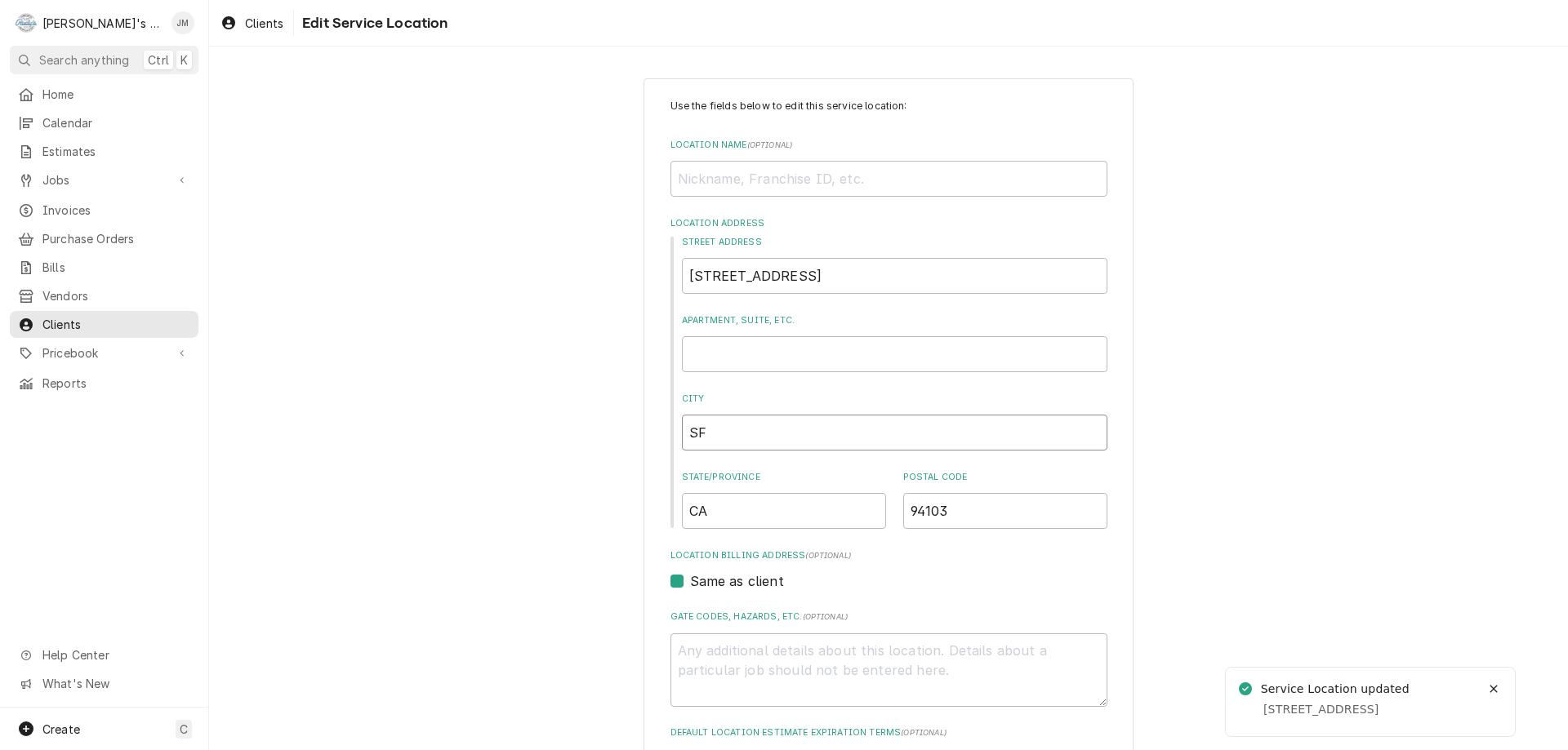
click at [719, 436] on input "SF" at bounding box center [895, 432] width 426 height 36
type textarea "x"
type input "S"
type textarea "x"
type input "Ss"
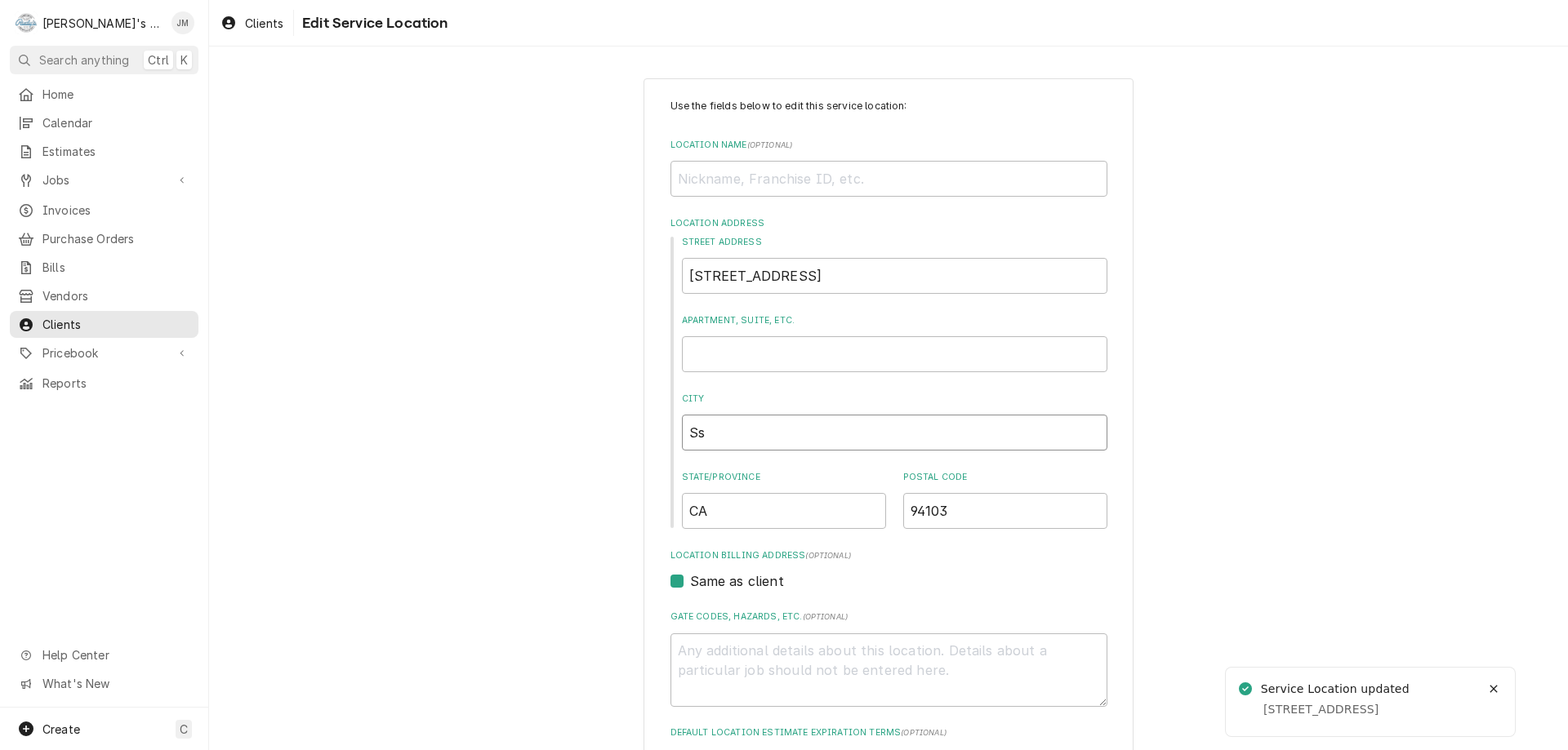
type textarea "x"
type input "Ssa"
type textarea "x"
type input "Ssan"
type textarea "x"
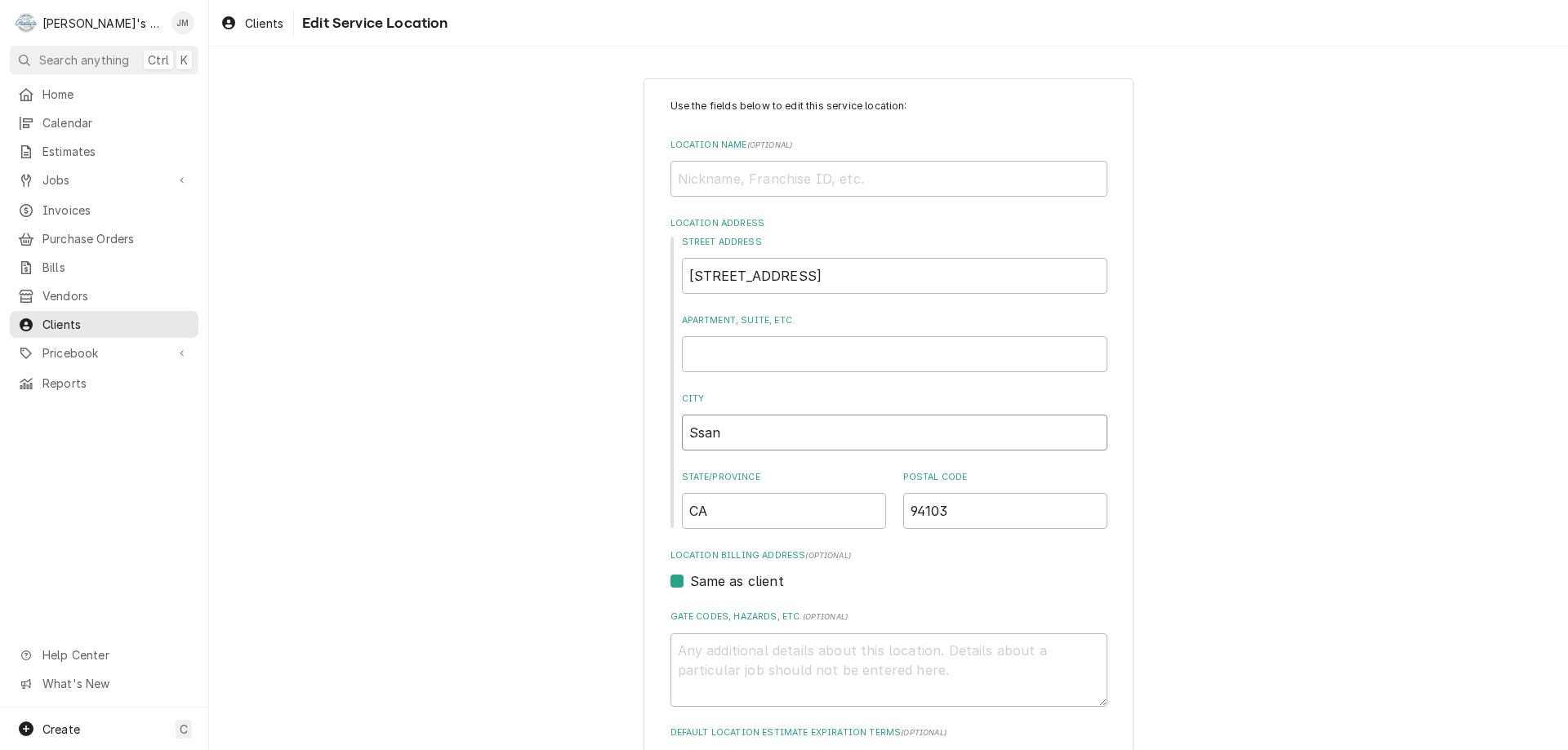
type input "Ssan"
type textarea "x"
type input "Ssan"
type textarea "x"
type input "Ssa"
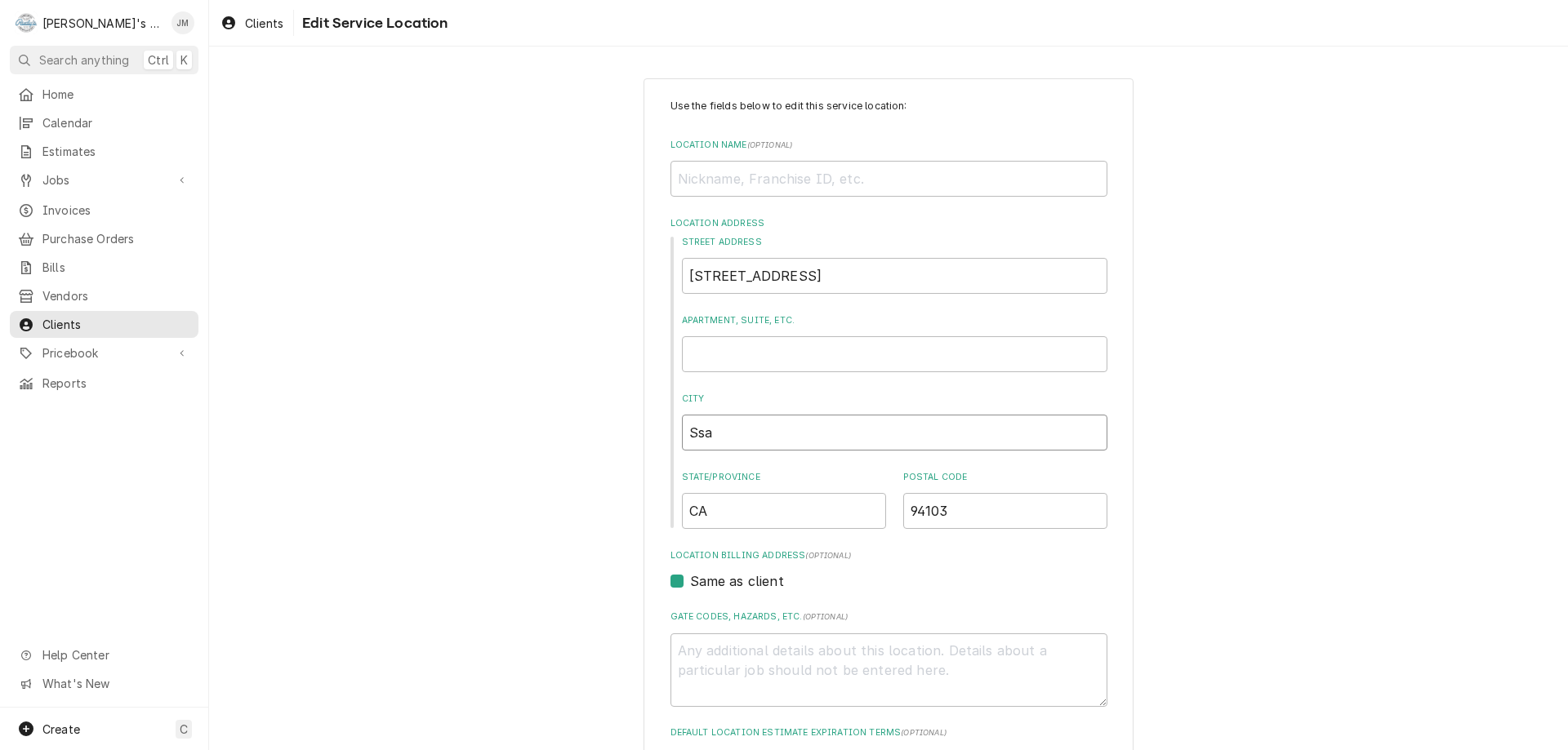
type textarea "x"
type input "Ss"
type textarea "x"
type input "S"
type textarea "x"
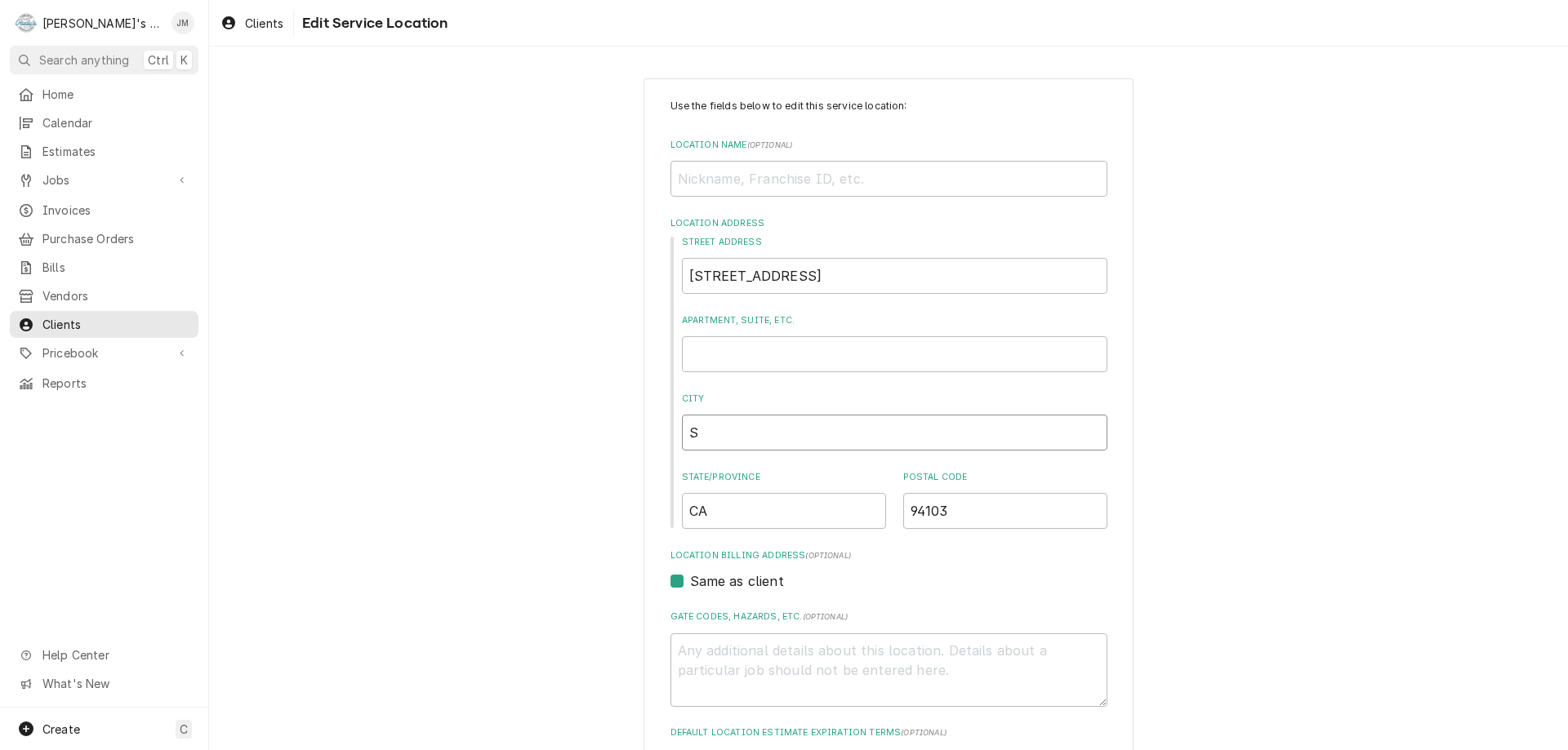
type input "Sa"
type textarea "x"
type input "Sab"
type textarea "x"
type input "Sa"
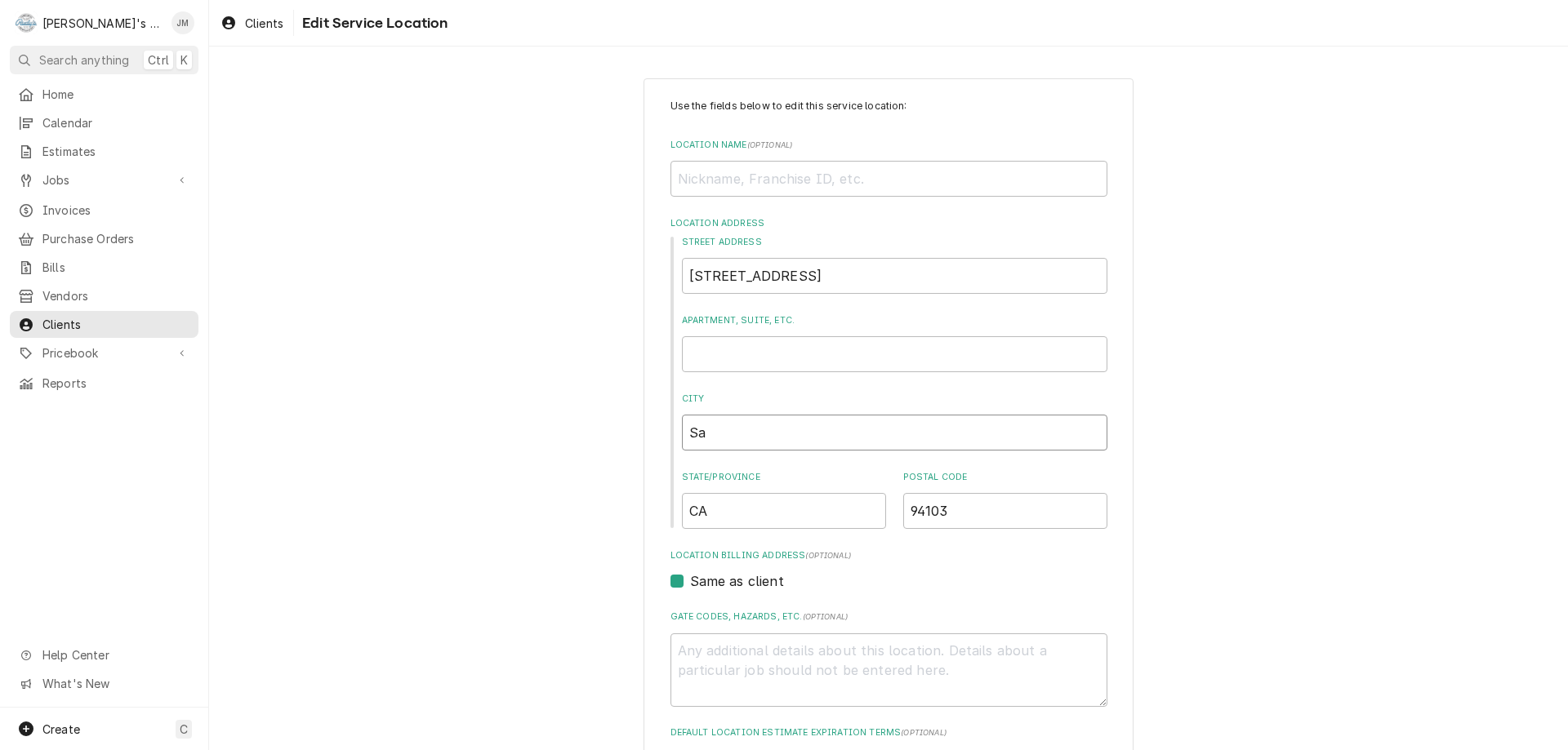
type textarea "x"
type input "San"
type textarea "x"
type input "San"
type textarea "x"
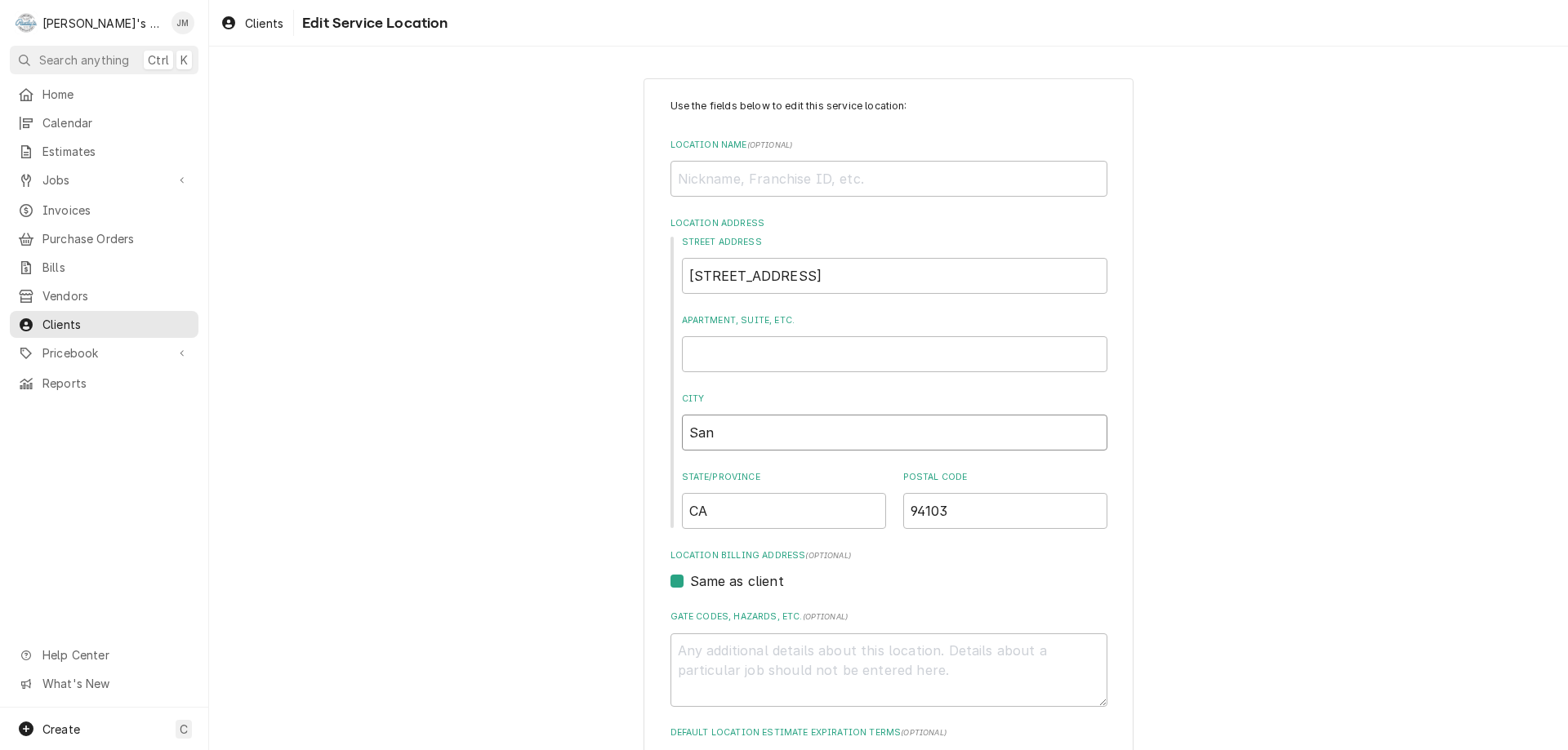
type input "San F"
type textarea "x"
type input "San Fr"
type textarea "x"
type input "San Fra"
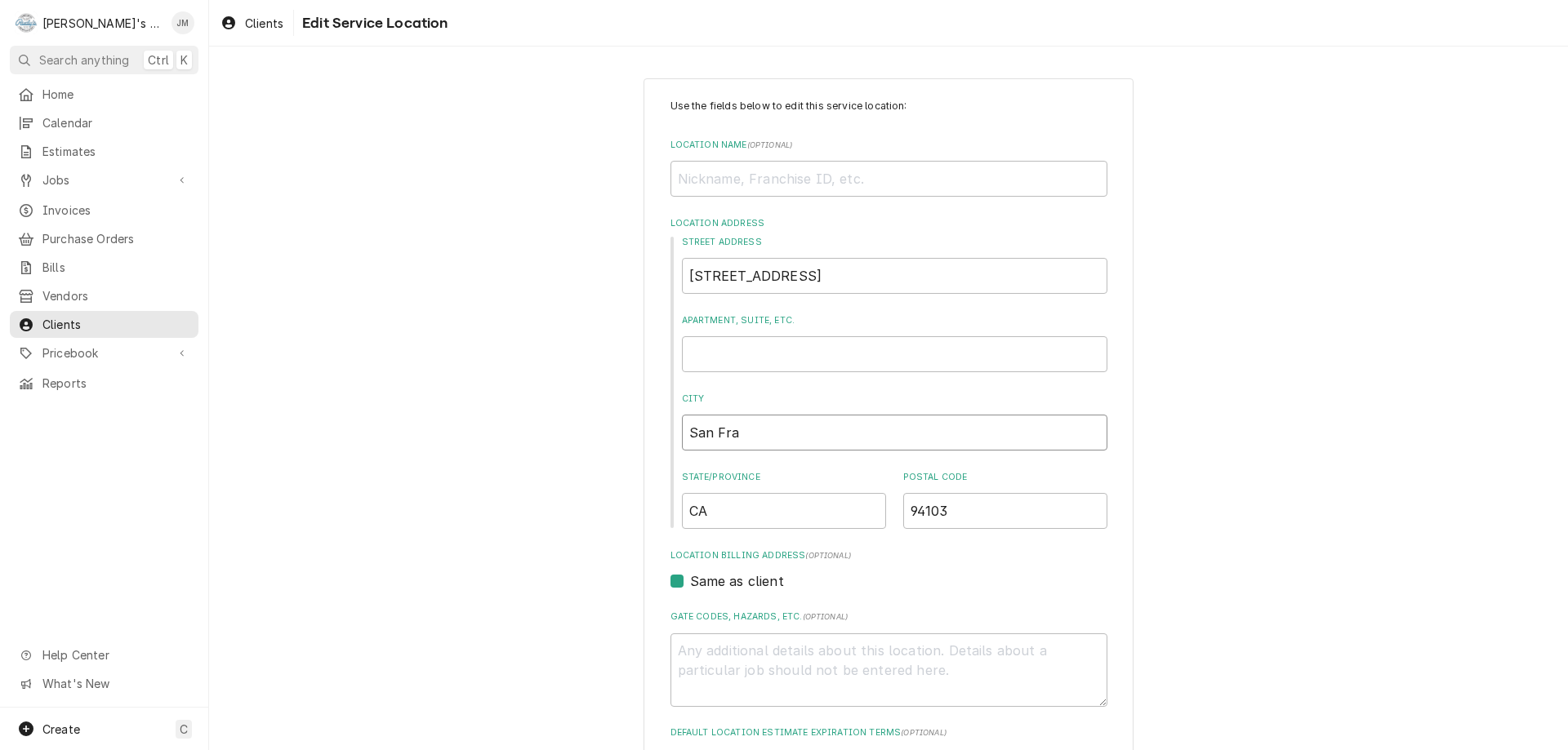
type textarea "x"
type input "San Fran"
type textarea "x"
type input "San Franc"
type textarea "x"
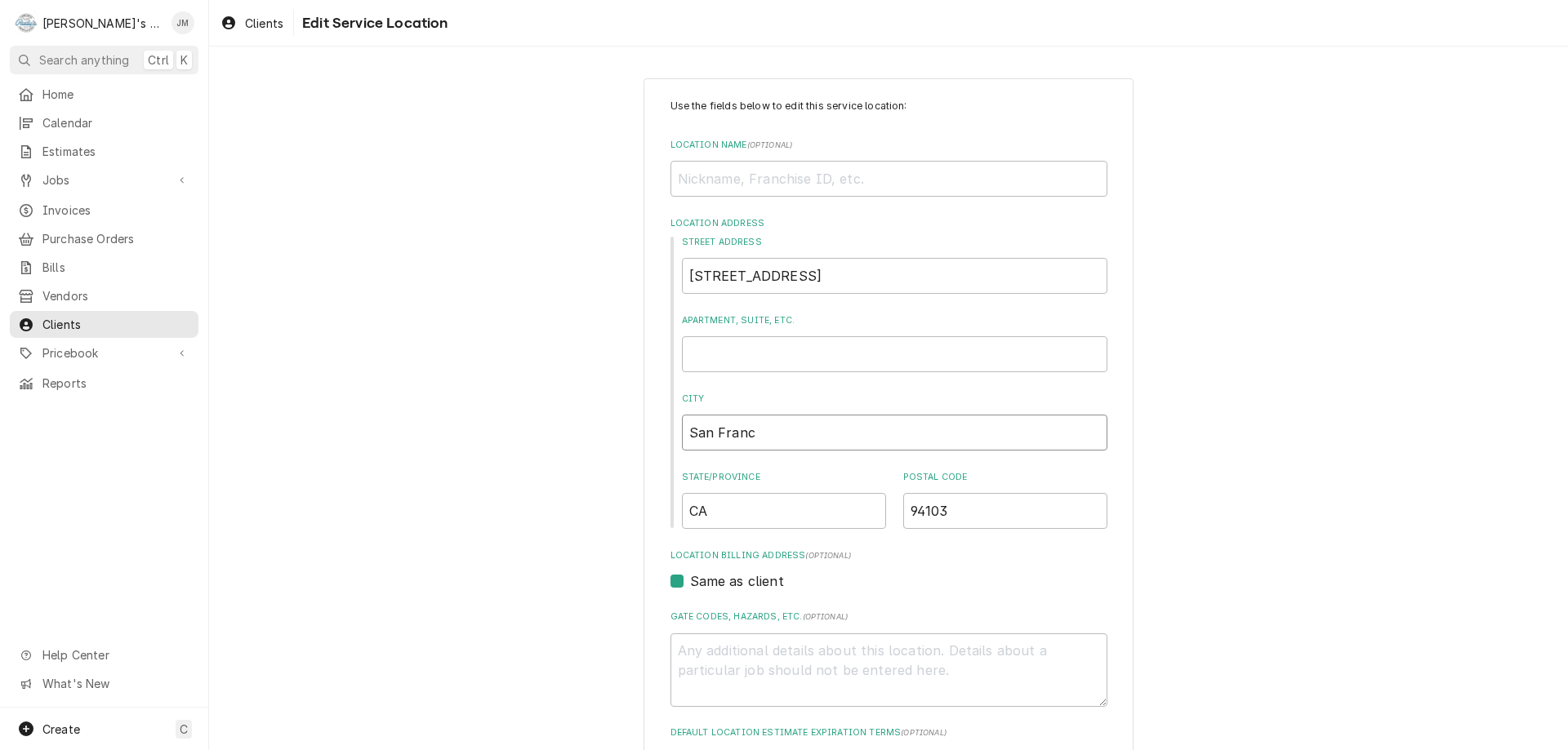
type input "San Franci"
type textarea "x"
type input "San Francis"
type textarea "x"
type input "San Francisc"
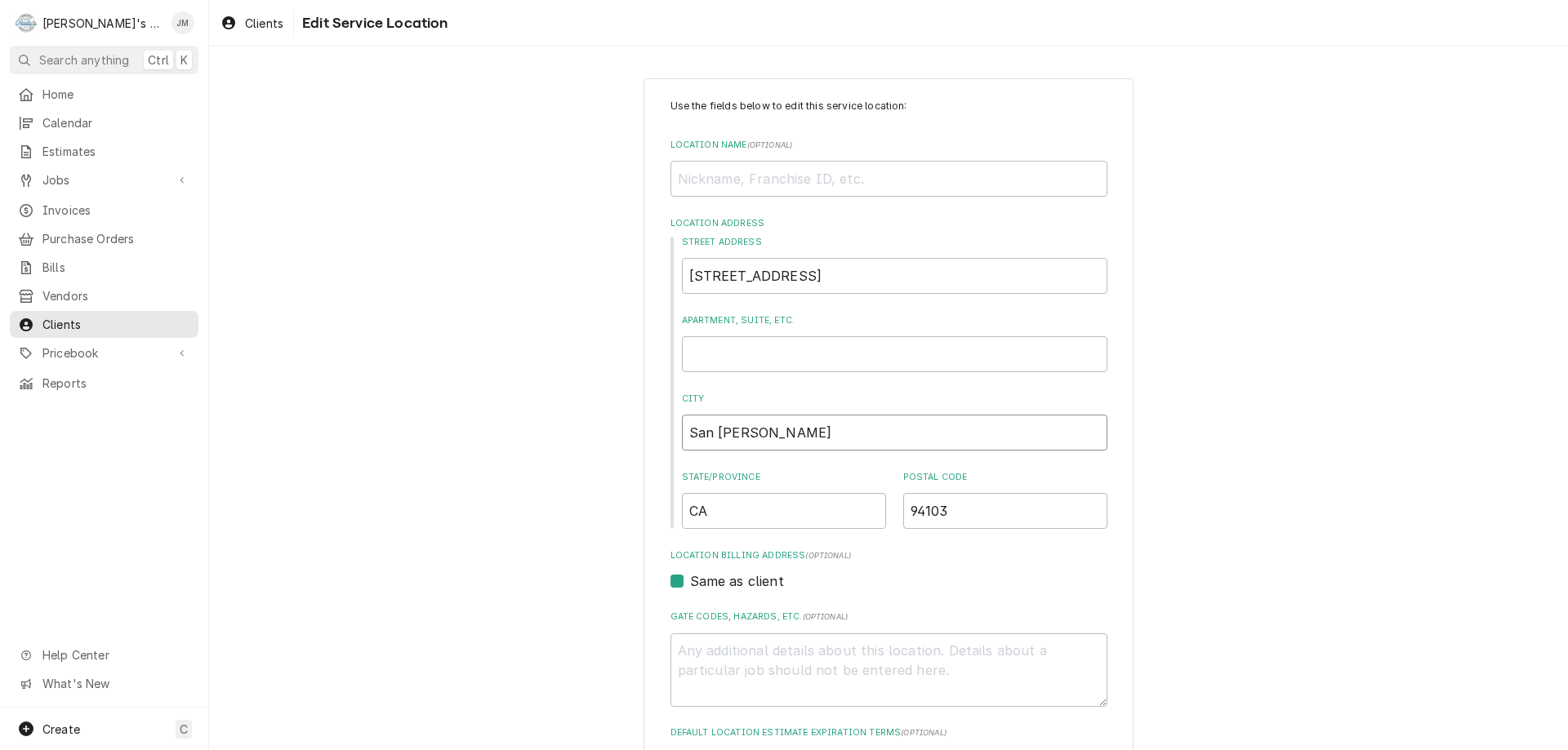
type textarea "x"
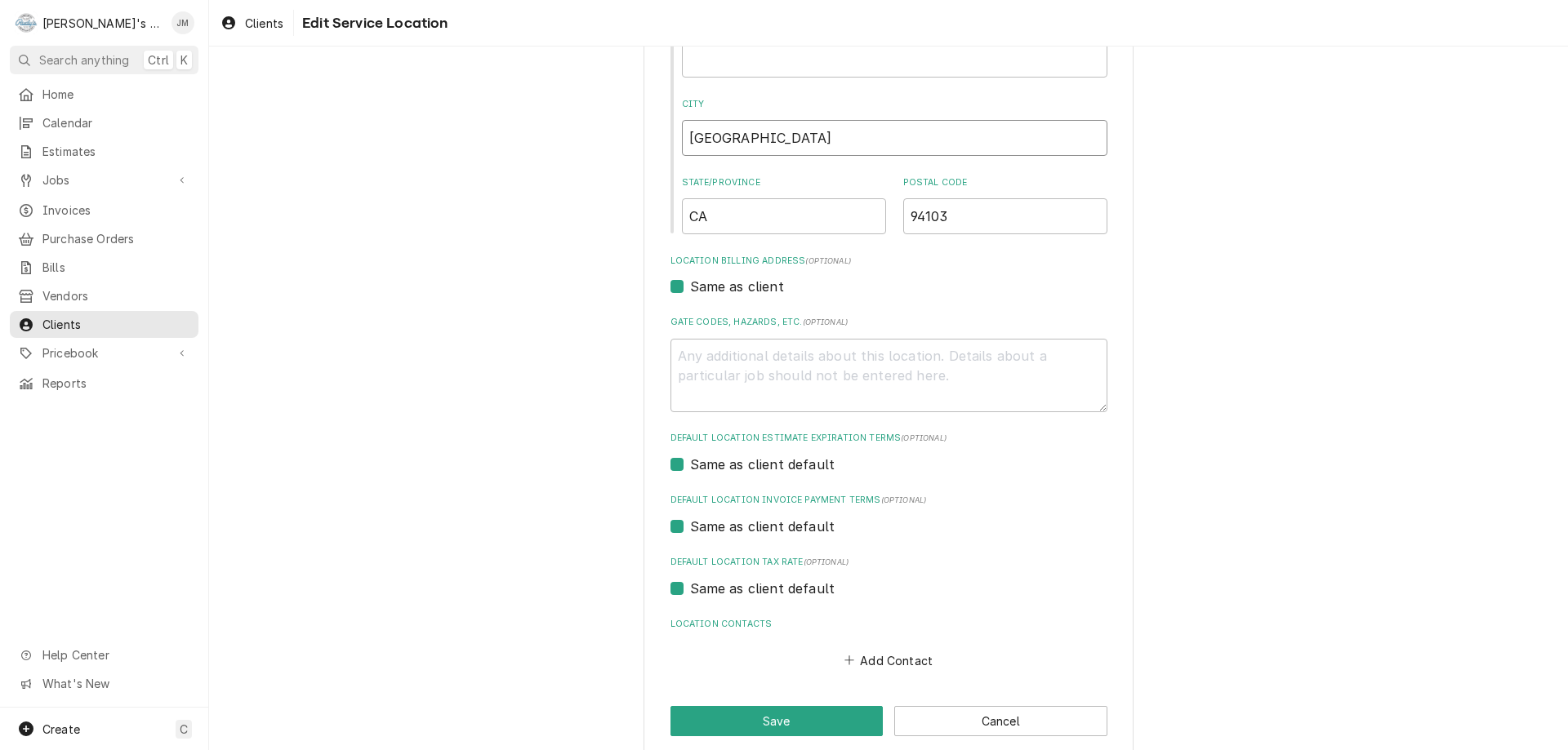
scroll to position [316, 0]
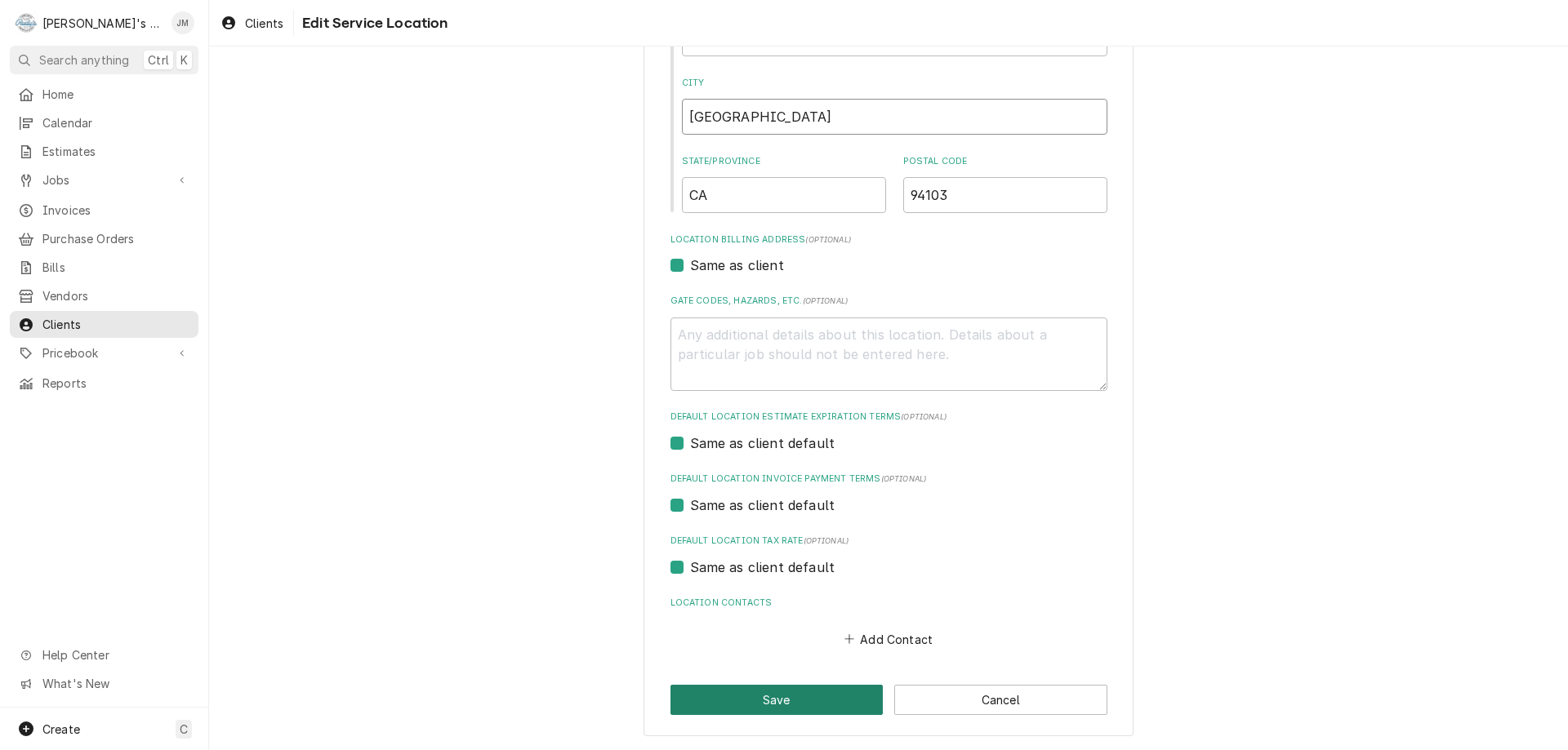
type input "San Francisco"
click at [799, 696] on button "Save" at bounding box center [777, 699] width 213 height 30
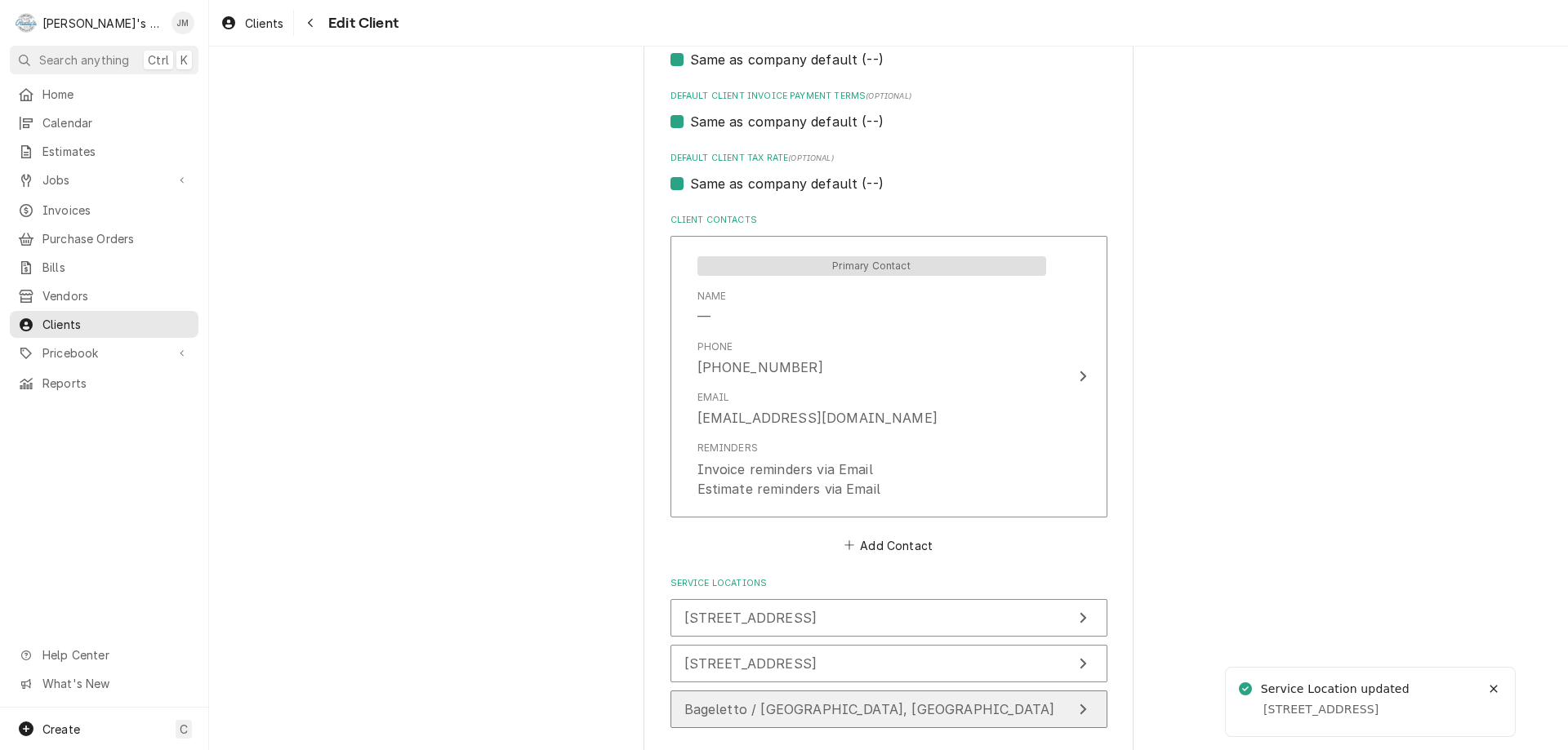
scroll to position [1132, 0]
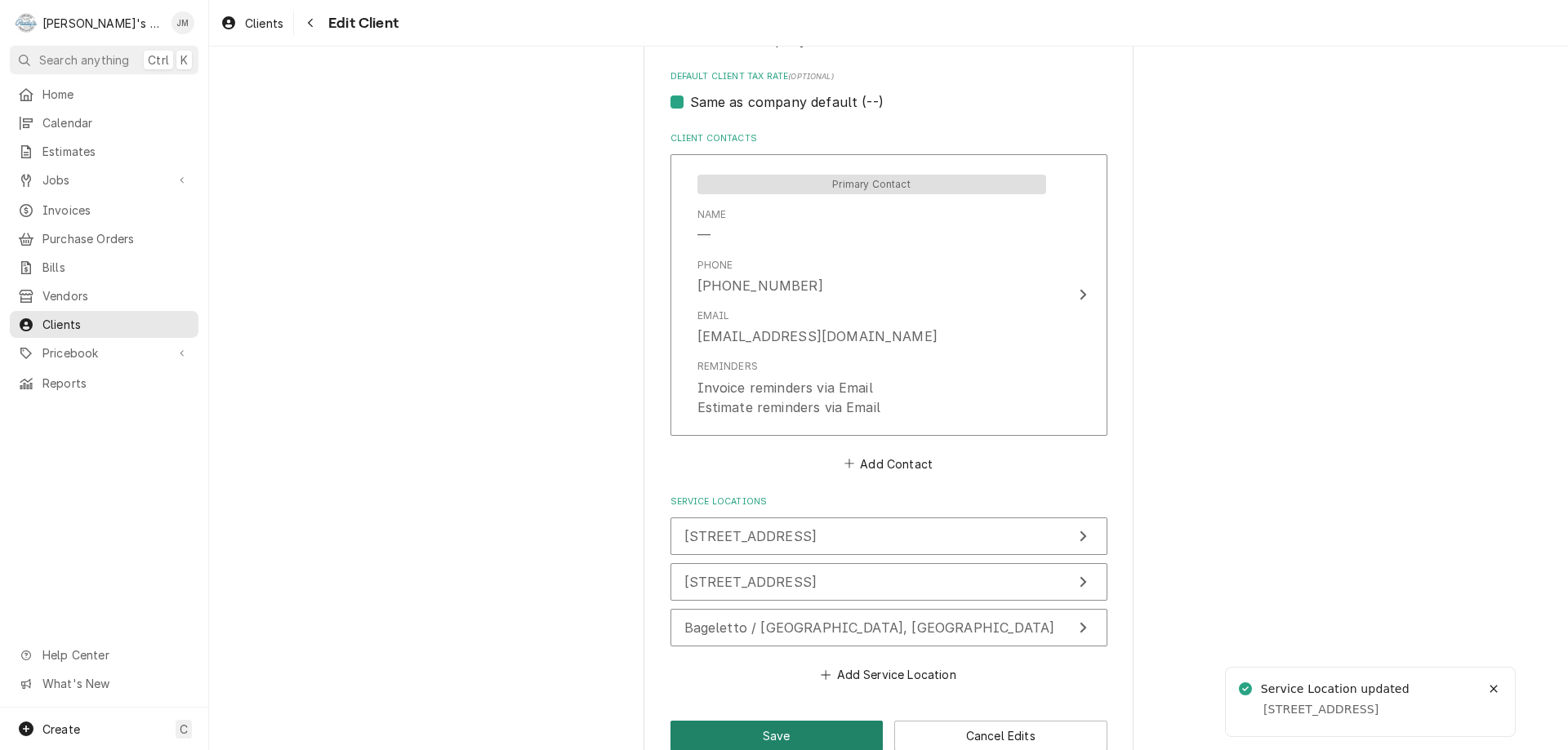
click at [792, 730] on button "Save" at bounding box center [777, 735] width 213 height 30
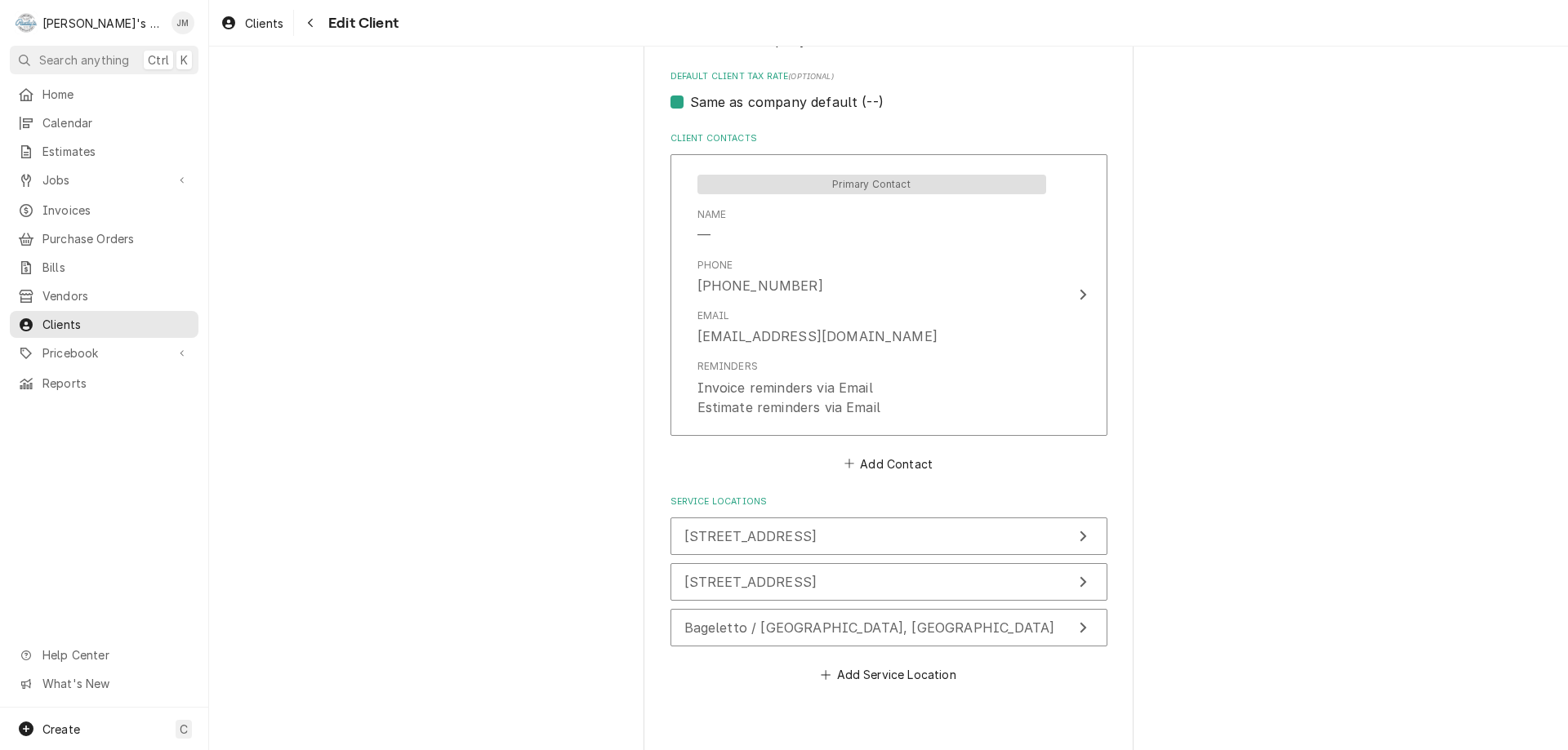
type textarea "x"
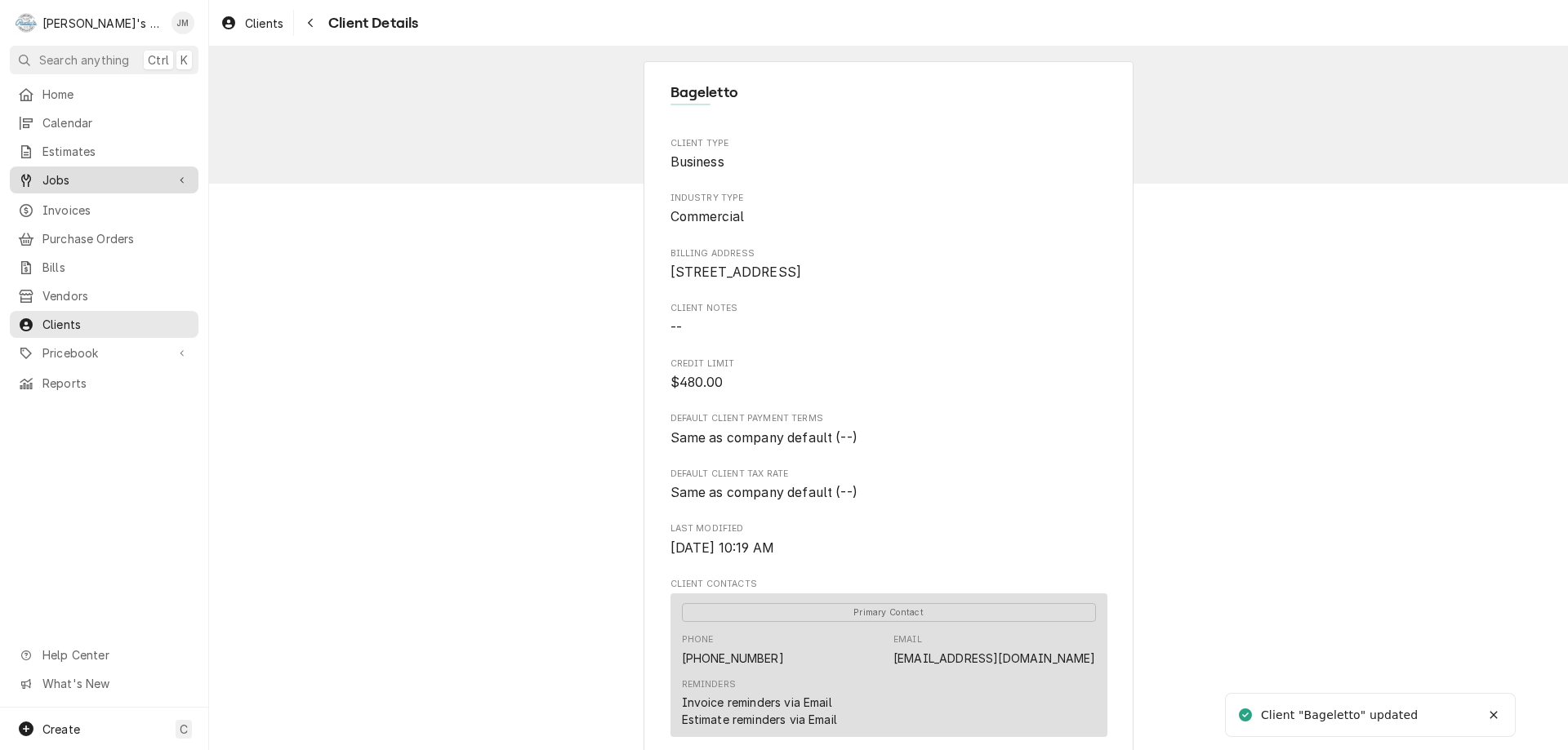
click at [53, 174] on span "Jobs" at bounding box center [104, 180] width 124 height 18
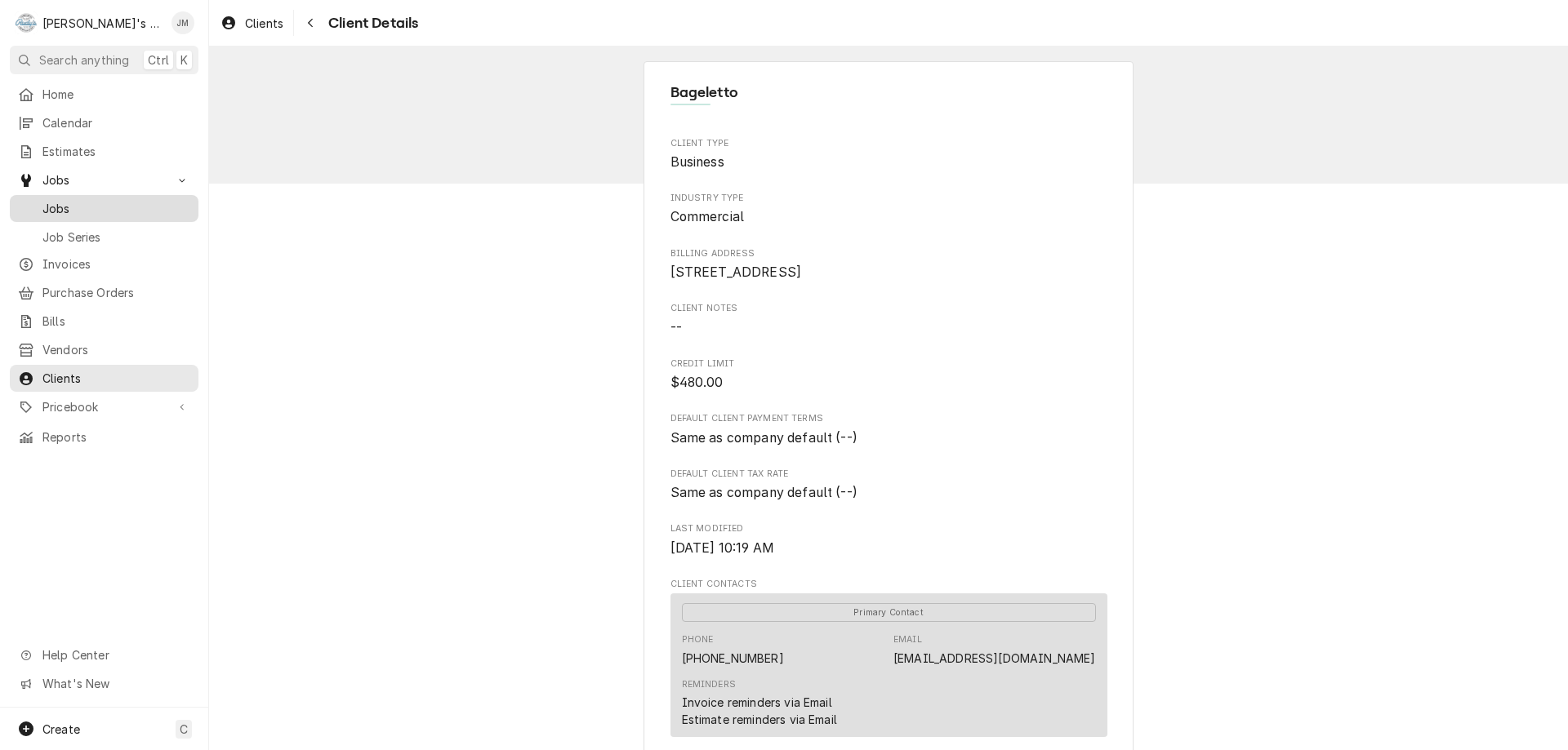
click at [60, 200] on span "Jobs" at bounding box center [117, 208] width 148 height 18
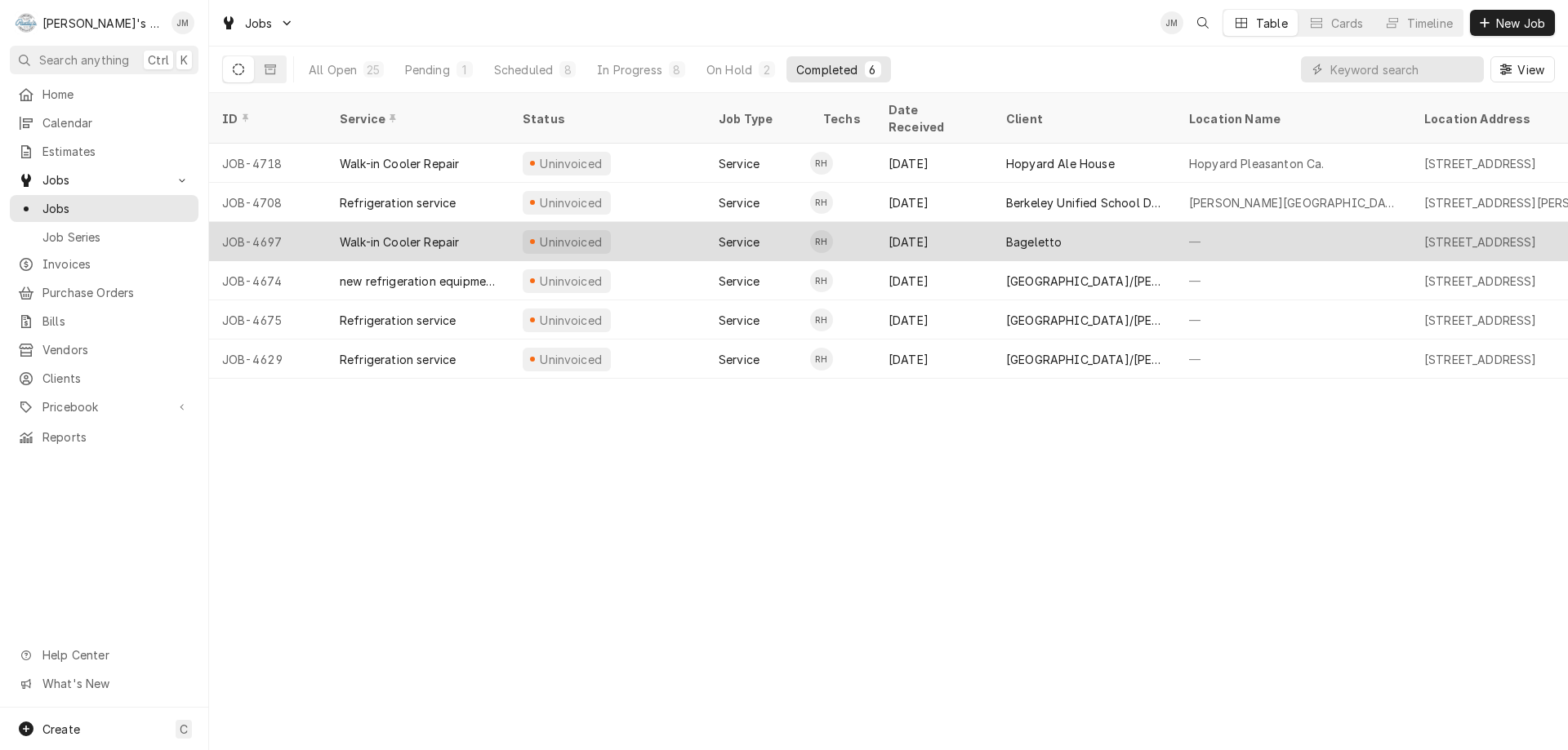
click at [1017, 234] on div "Bageletto" at bounding box center [1034, 243] width 56 height 18
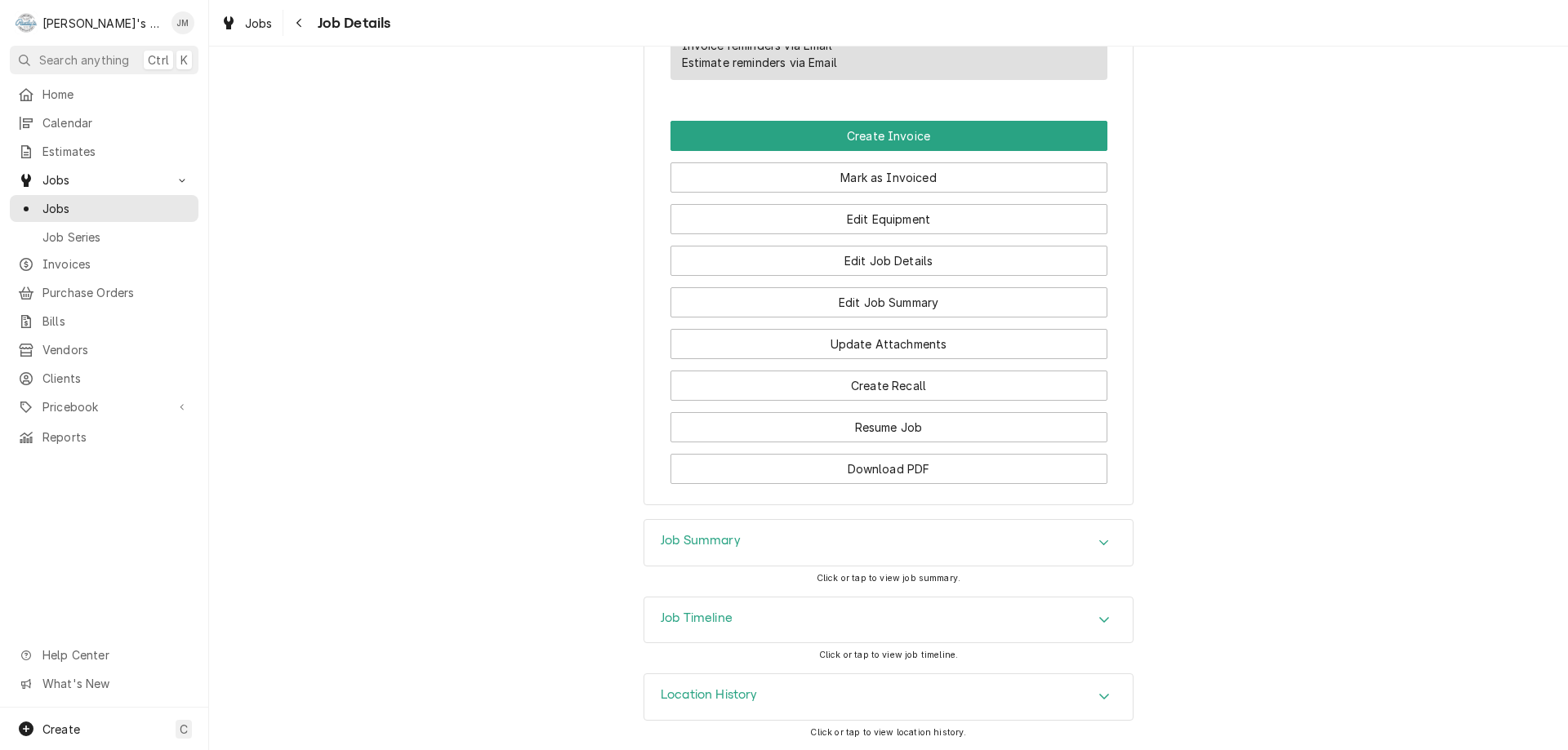
scroll to position [1004, 0]
click at [679, 542] on h3 "Job Summary" at bounding box center [701, 541] width 80 height 16
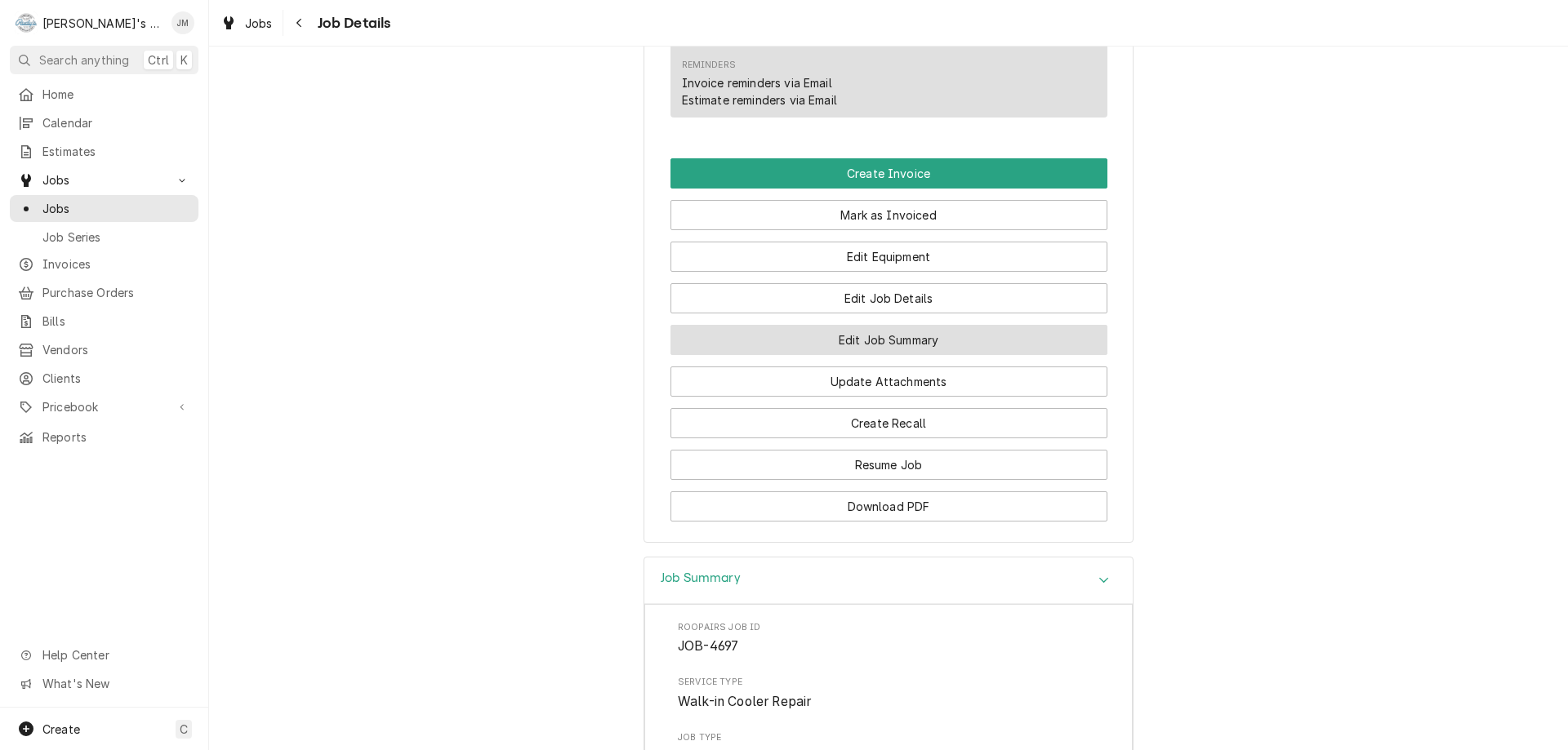
scroll to position [922, 0]
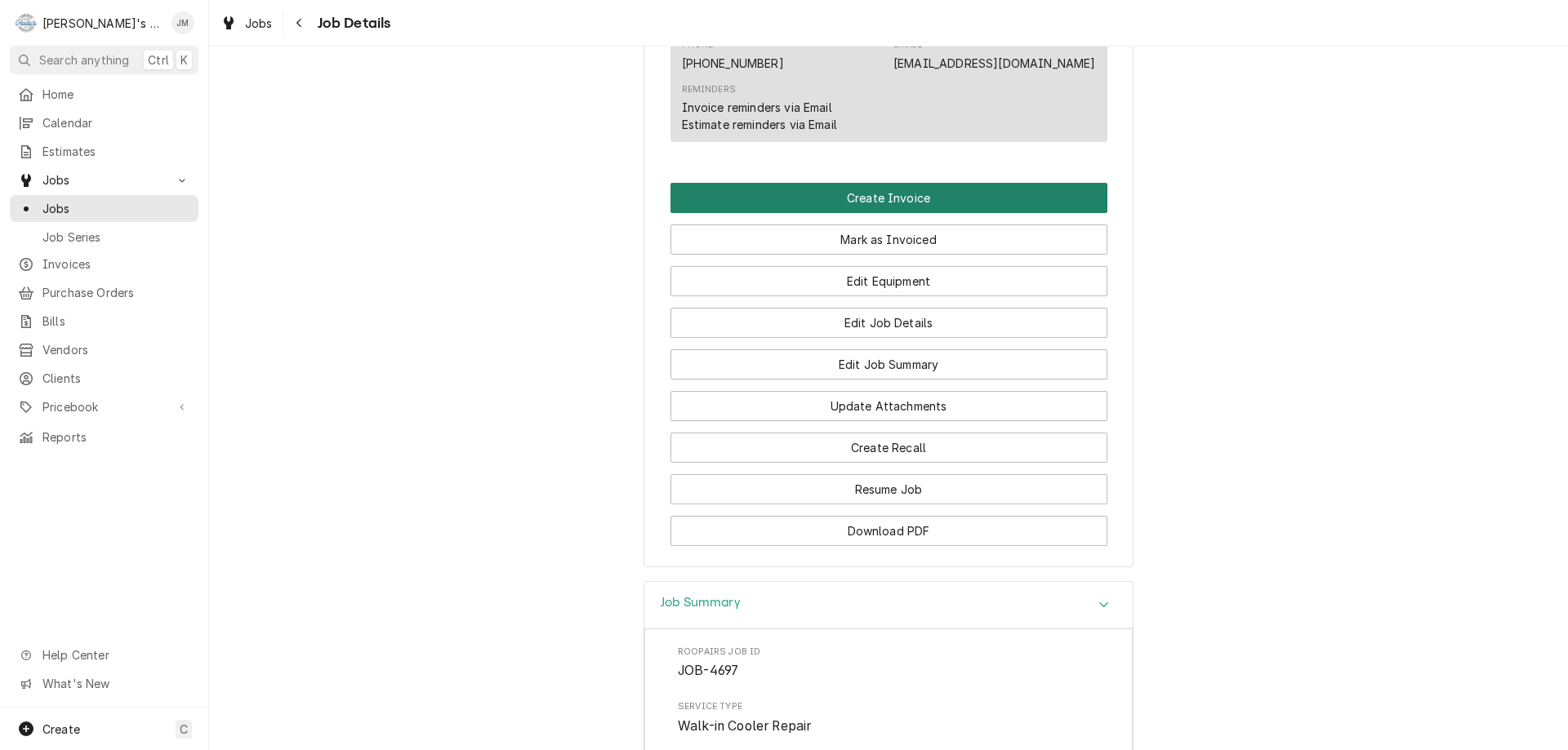
click at [825, 213] on button "Create Invoice" at bounding box center [889, 198] width 437 height 30
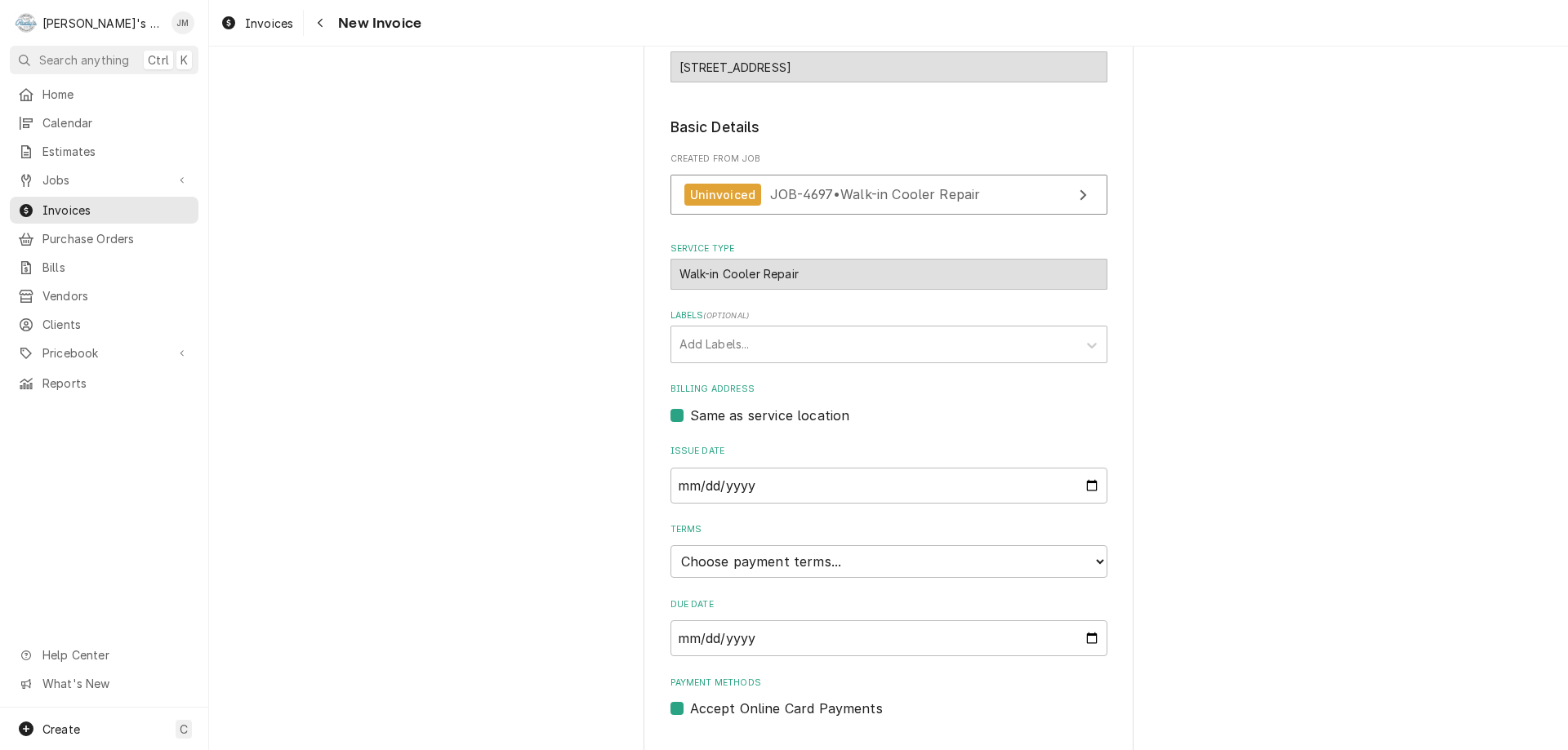
scroll to position [244, 0]
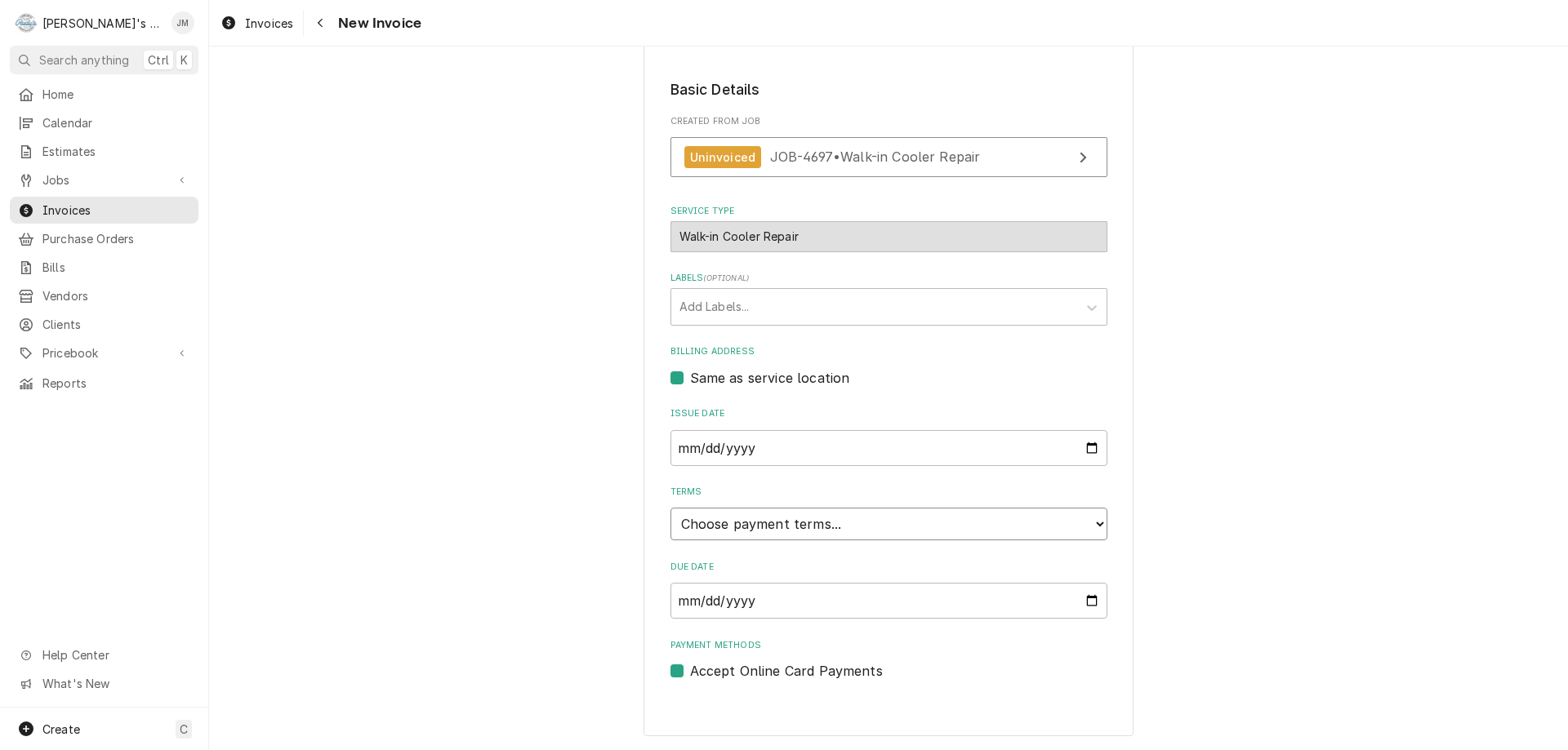
click at [963, 532] on select "Choose payment terms... Same Day Net 7 Net 14 Net 21 Net 30 Net 45 Net 60 Net 90" at bounding box center [889, 524] width 437 height 33
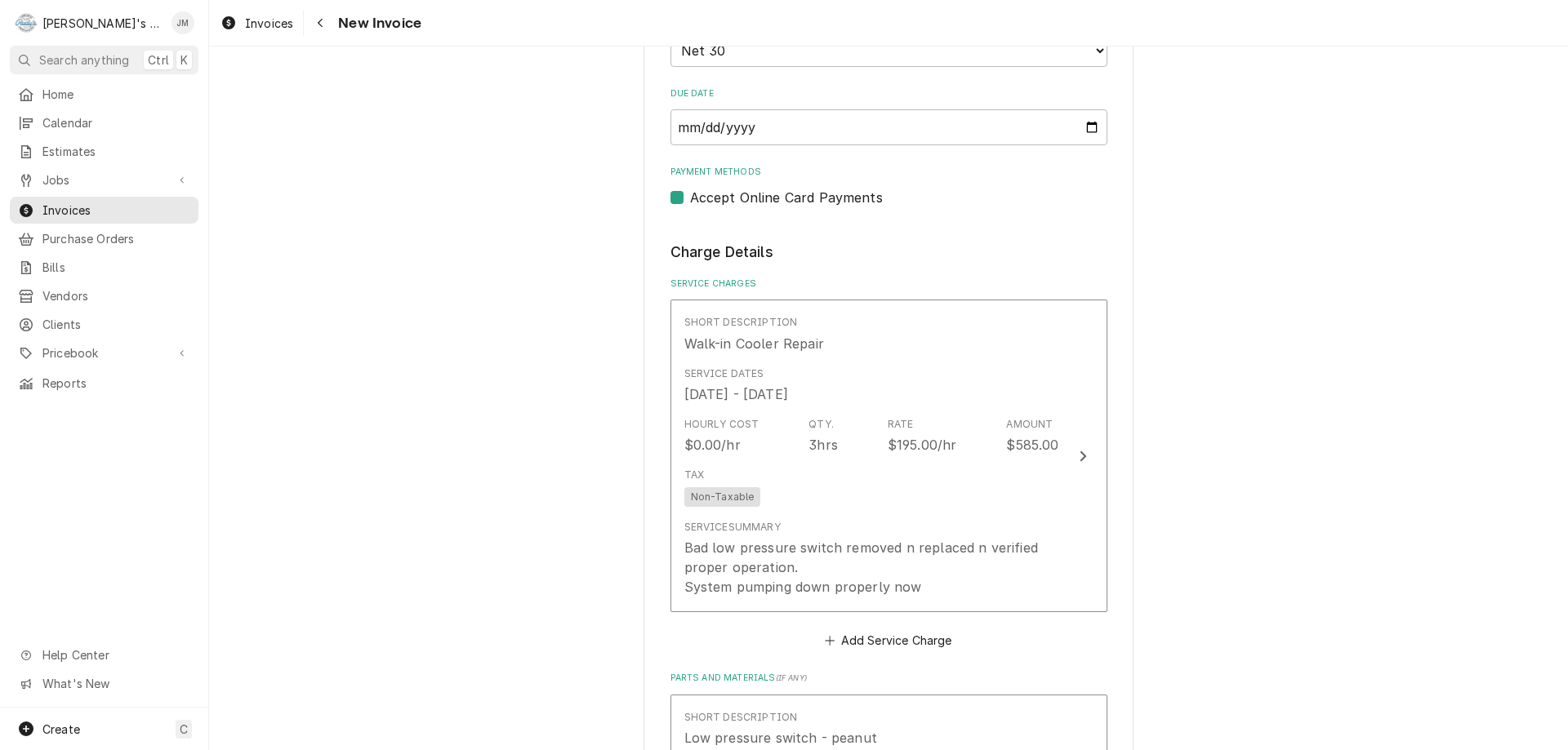
scroll to position [733, 0]
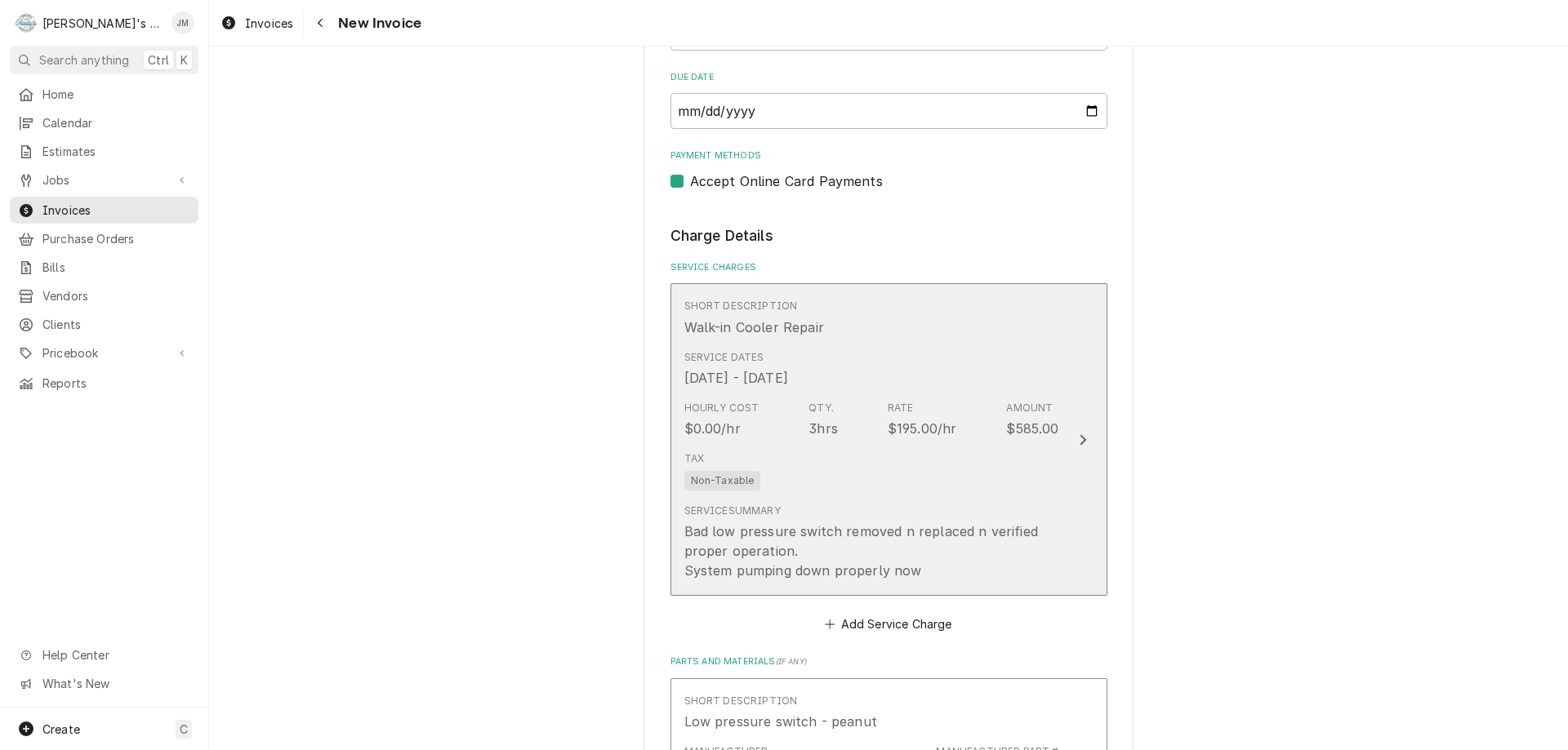
click at [1079, 444] on icon "Update Line Item" at bounding box center [1083, 439] width 8 height 13
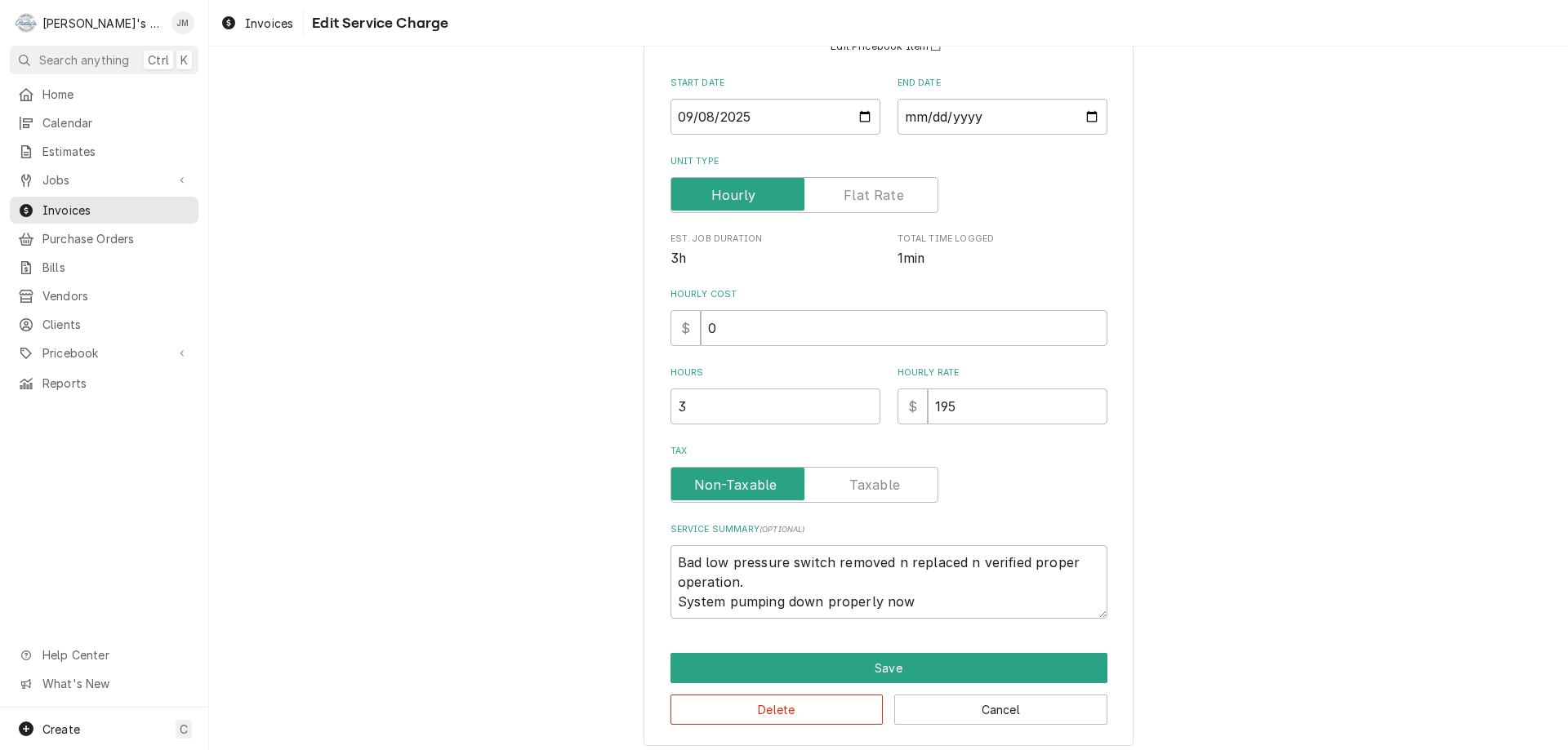
scroll to position [173, 0]
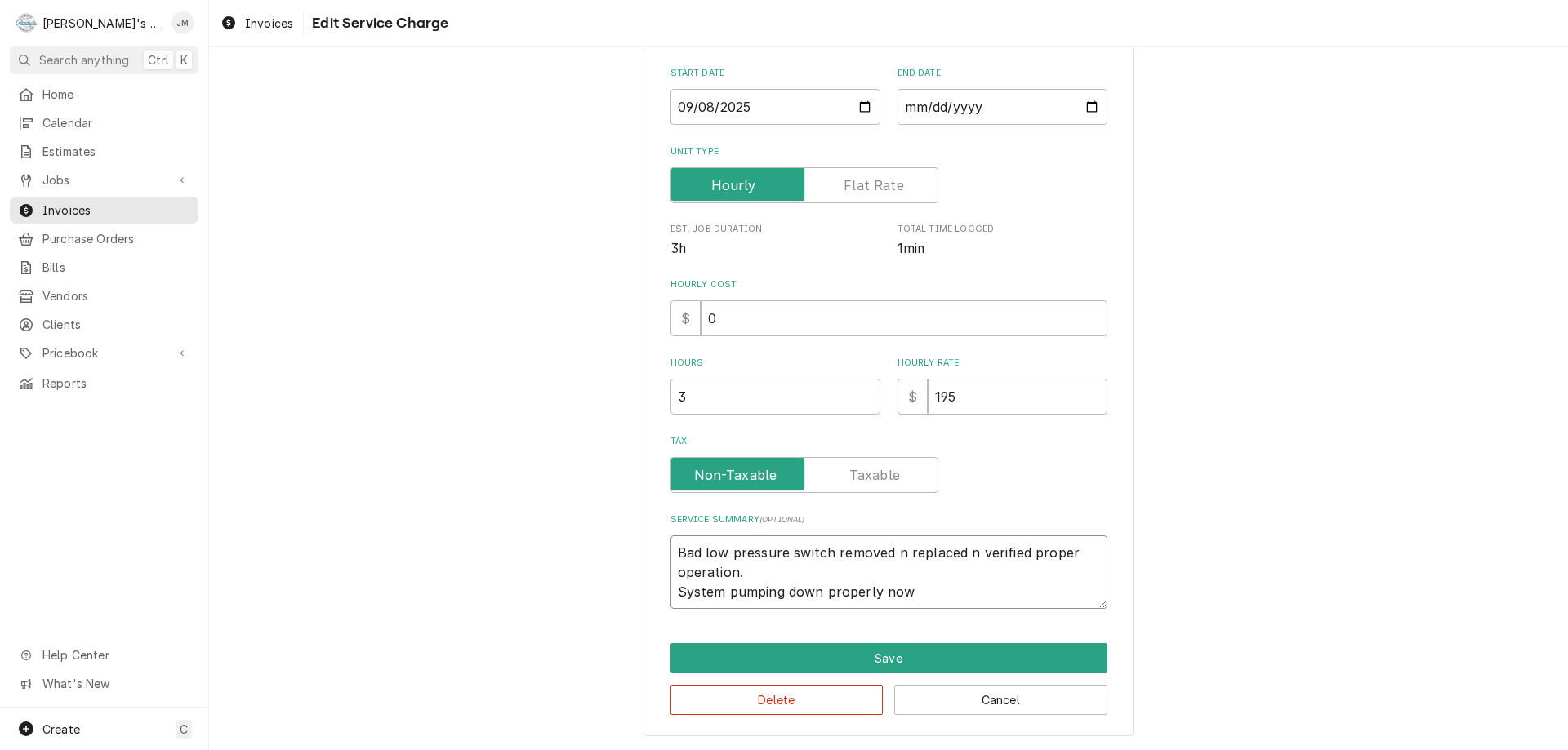
click at [670, 554] on textarea "Bad low pressure switch removed n replaced n verified proper operation. System …" at bounding box center [889, 572] width 437 height 73
type textarea "x"
type textarea "DBad low pressure switch removed n replaced n verified proper operation. System…"
type textarea "x"
type textarea "DiBad low pressure switch removed n replaced n verified proper operation. Syste…"
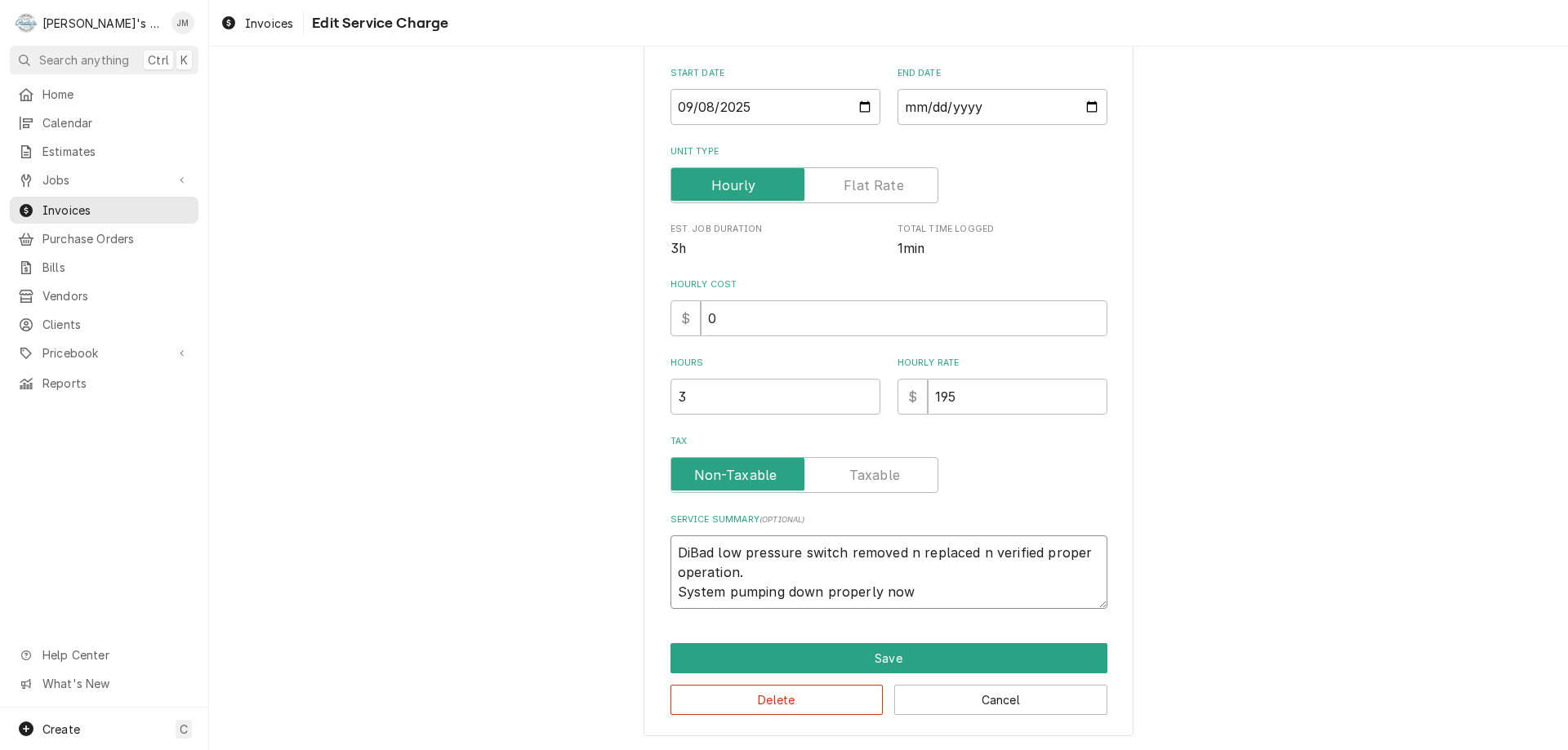
type textarea "x"
type textarea "DiaBad low pressure switch removed n replaced n verified proper operation. Syst…"
type textarea "x"
type textarea "DiagBad low pressure switch removed n replaced n verified proper operation. Sys…"
type textarea "x"
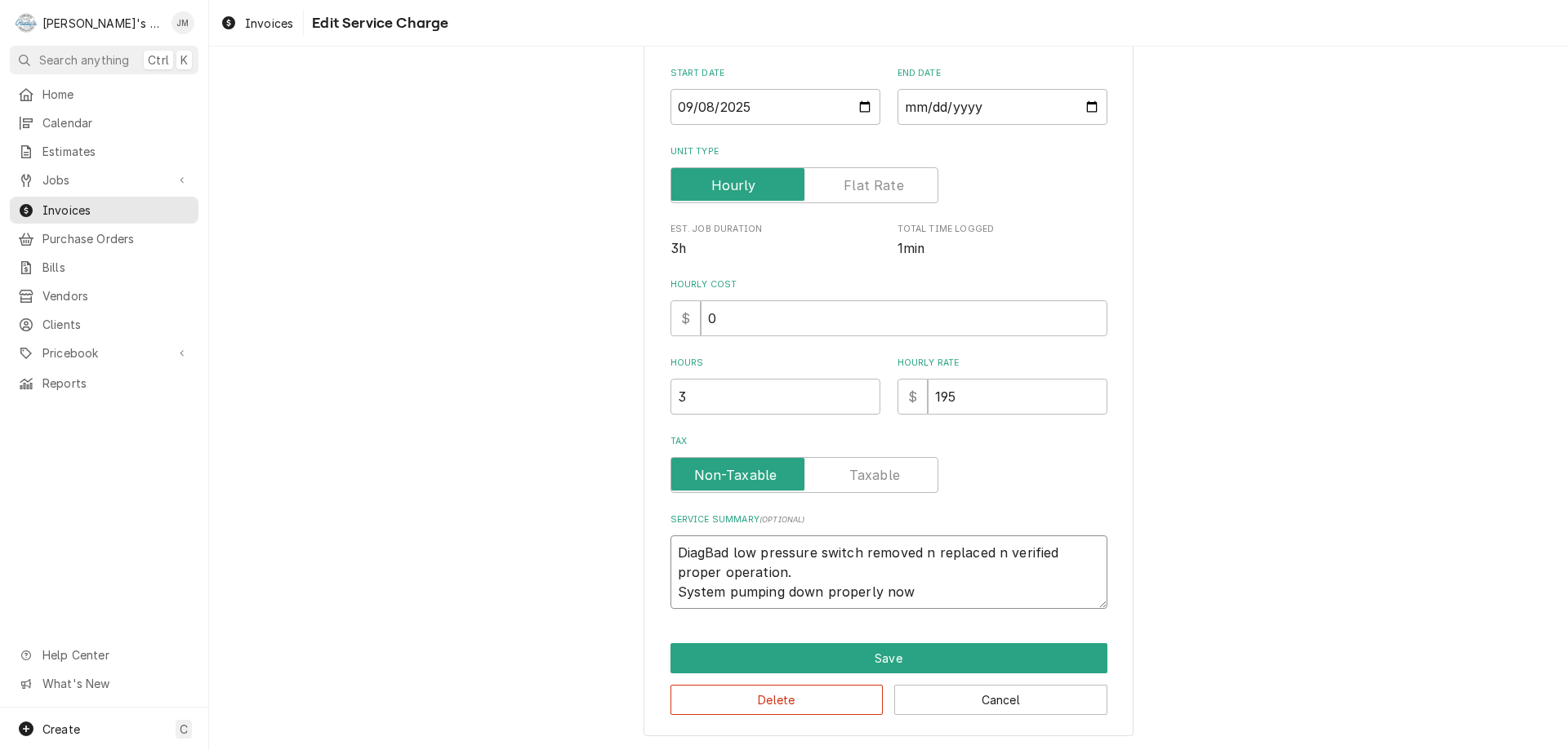
type textarea "DiagnBad low pressure switch removed n replaced n verified proper operation. Sy…"
type textarea "x"
type textarea "DiagnoBad low pressure switch removed n replaced n verified proper operation. S…"
type textarea "x"
type textarea "DiagnosBad low pressure switch removed n replaced n verified proper operation. …"
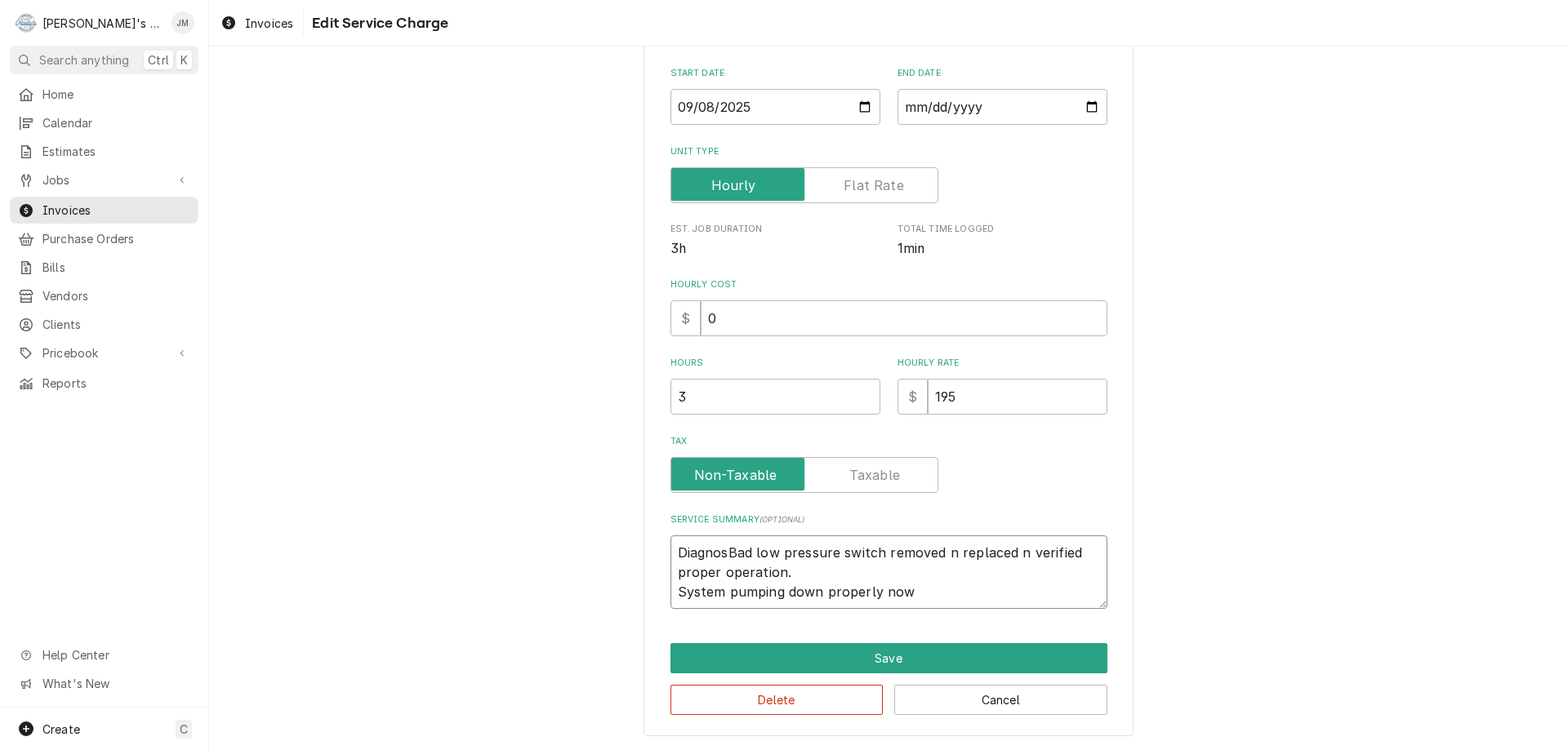
type textarea "x"
type textarea "DiagnoseBad low pressure switch removed n replaced n verified proper operation.…"
type textarea "x"
type textarea "DiagnosedBad low pressure switch removed n replaced n verified proper operation…"
type textarea "x"
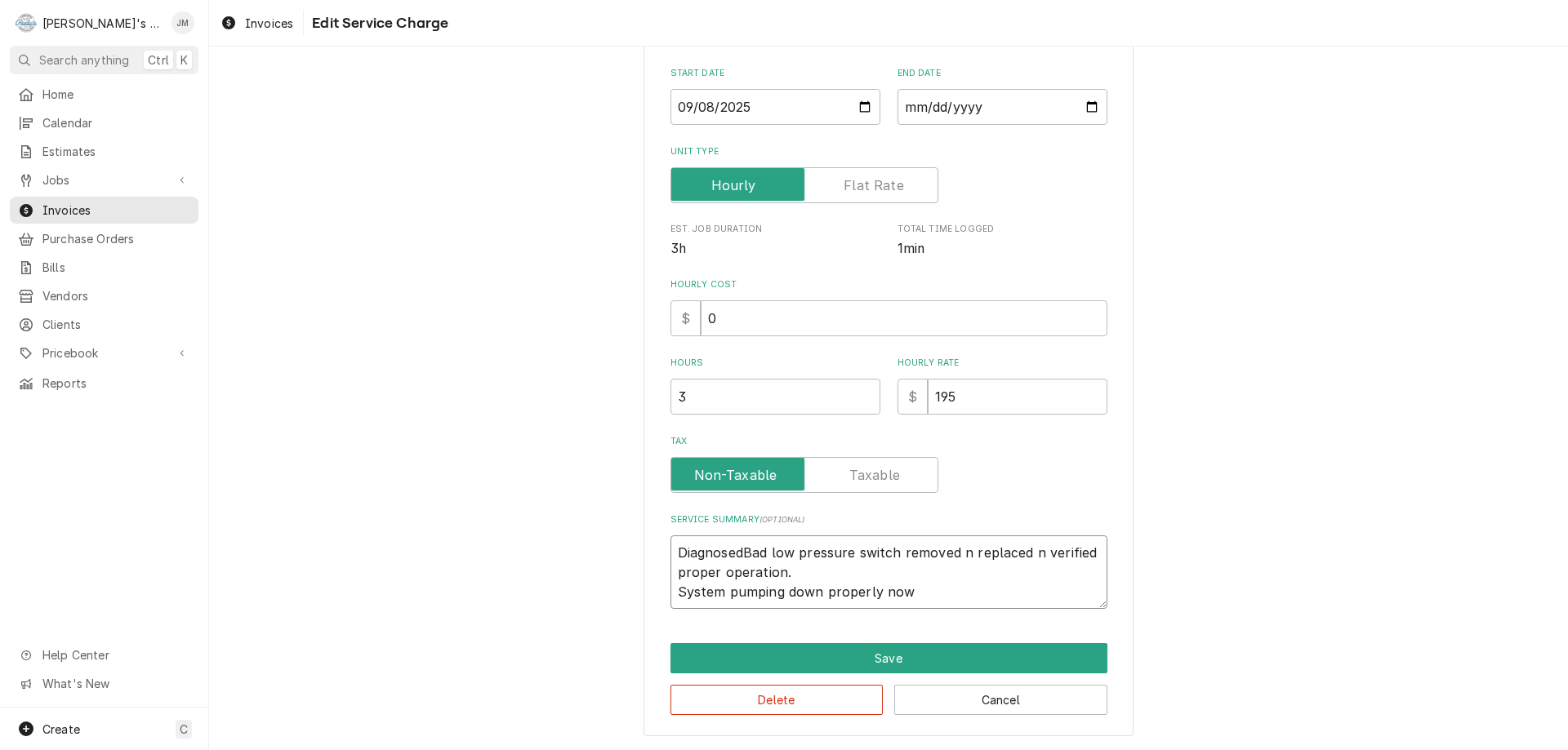
type textarea "Diagnosed Bad low pressure switch removed n replaced n verified proper operatio…"
click at [894, 553] on textarea "Diagnosed Bad low pressure switch removed n replaced n verified proper operatio…" at bounding box center [889, 572] width 437 height 73
type textarea "x"
type textarea "Diagnosed Bad low pressure switch. removed n replaced n verified proper operati…"
type textarea "x"
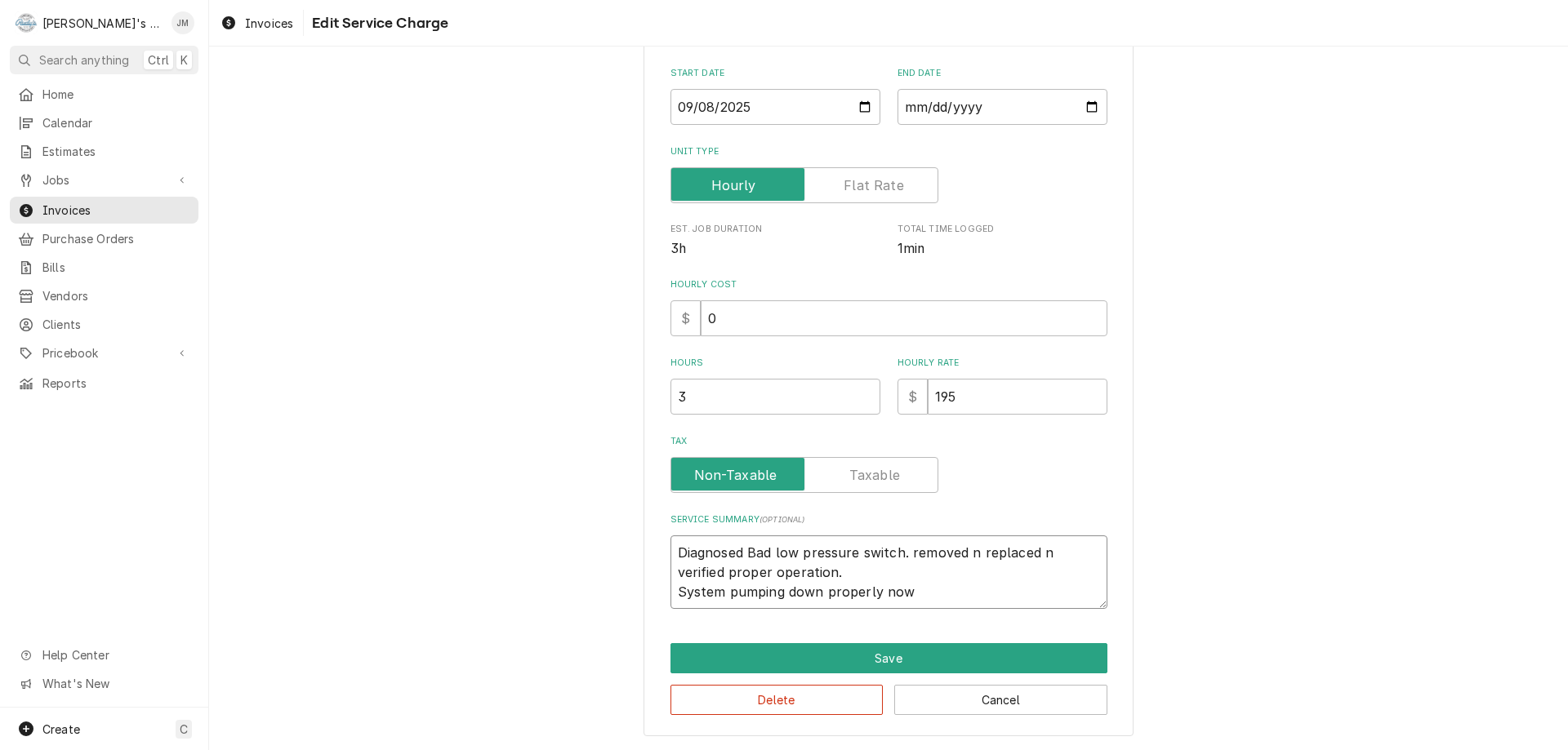
type textarea "Diagnosed Bad low pressure switch. removed n replaced n verified proper operati…"
type textarea "x"
type textarea "Diagnosed Bad low pressure switch. removed n replaced n verified proper operati…"
type textarea "x"
type textarea "Diagnosed Bad low pressure switch. emoved n replaced n verified proper operatio…"
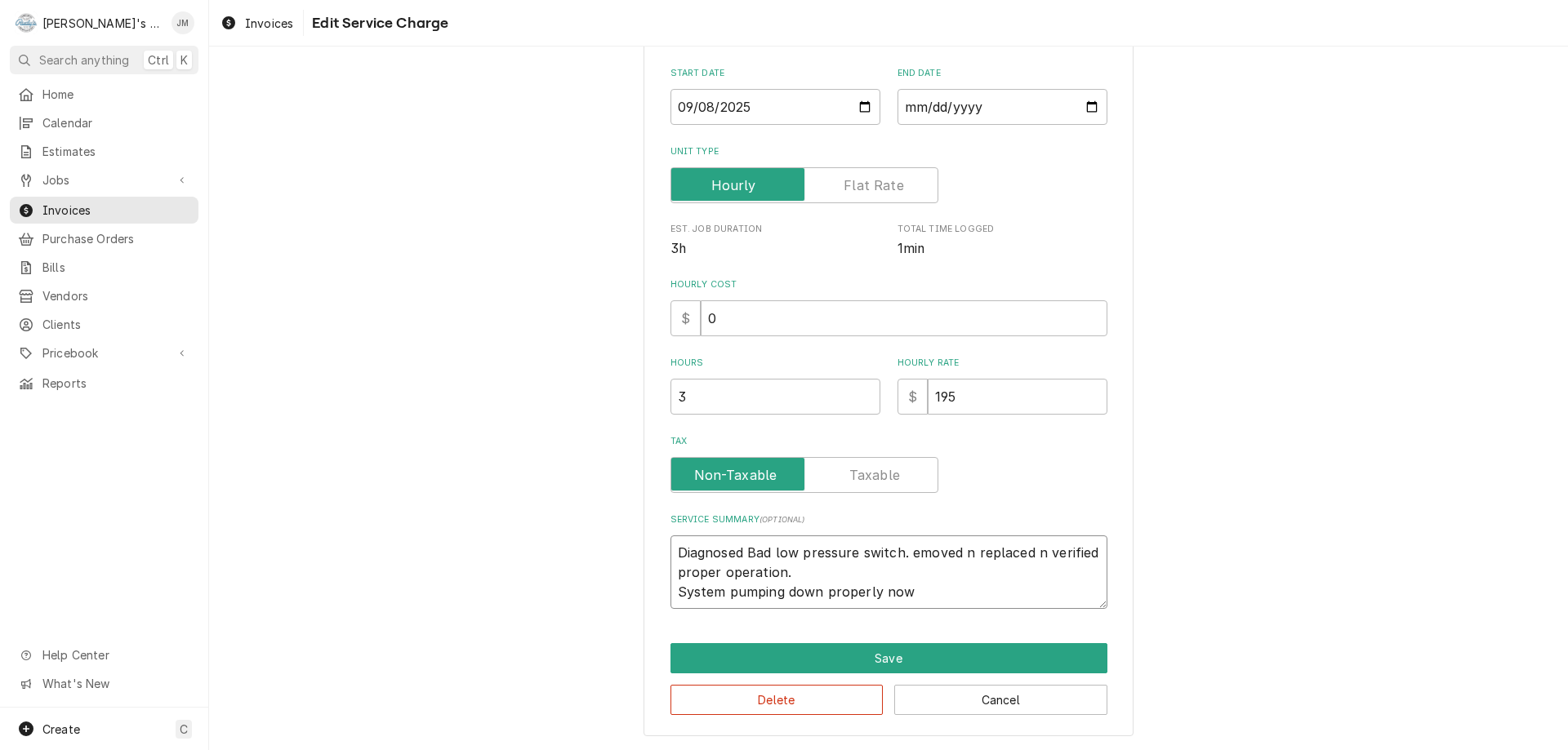
type textarea "x"
type textarea "Diagnosed Bad low pressure switch. Removed n replaced n verified proper operati…"
click at [965, 555] on textarea "Diagnosed Bad low pressure switch. Removed n replaced n verified proper operati…" at bounding box center [889, 572] width 437 height 73
type textarea "x"
type textarea "Diagnosed Bad low pressure switch. Removed an replaced n verified proper operat…"
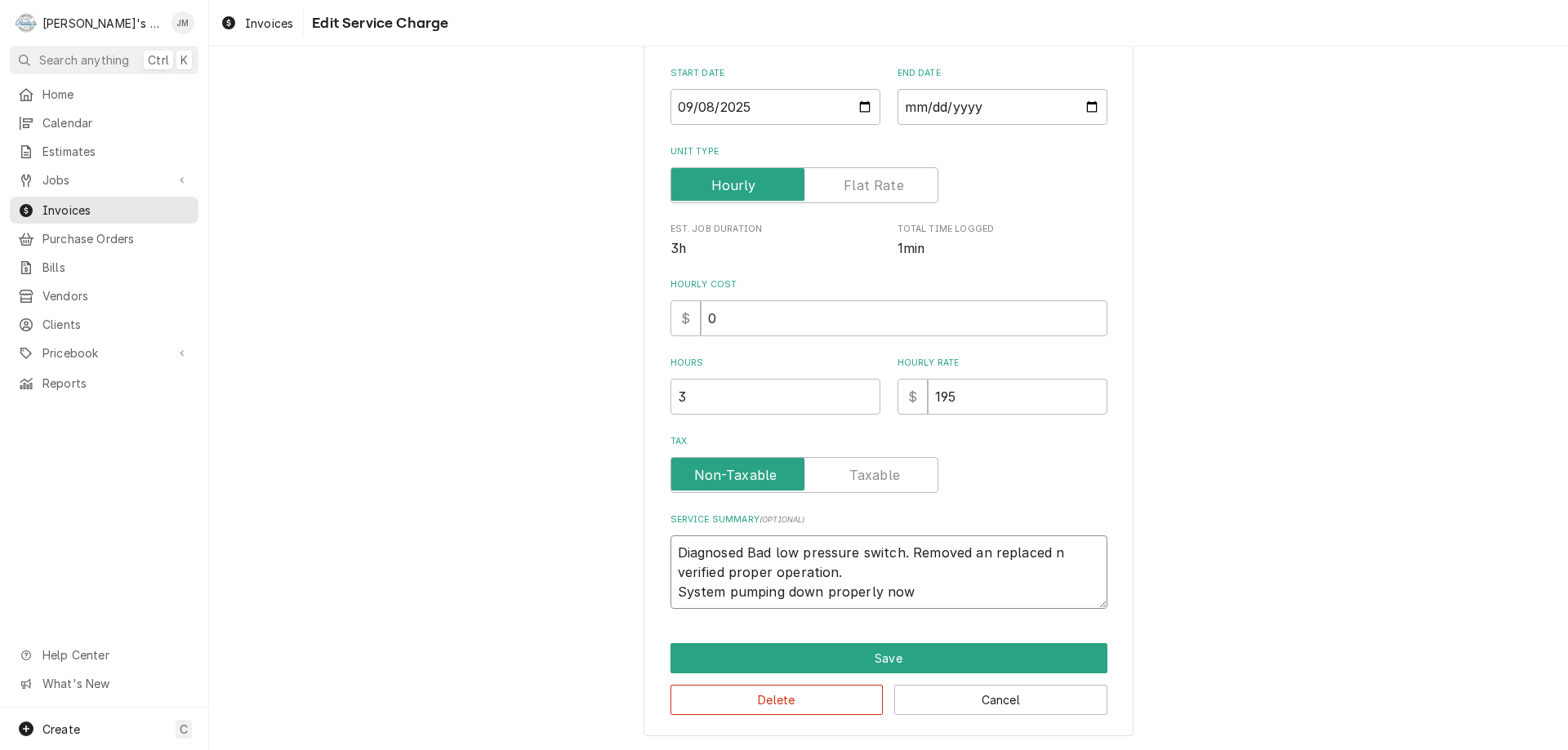
type textarea "x"
type textarea "Diagnosed Bad low pressure switch. Removed ann replaced n verified proper opera…"
type textarea "x"
type textarea "Diagnosed Bad low pressure switch. Removed an replaced n verified proper operat…"
type textarea "x"
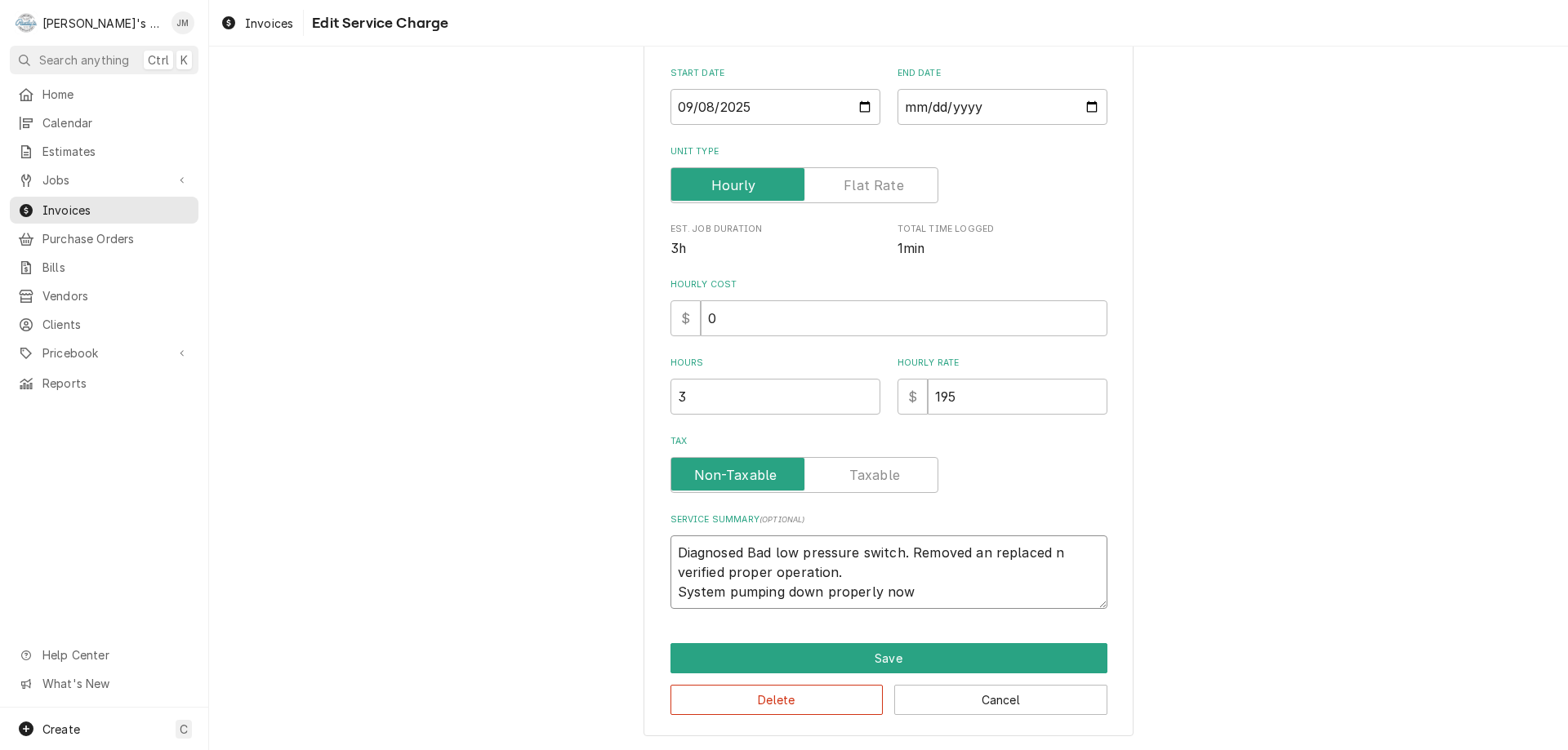
type textarea "Diagnosed Bad low pressure switch. Removed and replaced n verified proper opera…"
click at [1050, 554] on textarea "Diagnosed Bad low pressure switch. Removed and replaced n verified proper opera…" at bounding box center [889, 572] width 437 height 73
type textarea "x"
type textarea "Diagnosed Bad low pressure switch. Removed and replaced. n verified proper oper…"
type textarea "x"
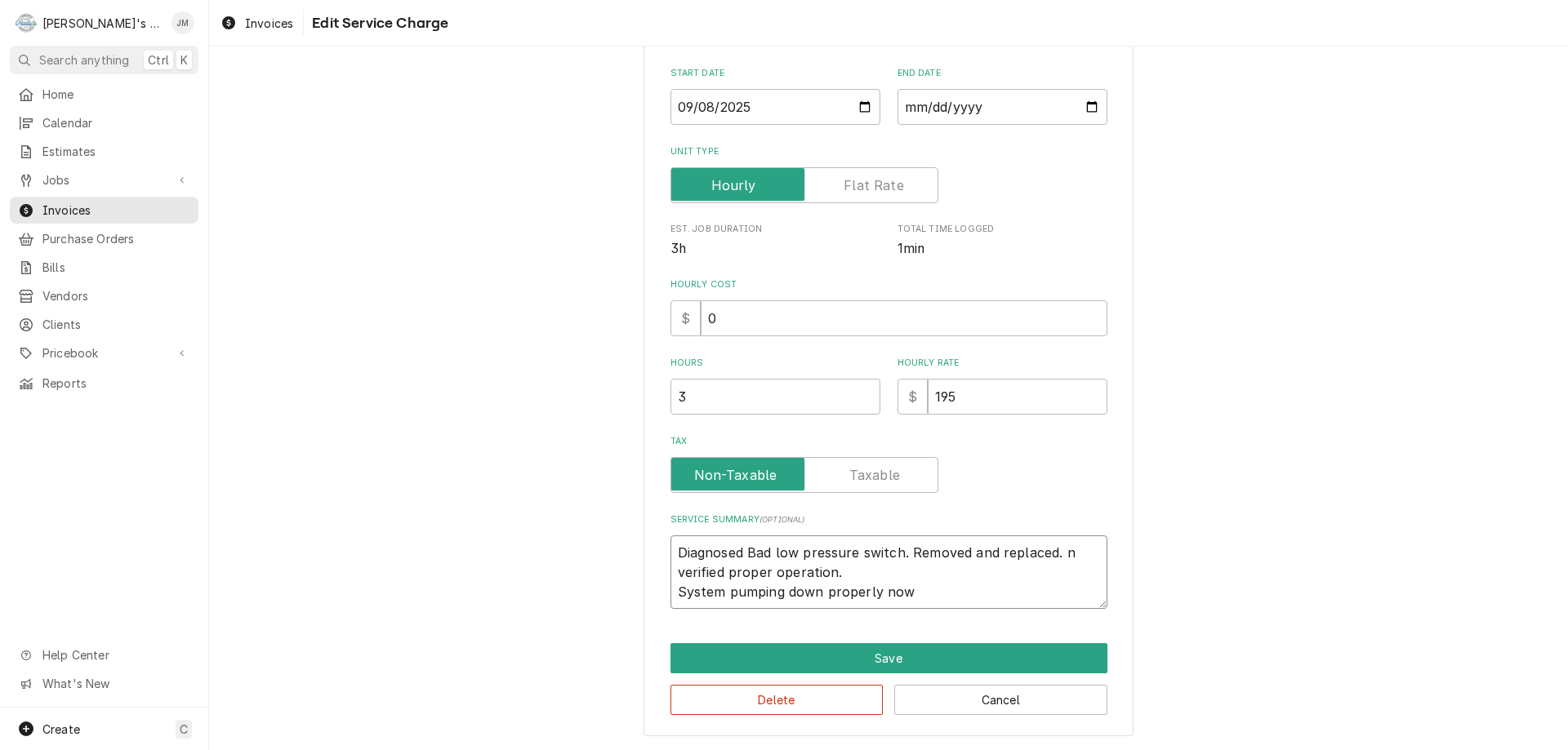
type textarea "Diagnosed Bad low pressure switch. Removed and replaced. n verified proper oper…"
type textarea "x"
type textarea "Diagnosed Bad low pressure switch. Removed and replaced. n verified proper oper…"
type textarea "x"
type textarea "Diagnosed Bad low pressure switch. Removed and replaced. verified proper operat…"
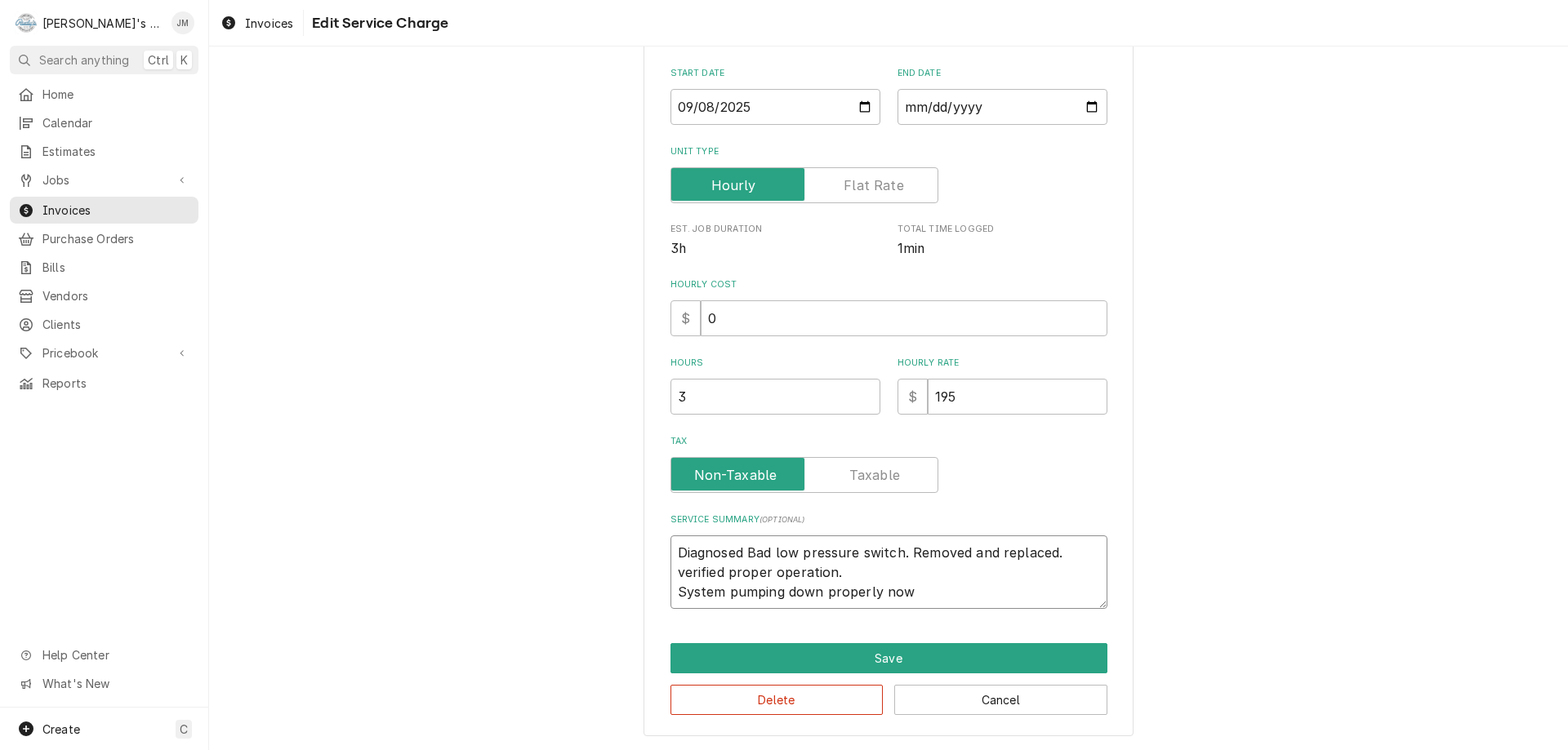
type textarea "x"
type textarea "Diagnosed Bad low pressure switch. Removed and replaced. verified proper operat…"
type textarea "x"
type textarea "Diagnosed Bad low pressure switch. Removed and replaced. erified proper operati…"
type textarea "x"
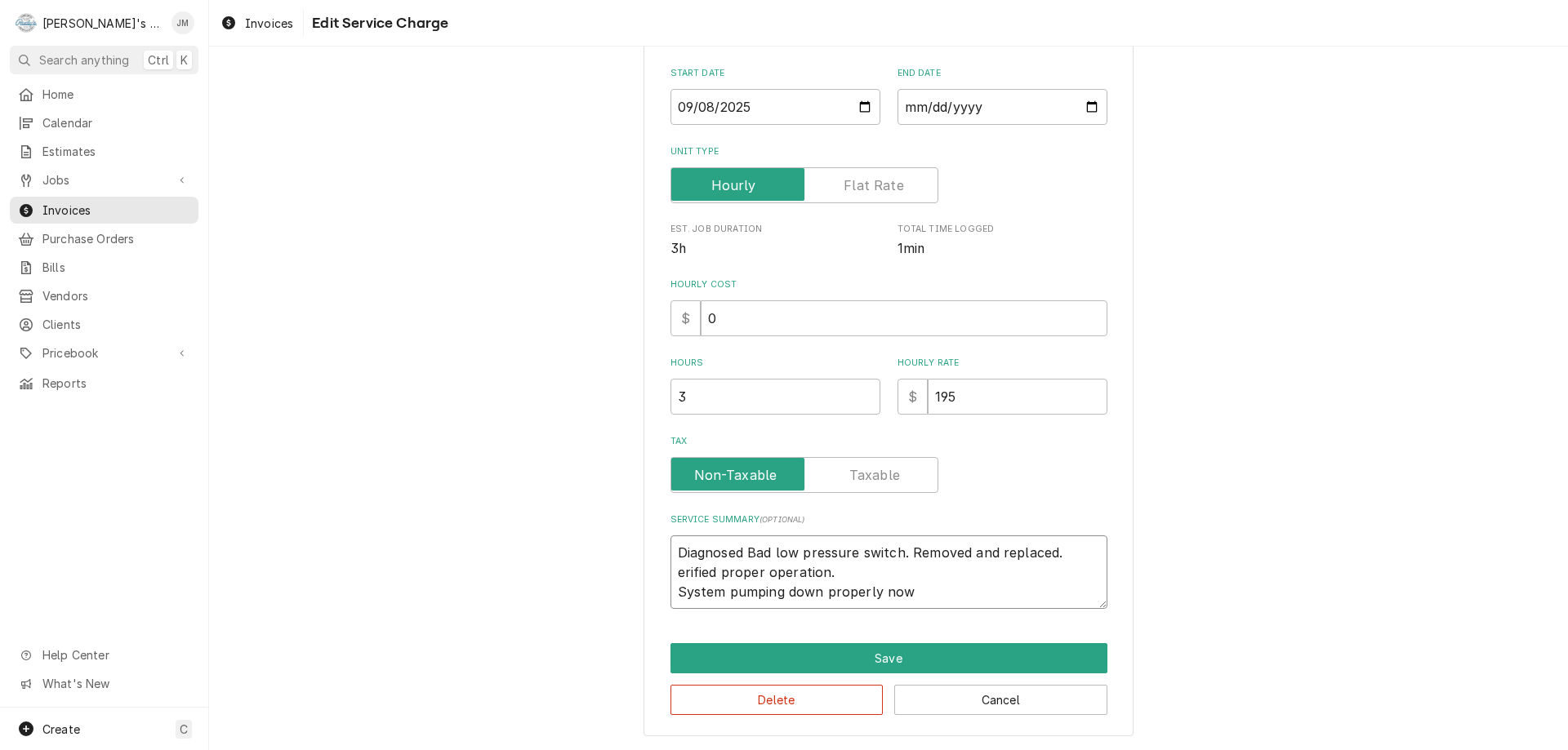
type textarea "Diagnosed Bad low pressure switch. Removed and replaced. Verified proper operat…"
click at [876, 571] on textarea "Diagnosed Bad low pressure switch. Removed and replaced. Verified proper operat…" at bounding box center [889, 572] width 437 height 73
type textarea "x"
type textarea "Diagnosed Bad low pressure switch. Removed and replaced. Verified proper operat…"
type textarea "x"
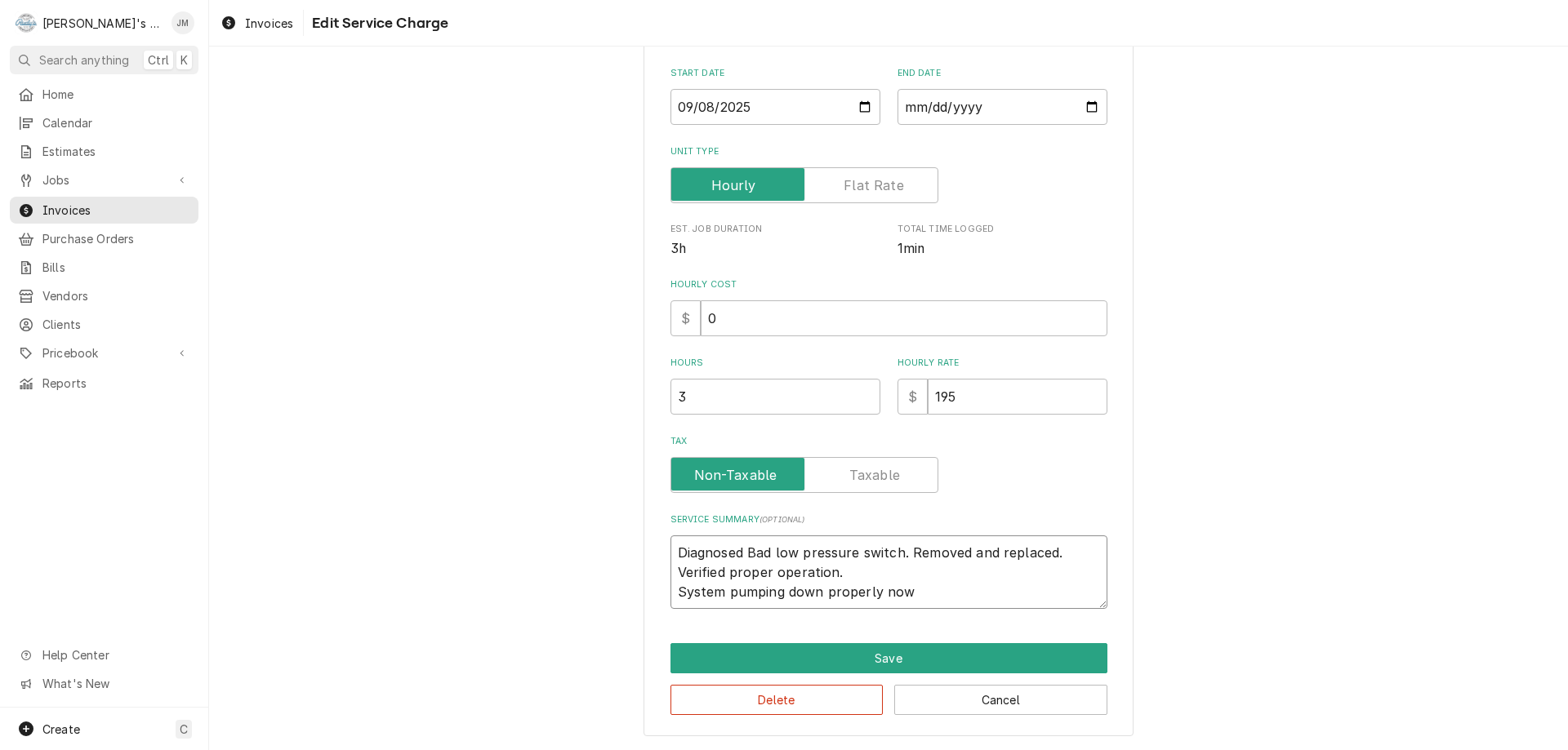
type textarea "Diagnosed Bad low pressure switch. Removed and replaced. Verified proper operat…"
click at [1068, 575] on textarea "Diagnosed Bad low pressure switch. Removed and replaced. Verified proper operat…" at bounding box center [889, 572] width 437 height 73
type textarea "x"
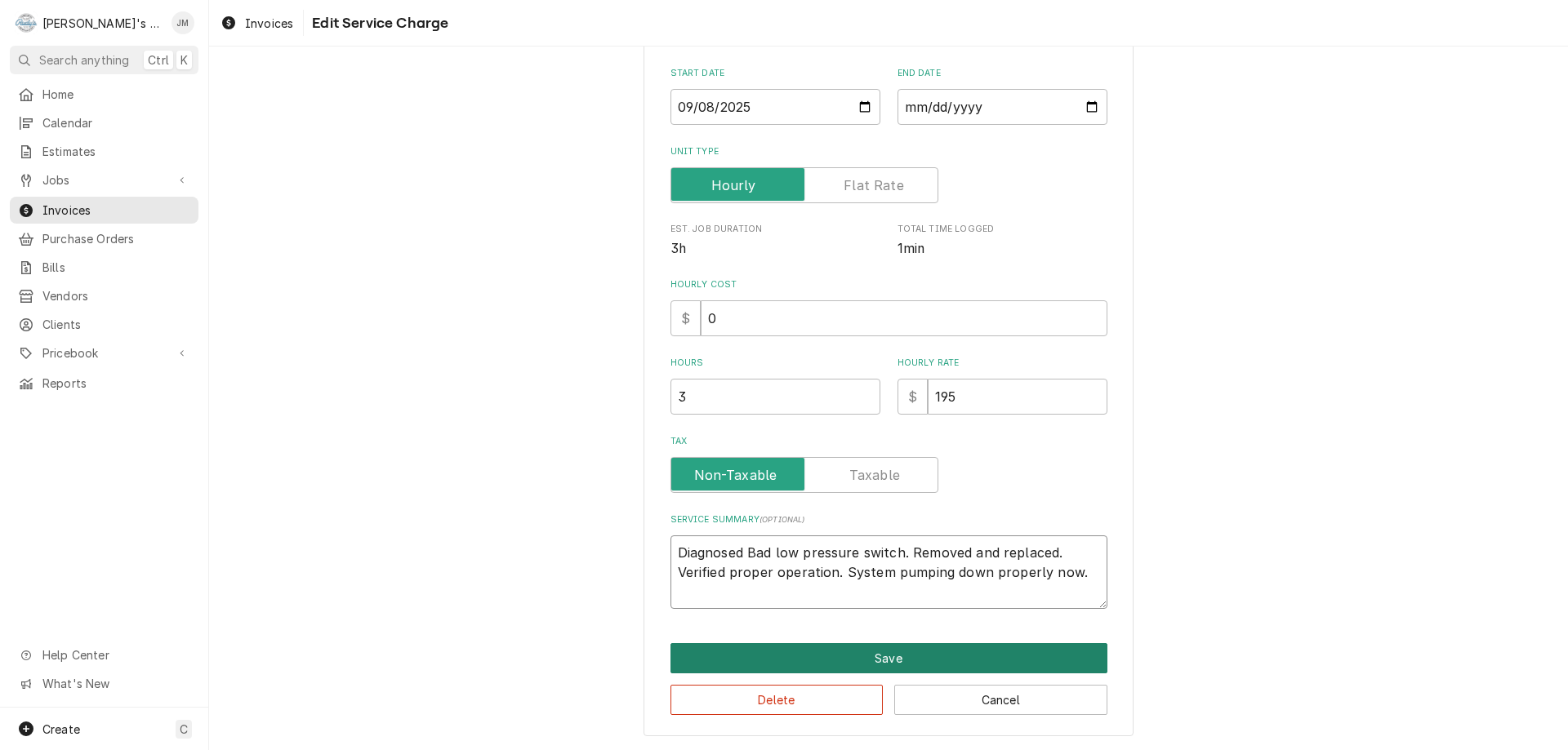
type textarea "Diagnosed Bad low pressure switch. Removed and replaced. Verified proper operat…"
click at [889, 661] on button "Save" at bounding box center [889, 657] width 437 height 30
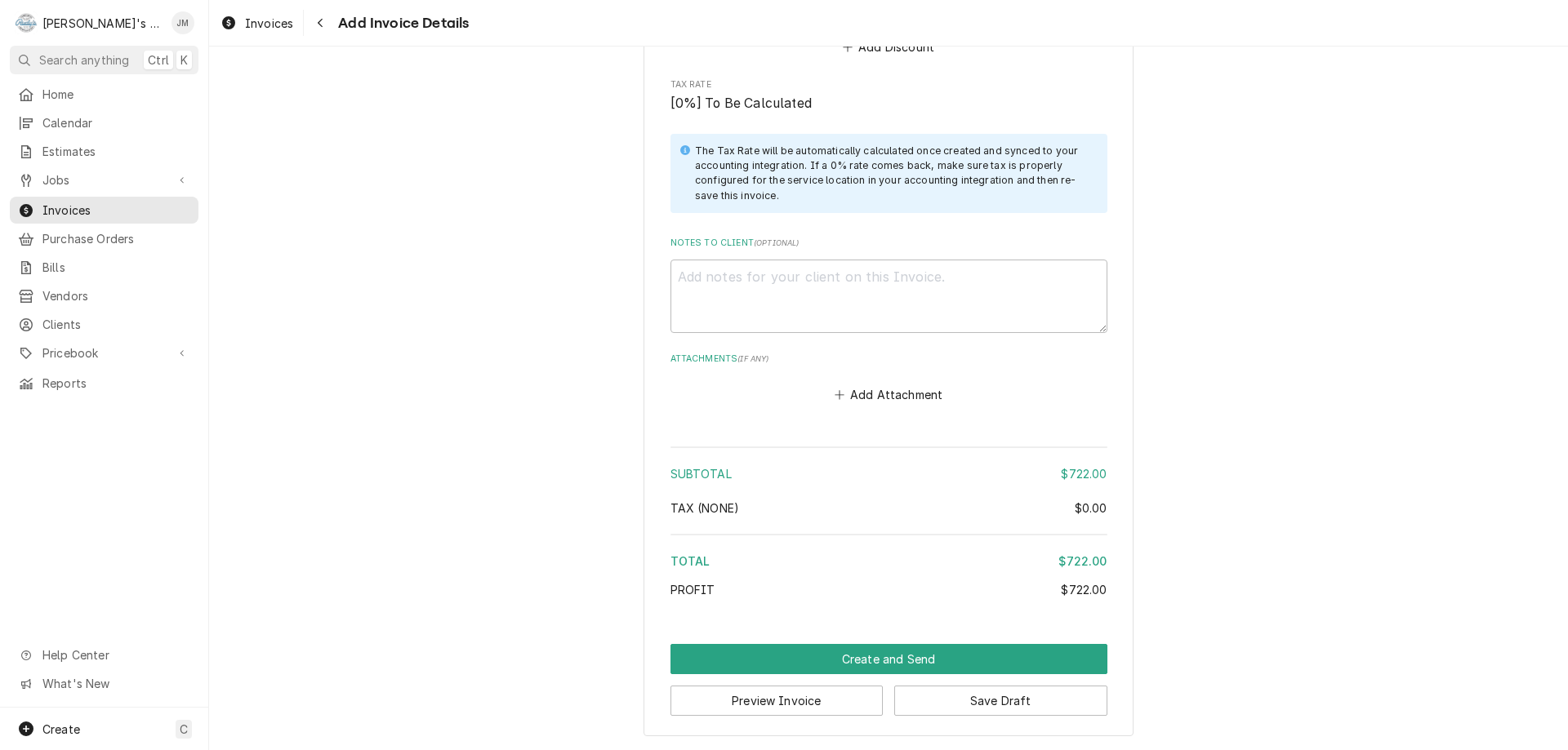
scroll to position [1943, 0]
click at [898, 657] on button "Create and Send" at bounding box center [889, 657] width 437 height 30
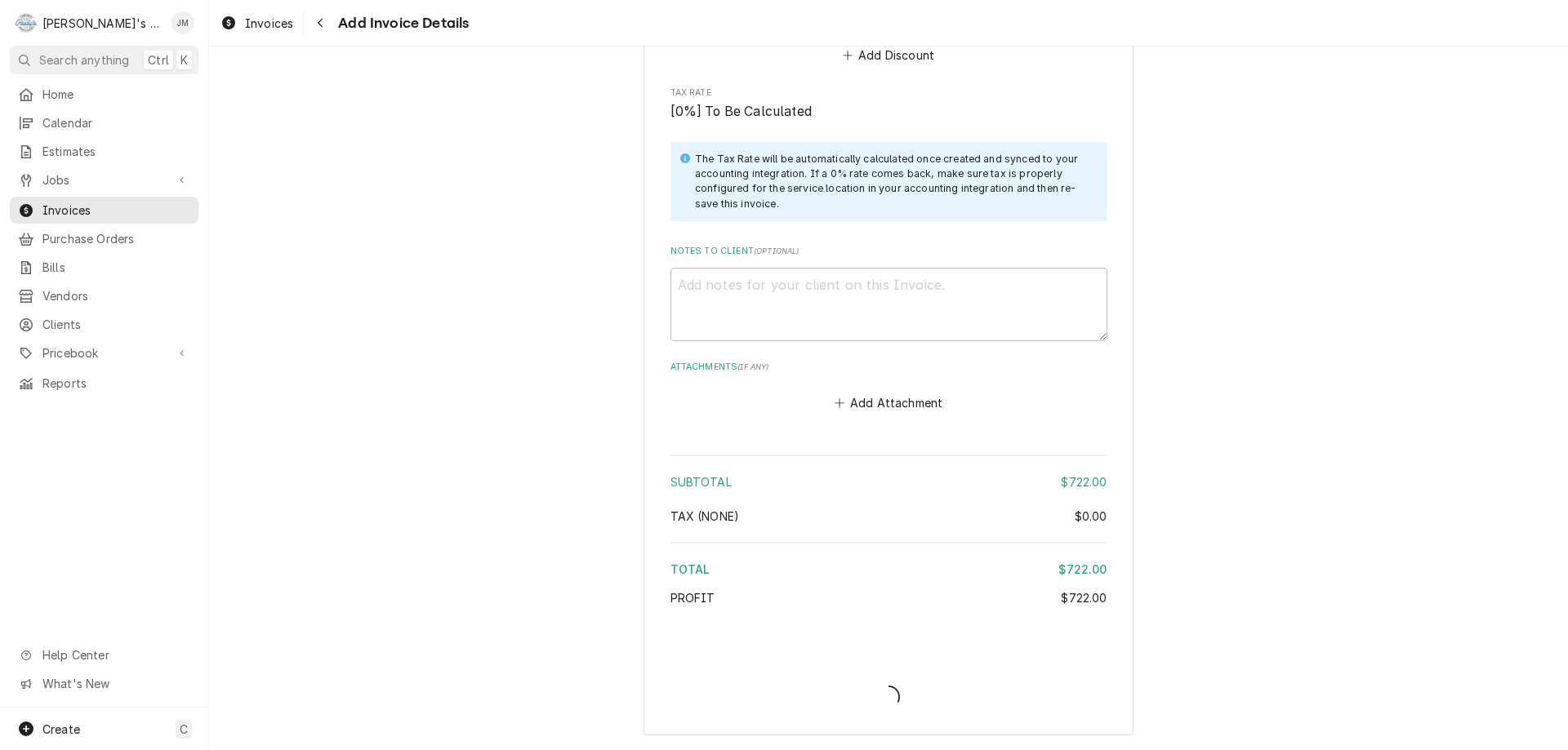
scroll to position [1934, 0]
type textarea "x"
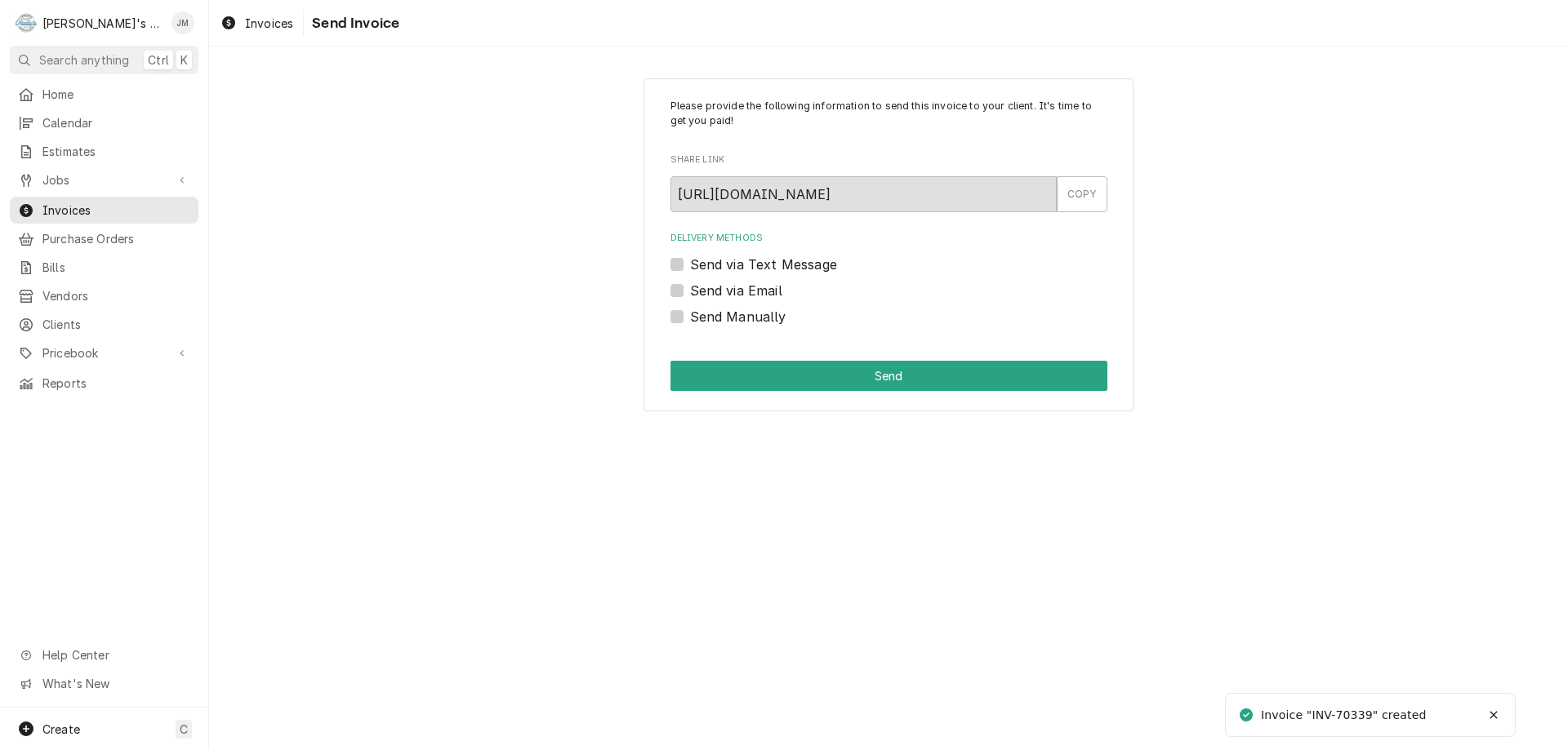
click at [761, 318] on label "Send Manually" at bounding box center [738, 317] width 96 height 19
click at [761, 318] on input "Send Manually" at bounding box center [908, 324] width 437 height 36
checkbox input "true"
click at [860, 382] on button "Send" at bounding box center [889, 375] width 437 height 30
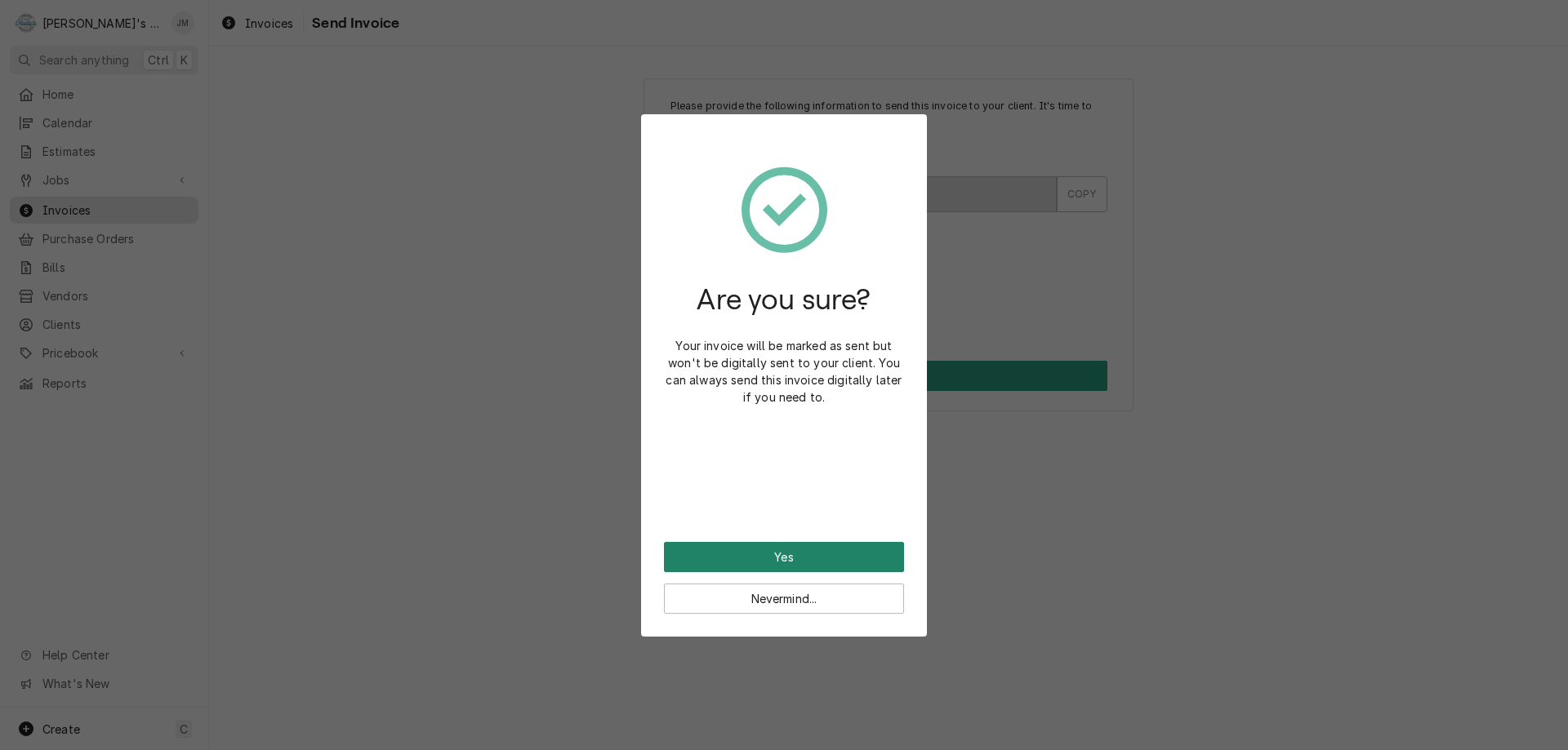
click at [801, 544] on button "Yes" at bounding box center [784, 556] width 240 height 30
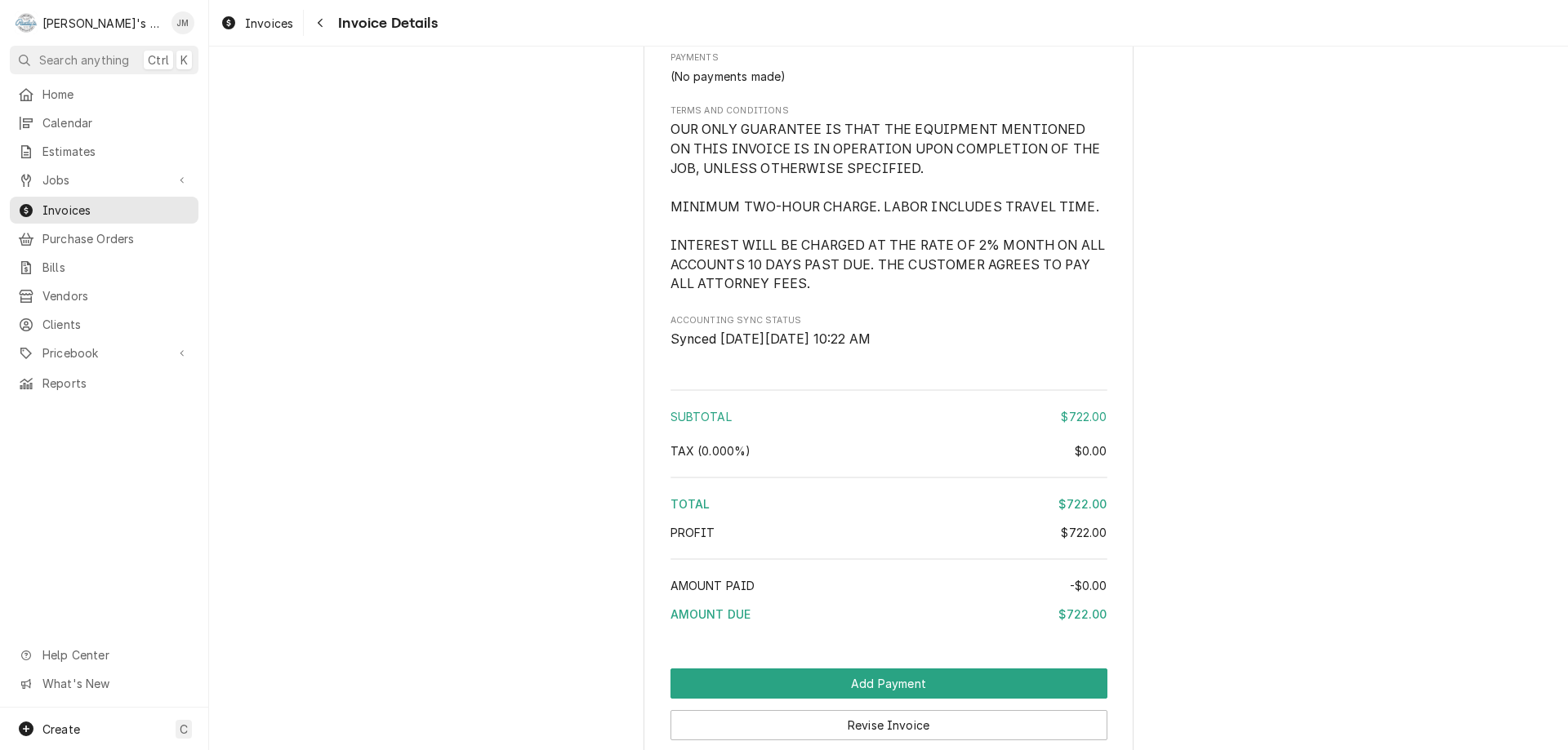
scroll to position [1992, 0]
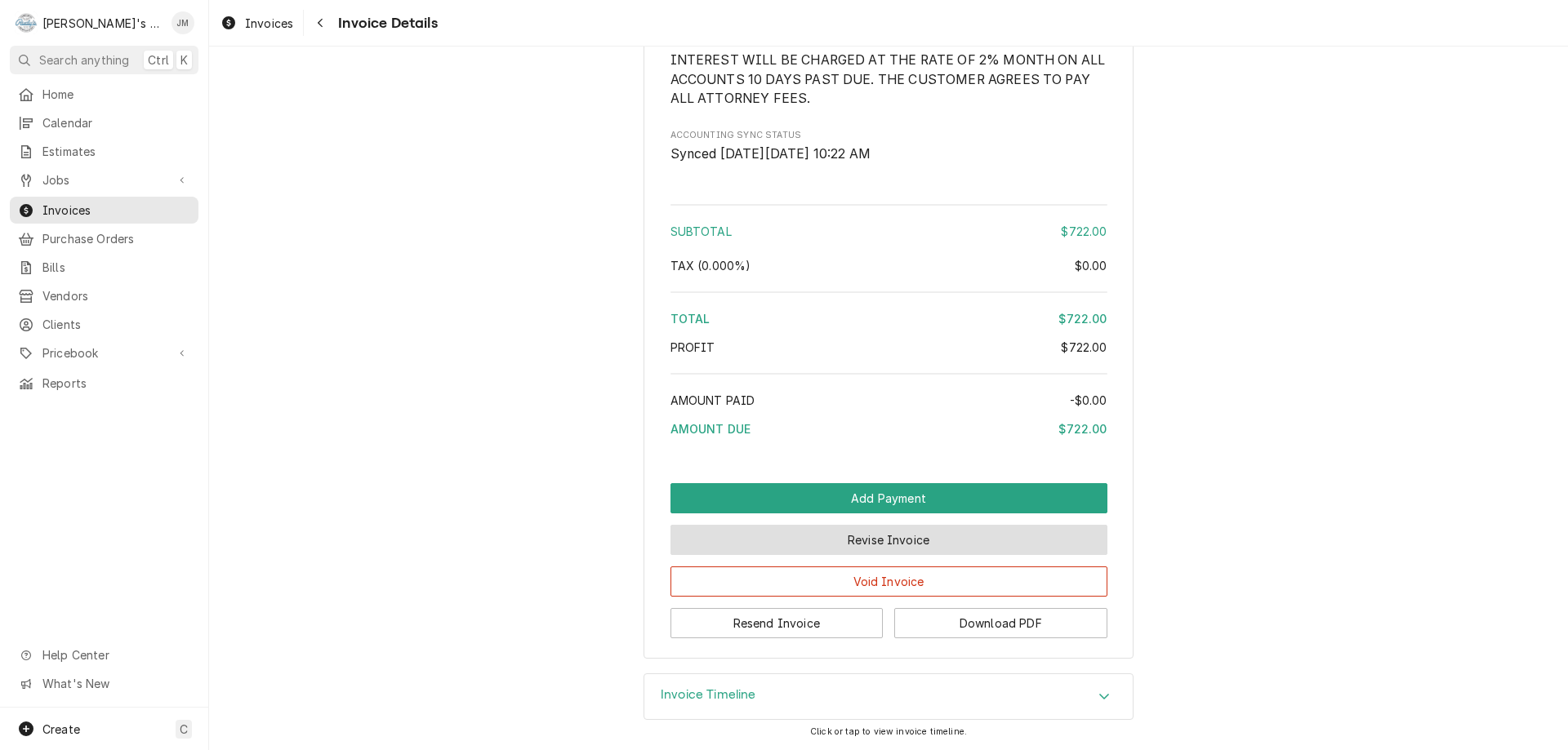
click at [833, 543] on button "Revise Invoice" at bounding box center [889, 540] width 437 height 30
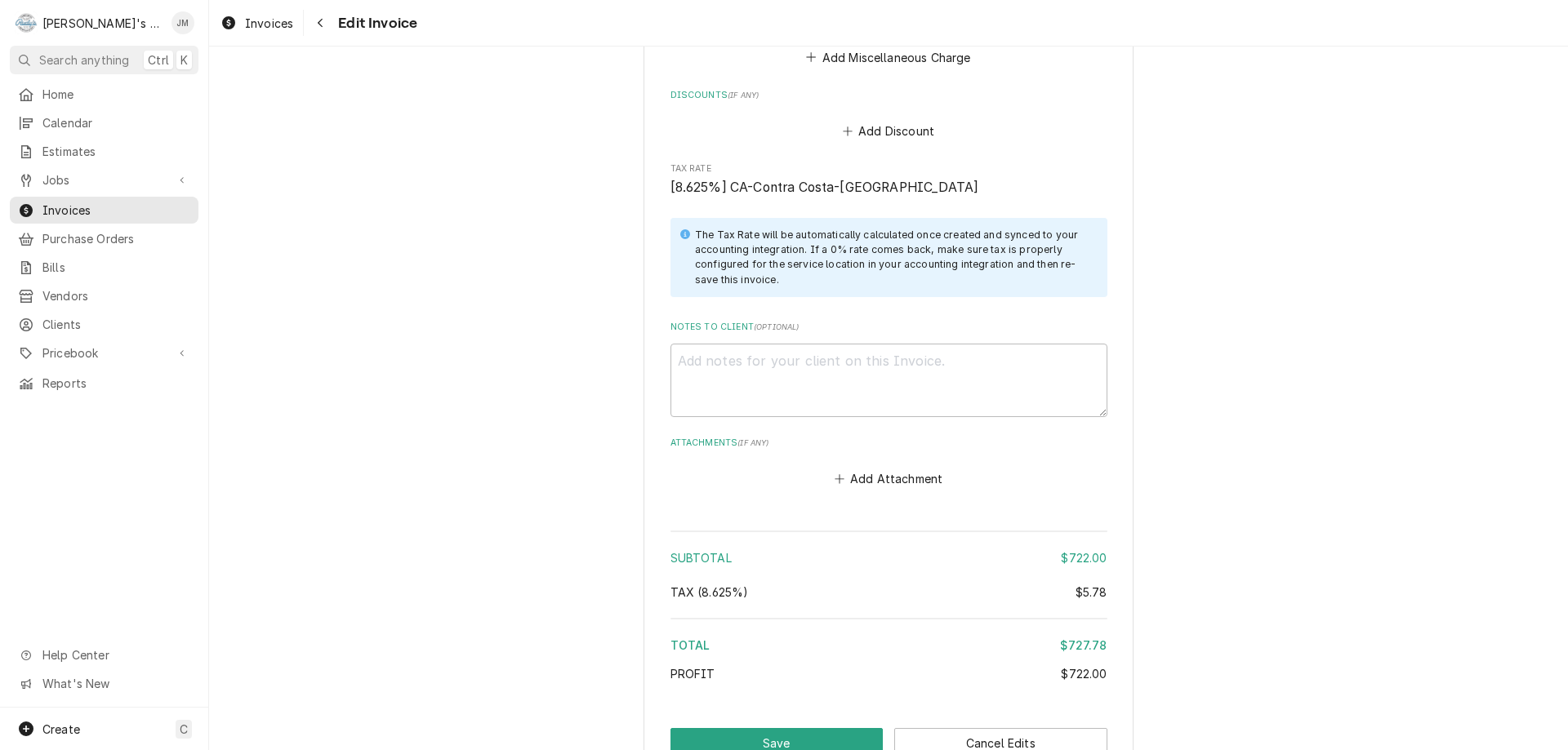
scroll to position [1979, 0]
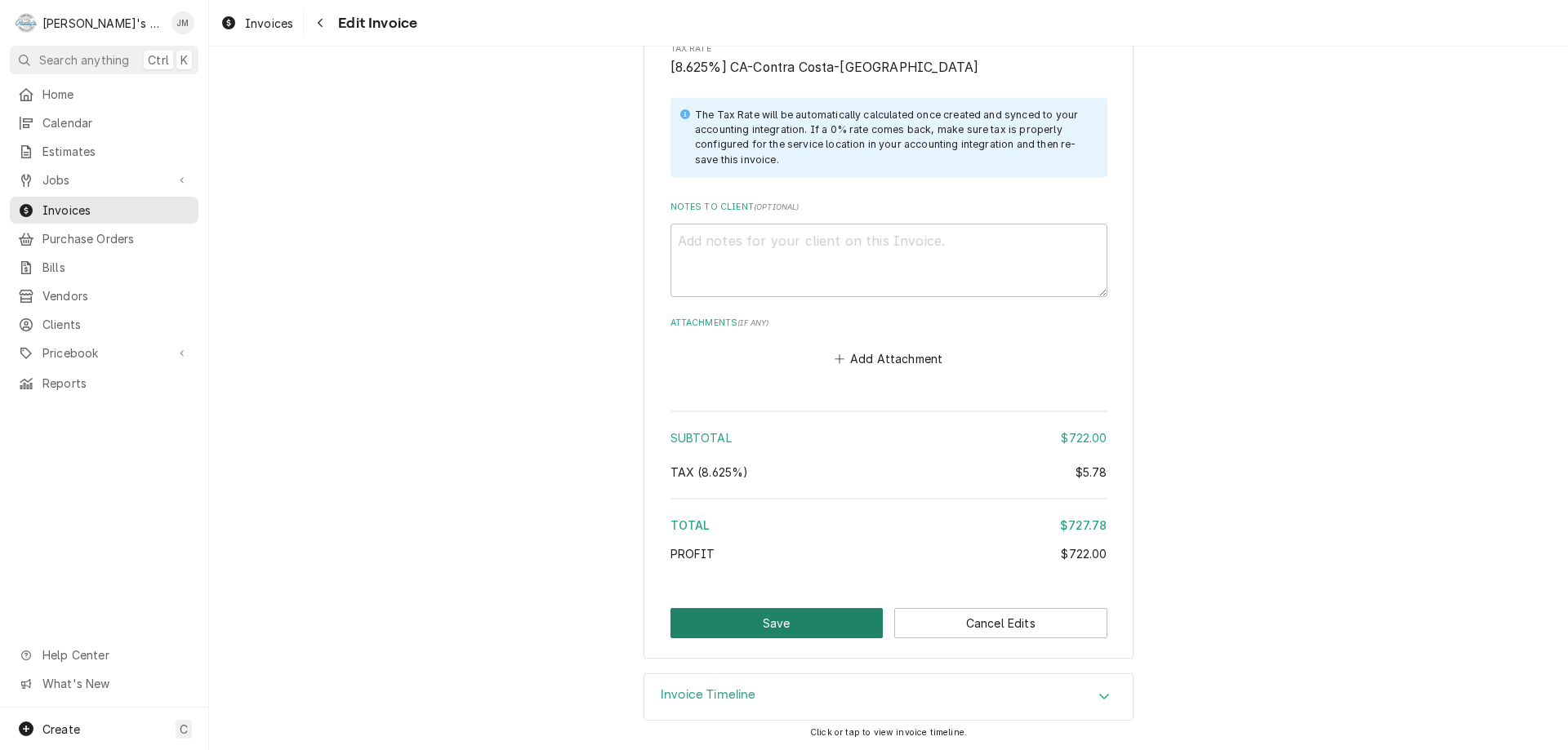
click at [759, 617] on button "Save" at bounding box center [777, 622] width 213 height 30
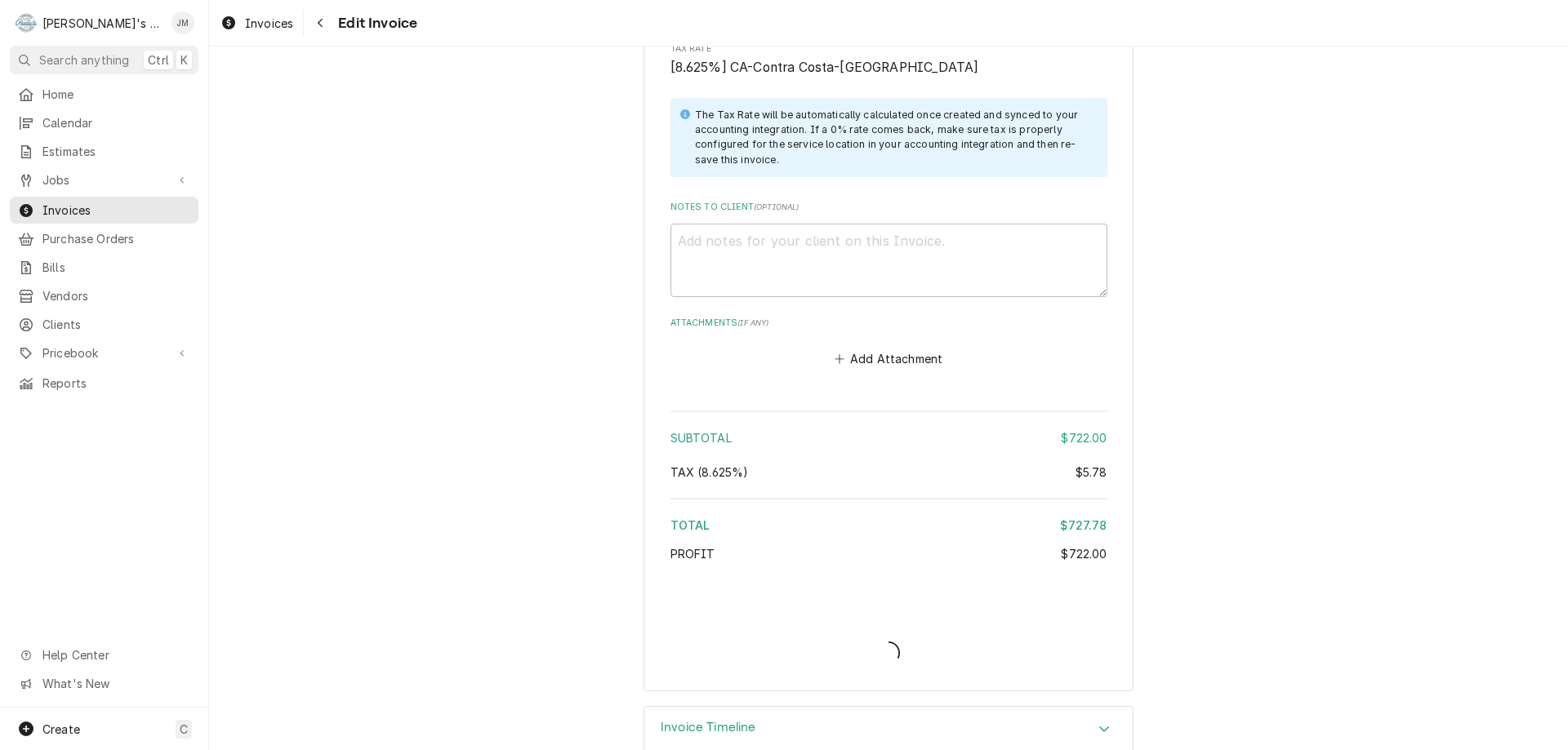
type textarea "x"
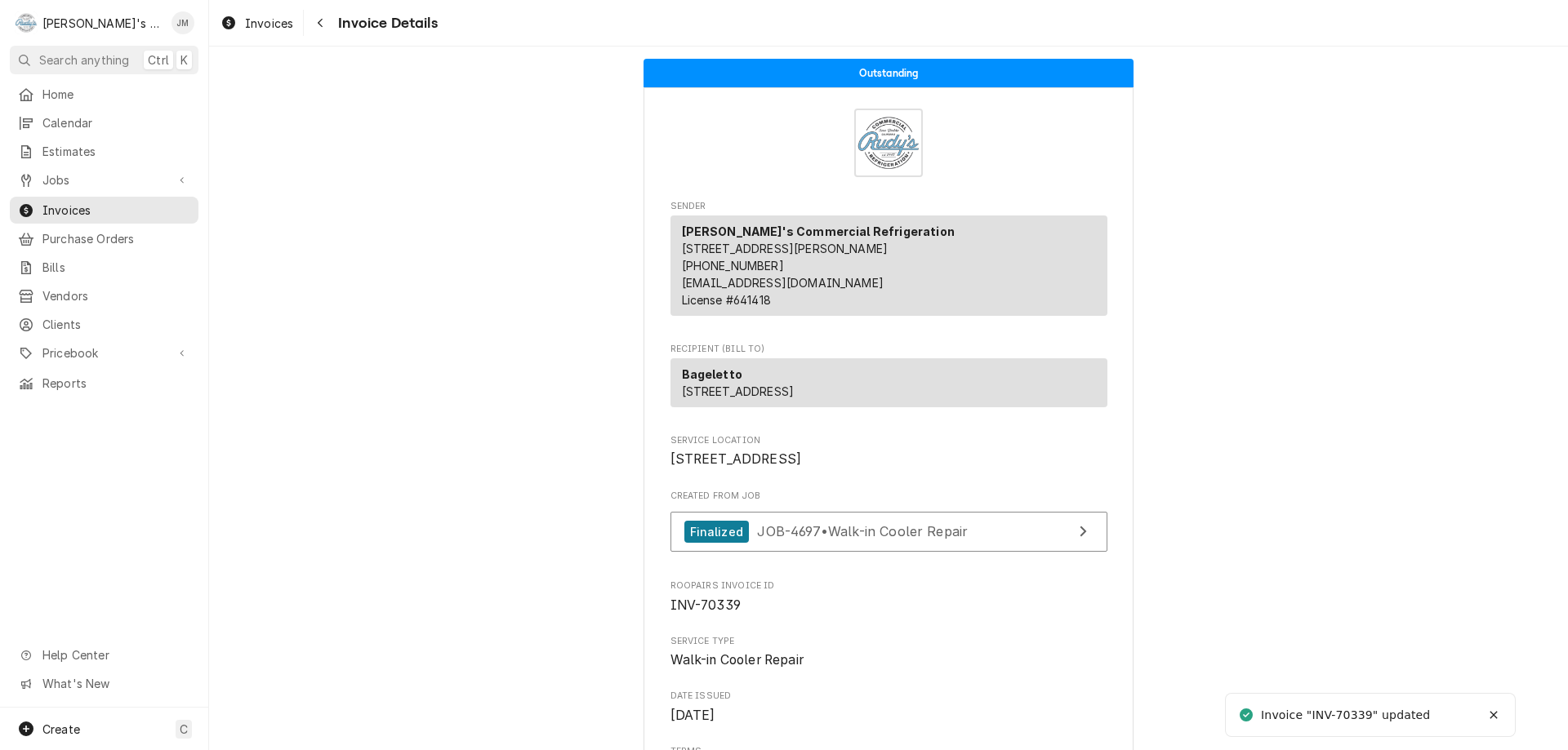
scroll to position [1992, 0]
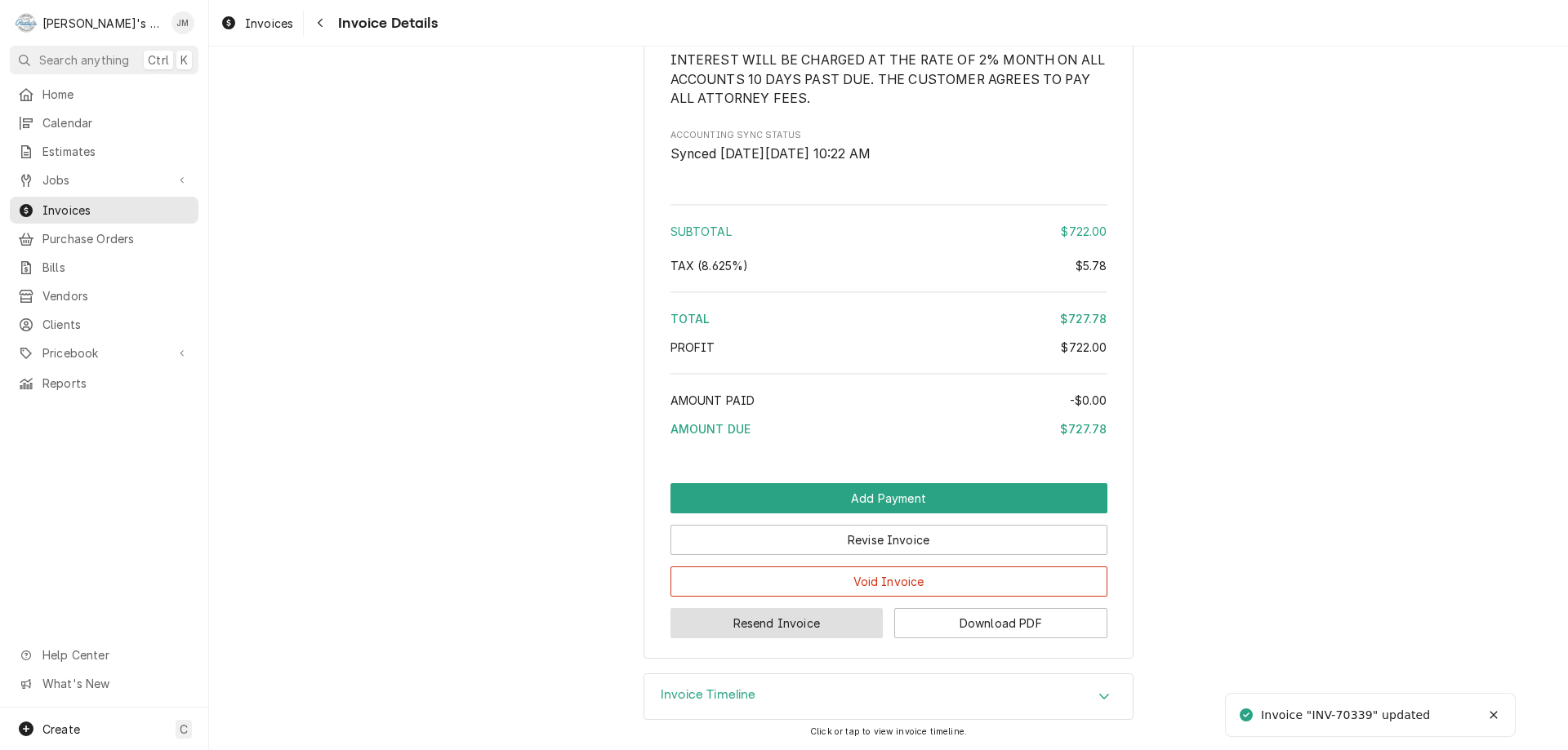
click at [794, 625] on button "Resend Invoice" at bounding box center [777, 622] width 213 height 30
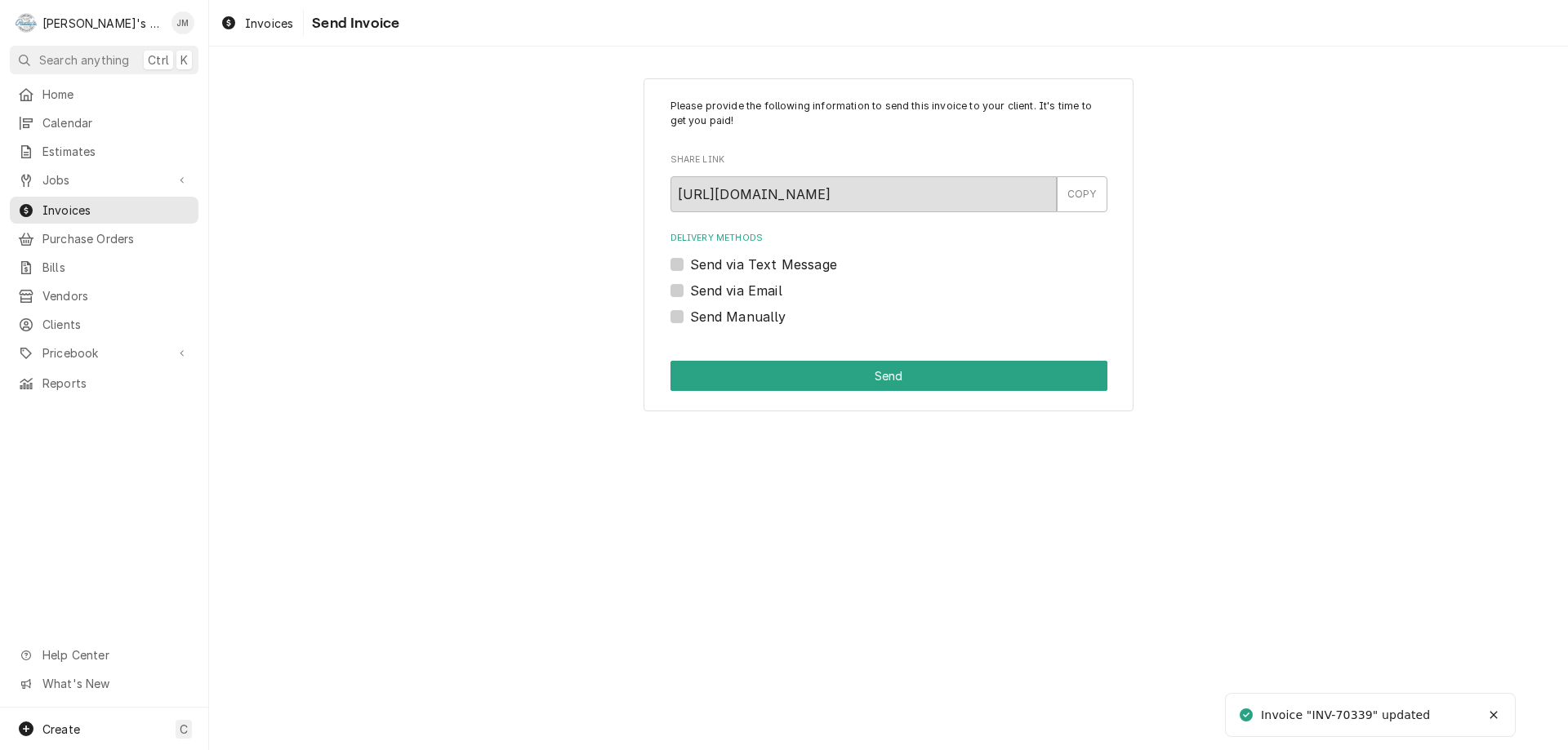
click at [734, 281] on label "Send via Email" at bounding box center [736, 290] width 93 height 19
click at [734, 281] on input "Send via Email" at bounding box center [908, 298] width 437 height 36
checkbox input "true"
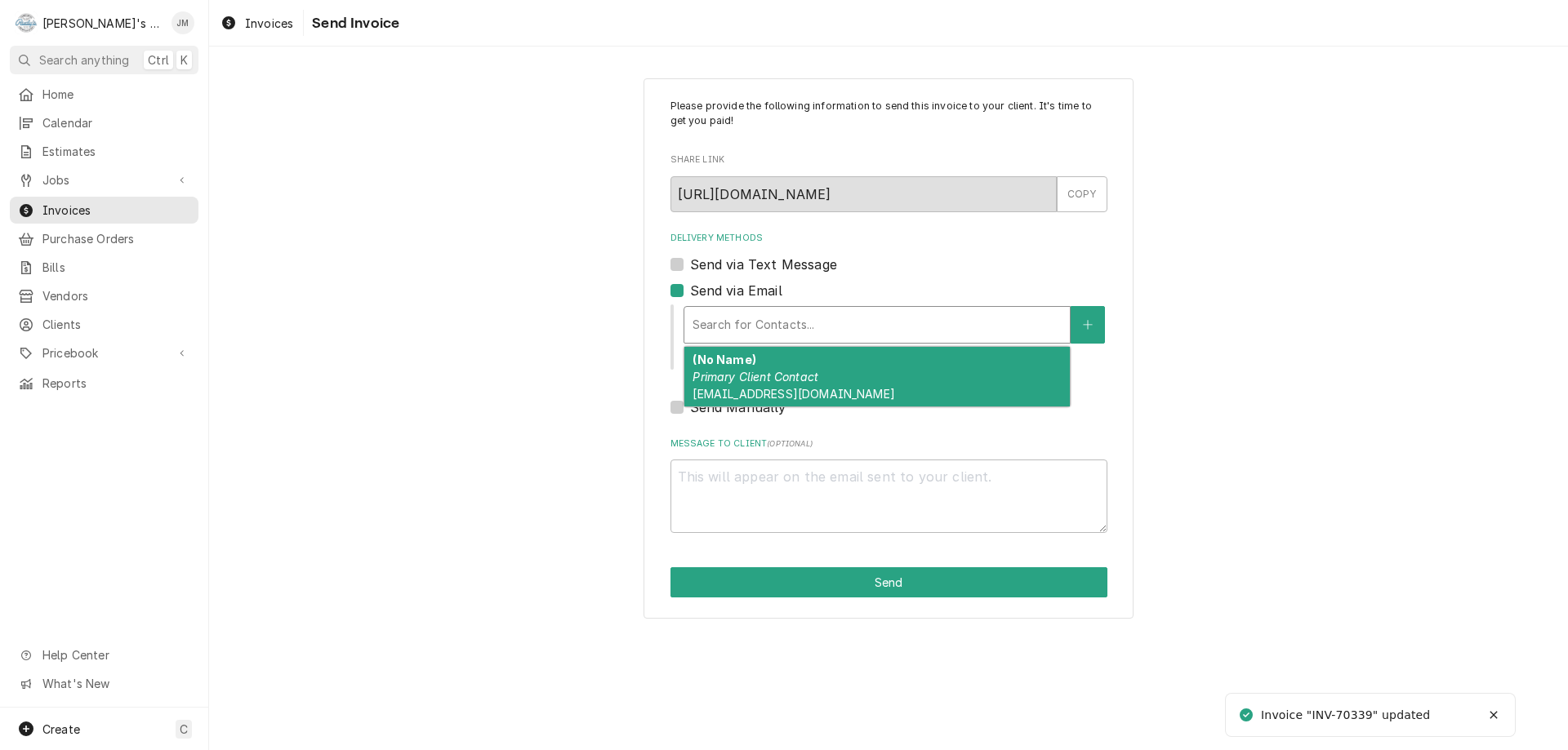
click at [759, 323] on div "Delivery Methods" at bounding box center [877, 324] width 369 height 29
click at [779, 378] on em "Primary Client Contact" at bounding box center [755, 377] width 126 height 14
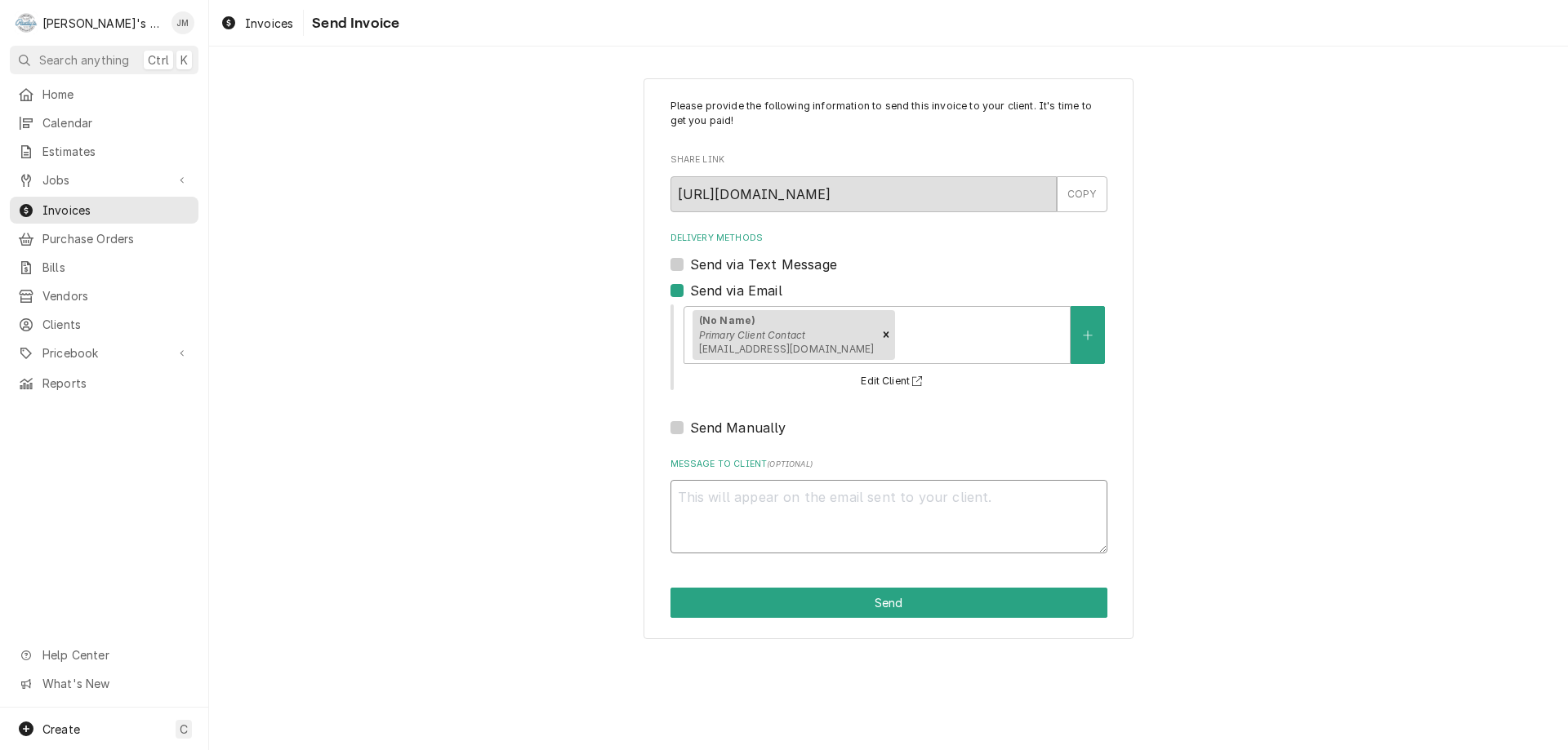
click at [805, 494] on textarea "Message to Client ( optional )" at bounding box center [889, 516] width 437 height 73
type textarea "x"
type textarea "T"
type textarea "x"
type textarea "Th"
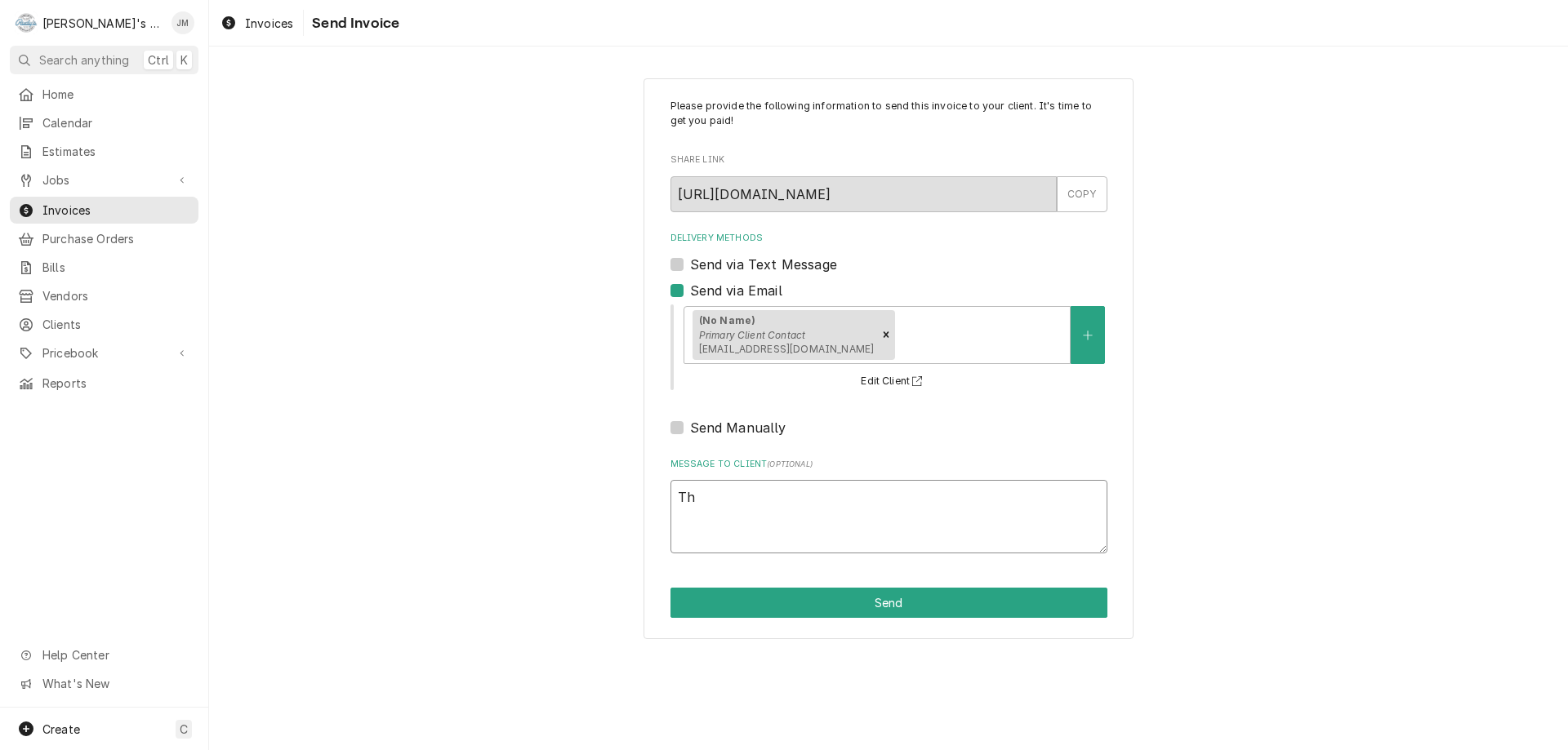
type textarea "x"
type textarea "Tha"
type textarea "x"
type textarea "Than"
type textarea "x"
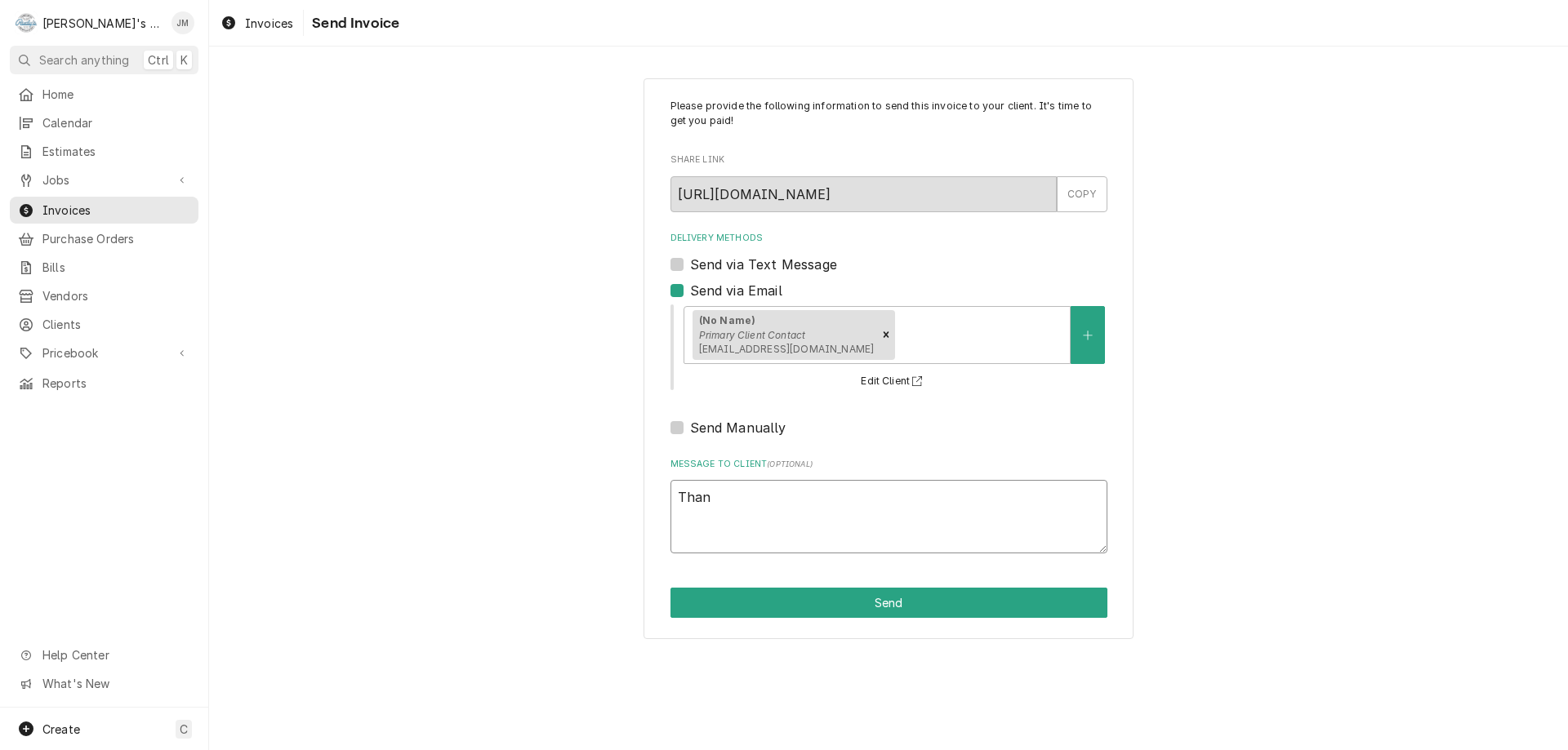
type textarea "Thank"
type textarea "x"
type textarea "Thank"
type textarea "x"
type textarea "Thank y"
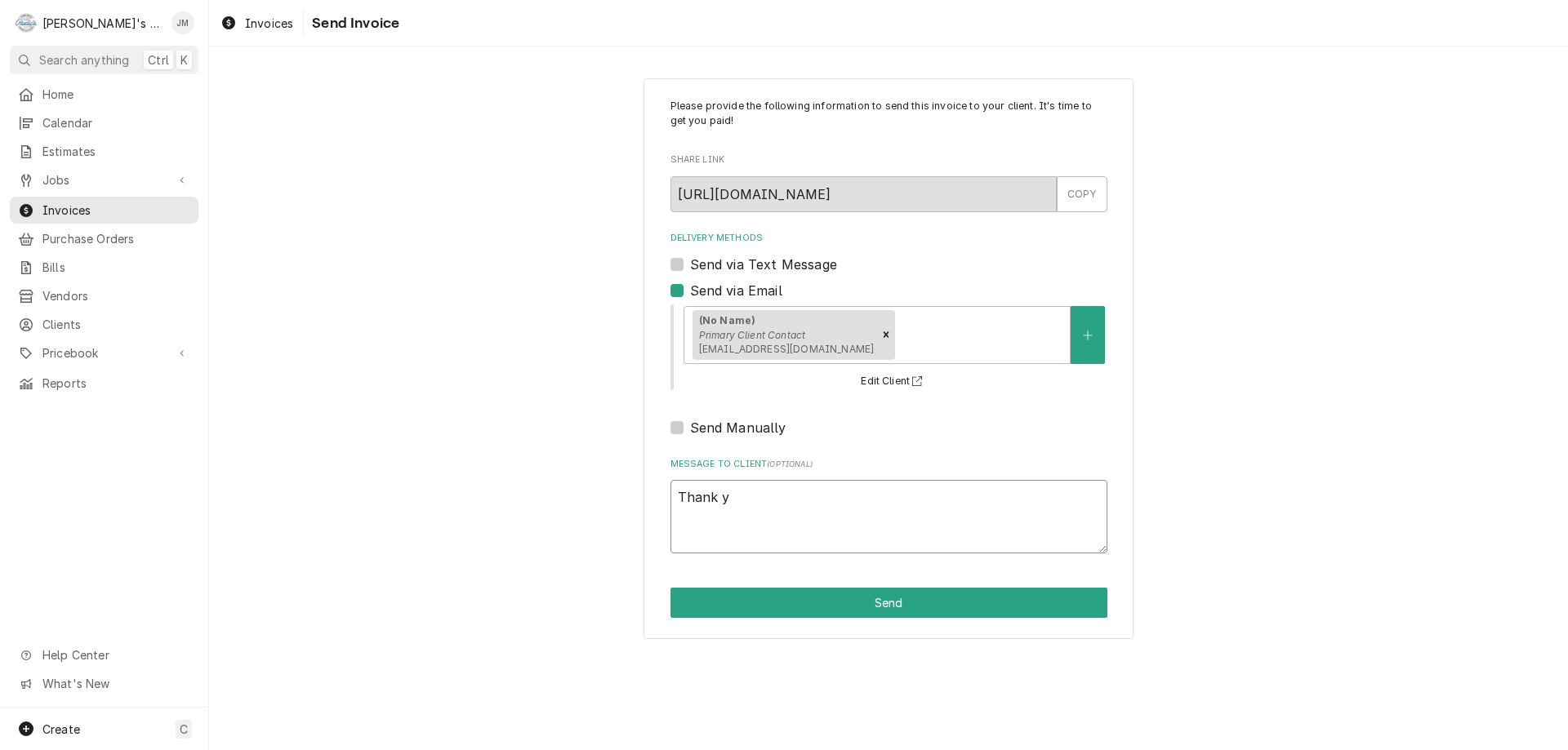
type textarea "x"
type textarea "Thank yo"
type textarea "x"
type textarea "Thank you"
type textarea "x"
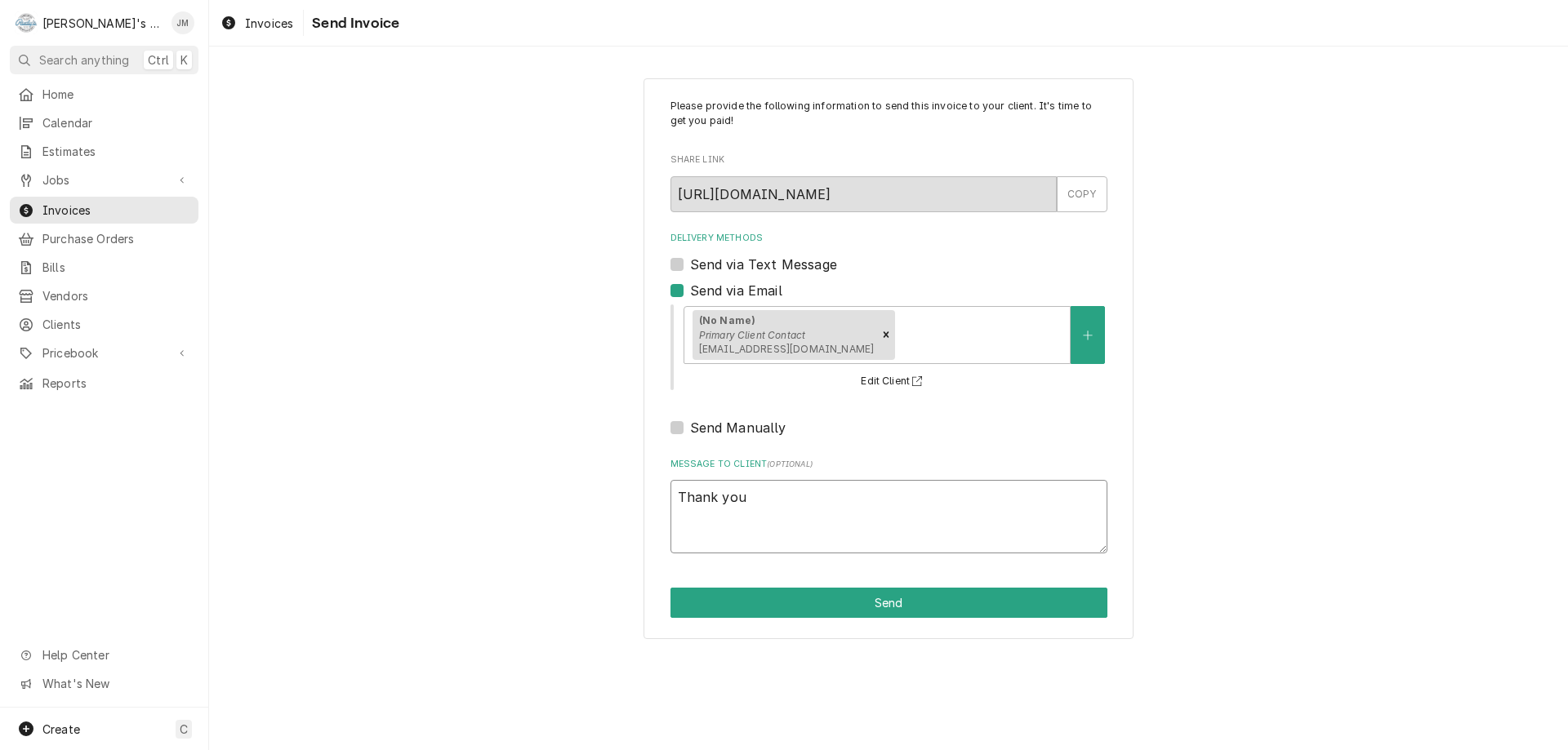
type textarea "Thank you"
type textarea "x"
type textarea "Thank you f"
type textarea "x"
type textarea "Thank you fo"
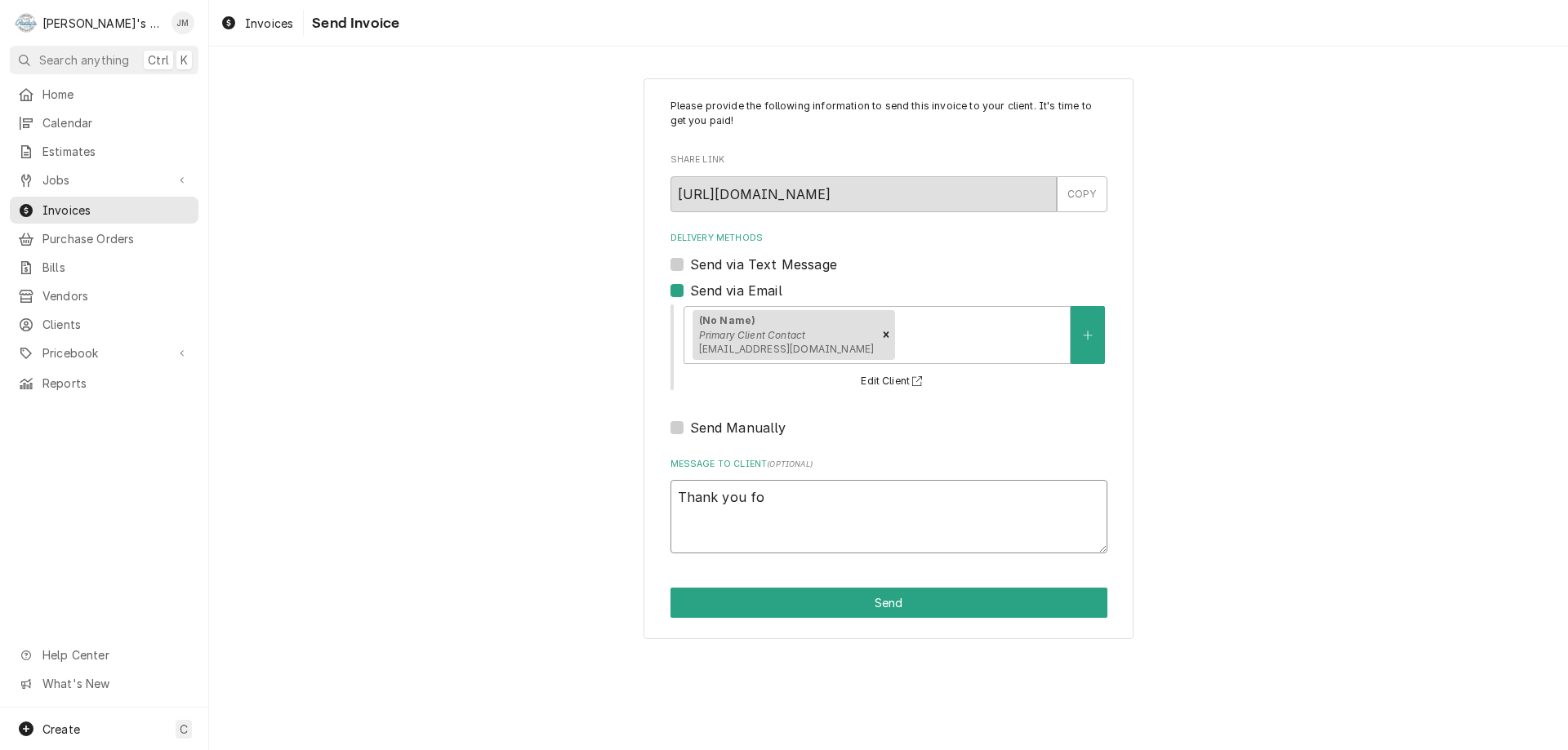
type textarea "x"
type textarea "Thank you for"
type textarea "x"
type textarea "Thank you for"
type textarea "x"
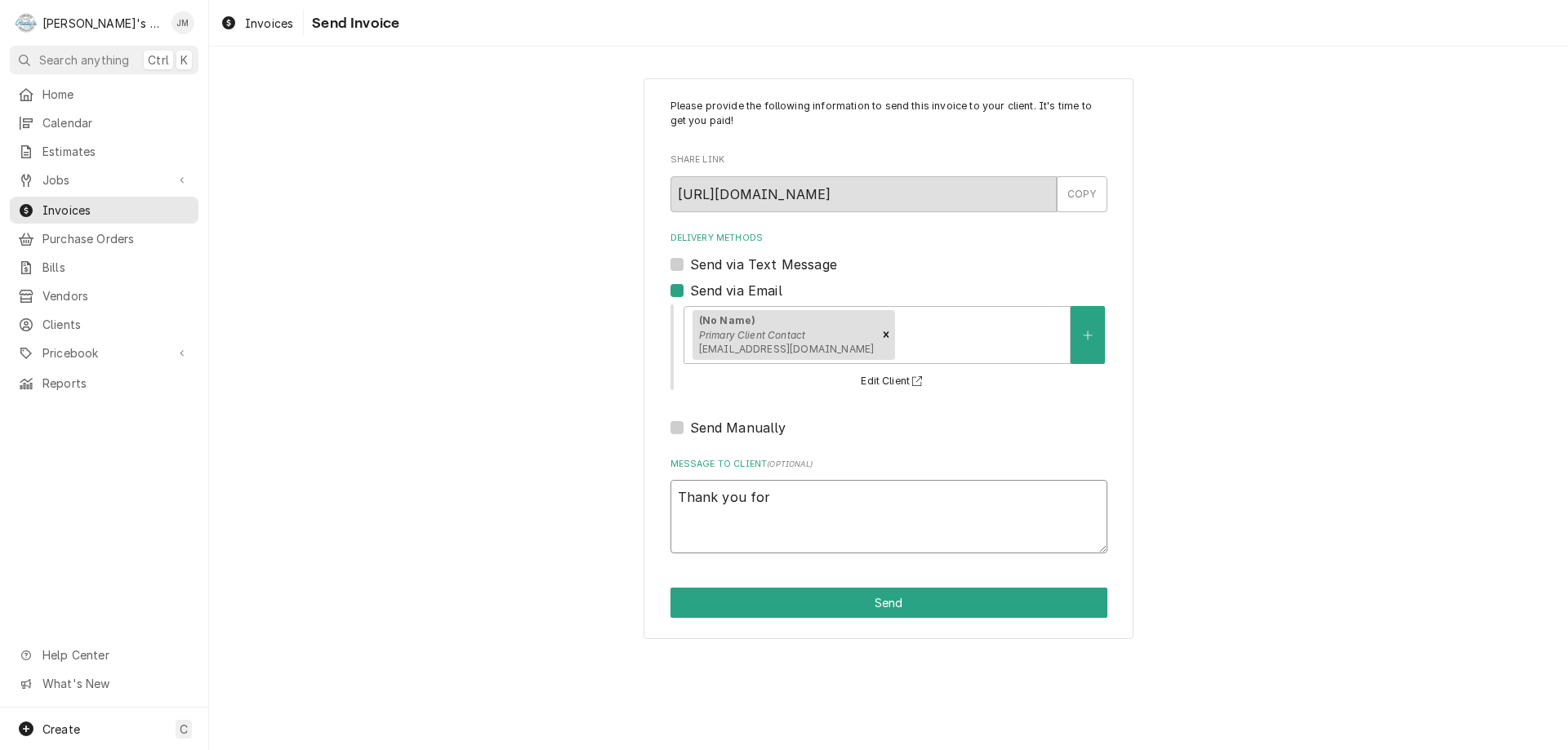
type textarea "Thank you for y"
type textarea "x"
type textarea "Thank you for you"
type textarea "x"
type textarea "Thank you for your"
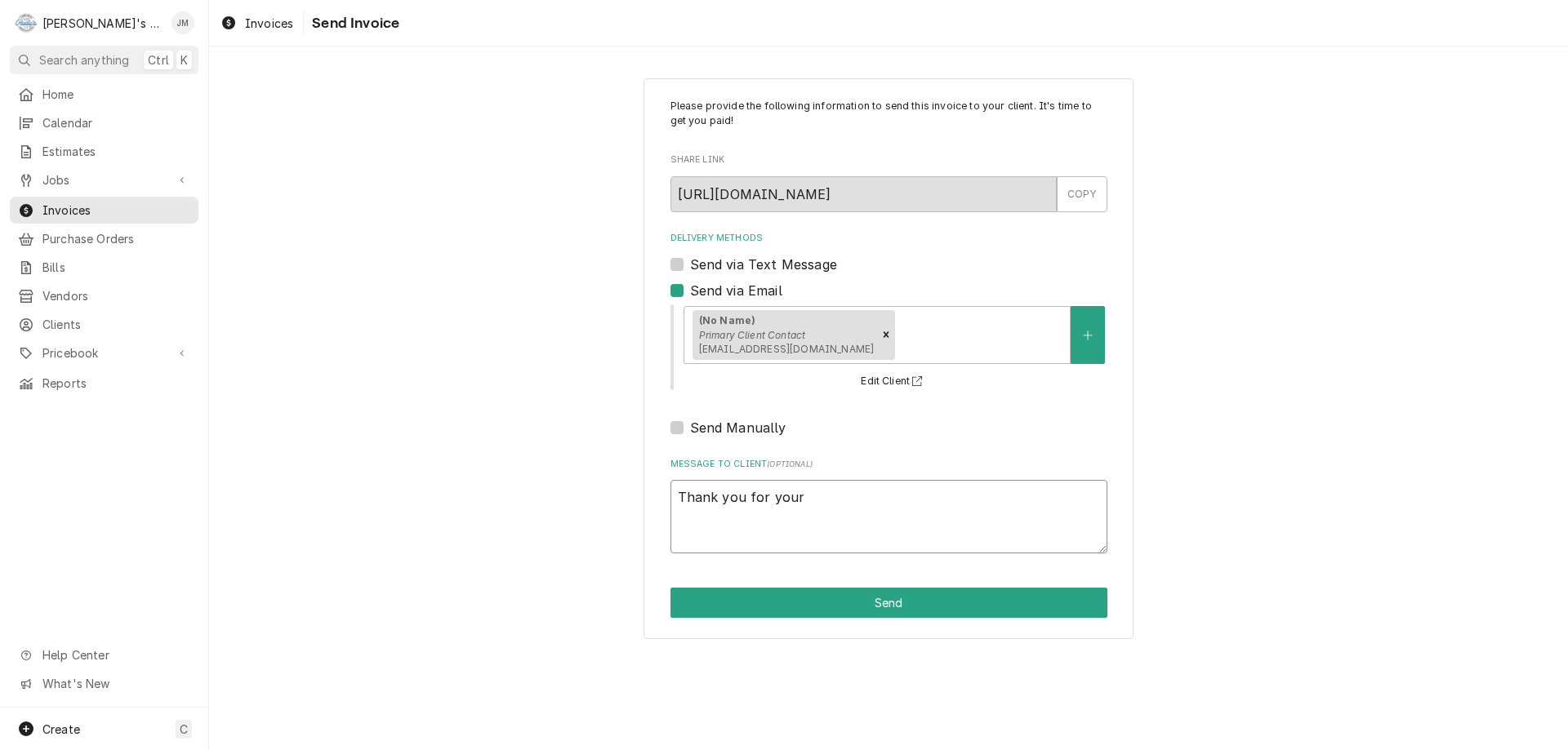
type textarea "x"
type textarea "Thank you for your"
type textarea "x"
type textarea "Thank you for your b"
type textarea "x"
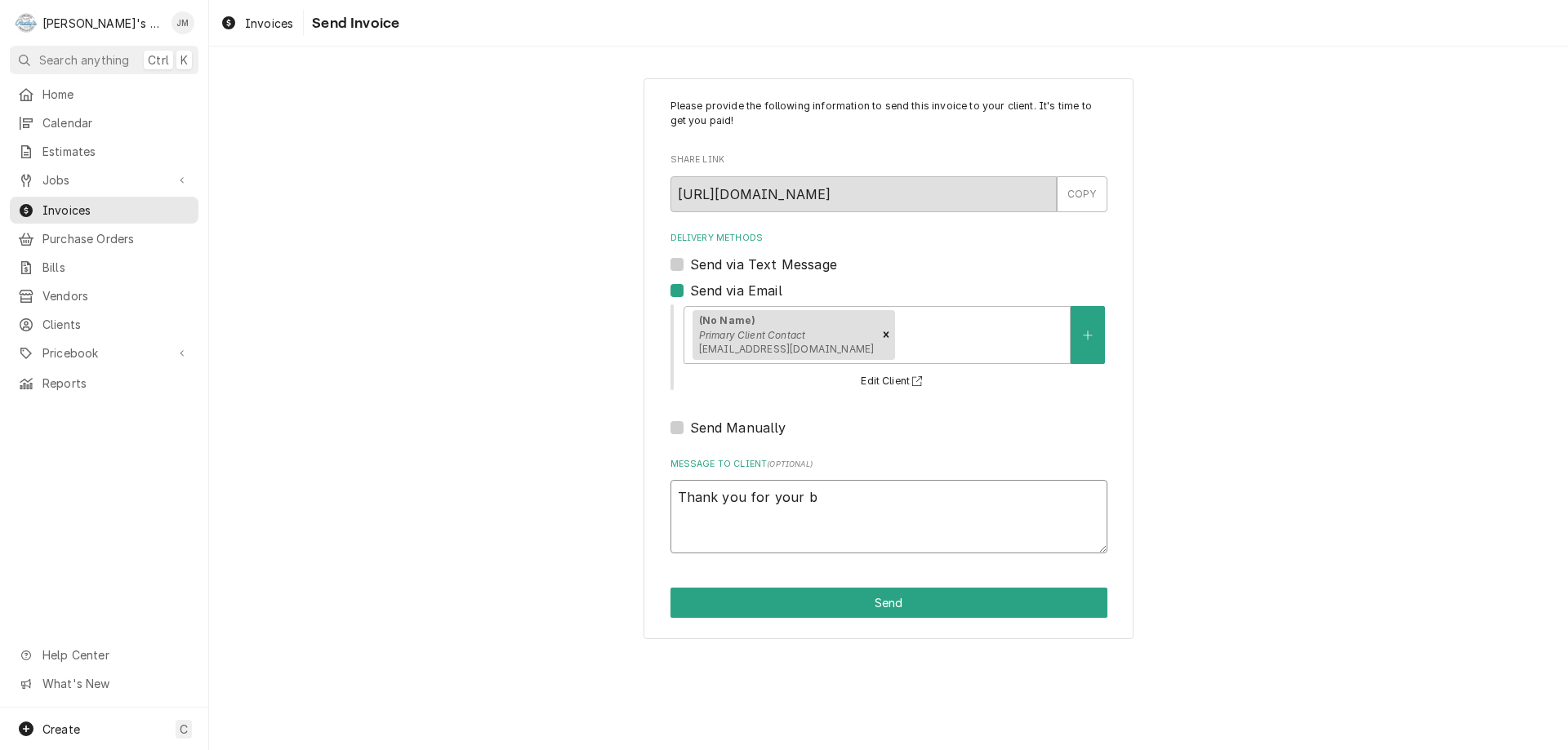
type textarea "Thank you for your bu"
type textarea "x"
type textarea "Thank you for your bus"
type textarea "x"
type textarea "Thank you for your busi"
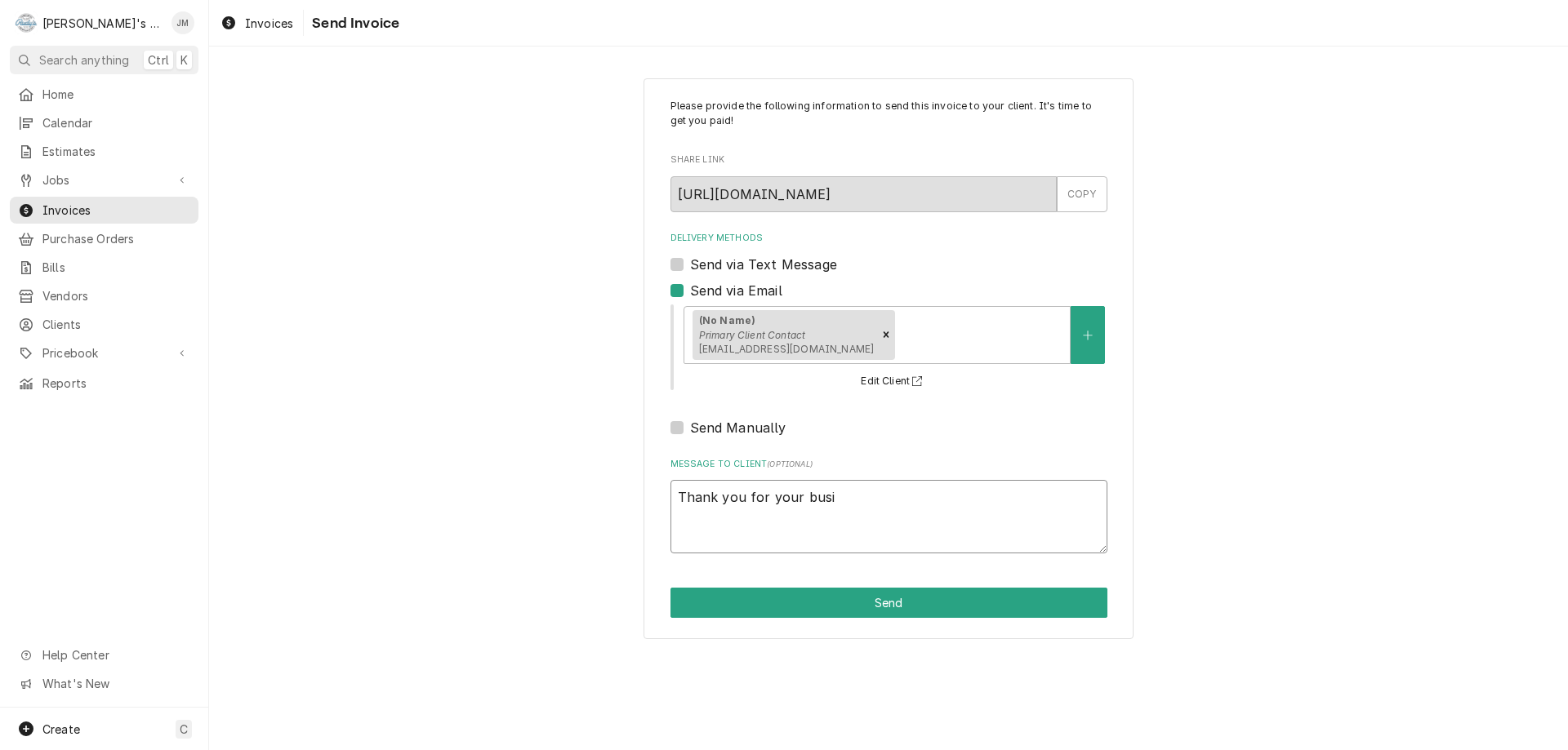
type textarea "x"
type textarea "Thank you for your busin"
type textarea "x"
type textarea "Thank you for your busine"
type textarea "x"
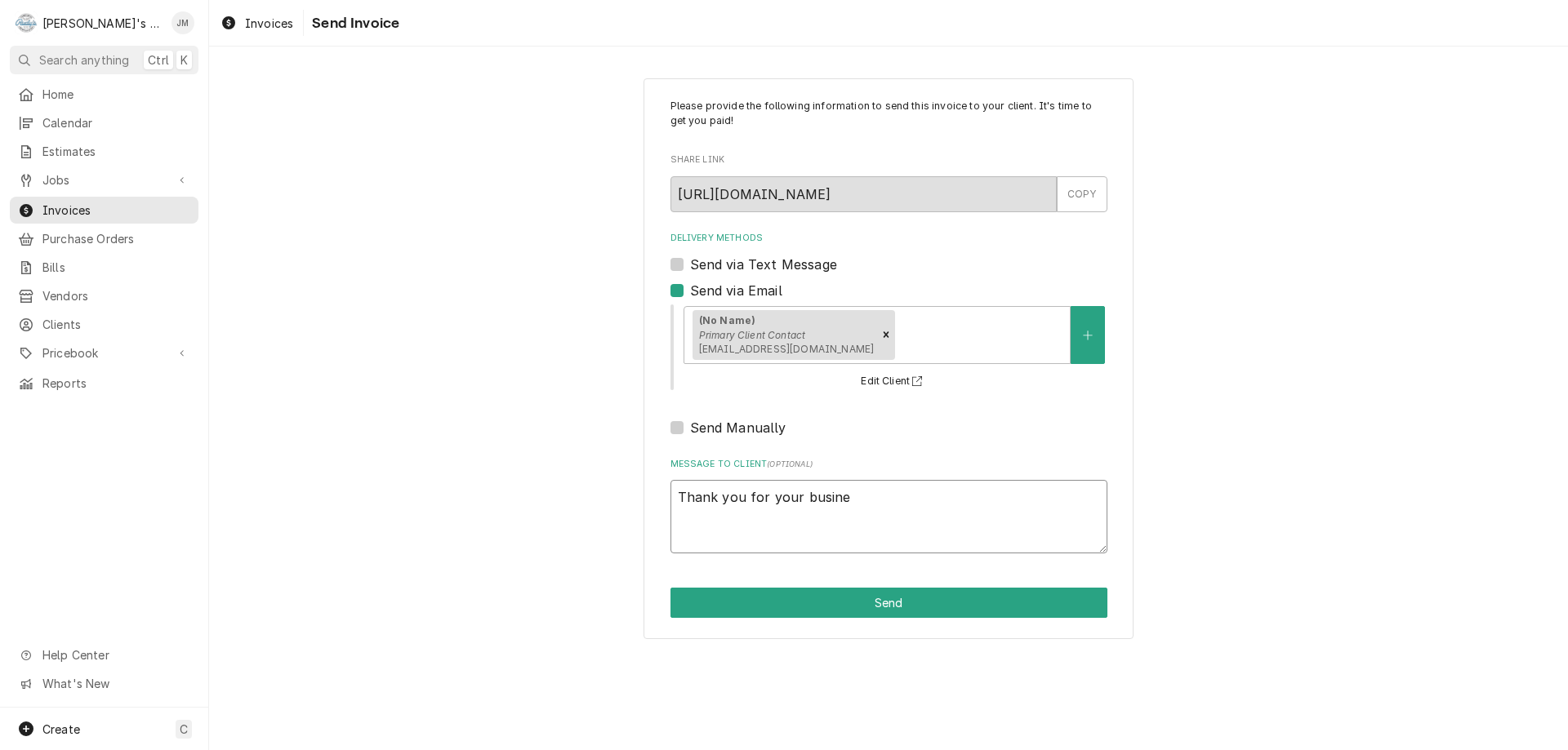
type textarea "Thank you for your busines"
type textarea "x"
type textarea "Thank you for your business"
type textarea "x"
type textarea "Thank you for your business."
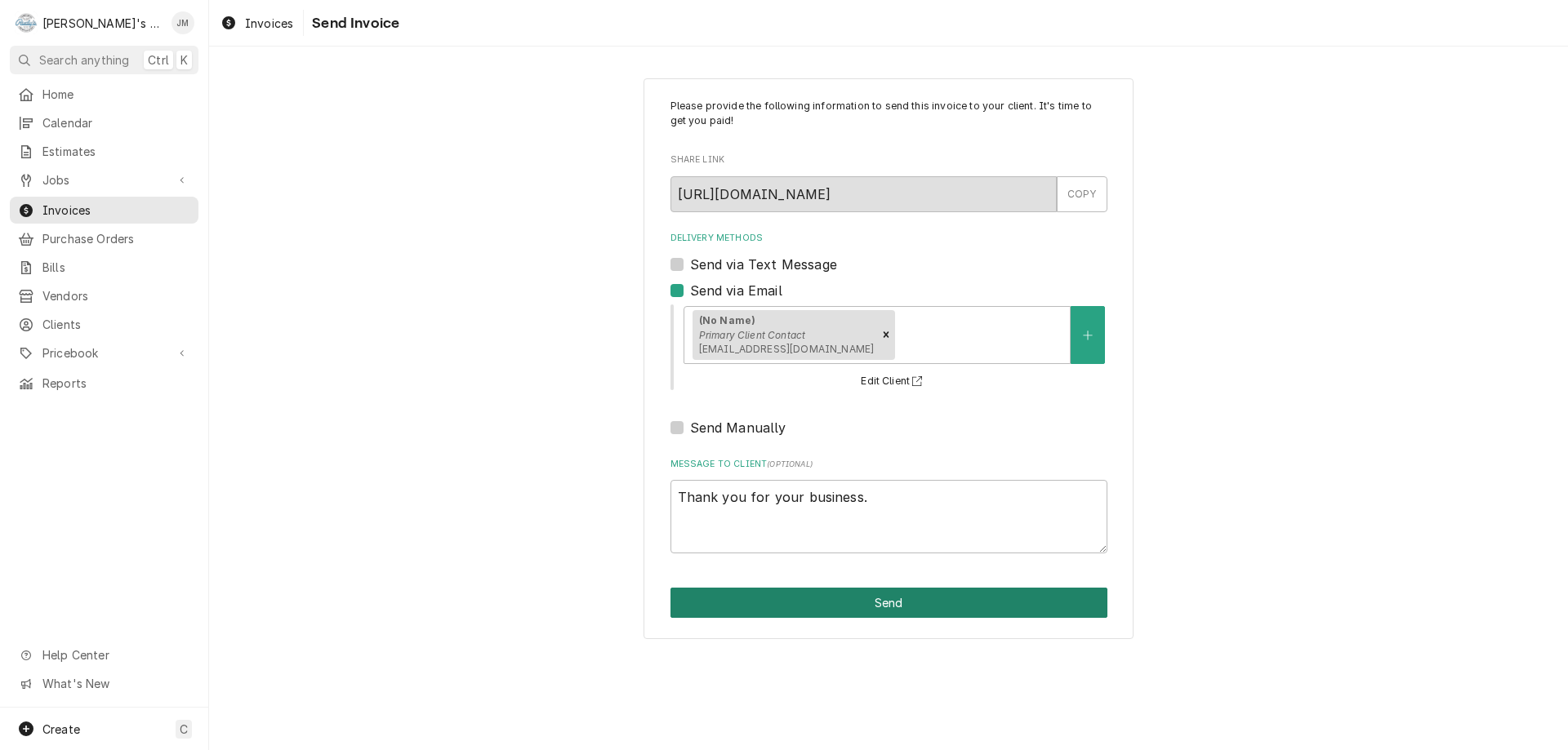
click at [900, 606] on button "Send" at bounding box center [889, 602] width 437 height 30
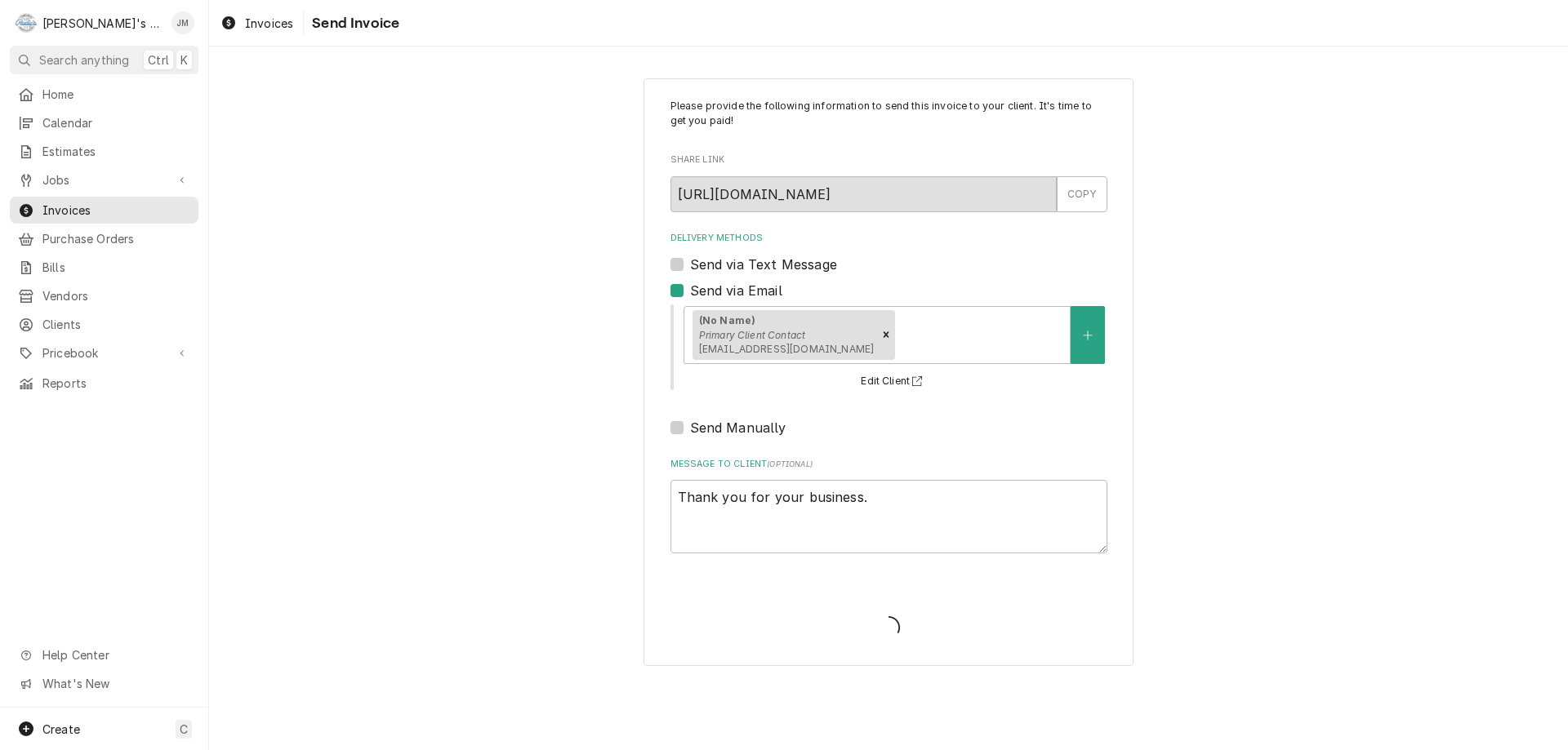
type textarea "x"
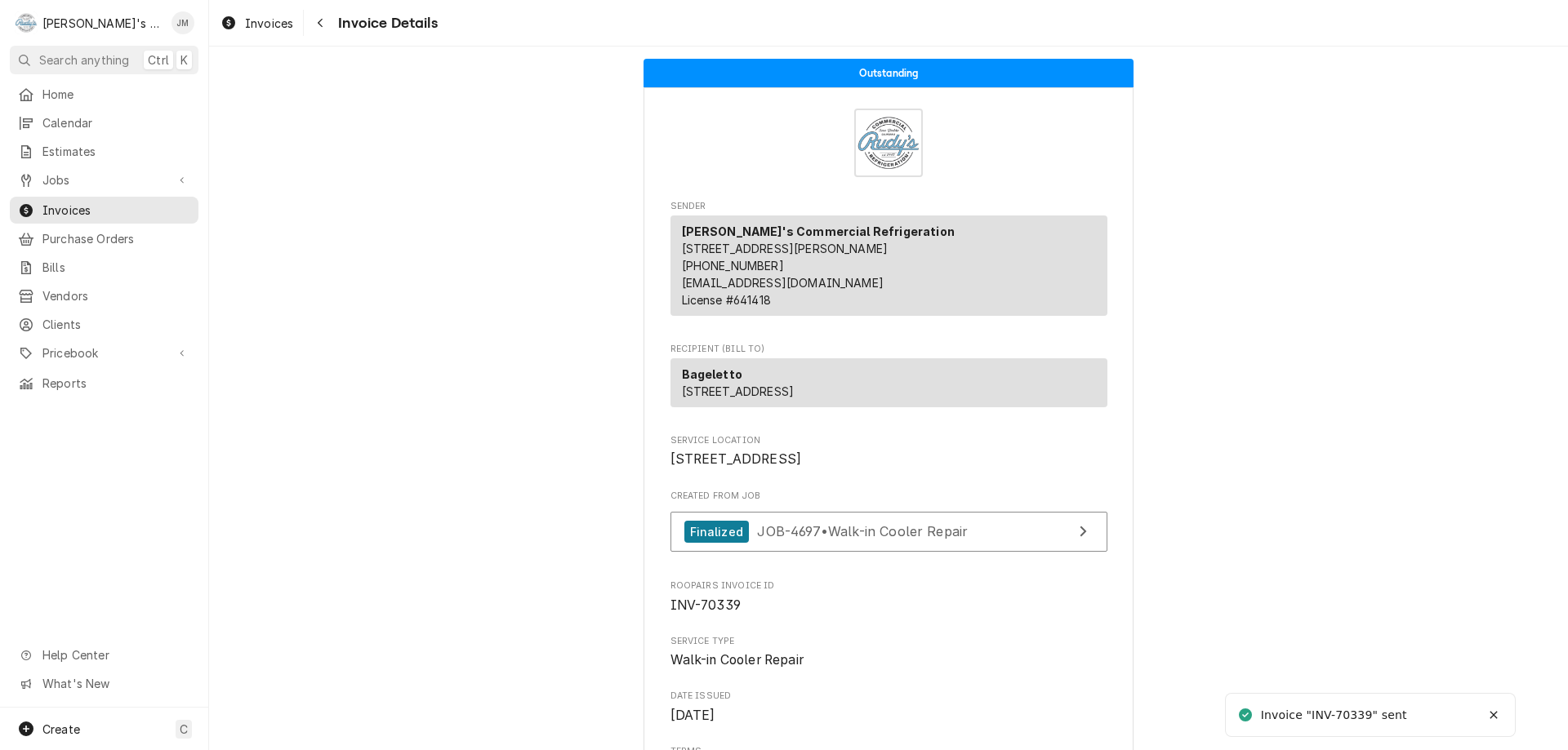
scroll to position [1992, 0]
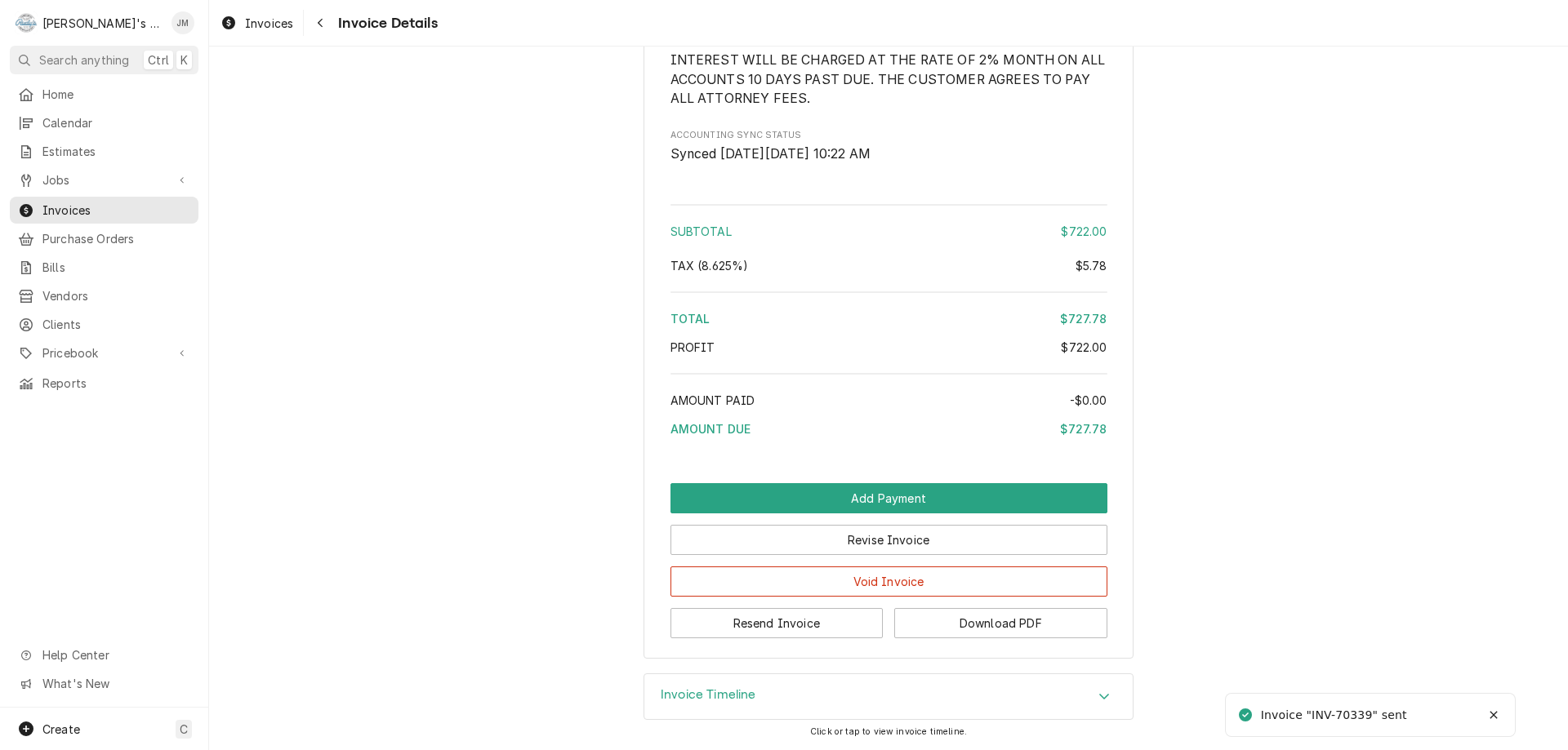
click at [756, 686] on div "Invoice Timeline" at bounding box center [888, 696] width 488 height 46
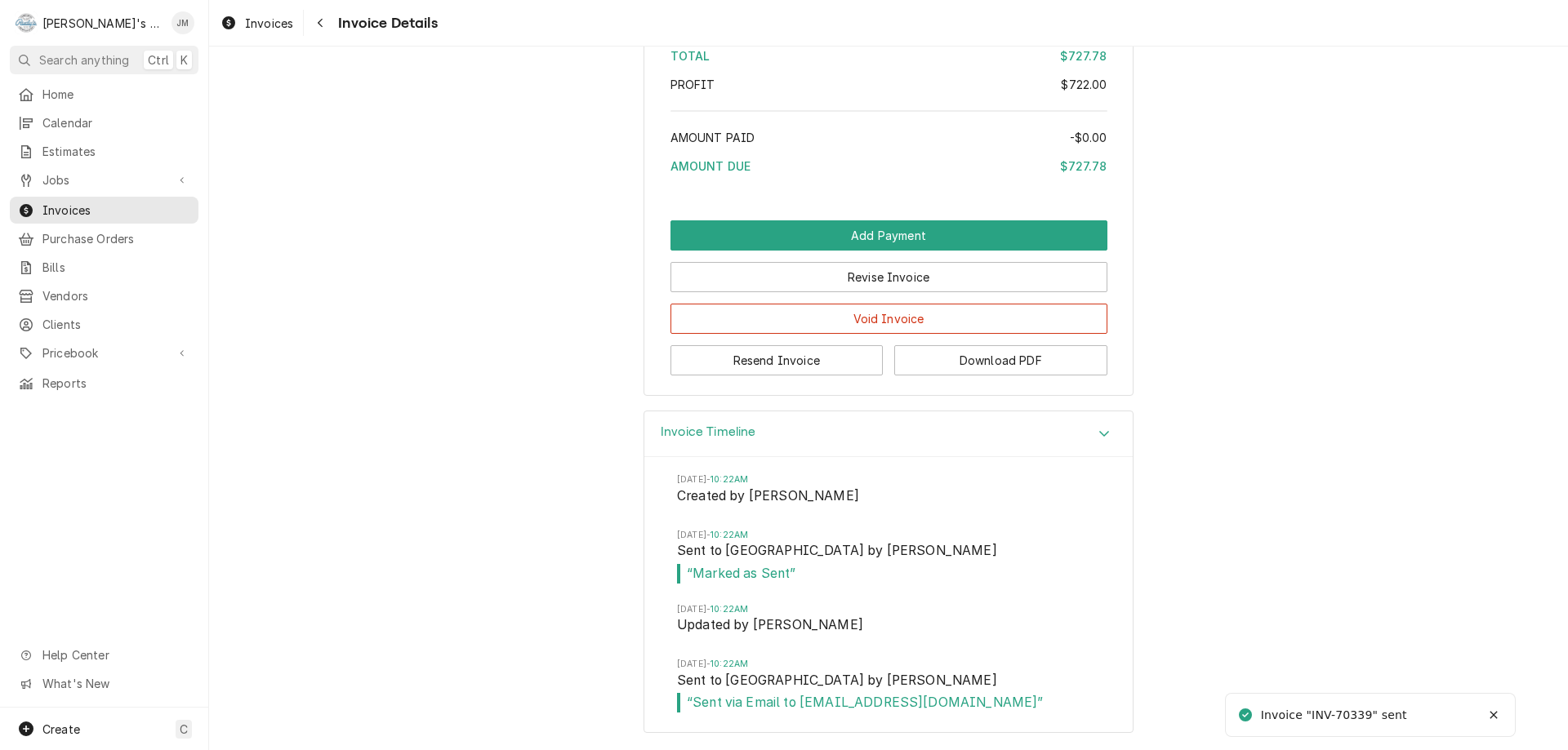
scroll to position [2236, 0]
click at [47, 173] on span "Jobs" at bounding box center [104, 180] width 124 height 18
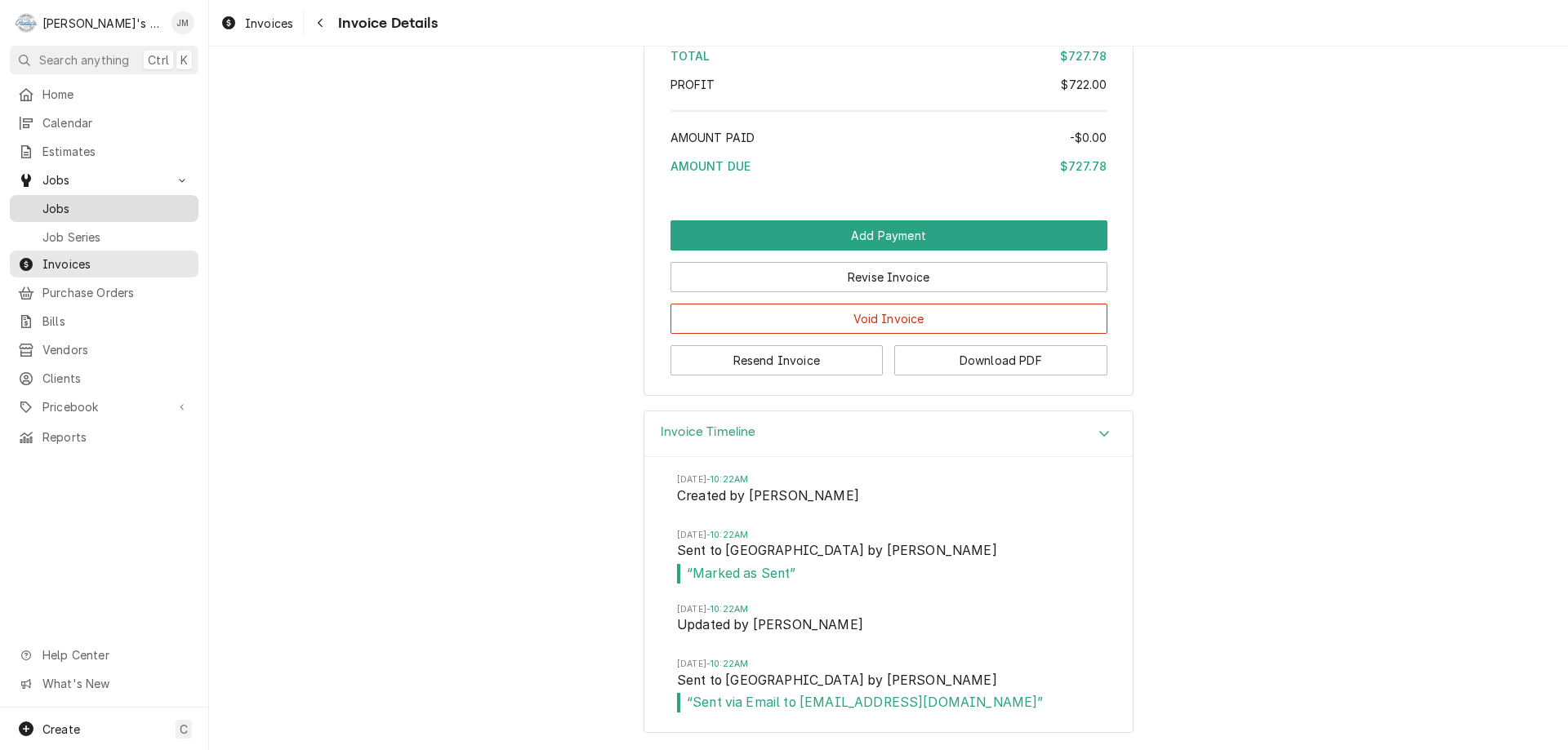
click at [64, 206] on span "Jobs" at bounding box center [117, 208] width 148 height 18
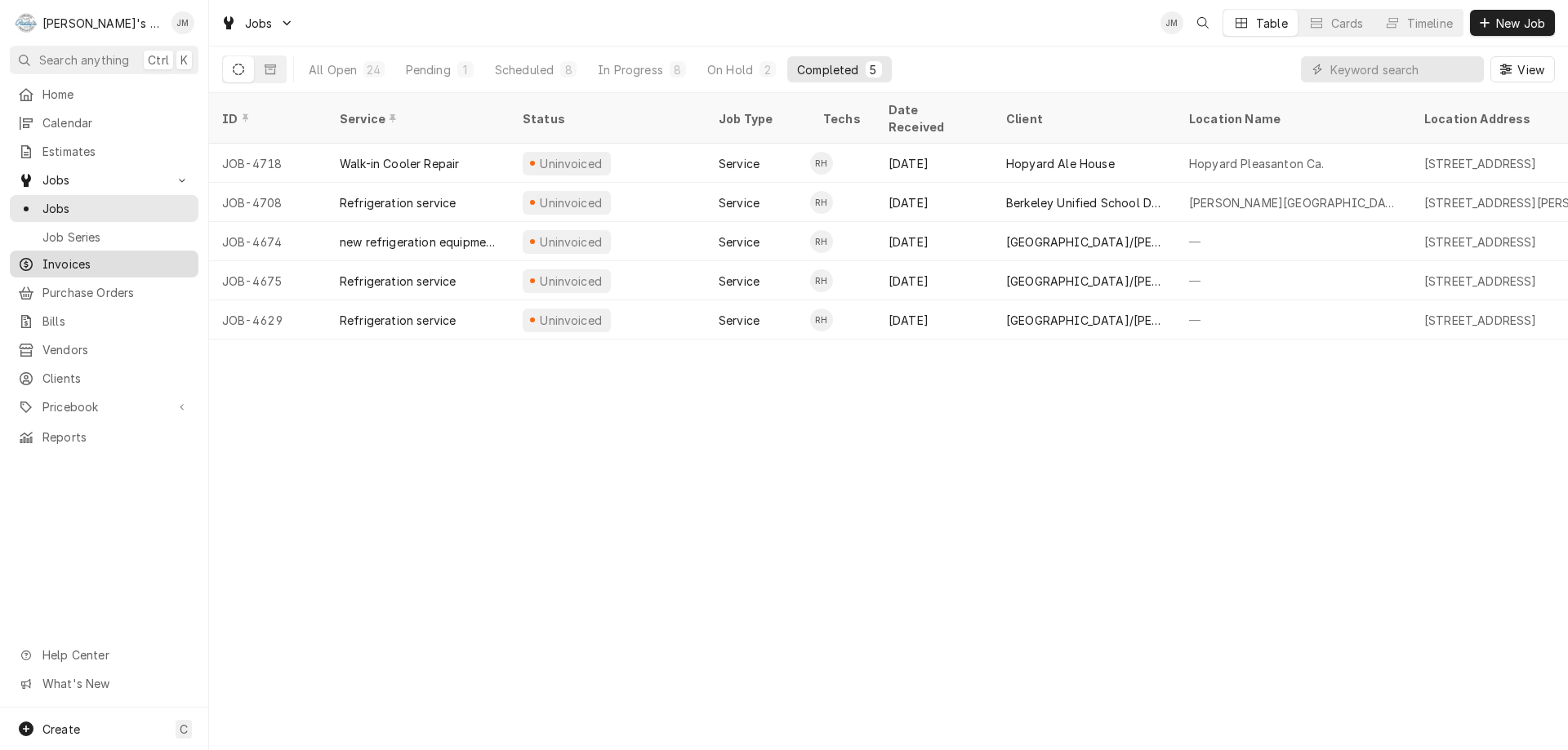
click at [88, 256] on span "Invoices" at bounding box center [117, 264] width 148 height 18
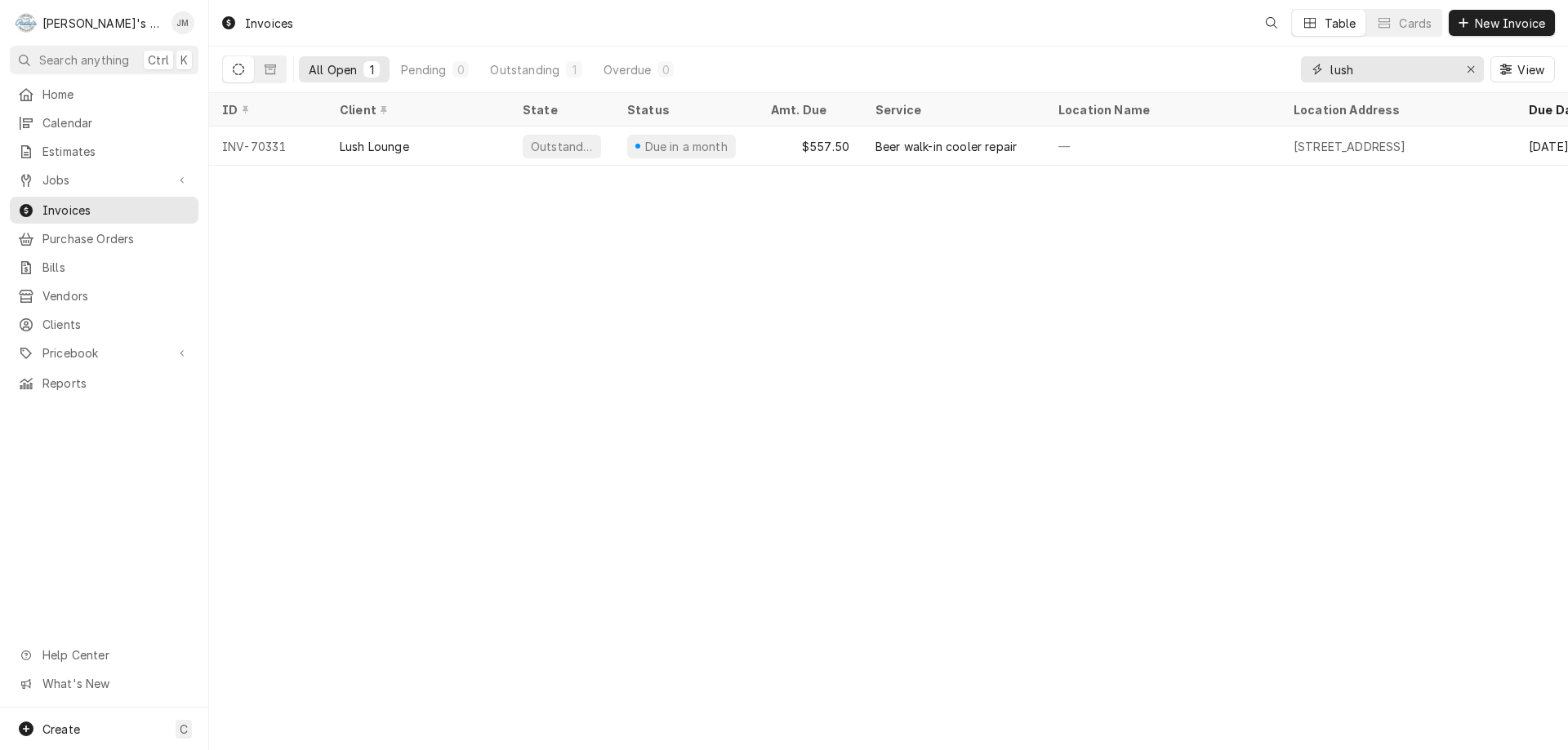
drag, startPoint x: 1359, startPoint y: 72, endPoint x: 1306, endPoint y: 68, distance: 53.2
click at [1306, 68] on div "lush" at bounding box center [1393, 69] width 183 height 26
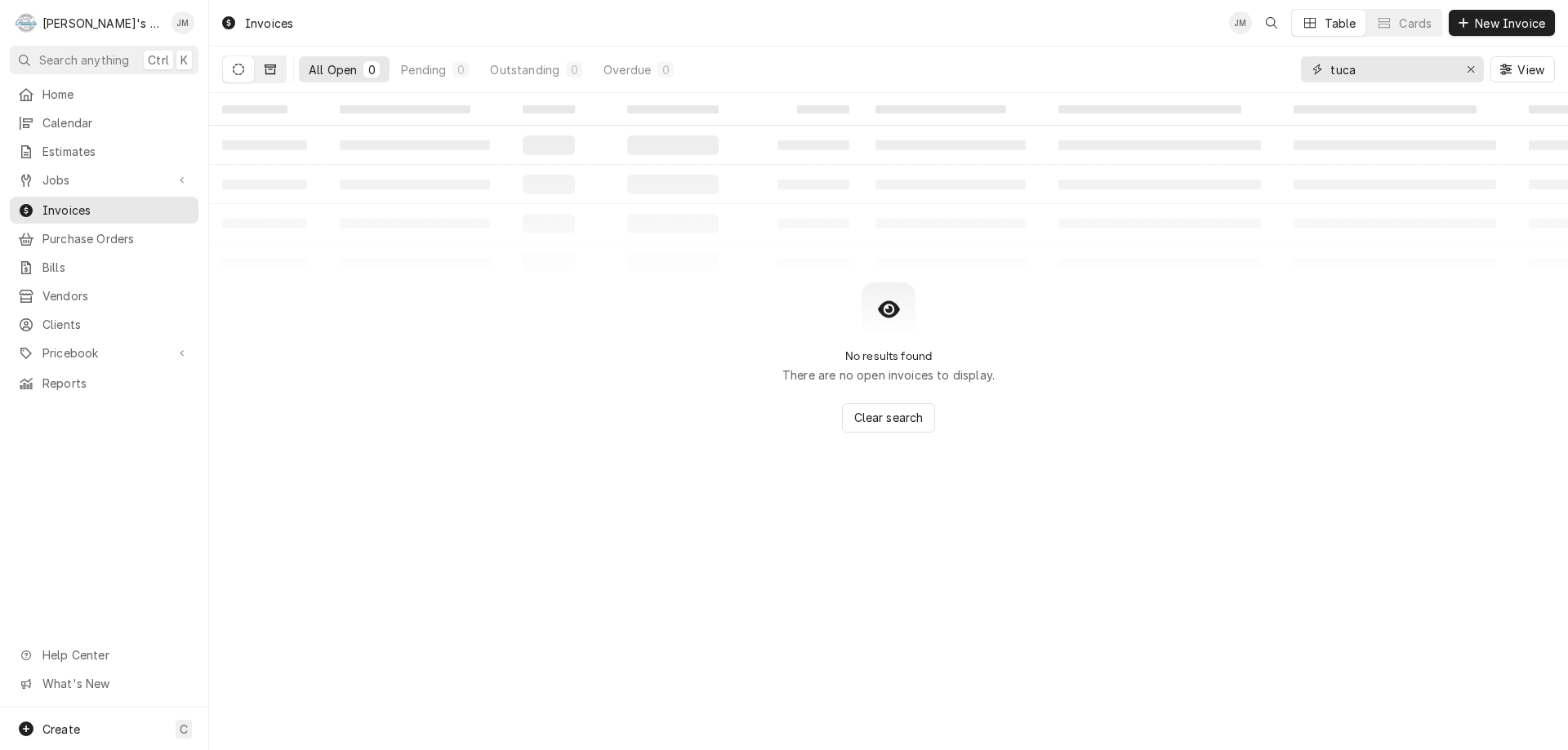
type input "tuca"
click at [267, 75] on button "Dynamic Content Wrapper" at bounding box center [270, 69] width 31 height 26
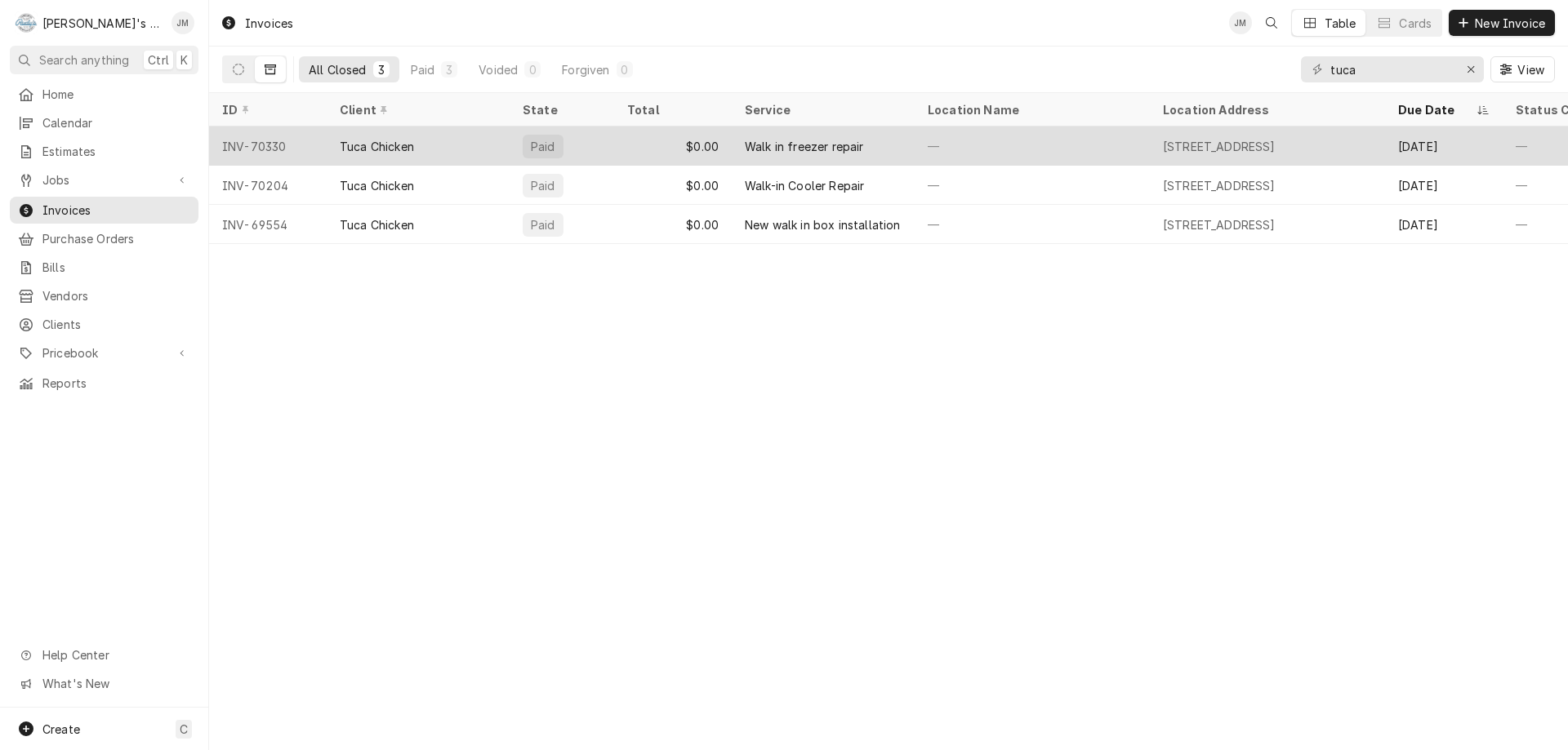
click at [823, 146] on div "Walk in freezer repair" at bounding box center [804, 147] width 119 height 18
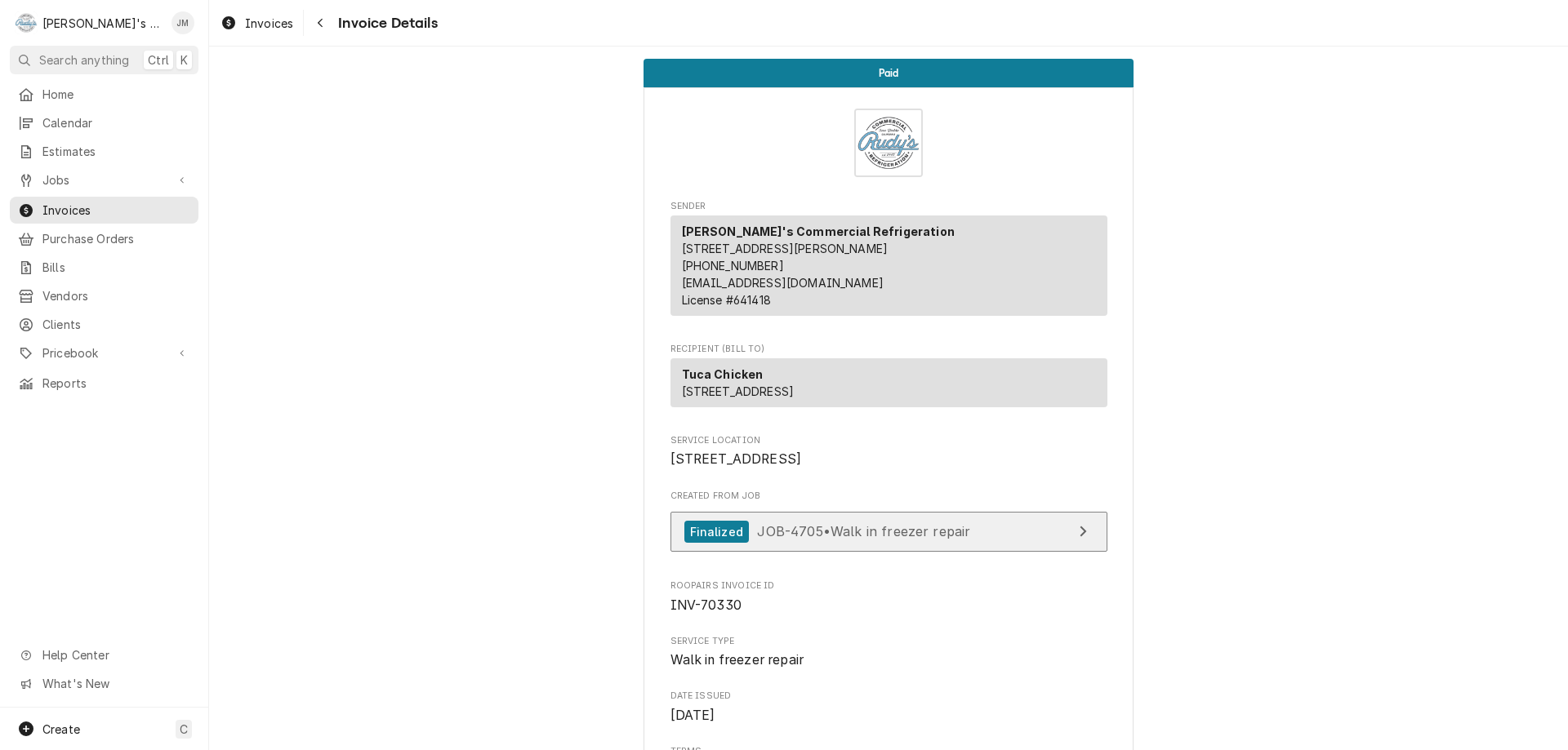
click at [744, 543] on div "Finalized JOB-4705 • Walk in freezer repair" at bounding box center [827, 532] width 287 height 22
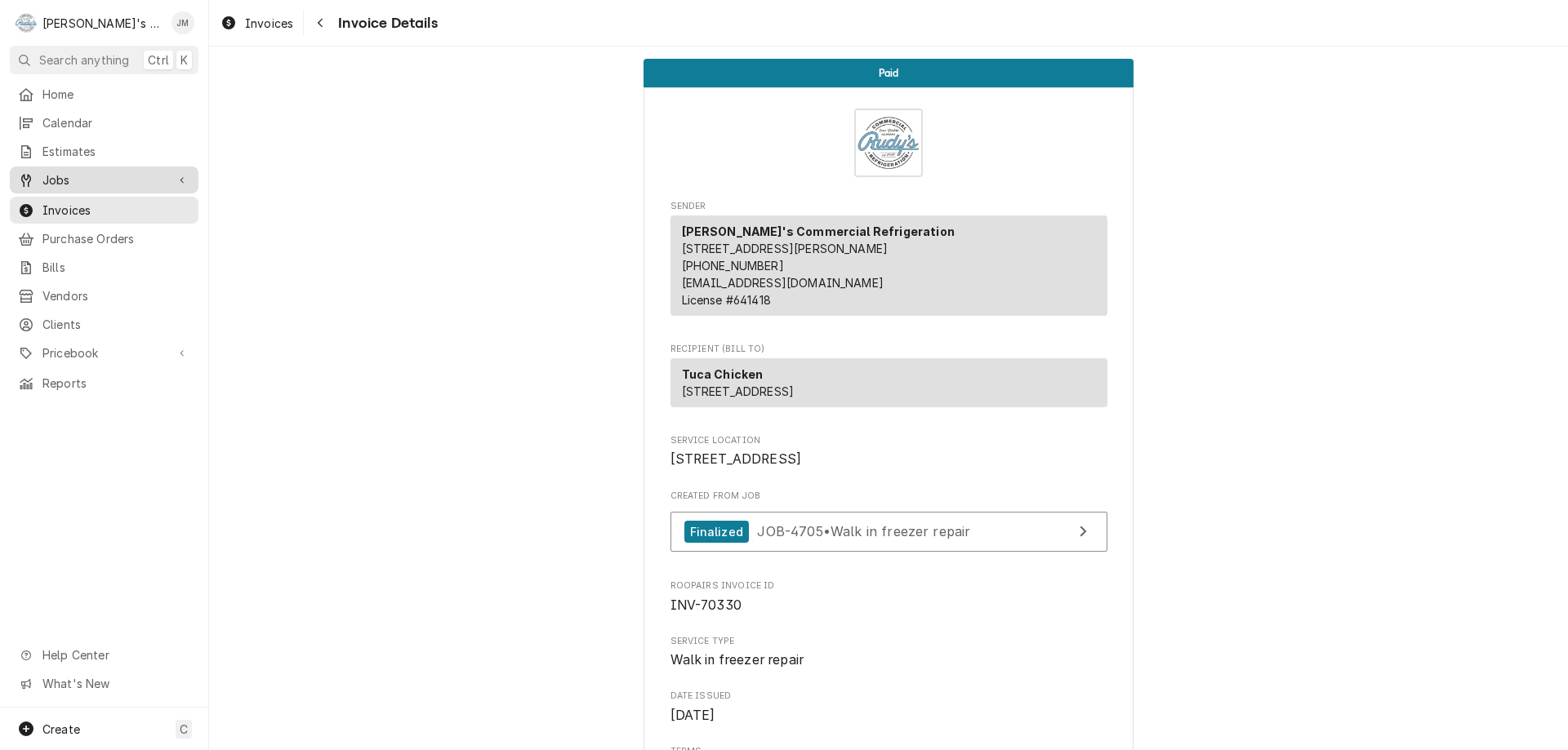
click at [28, 174] on icon "Dynamic Content Wrapper" at bounding box center [26, 180] width 10 height 13
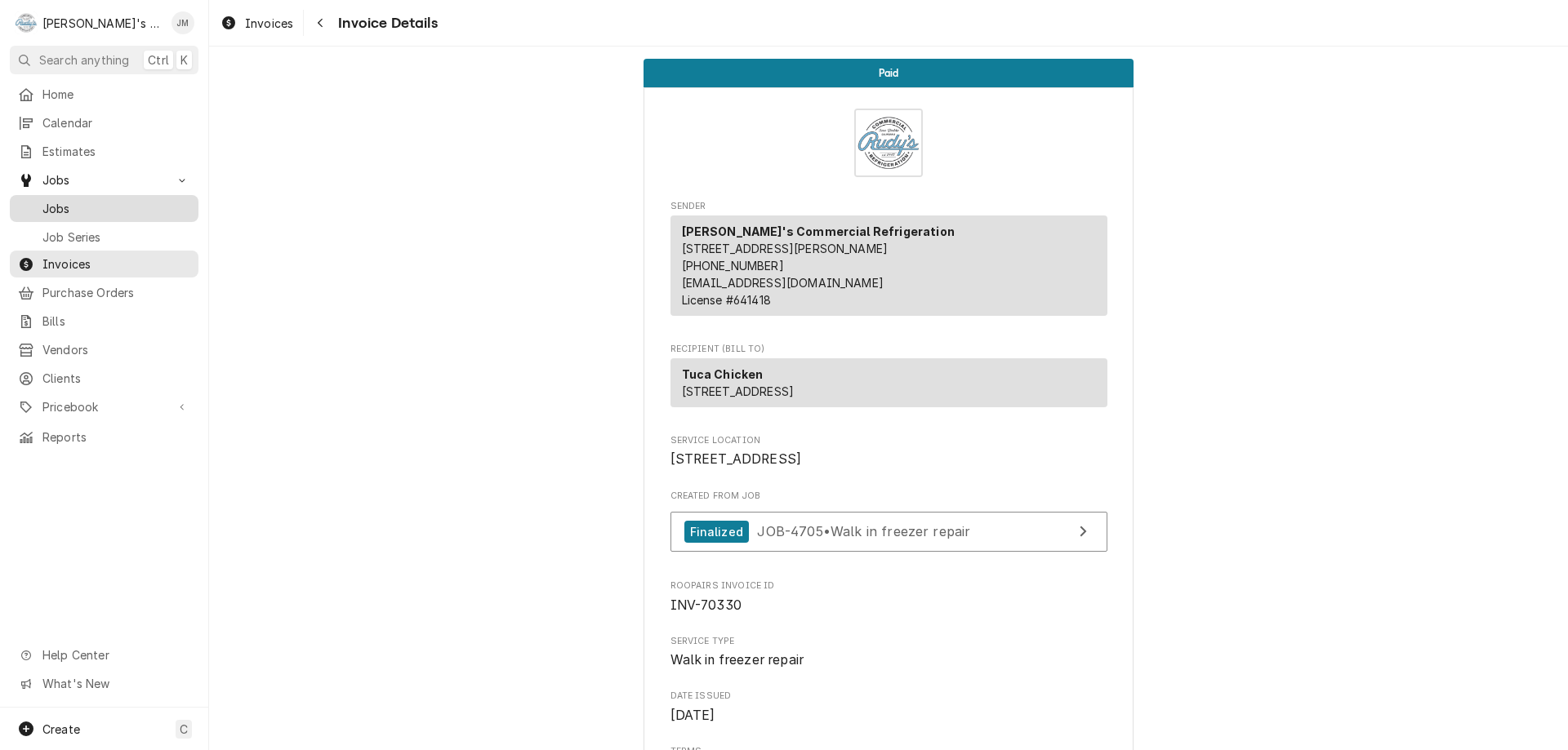
click at [76, 209] on span "Jobs" at bounding box center [117, 208] width 148 height 18
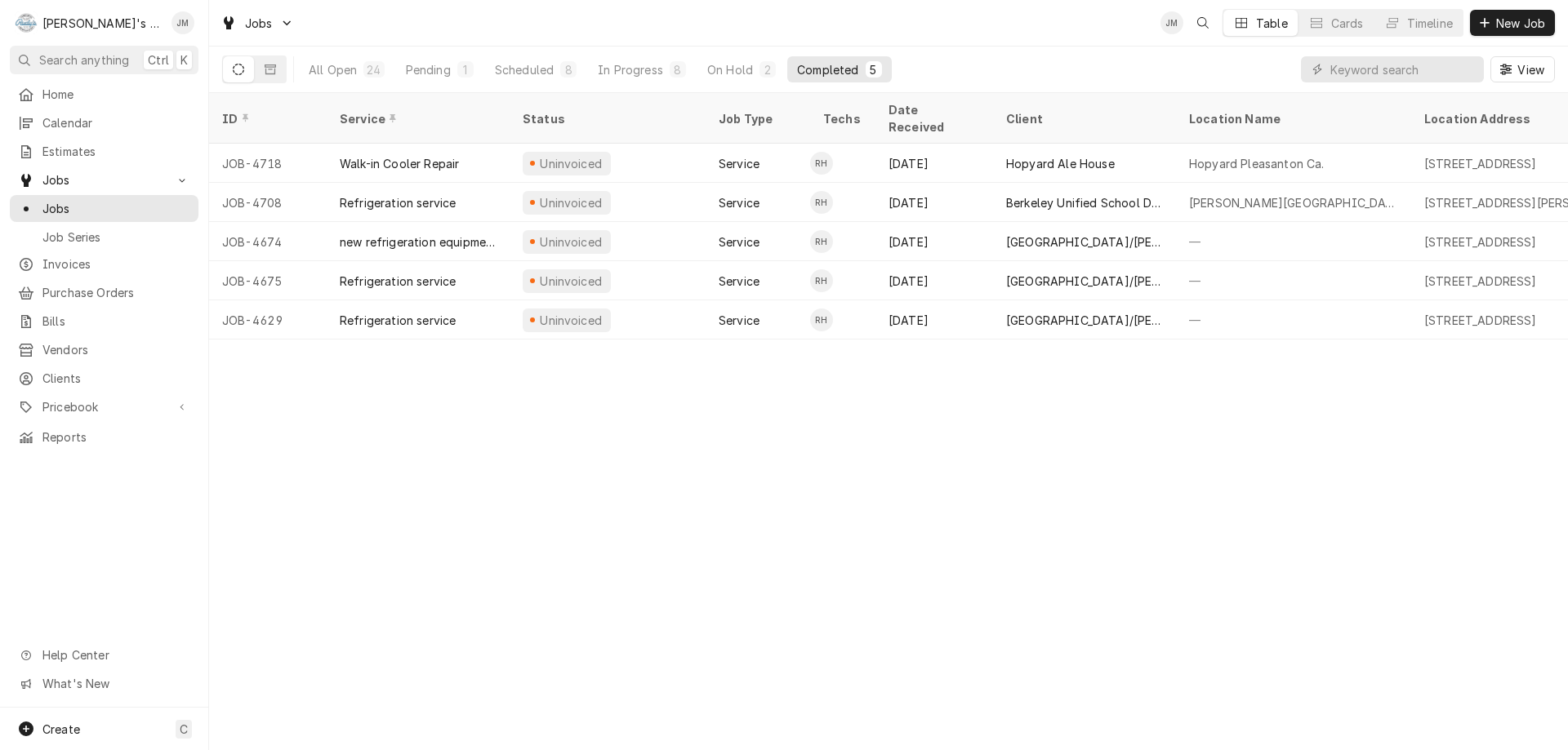
click at [526, 620] on div "ID Service Status Job Type Techs Date Received Client Location Name Location Ad…" at bounding box center [889, 422] width 1359 height 657
click at [432, 530] on div "ID Service Status Job Type Techs Date Received Client Location Name Location Ad…" at bounding box center [889, 422] width 1359 height 657
click at [571, 467] on div "ID Service Status Job Type Techs Date Received Client Location Name Location Ad…" at bounding box center [889, 422] width 1359 height 657
